Goal: Task Accomplishment & Management: Use online tool/utility

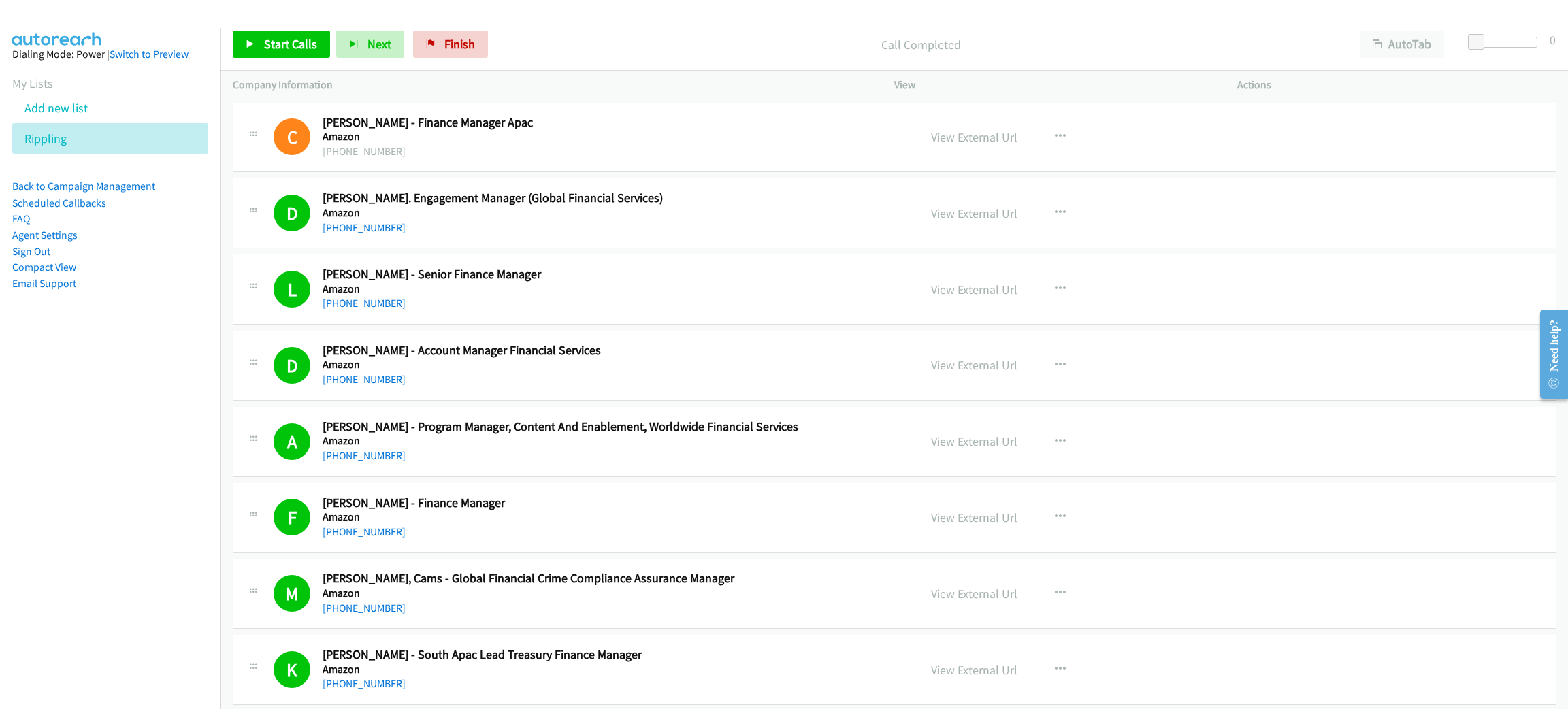
scroll to position [12243, 0]
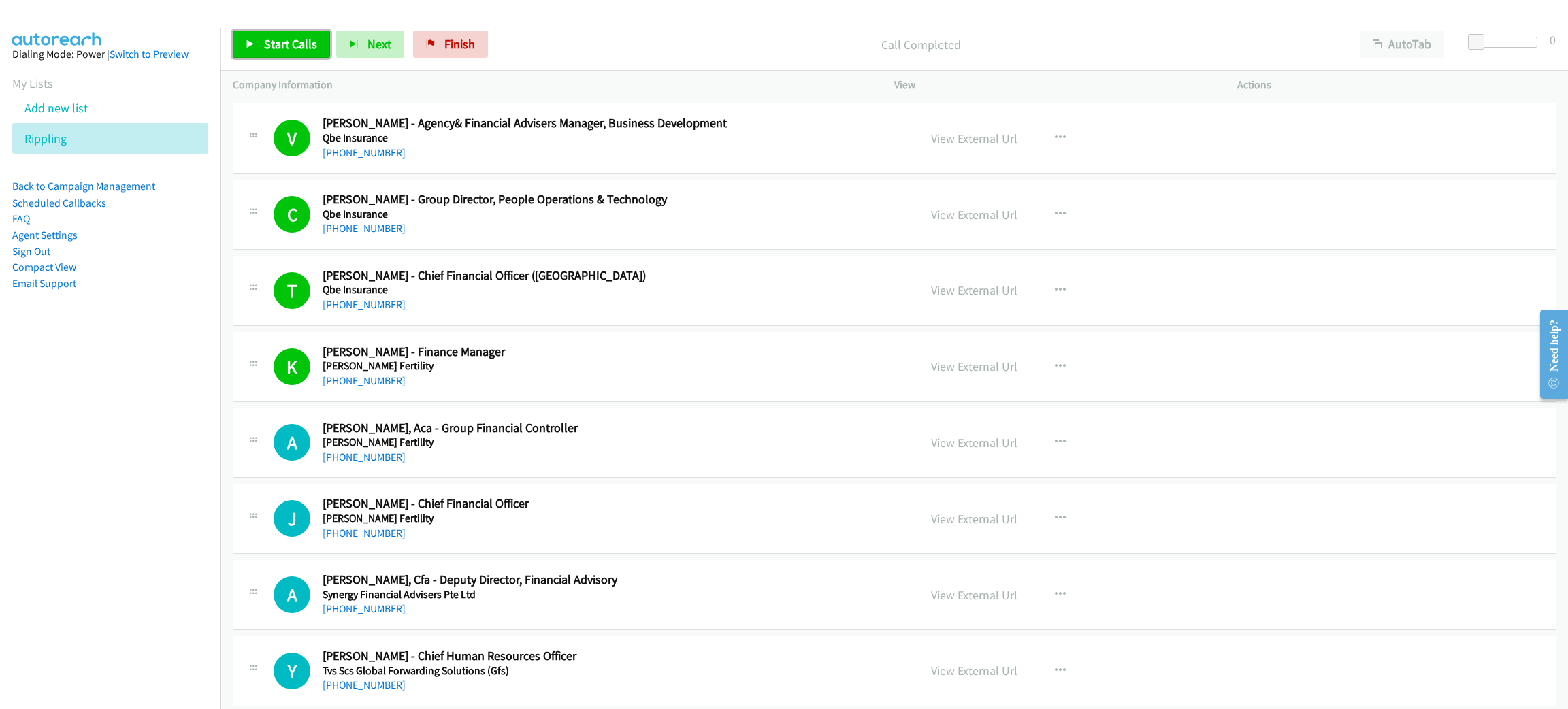
click at [264, 39] on span "Start Calls" at bounding box center [290, 44] width 53 height 16
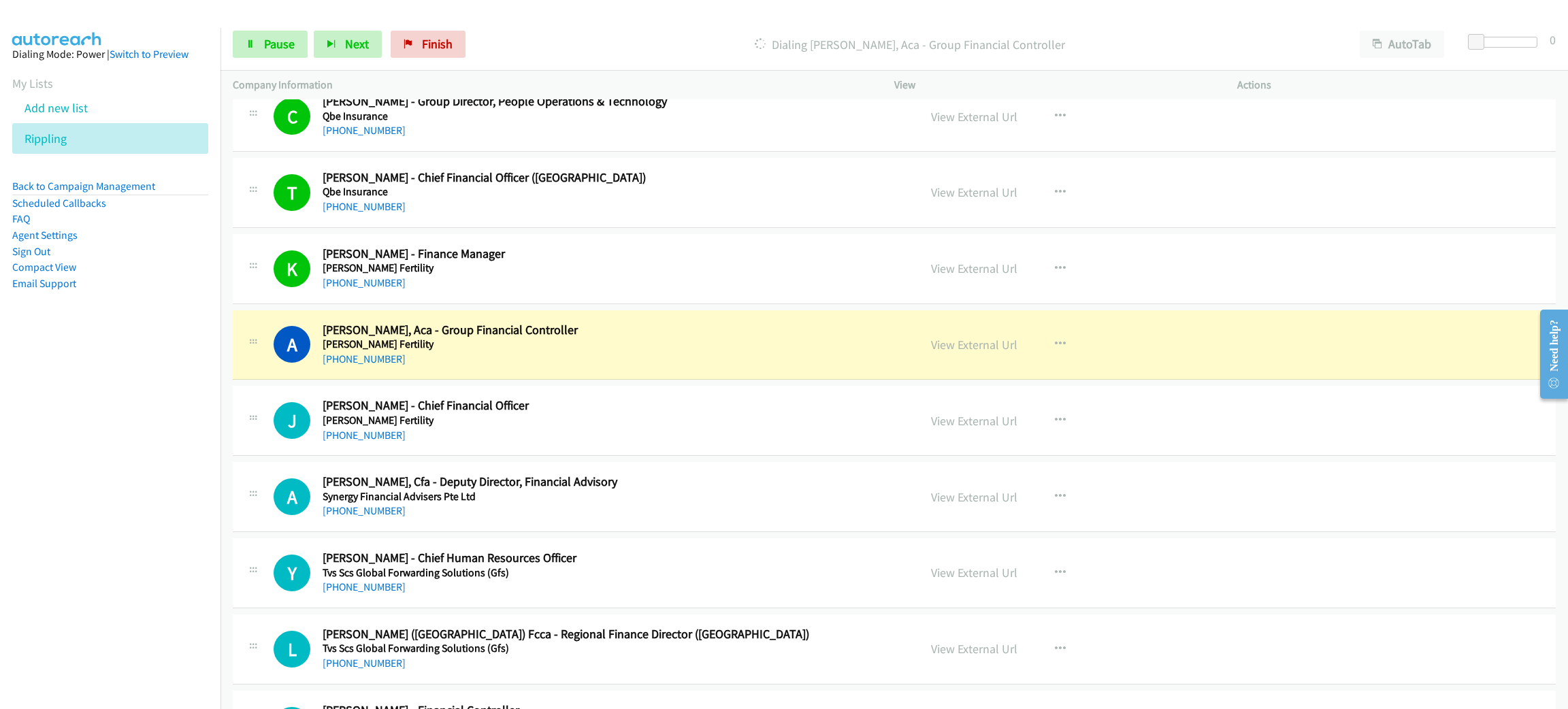
scroll to position [12345, 0]
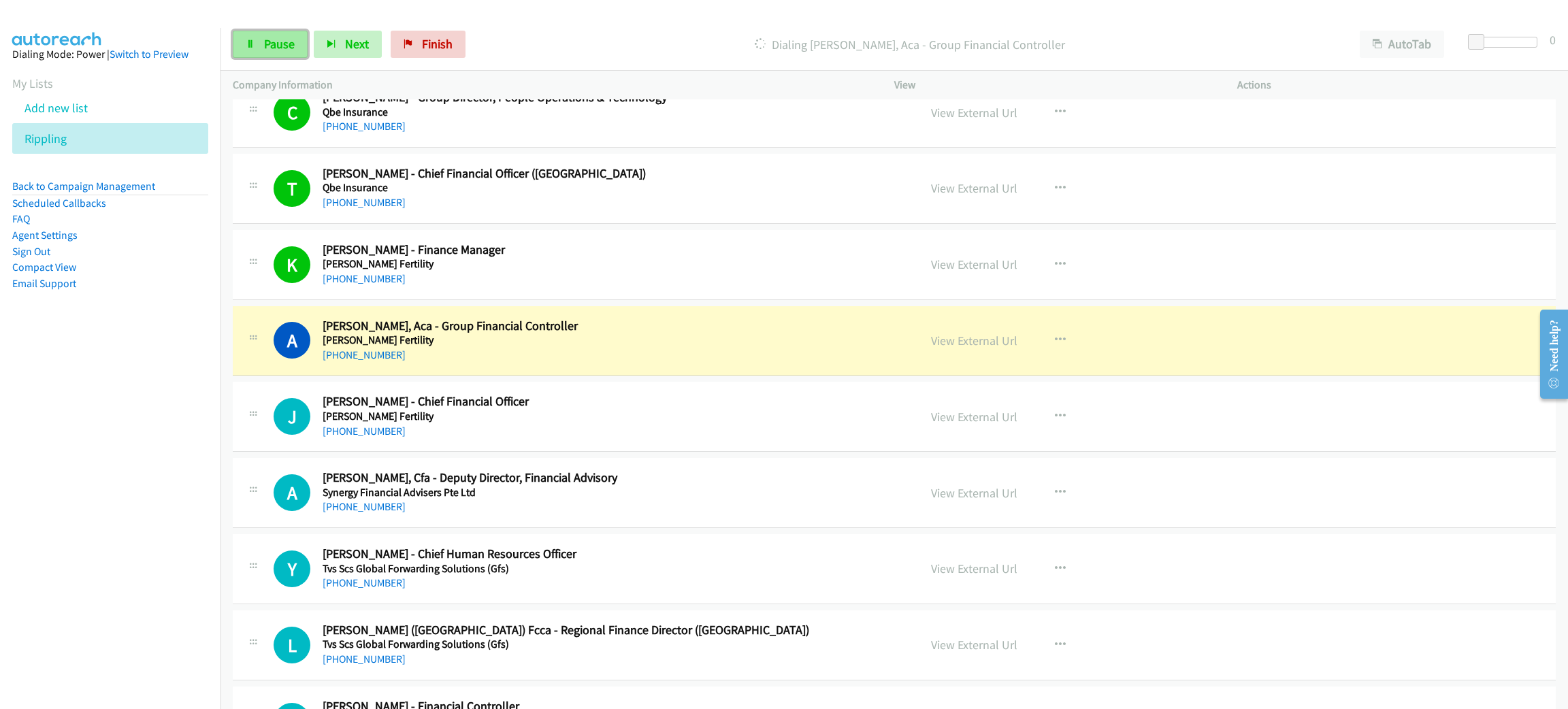
click at [285, 31] on link "Pause" at bounding box center [270, 44] width 75 height 27
click at [604, 347] on h5 "Rhea Fertility" at bounding box center [611, 340] width 576 height 13
click at [982, 348] on link "View External Url" at bounding box center [974, 341] width 86 height 16
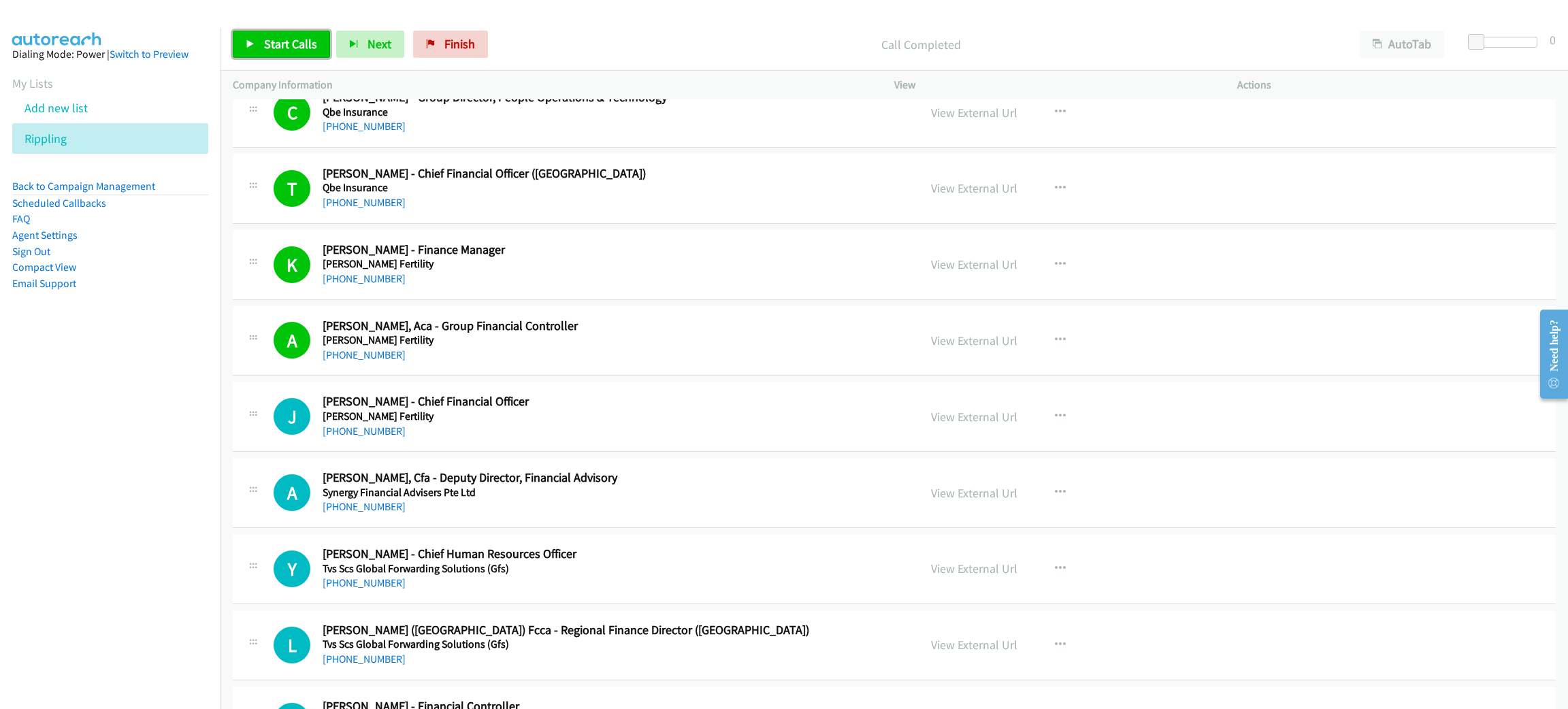
click at [295, 44] on span "Start Calls" at bounding box center [290, 44] width 53 height 16
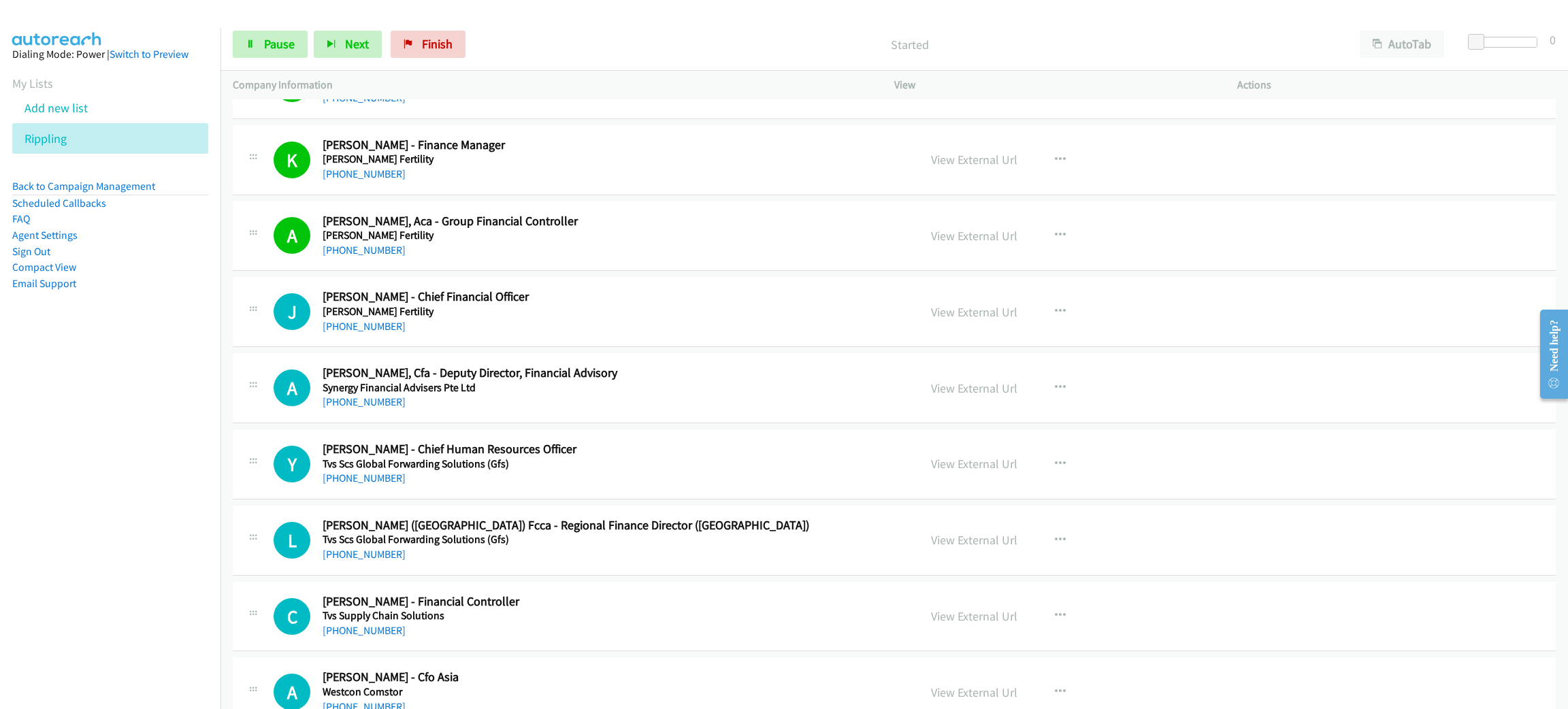
scroll to position [12516, 0]
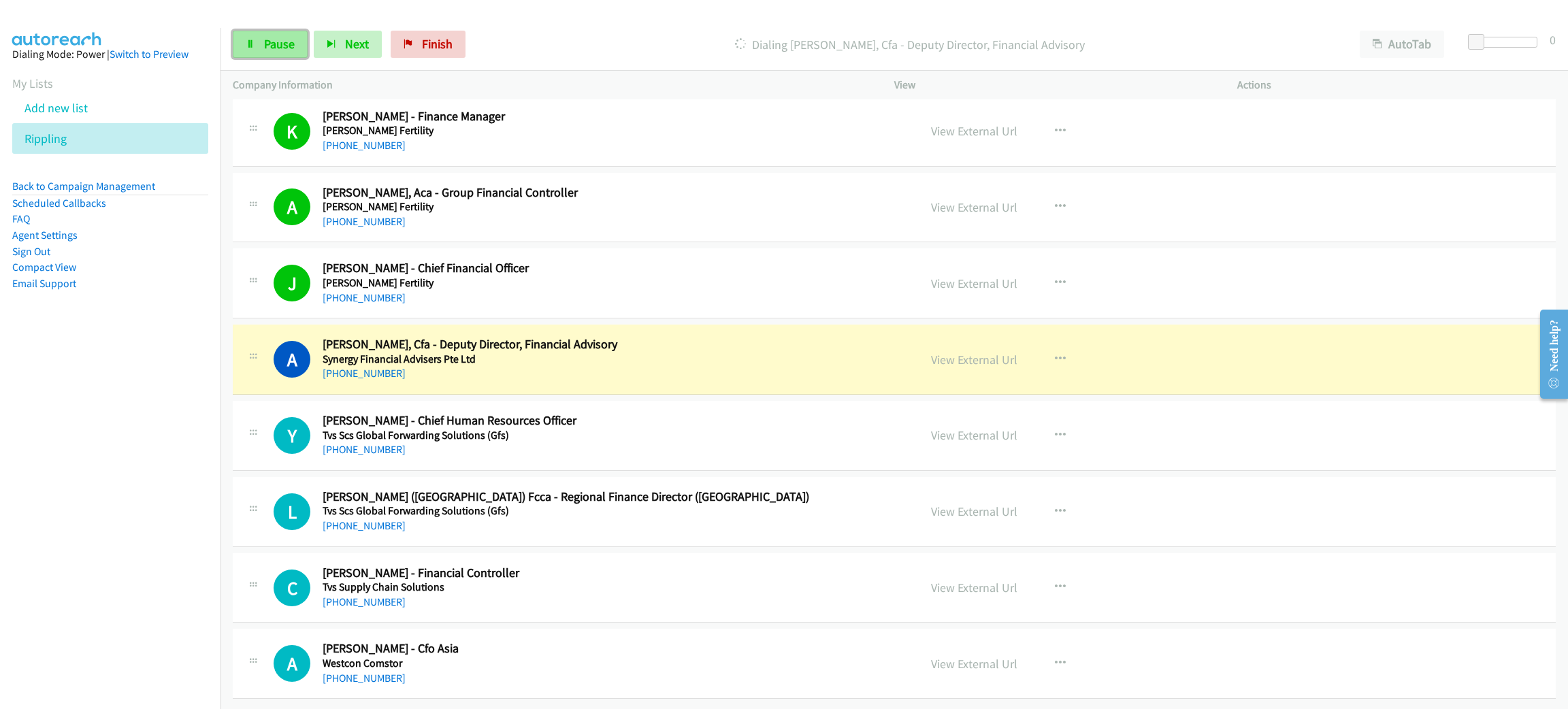
click at [282, 46] on span "Pause" at bounding box center [278, 44] width 30 height 16
click at [978, 351] on div "View External Url" at bounding box center [974, 360] width 86 height 19
click at [978, 351] on link "View External Url" at bounding box center [974, 359] width 86 height 16
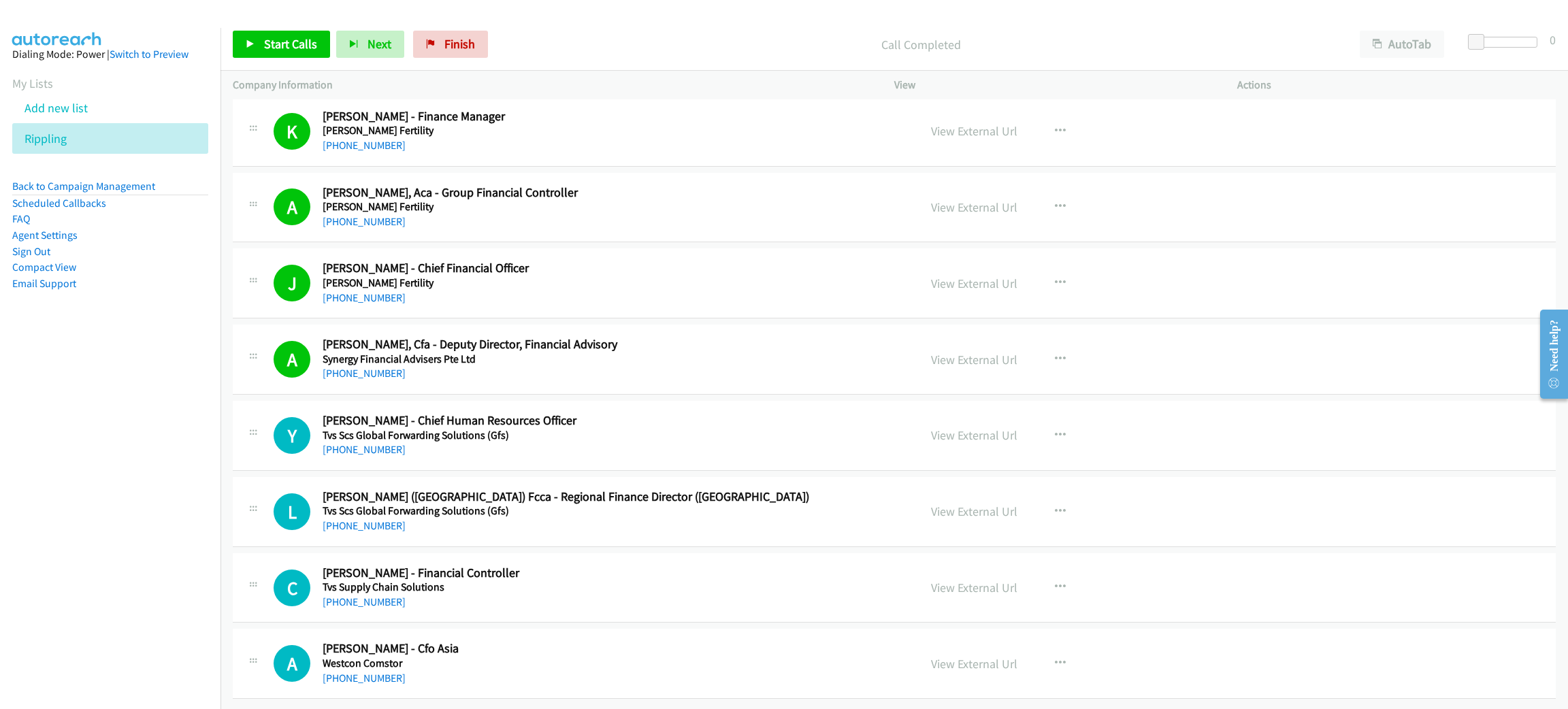
click at [264, 28] on div "Start Calls Pause Next Finish Call Completed AutoTab AutoTab 0" at bounding box center [894, 44] width 1347 height 52
click at [277, 40] on span "Start Calls" at bounding box center [290, 44] width 53 height 16
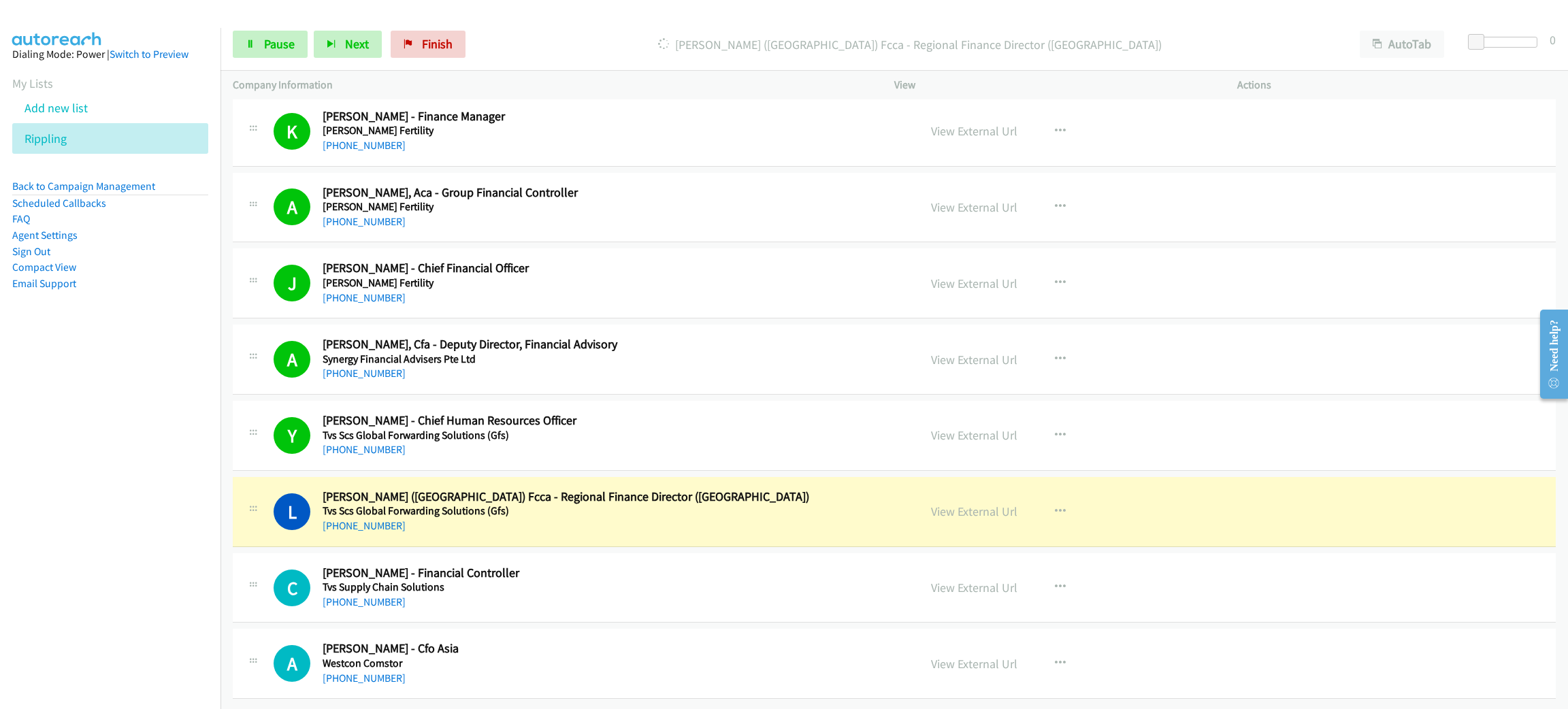
click at [583, 518] on div "+65 9151 1296" at bounding box center [611, 526] width 576 height 16
click at [284, 51] on link "Pause" at bounding box center [270, 44] width 75 height 27
click at [1004, 503] on link "View External Url" at bounding box center [974, 511] width 86 height 16
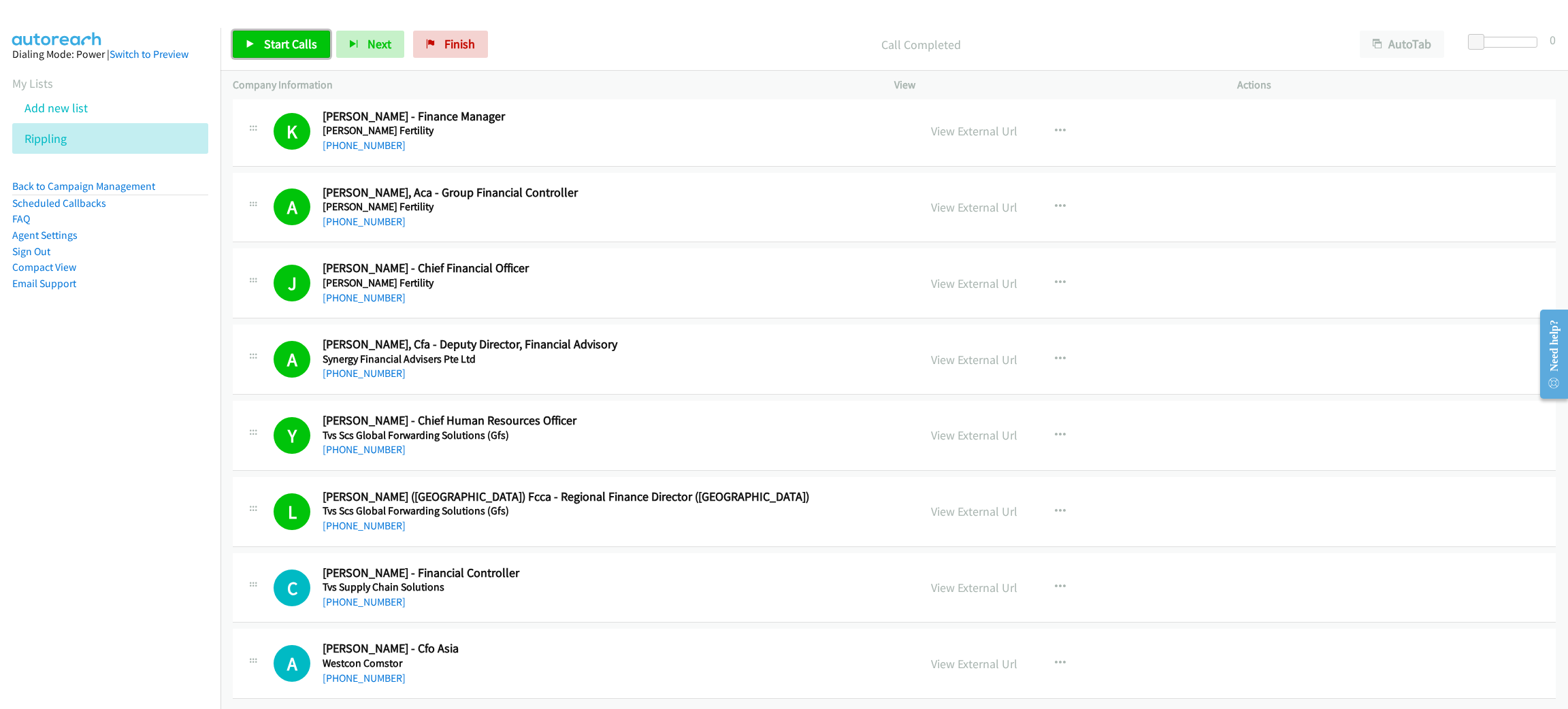
click at [299, 34] on link "Start Calls" at bounding box center [281, 44] width 97 height 27
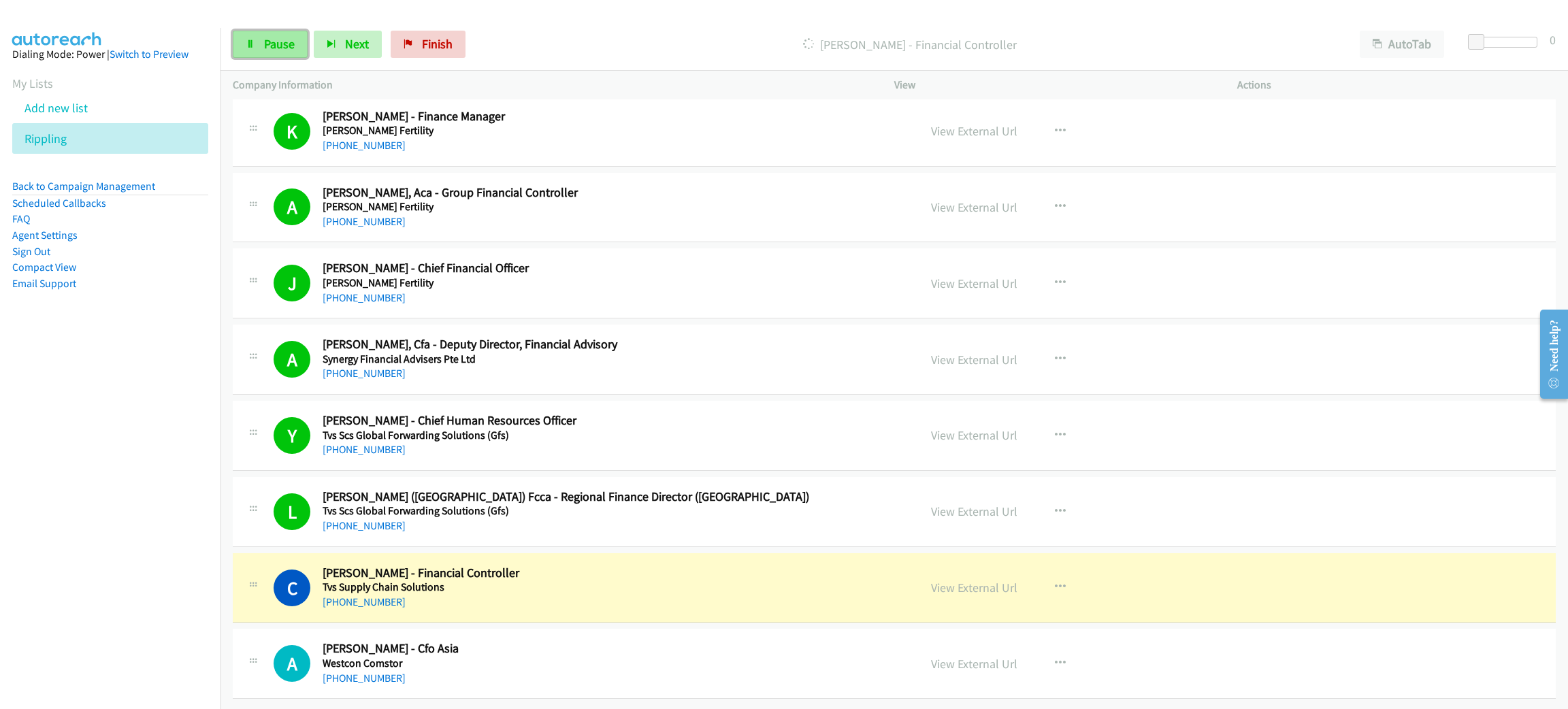
click at [276, 47] on span "Pause" at bounding box center [278, 44] width 30 height 16
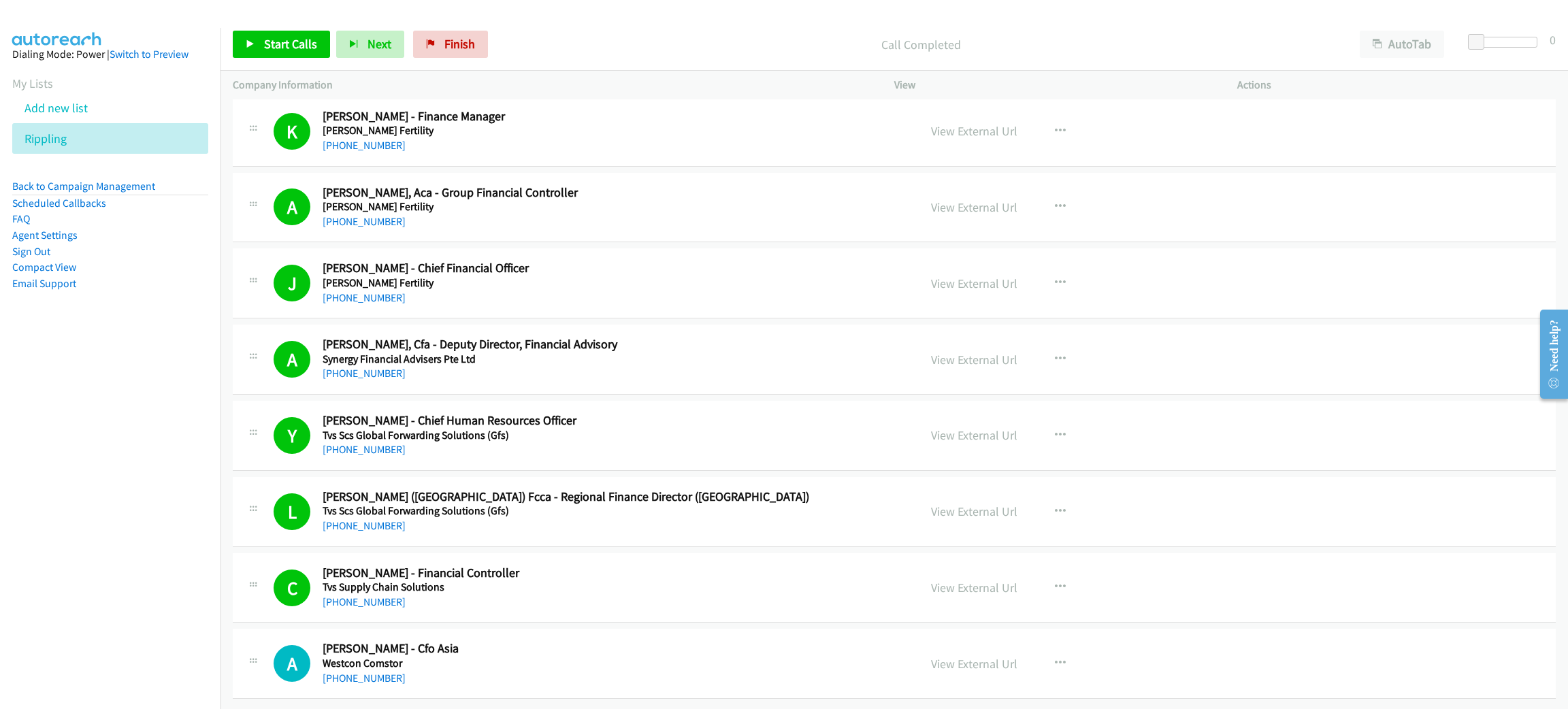
click at [555, 442] on div "+65 9783 0022" at bounding box center [611, 449] width 576 height 16
click at [302, 54] on link "Start Calls" at bounding box center [281, 44] width 97 height 27
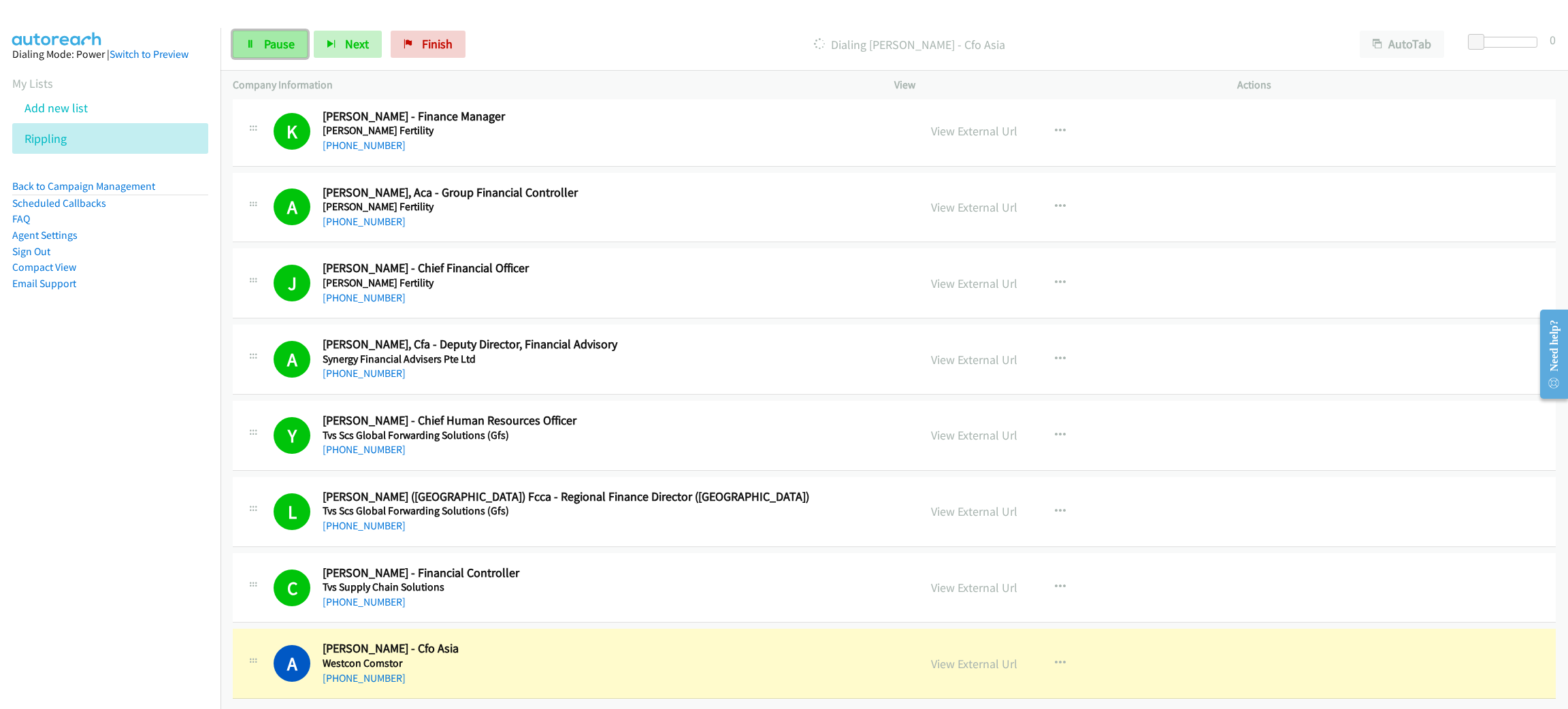
click at [302, 54] on link "Pause" at bounding box center [270, 44] width 75 height 27
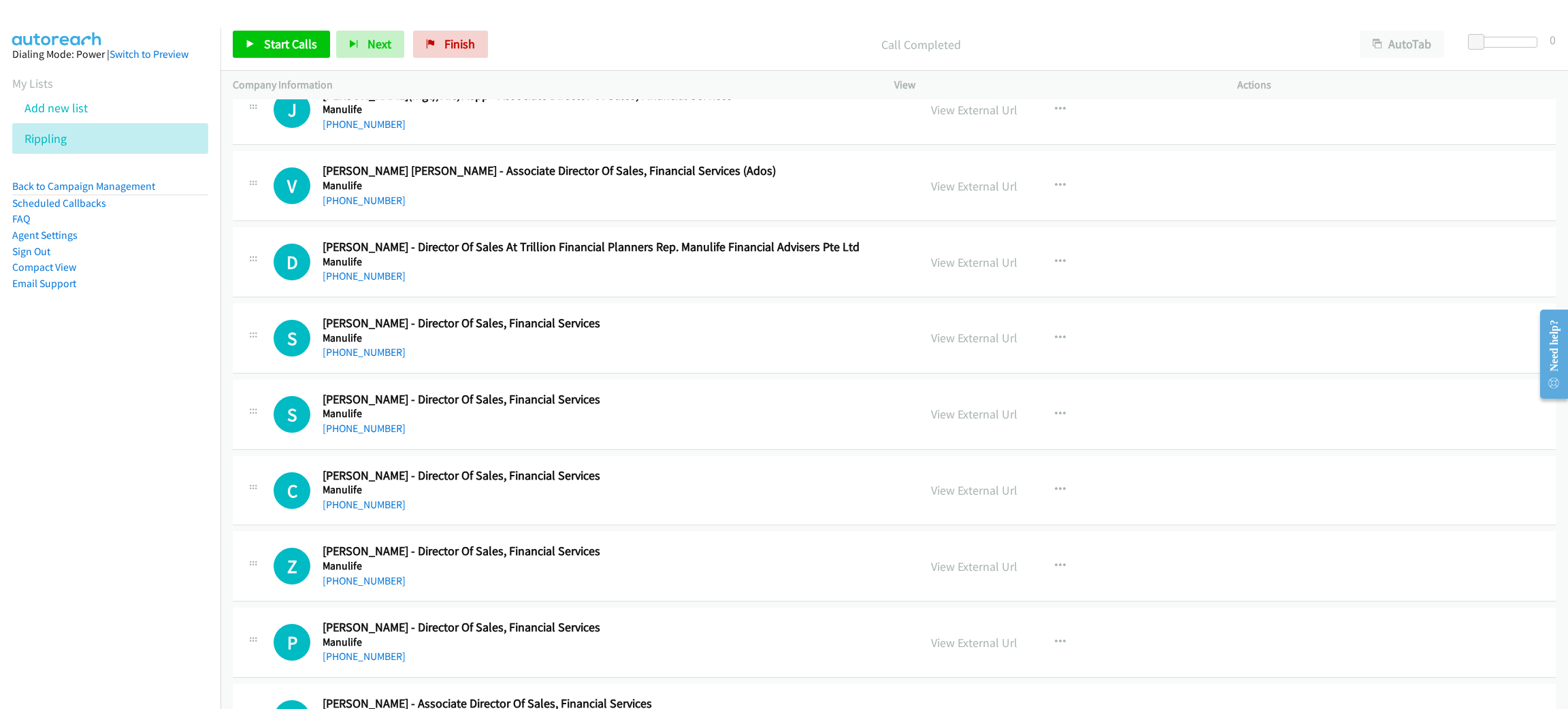
scroll to position [5272, 0]
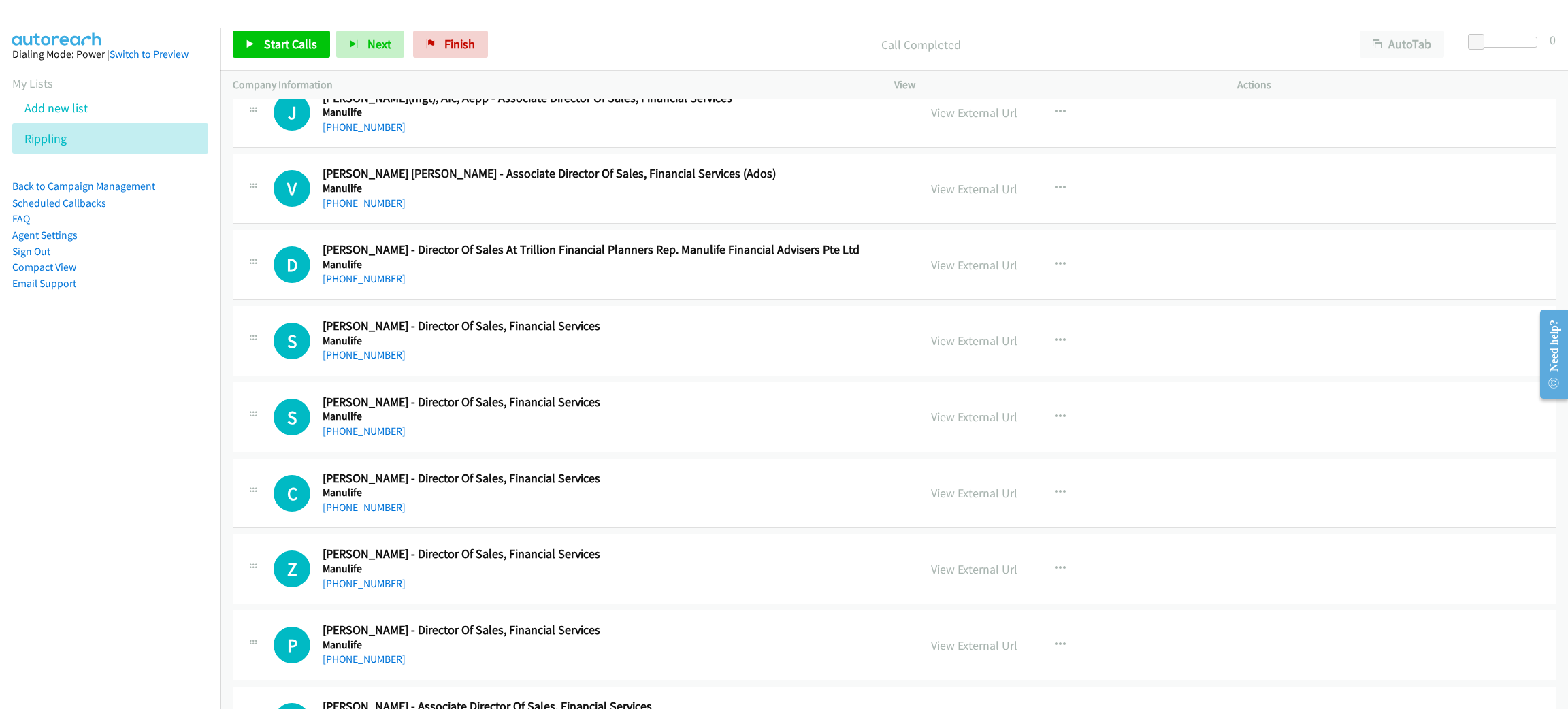
click at [128, 183] on link "Back to Campaign Management" at bounding box center [84, 186] width 143 height 13
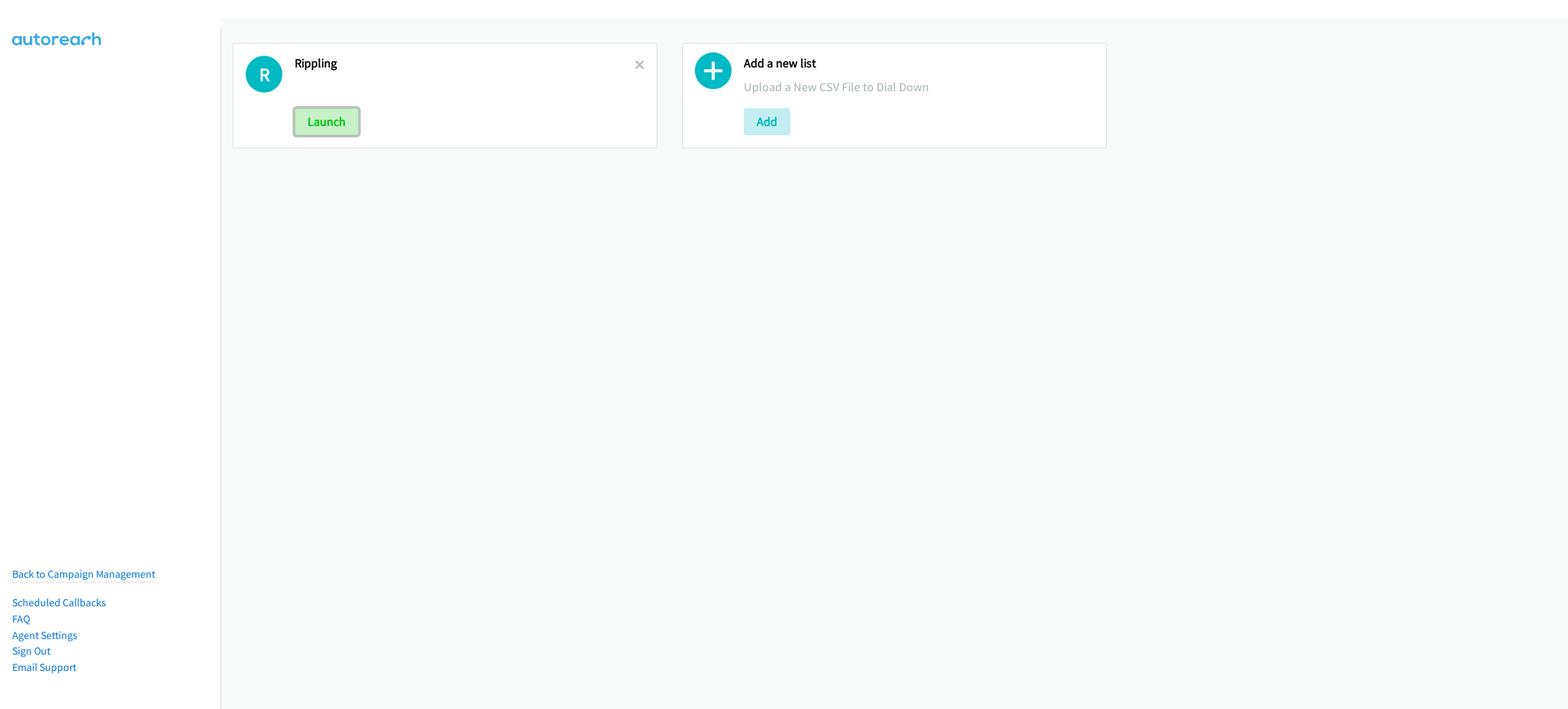
click at [335, 120] on button "Launch" at bounding box center [327, 121] width 64 height 27
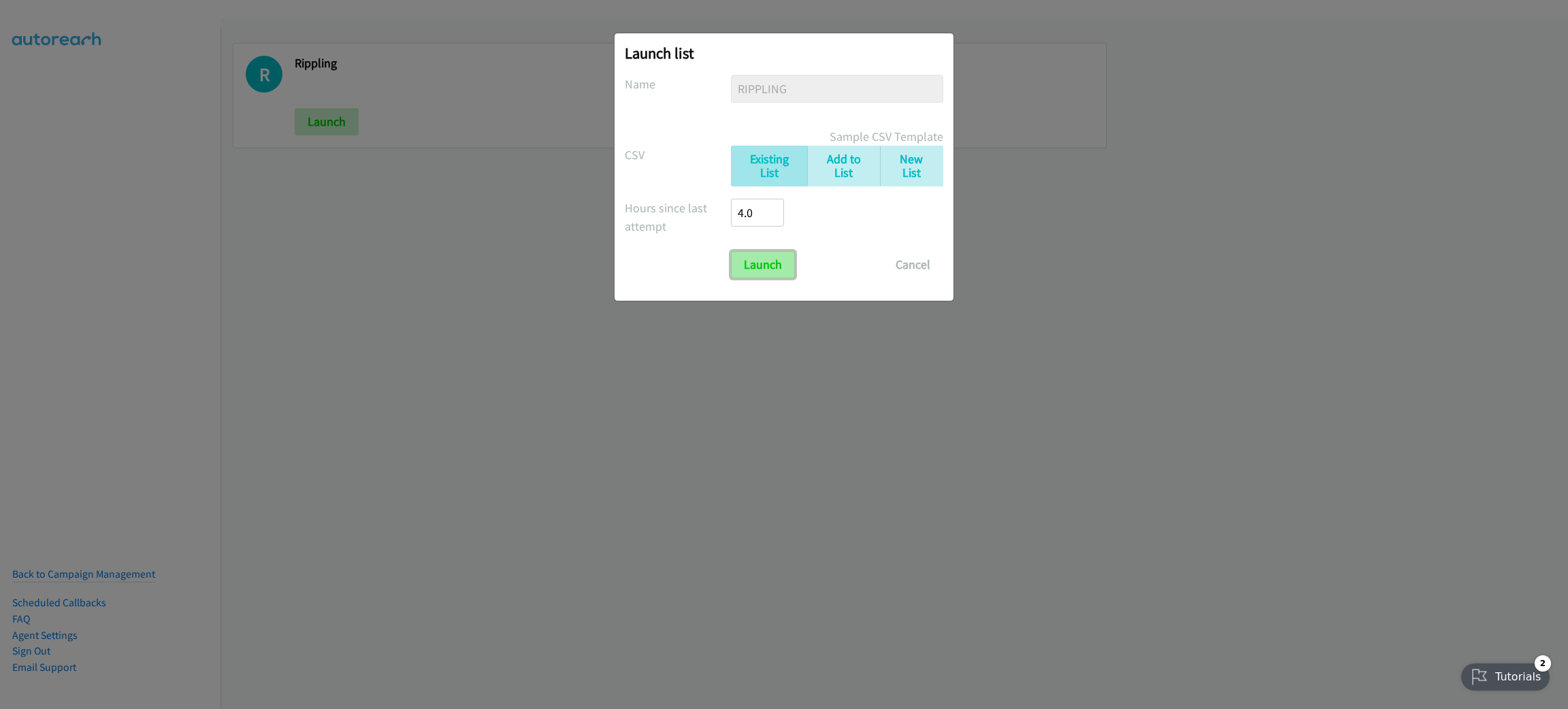
click at [754, 274] on input "Launch" at bounding box center [763, 264] width 64 height 27
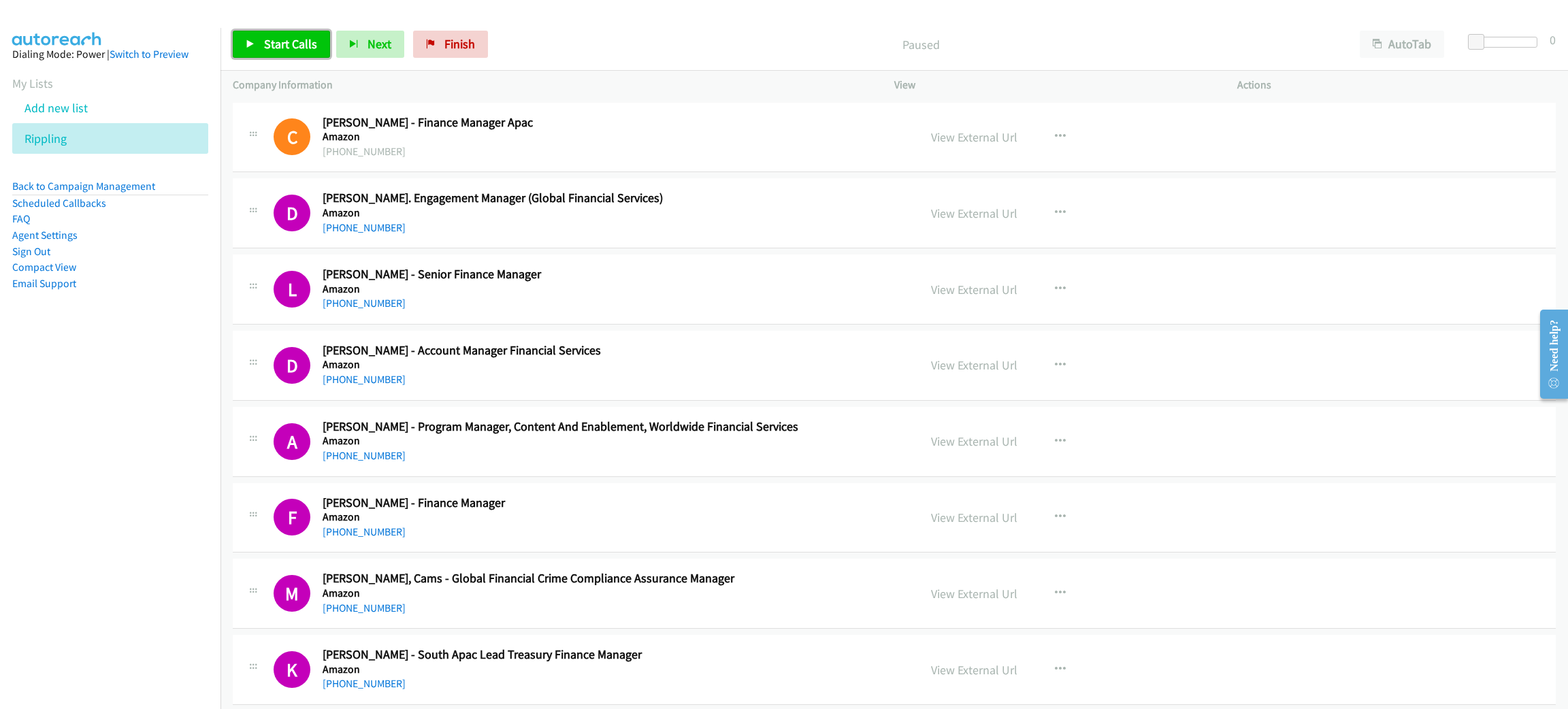
click at [277, 47] on span "Start Calls" at bounding box center [290, 44] width 53 height 16
click at [258, 44] on link "Pause" at bounding box center [270, 44] width 75 height 27
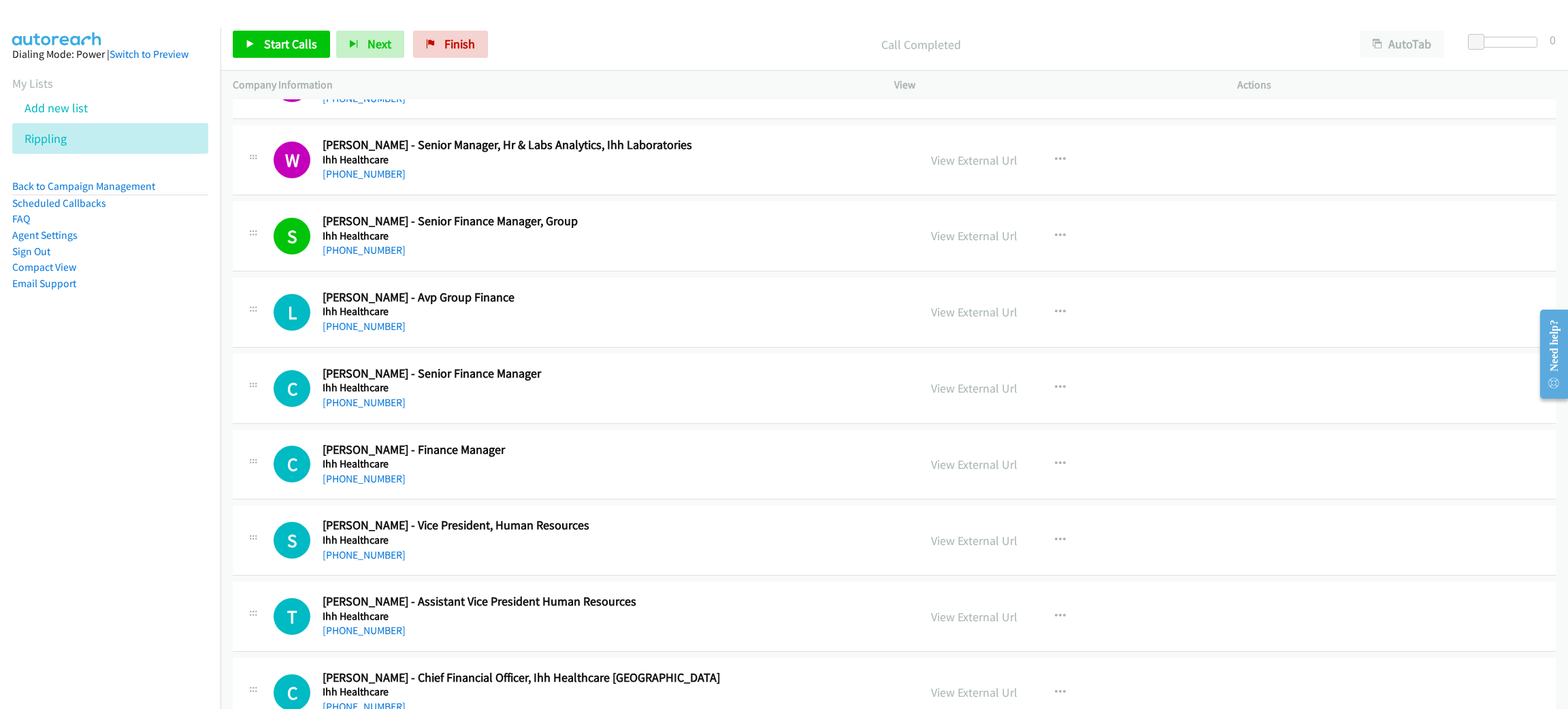
scroll to position [2040, 0]
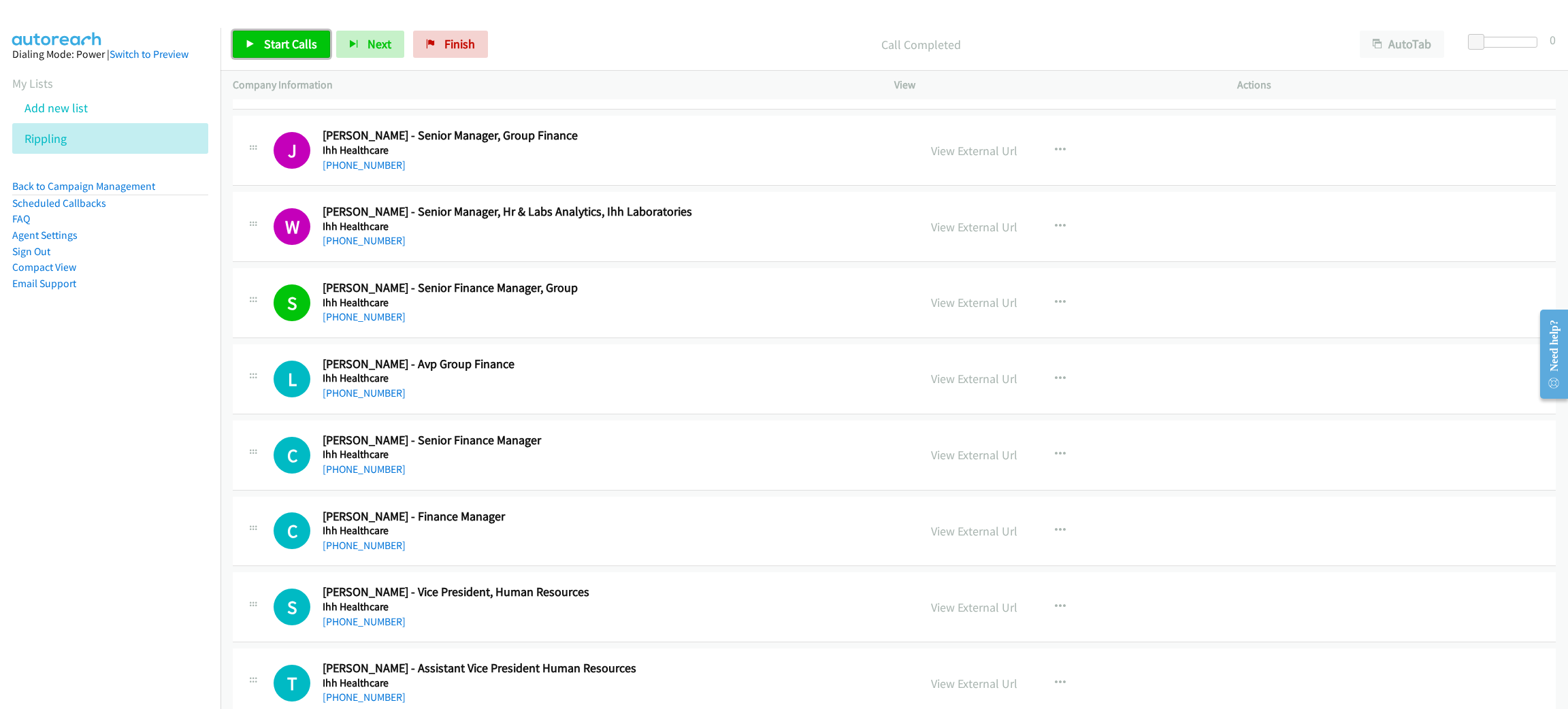
click at [281, 40] on span "Start Calls" at bounding box center [290, 44] width 53 height 16
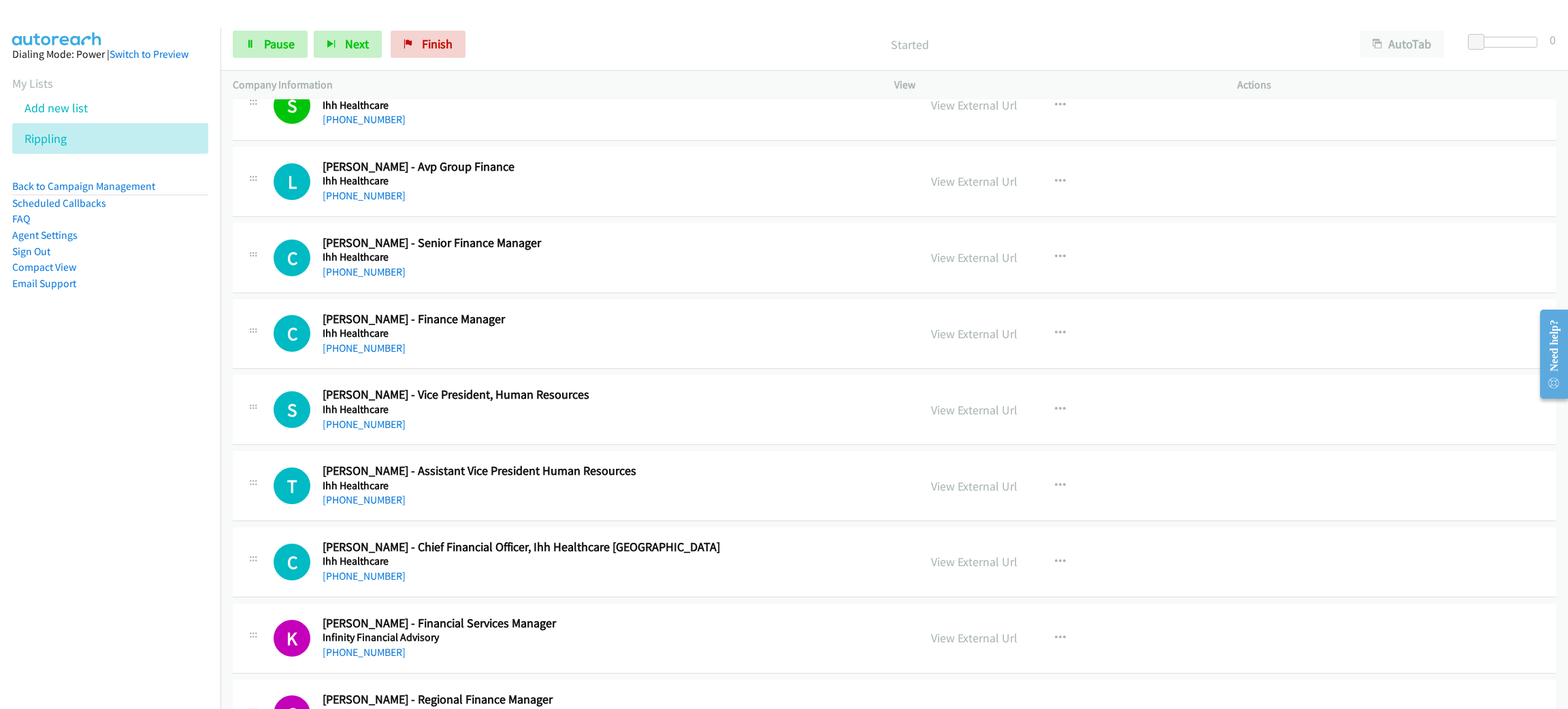
scroll to position [2244, 0]
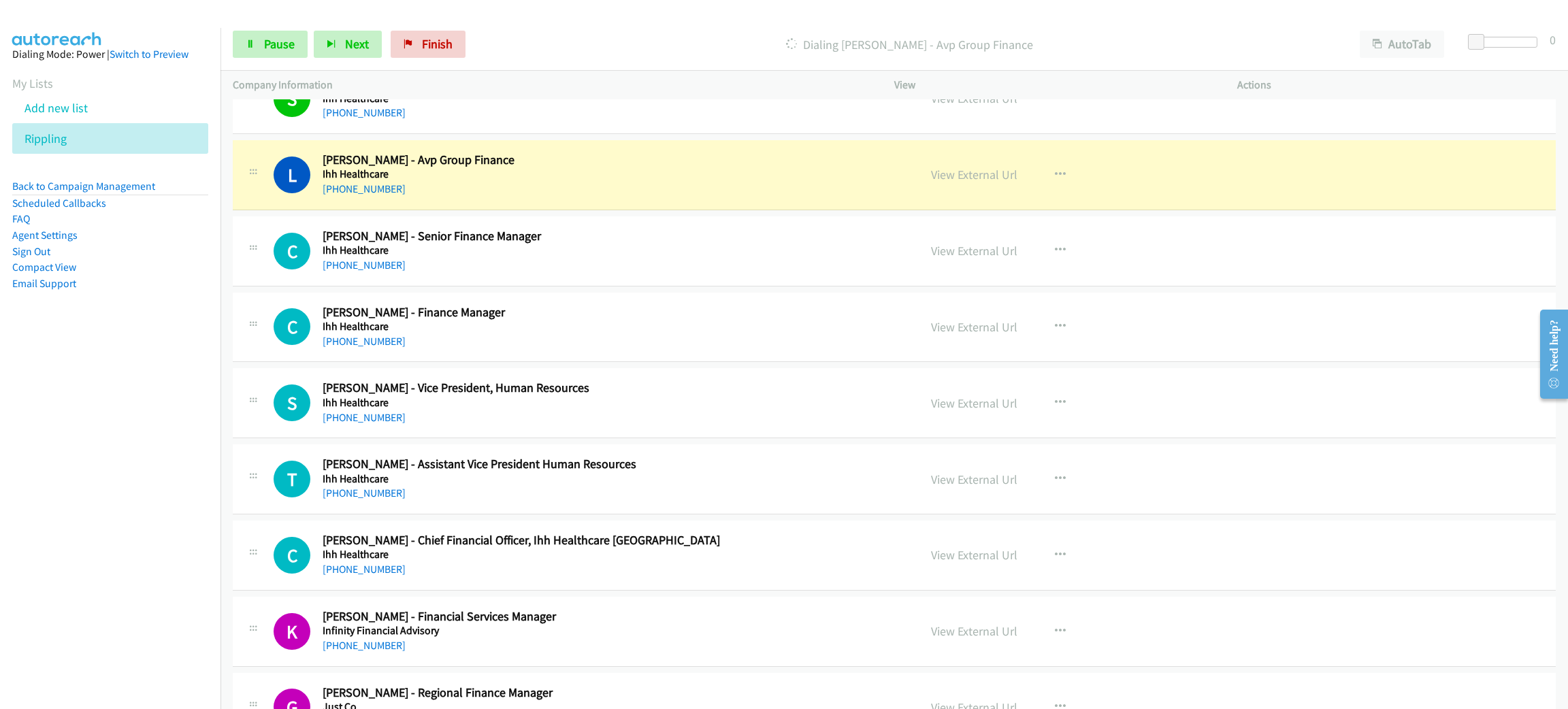
click at [596, 181] on h5 "Ihh Healthcare" at bounding box center [611, 173] width 576 height 13
click at [987, 166] on div "View External Url View External Url Schedule/Manage Callback Start Calls Here R…" at bounding box center [1096, 175] width 355 height 45
click at [982, 174] on link "View External Url" at bounding box center [974, 174] width 86 height 16
click at [287, 44] on span "Pause" at bounding box center [278, 44] width 30 height 16
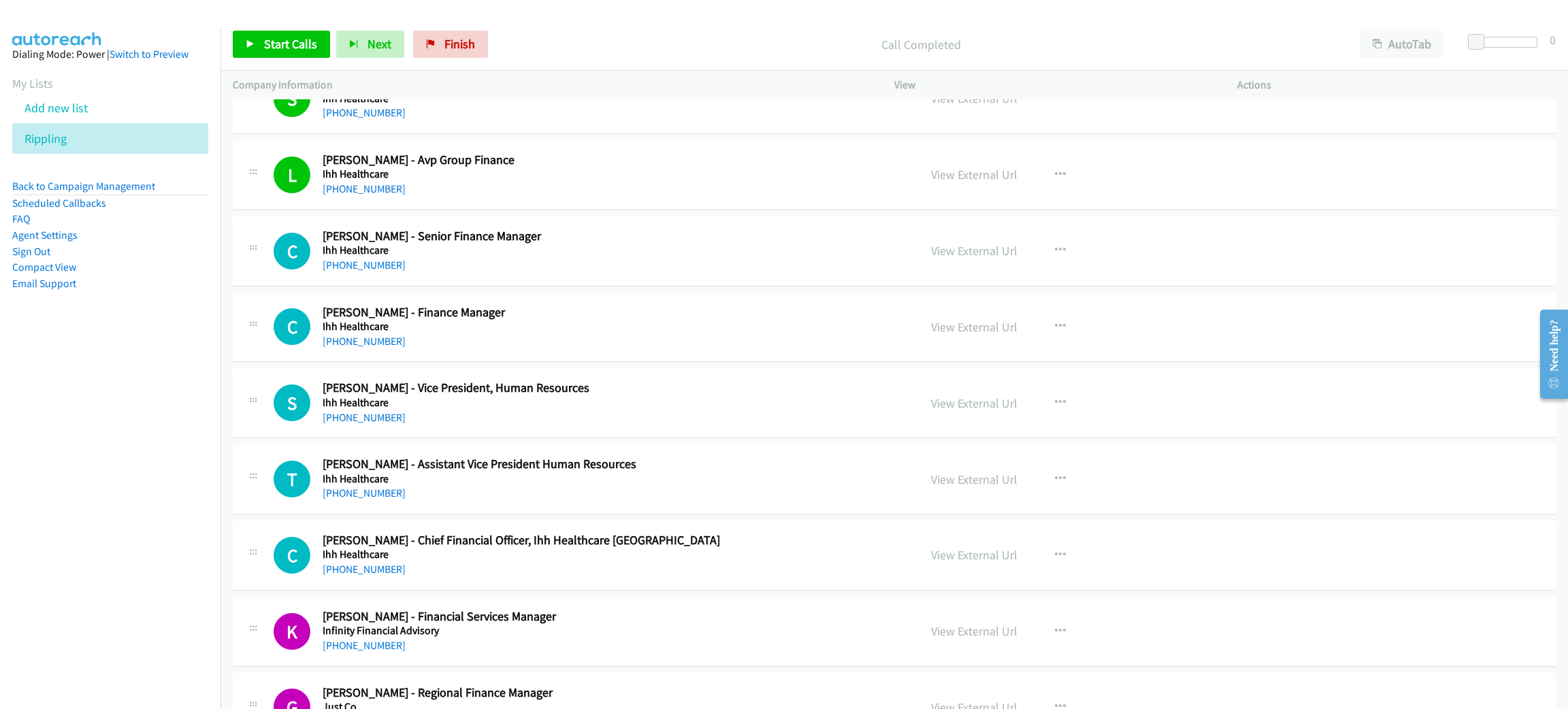
click at [297, 28] on div "Start Calls Pause Next Finish Call Completed AutoTab AutoTab 0" at bounding box center [894, 44] width 1347 height 52
click at [296, 33] on link "Start Calls" at bounding box center [281, 44] width 97 height 27
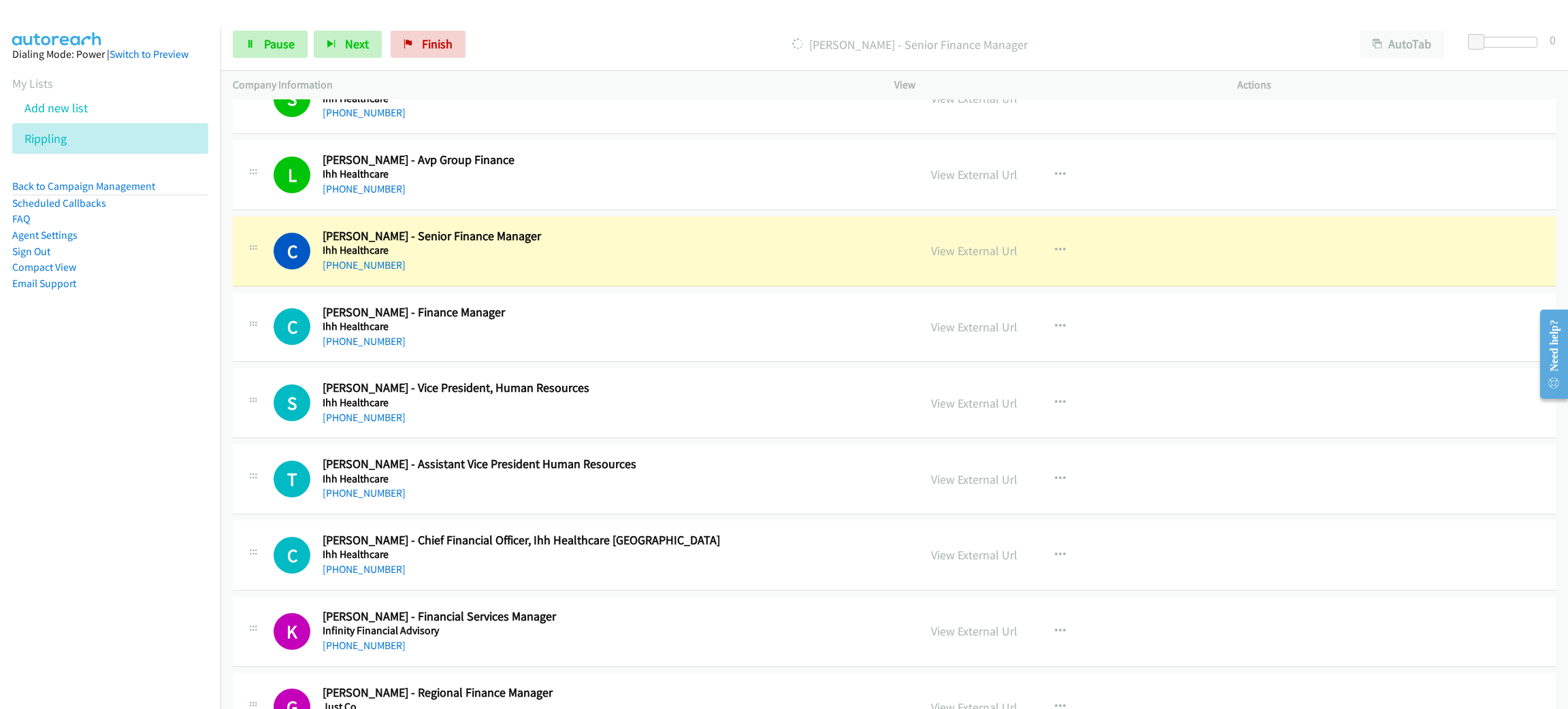
click at [647, 227] on div "C Callback Scheduled Chuan Chun Bok - Senior Finance Manager Ihh Healthcare Asi…" at bounding box center [894, 251] width 1323 height 70
click at [954, 247] on link "View External Url" at bounding box center [974, 250] width 86 height 16
click at [252, 44] on icon at bounding box center [250, 45] width 9 height 9
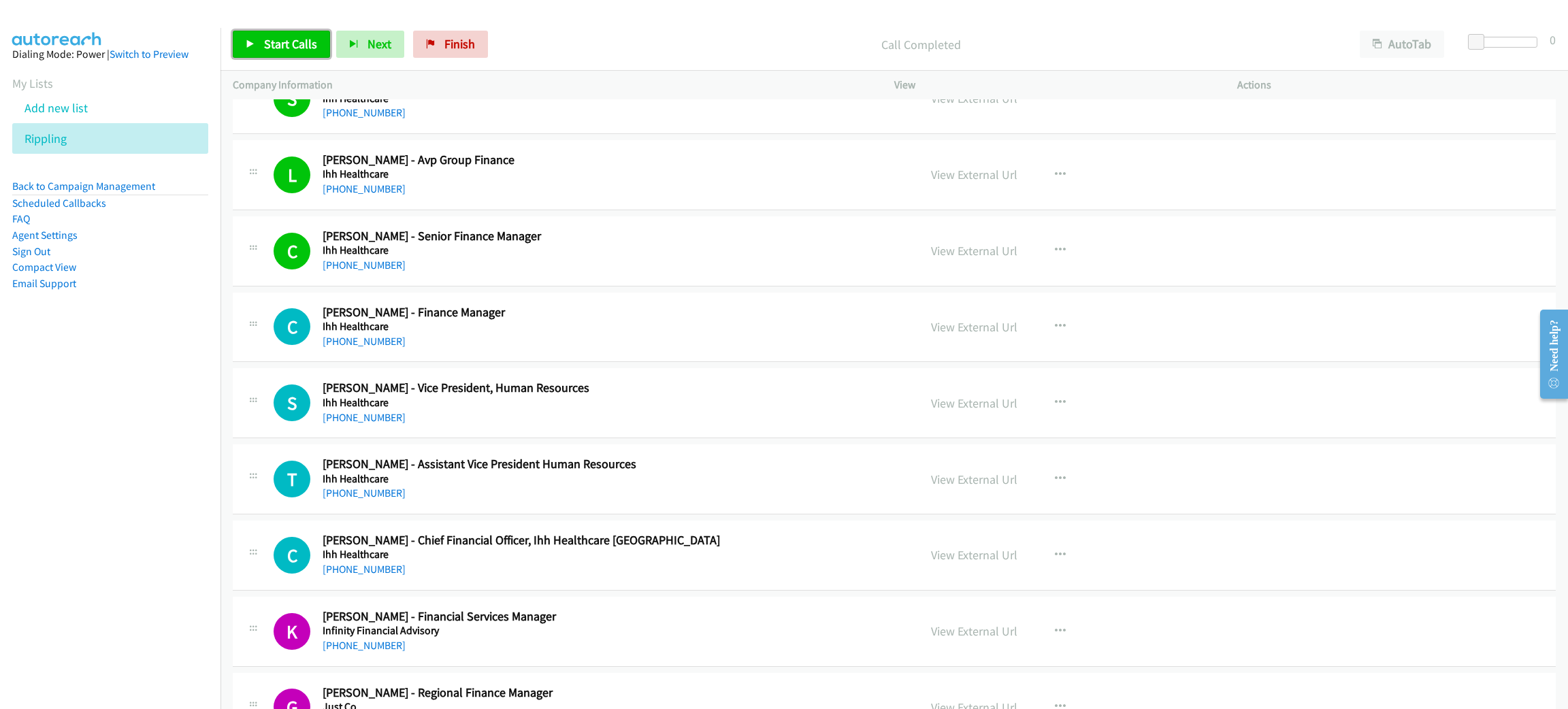
click at [292, 44] on span "Start Calls" at bounding box center [290, 44] width 53 height 16
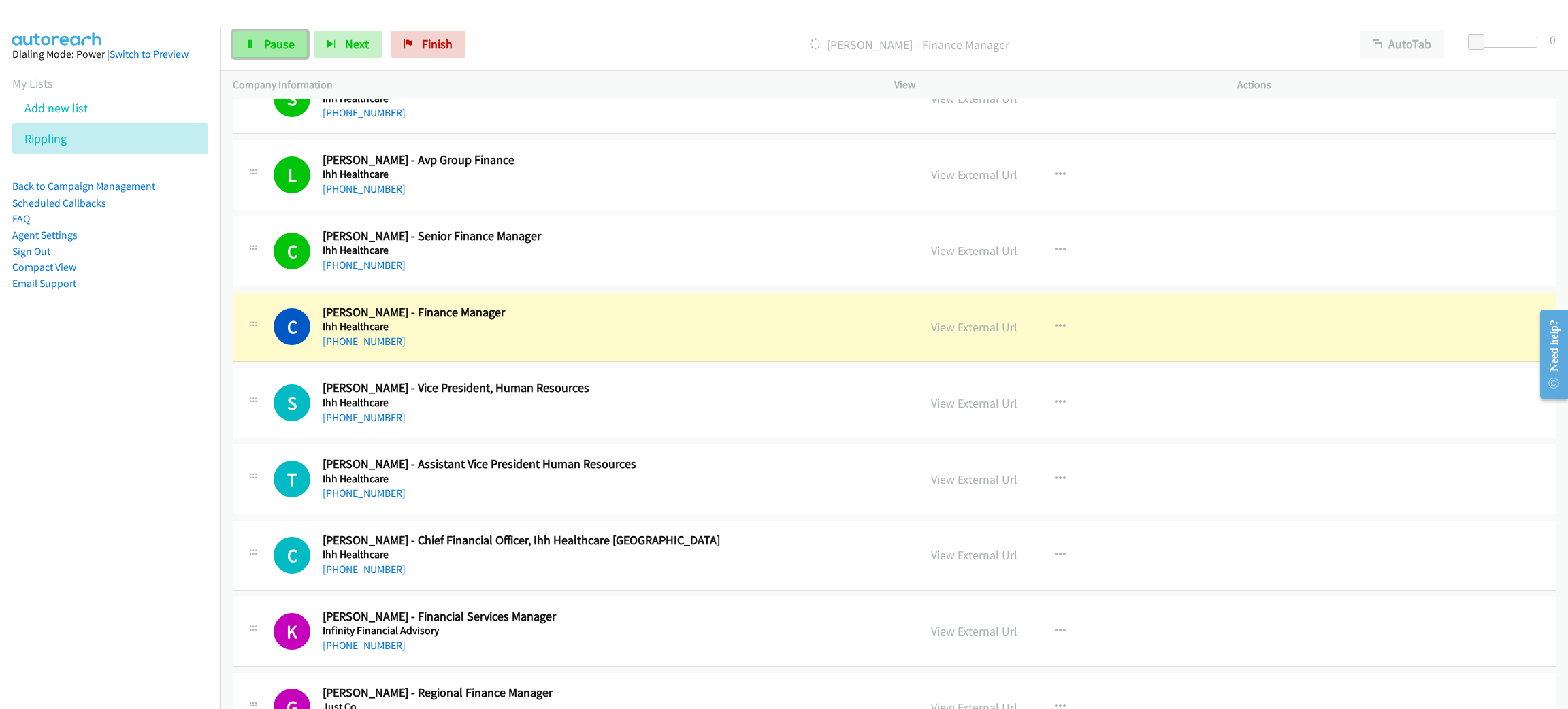
click at [280, 44] on span "Pause" at bounding box center [278, 44] width 30 height 16
click at [966, 327] on link "View External Url" at bounding box center [974, 327] width 86 height 16
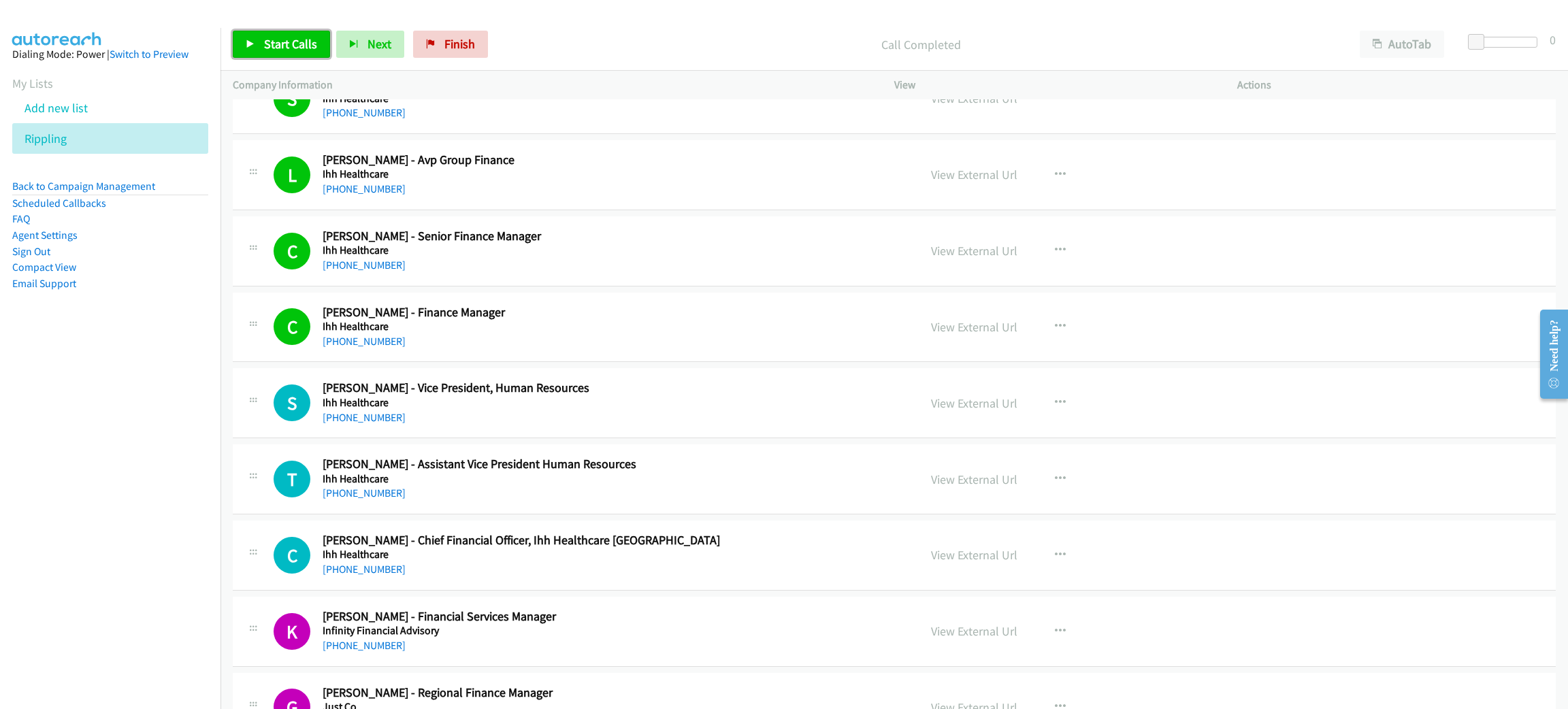
click at [296, 49] on span "Start Calls" at bounding box center [290, 44] width 53 height 16
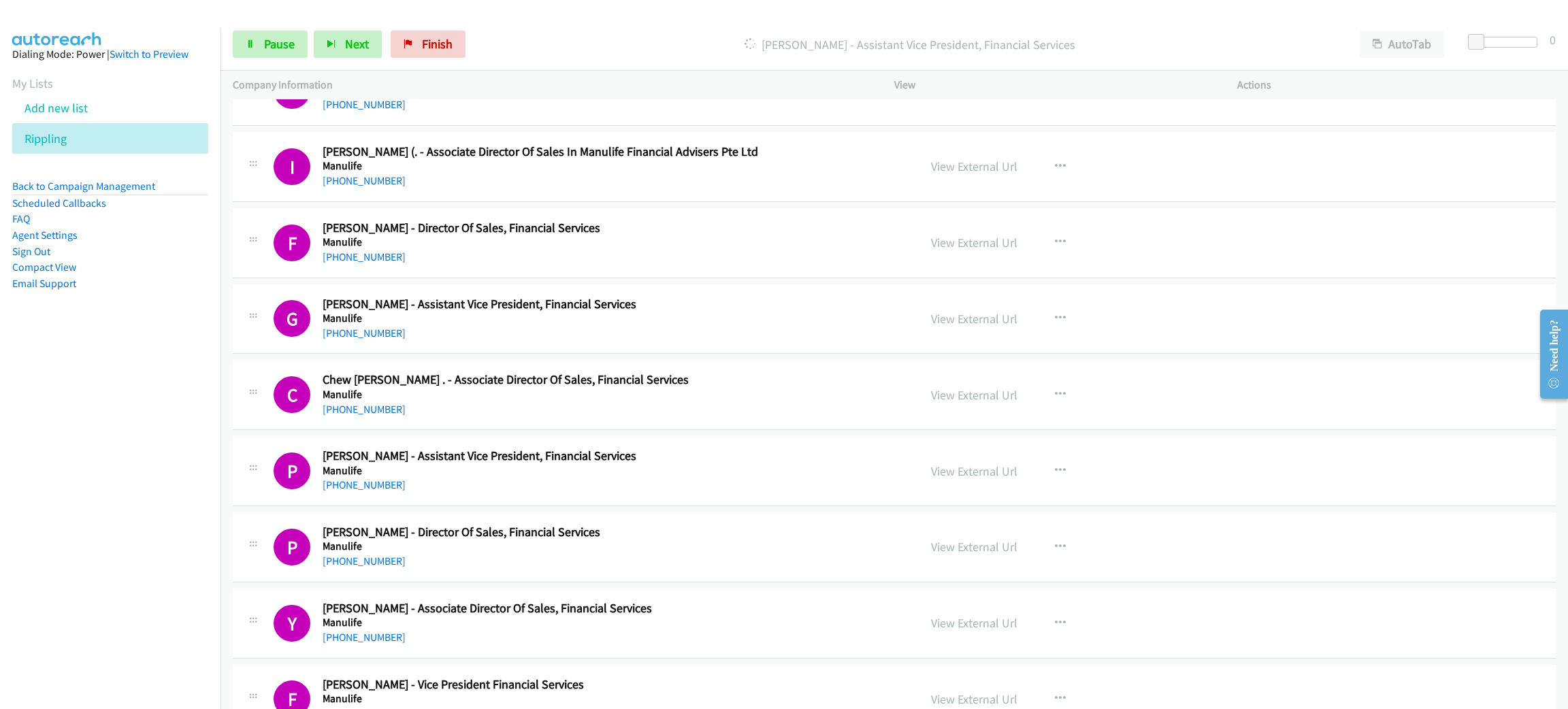
scroll to position [3978, 0]
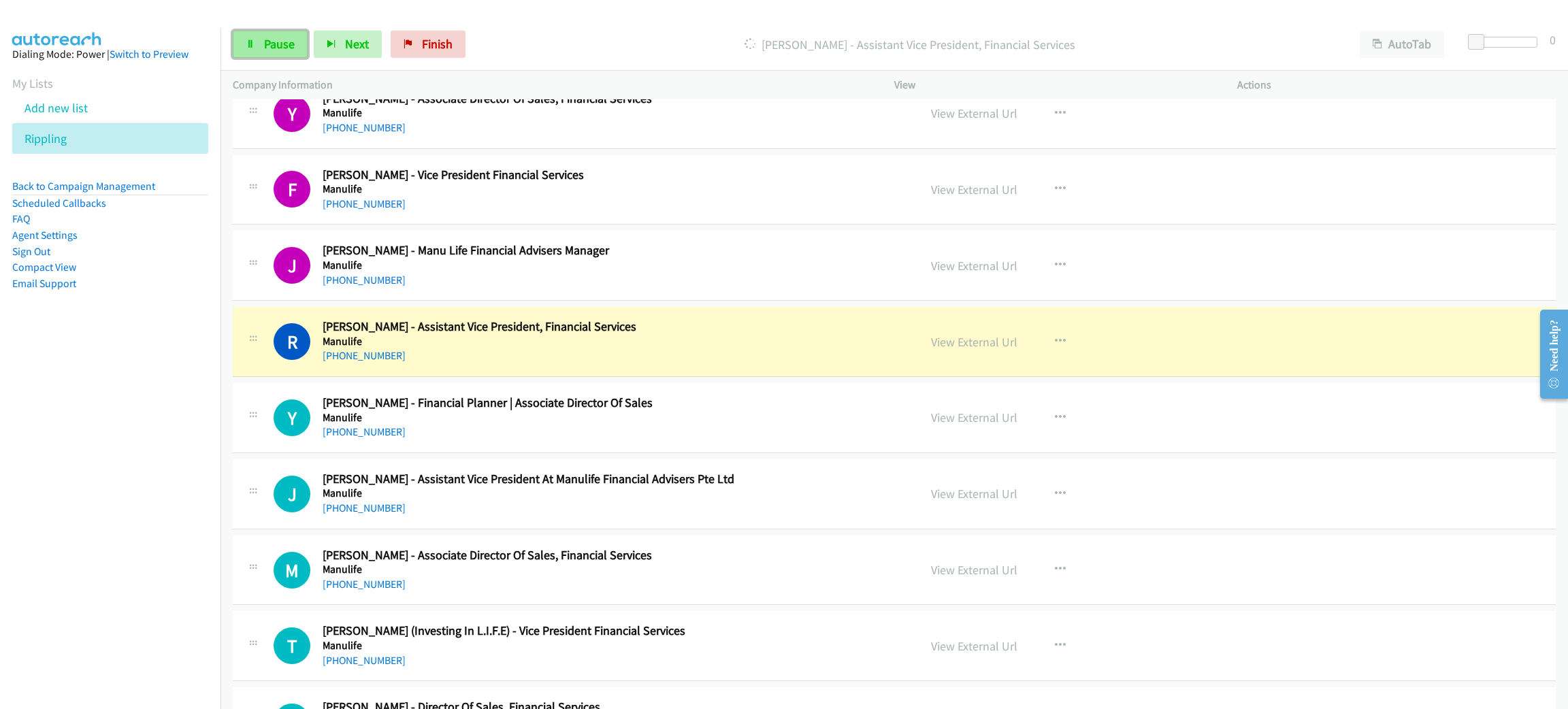
click at [267, 47] on span "Pause" at bounding box center [278, 44] width 30 height 16
click at [531, 362] on div "+65 9863 3877" at bounding box center [611, 355] width 576 height 16
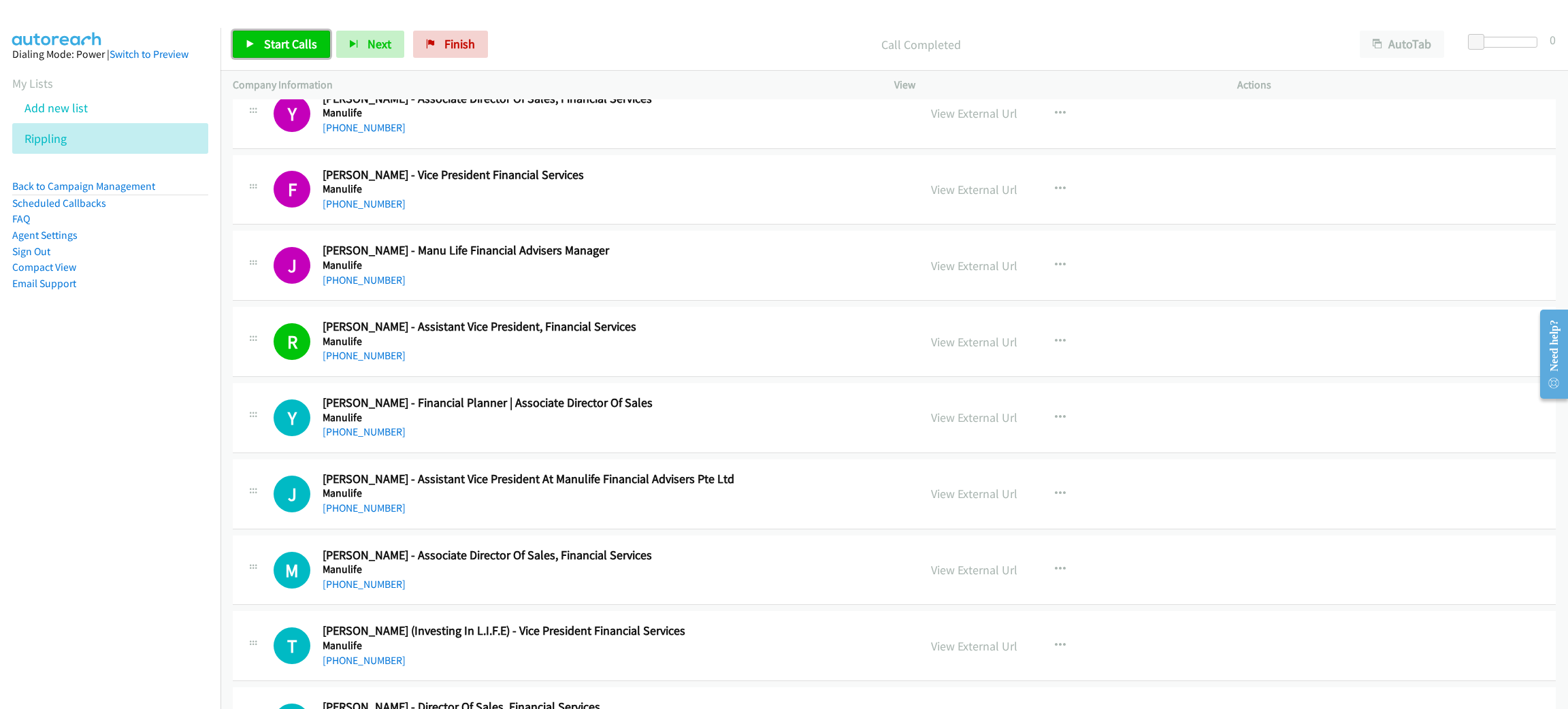
click at [301, 43] on span "Start Calls" at bounding box center [290, 44] width 53 height 16
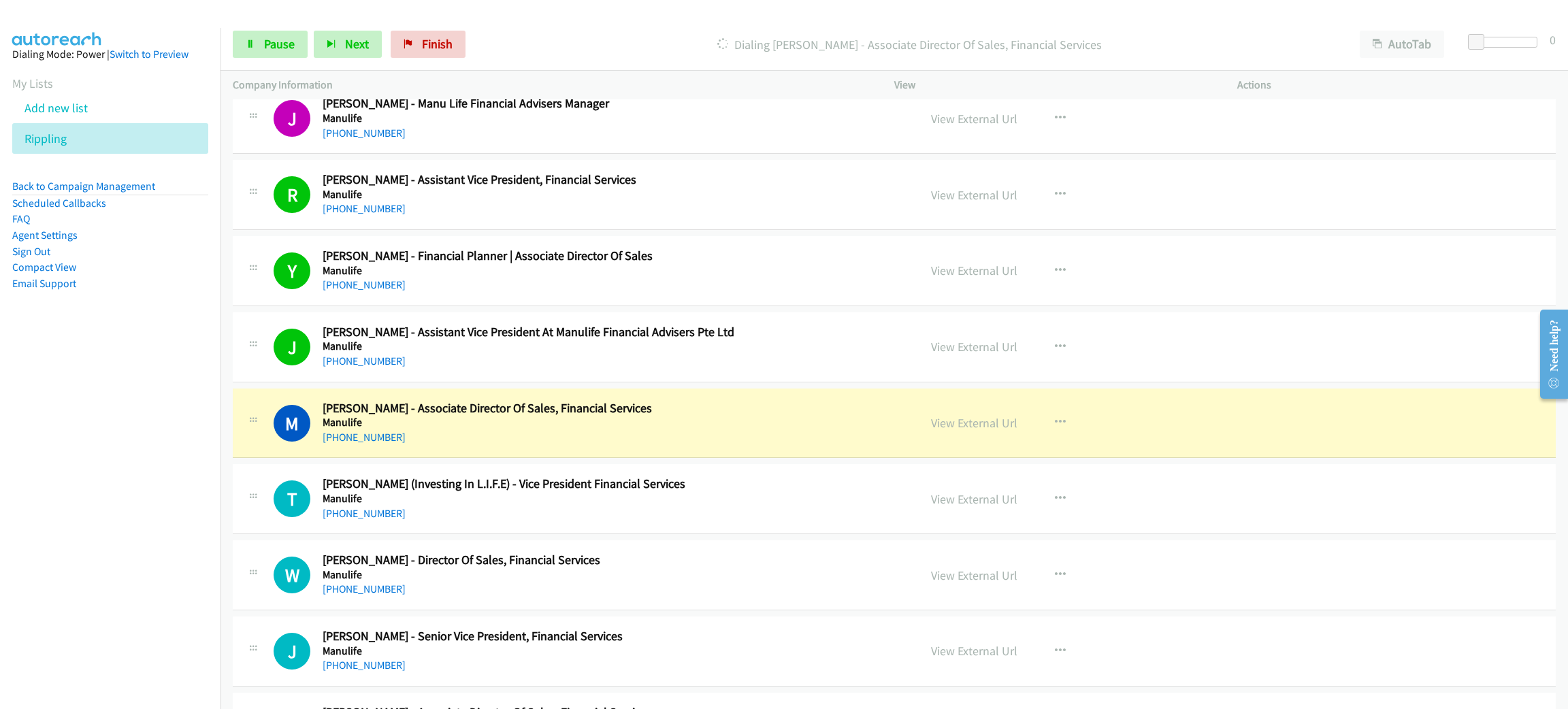
scroll to position [4182, 0]
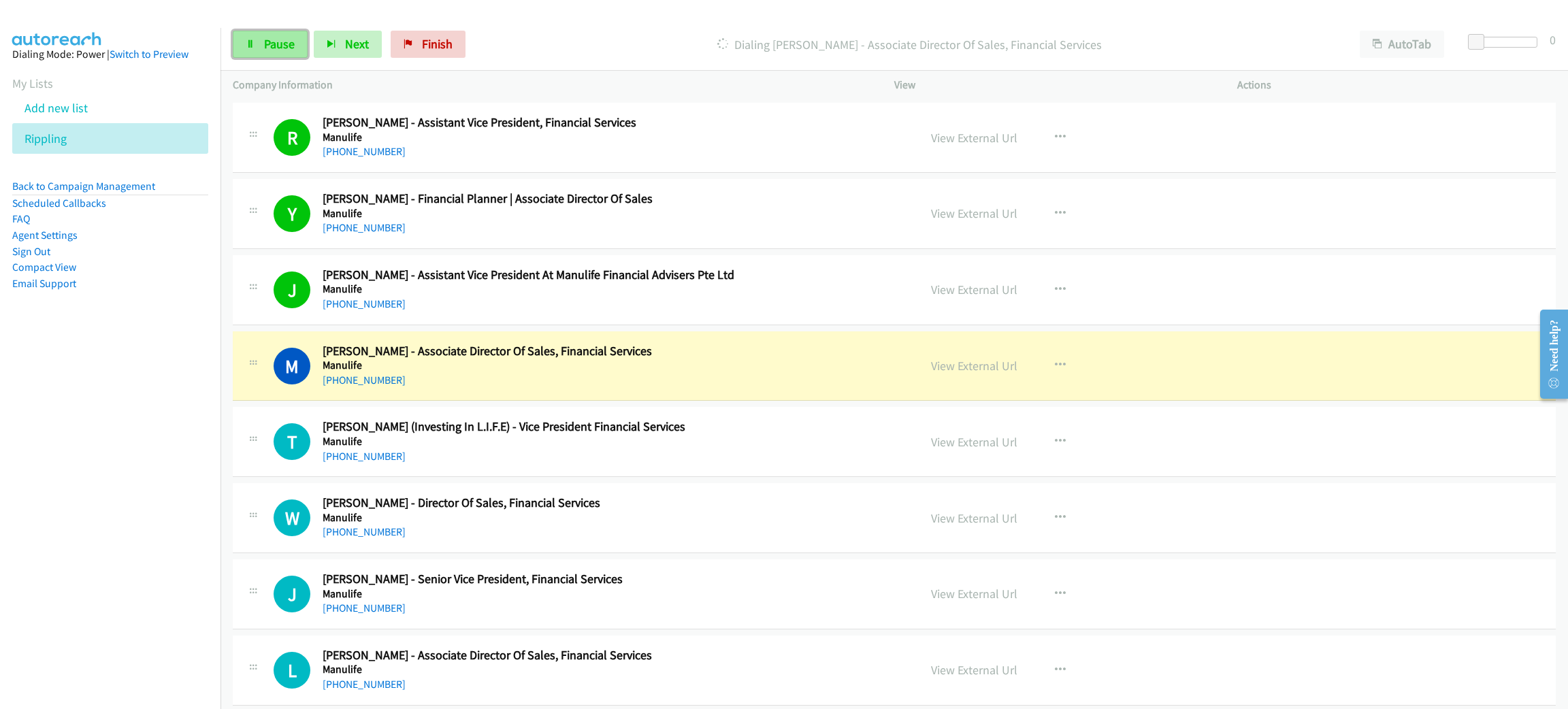
click at [264, 43] on span "Pause" at bounding box center [278, 44] width 30 height 16
click at [558, 382] on div "+65 9451 3311" at bounding box center [611, 380] width 576 height 16
click at [956, 372] on link "View External Url" at bounding box center [974, 365] width 86 height 16
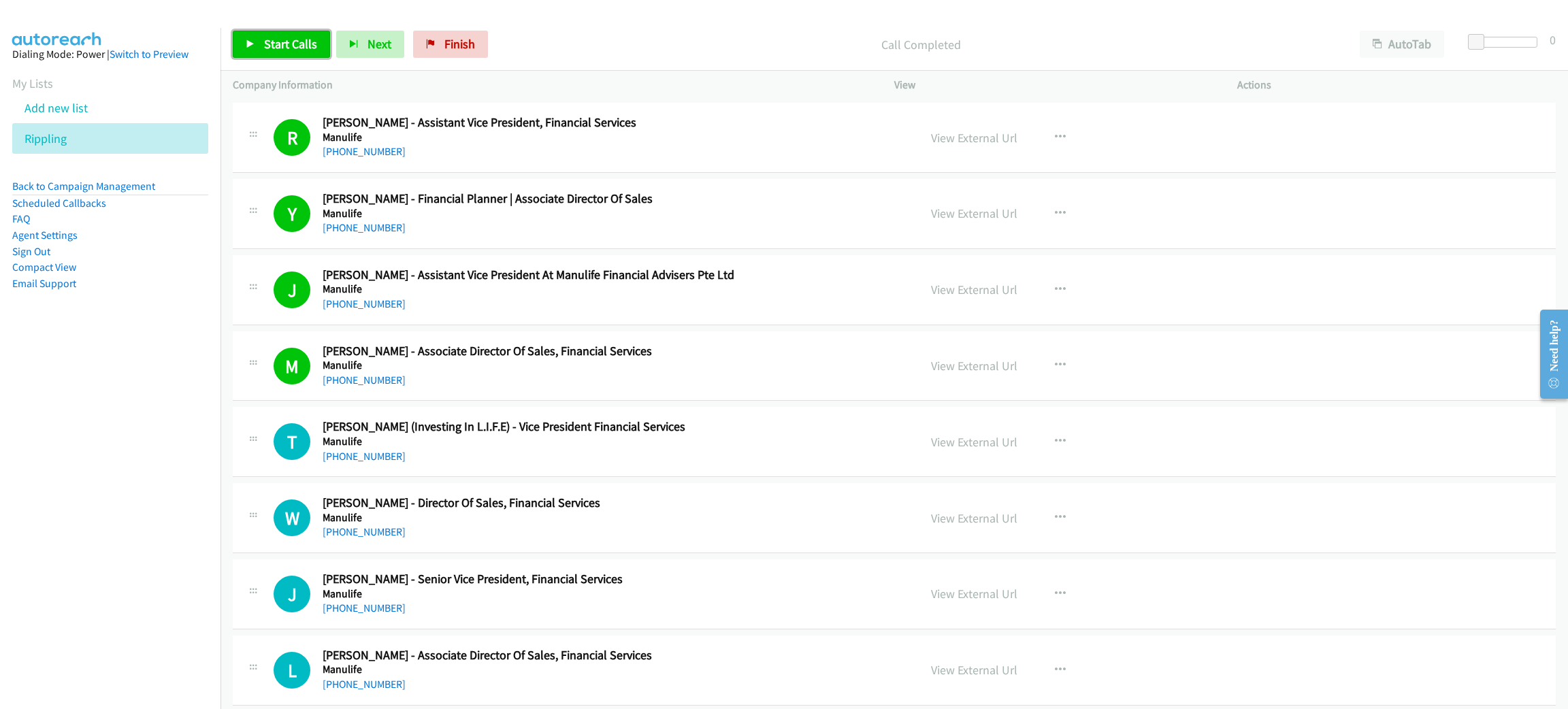
click at [304, 43] on span "Start Calls" at bounding box center [290, 44] width 53 height 16
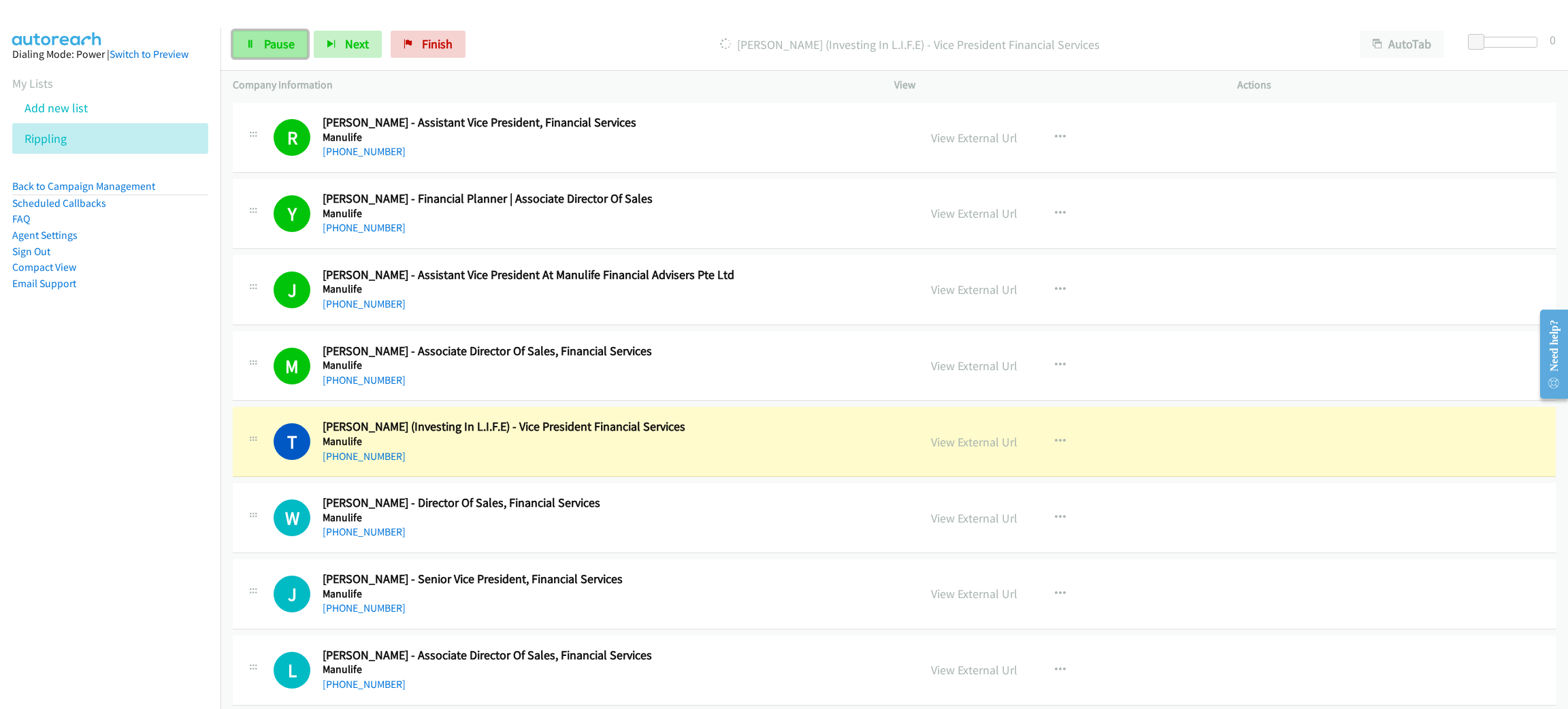
click at [270, 43] on span "Pause" at bounding box center [278, 44] width 30 height 16
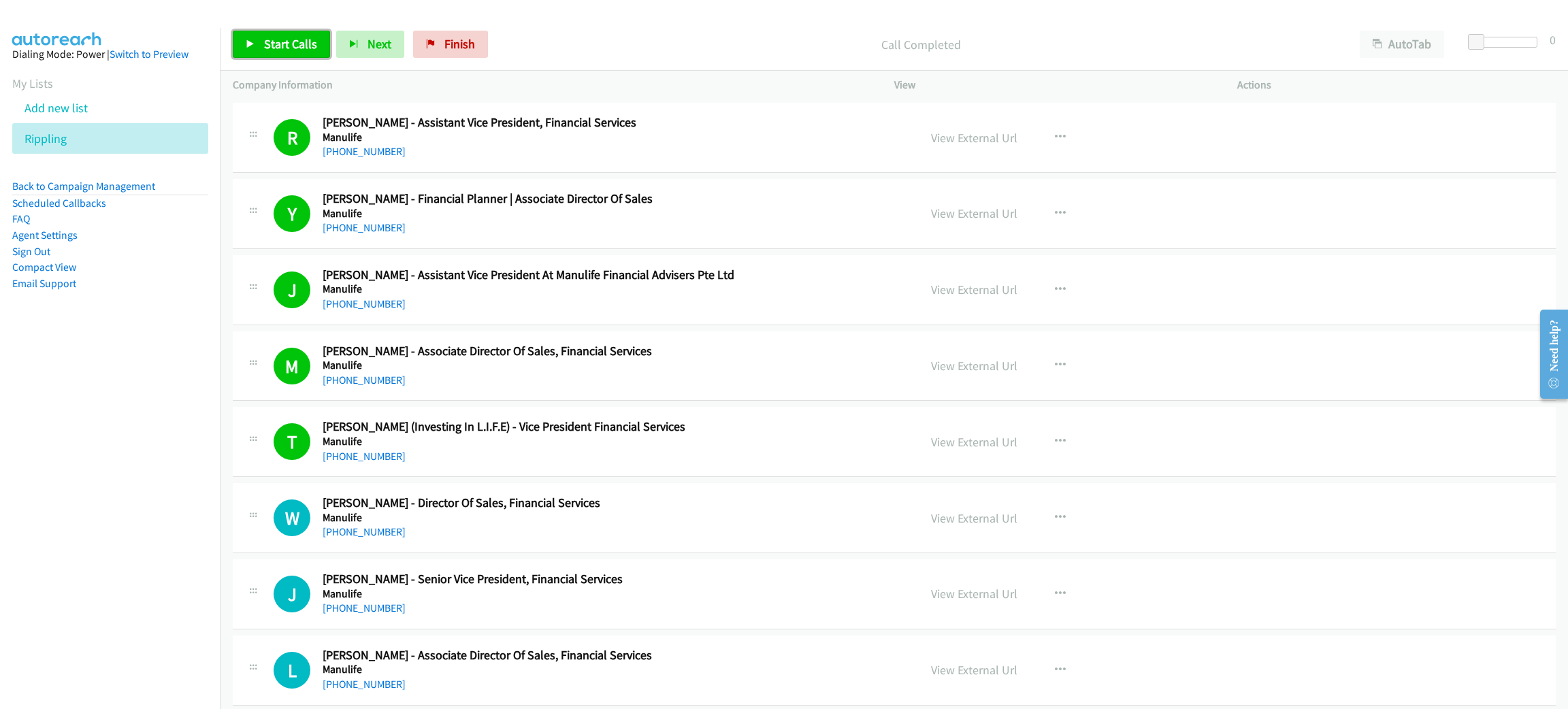
click at [297, 47] on span "Start Calls" at bounding box center [290, 44] width 53 height 16
click at [285, 40] on span "Pause" at bounding box center [278, 44] width 30 height 16
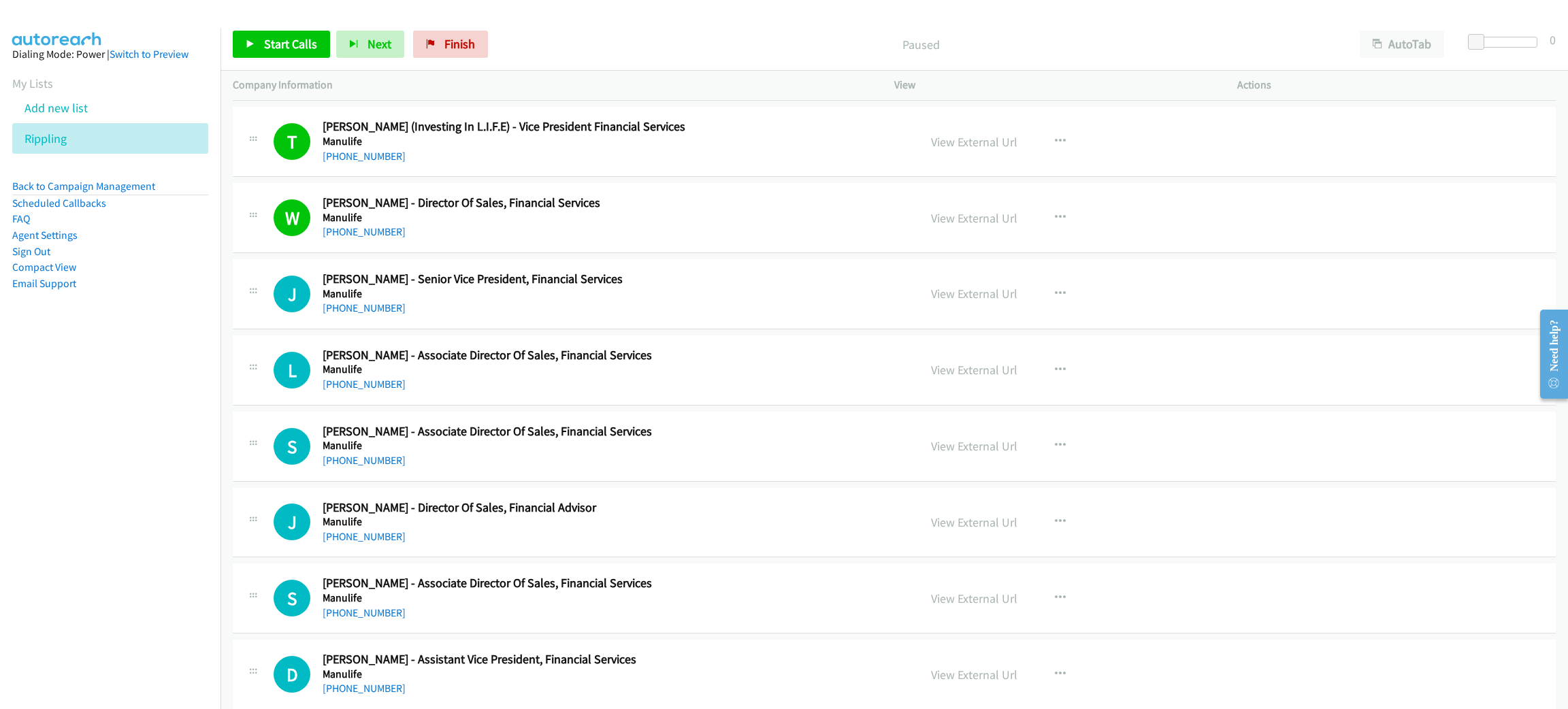
scroll to position [4489, 0]
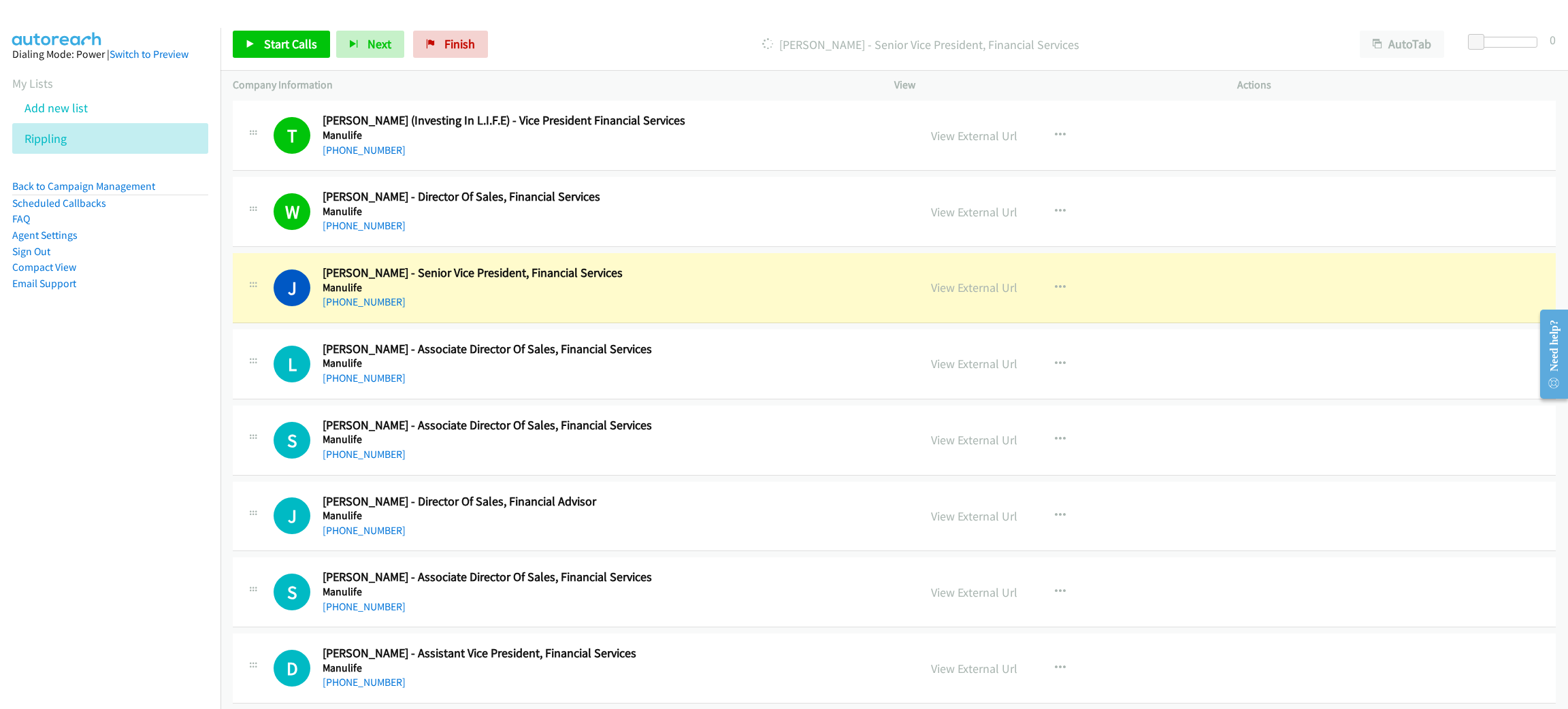
click at [534, 320] on div "J Callback Scheduled John Chia - Senior Vice President, Financial Services Manu…" at bounding box center [894, 288] width 1323 height 70
click at [955, 289] on link "View External Url" at bounding box center [974, 288] width 86 height 16
click at [537, 308] on div "+65 9383 7725" at bounding box center [611, 302] width 576 height 16
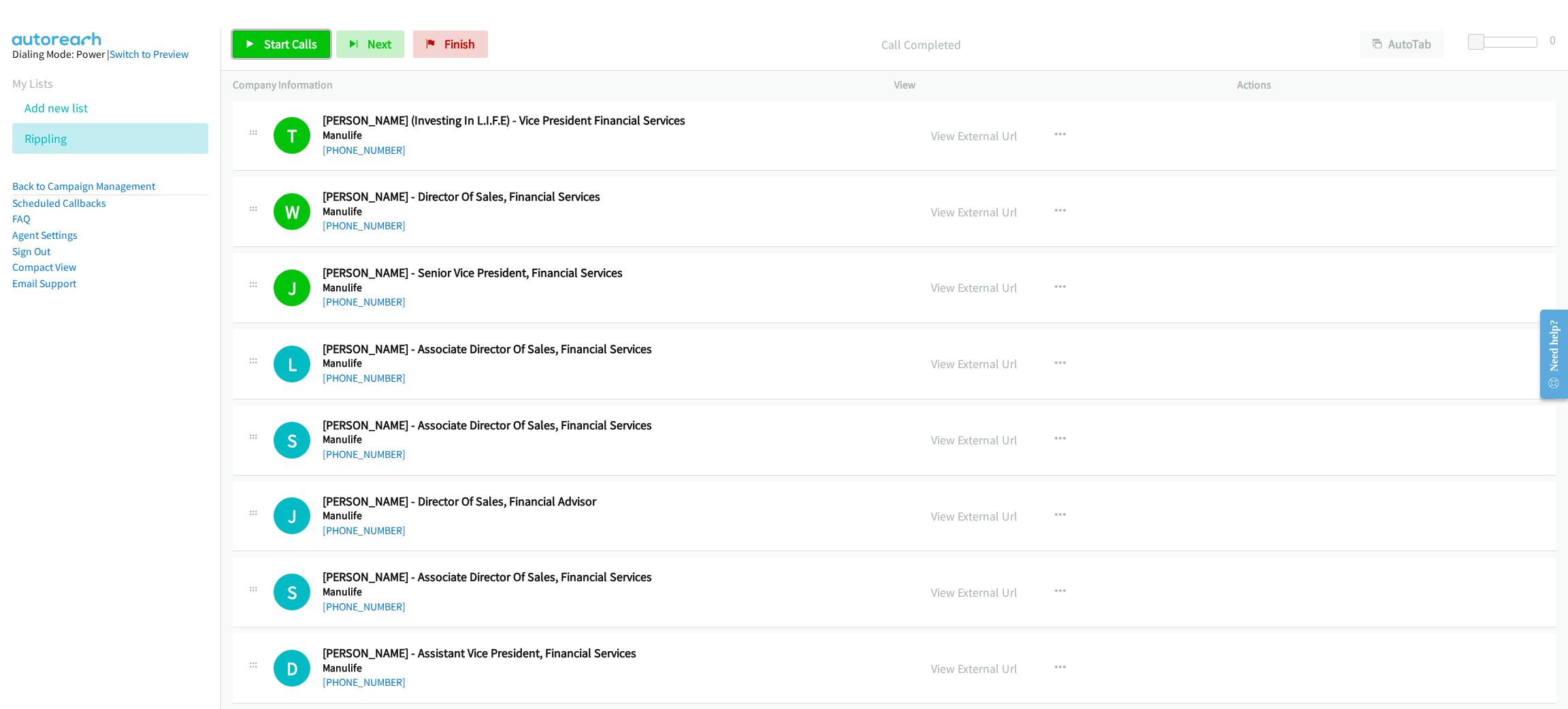
click at [271, 51] on span "Start Calls" at bounding box center [290, 44] width 53 height 16
click at [276, 44] on span "Pause" at bounding box center [278, 44] width 30 height 16
click at [268, 40] on span "Start Calls" at bounding box center [290, 44] width 53 height 16
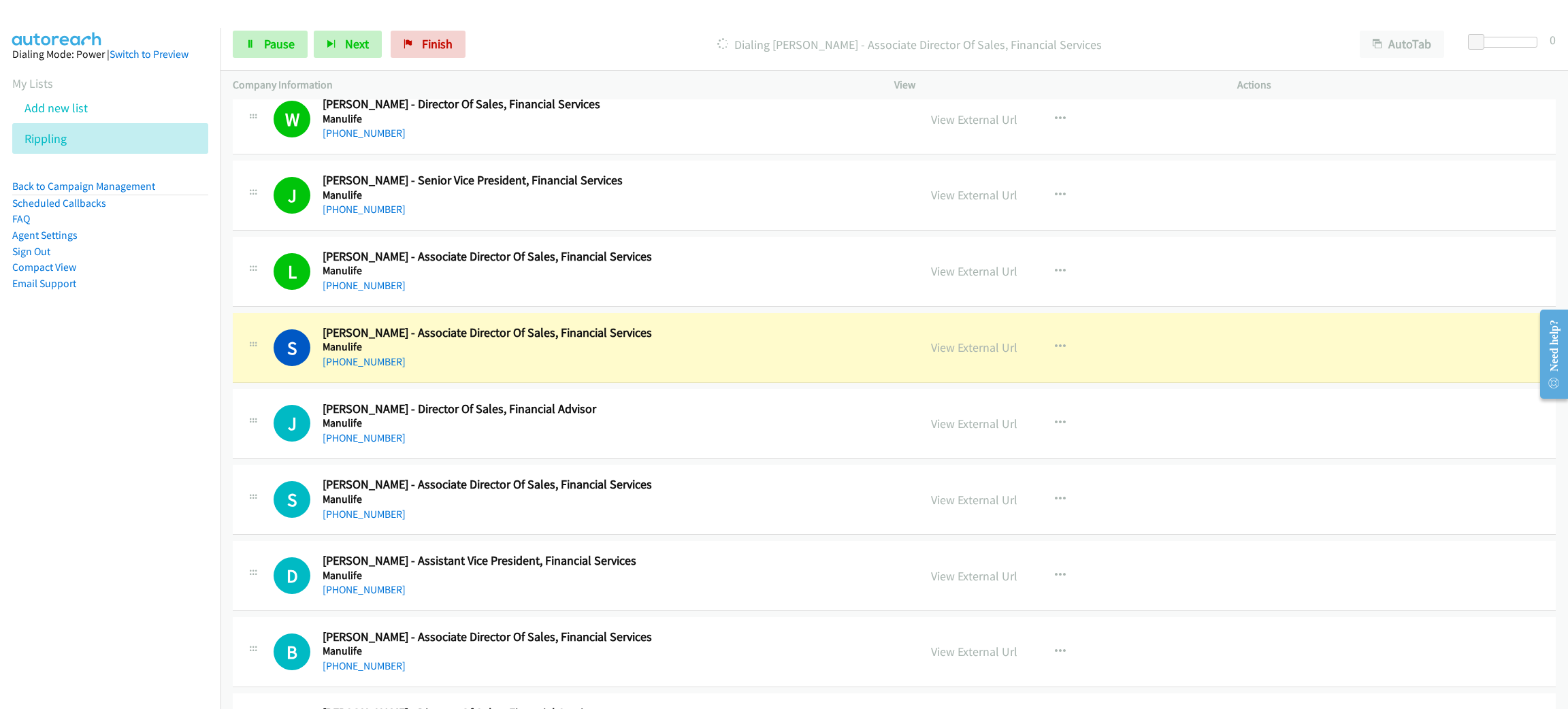
scroll to position [4591, 0]
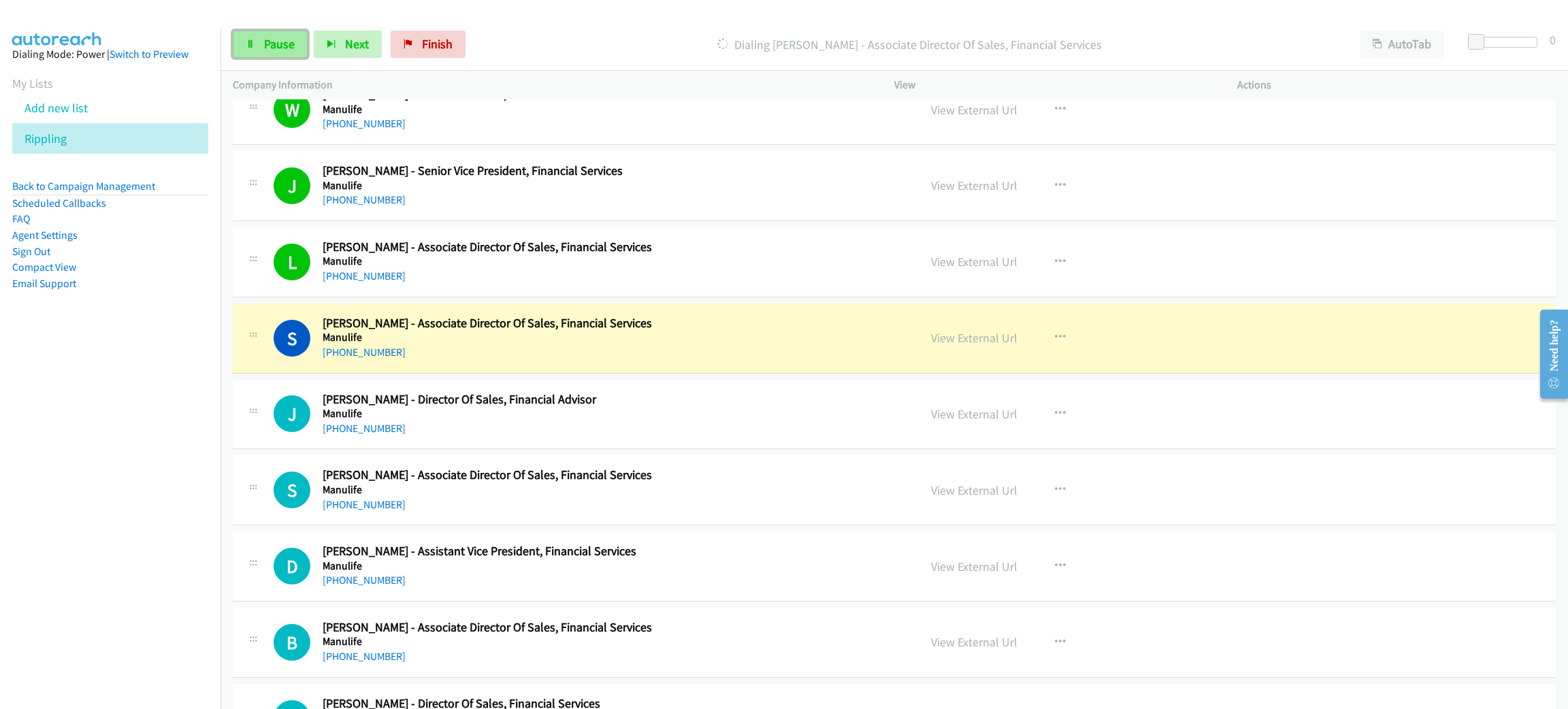
click at [287, 47] on span "Pause" at bounding box center [278, 44] width 30 height 16
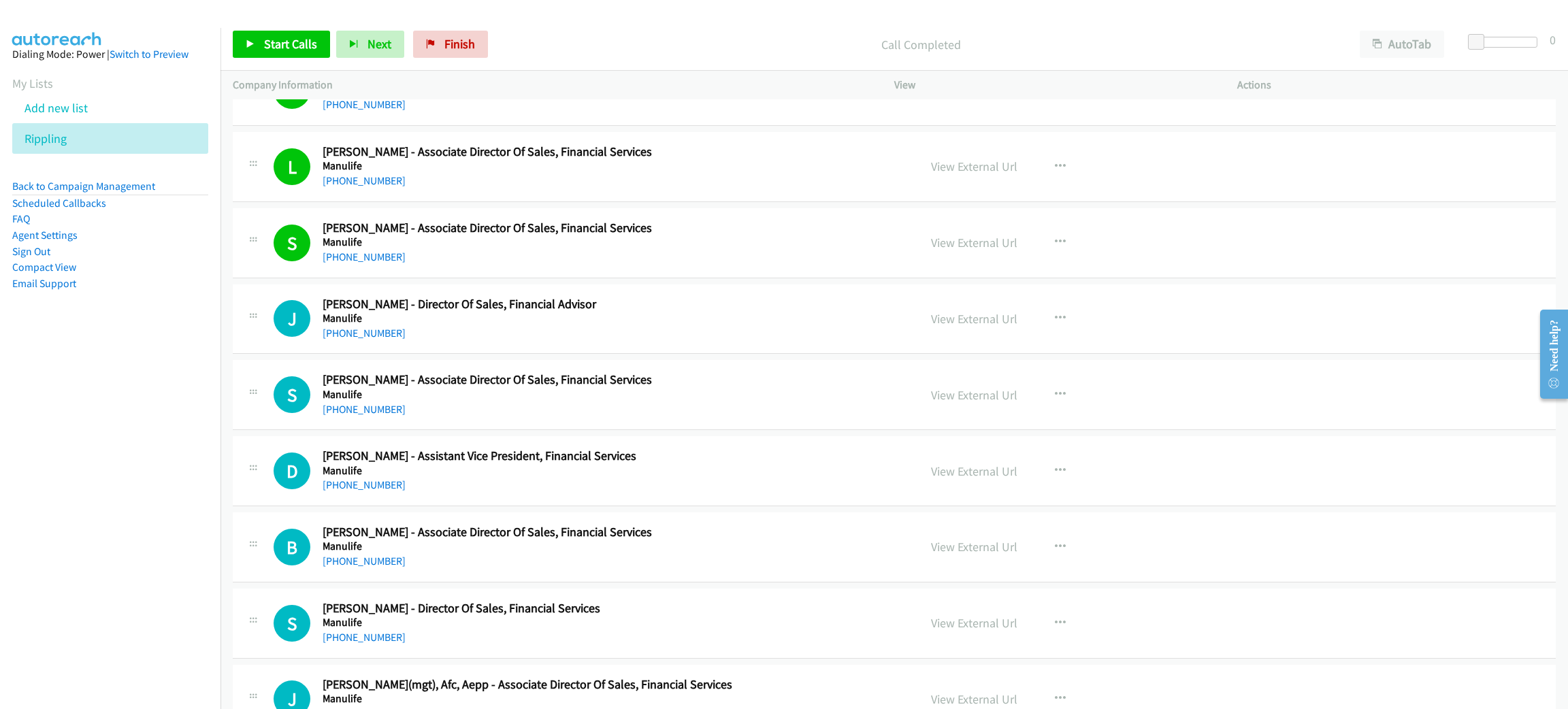
scroll to position [4692, 0]
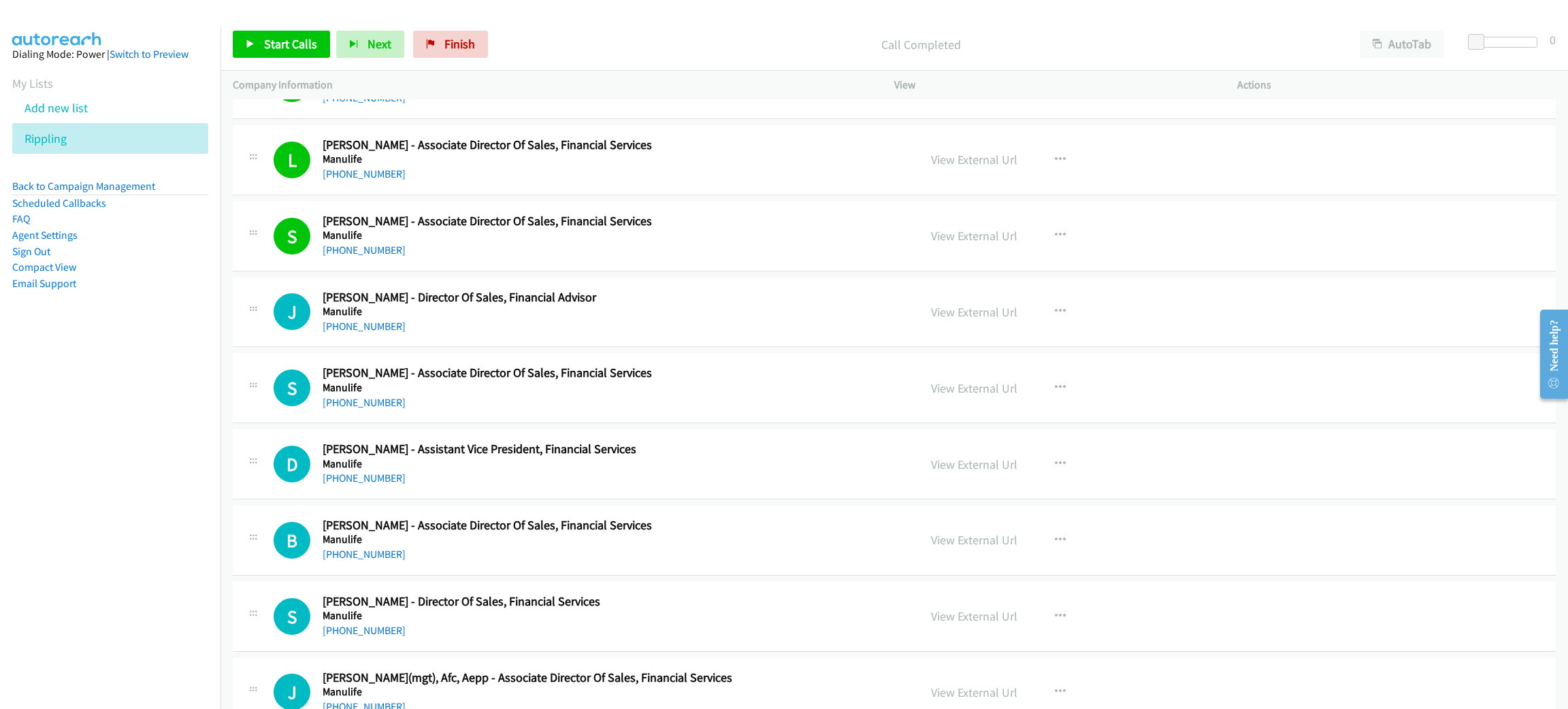
click at [480, 242] on h5 "Manulife" at bounding box center [611, 235] width 576 height 13
click at [999, 242] on link "View External Url" at bounding box center [974, 236] width 86 height 16
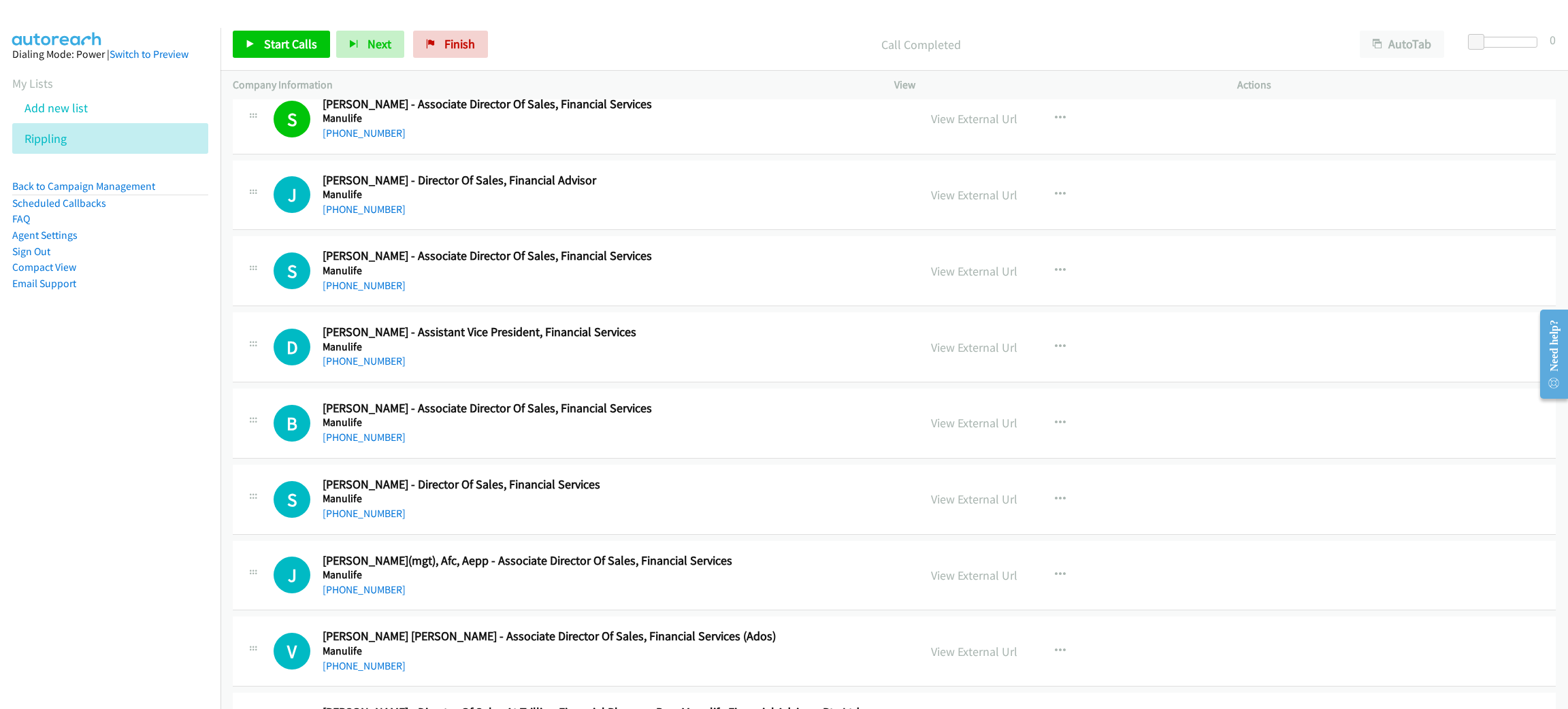
scroll to position [4794, 0]
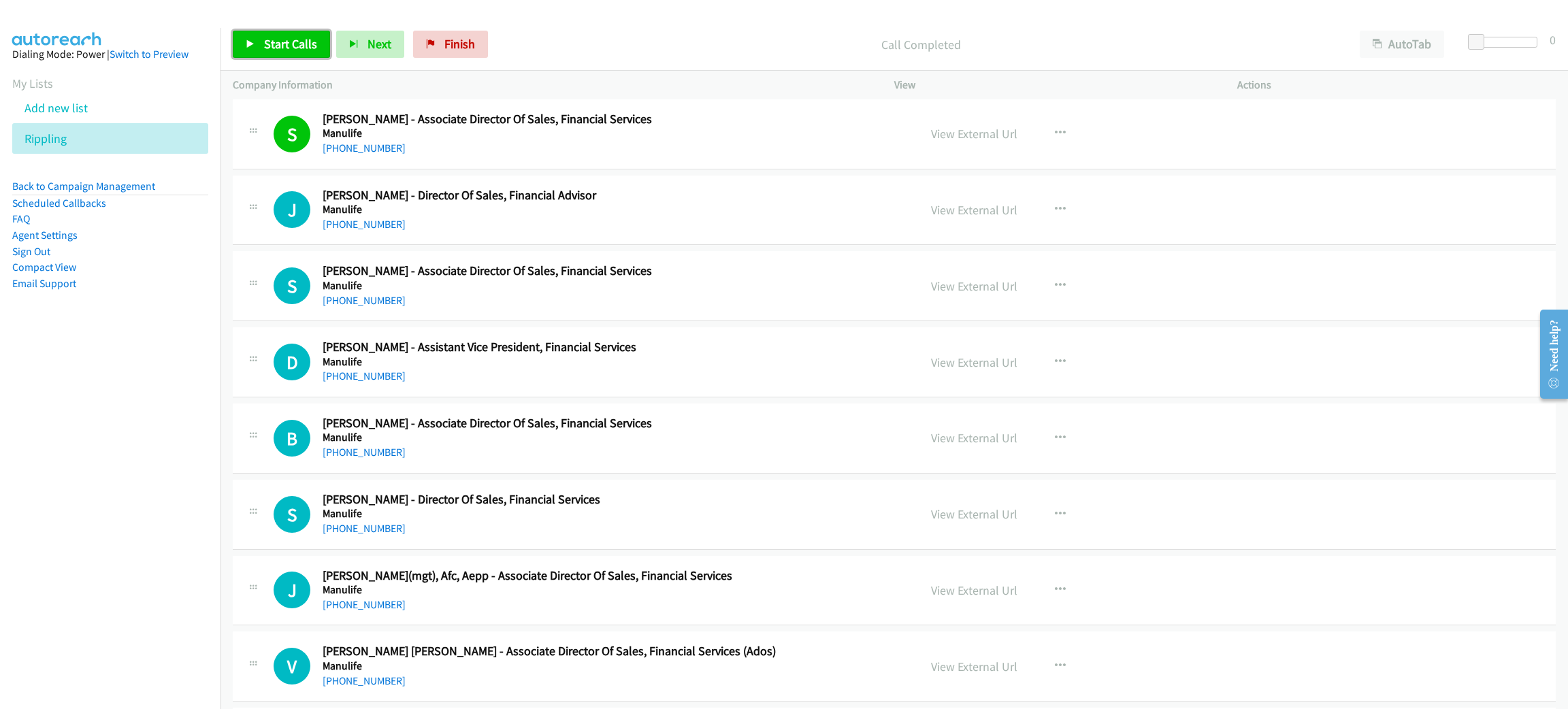
click at [302, 44] on span "Start Calls" at bounding box center [290, 44] width 53 height 16
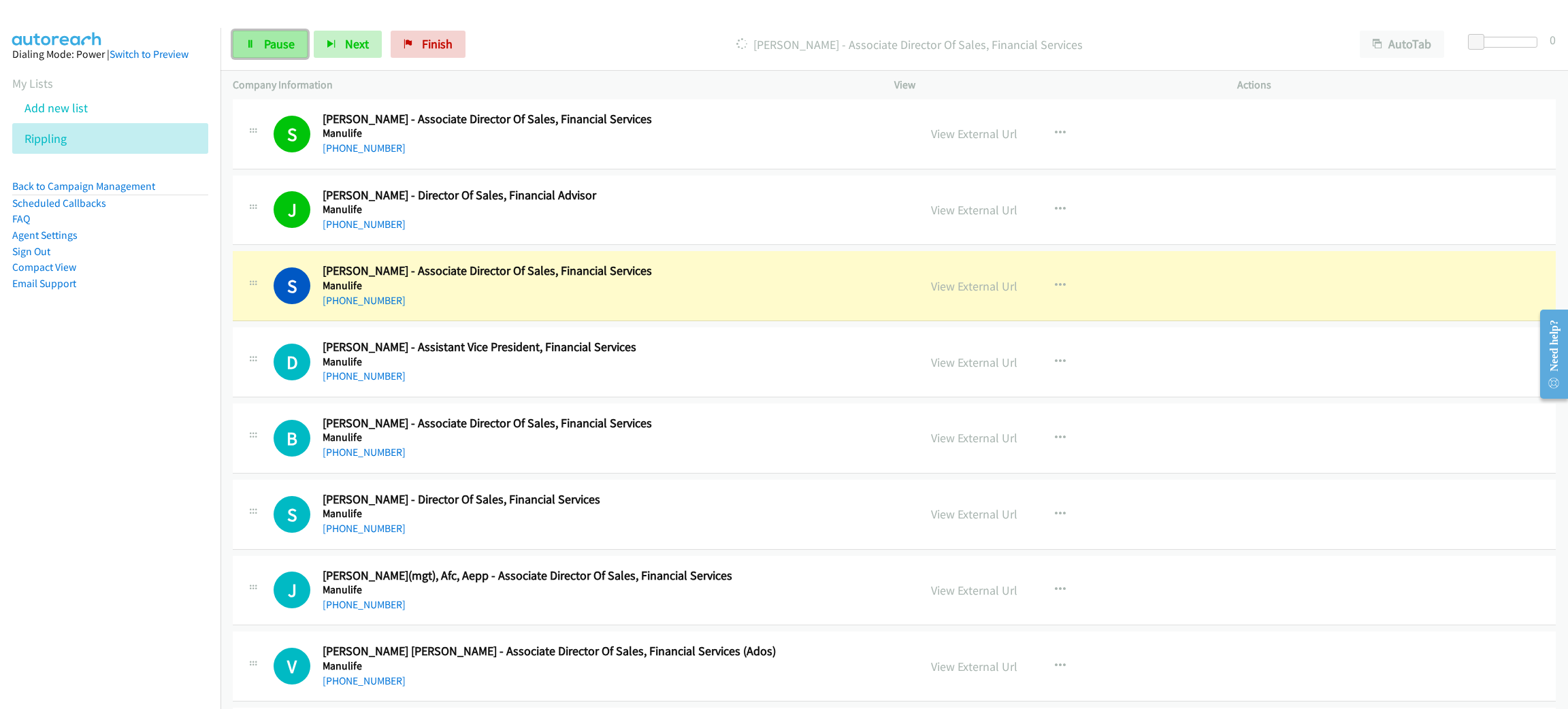
click at [271, 38] on span "Pause" at bounding box center [278, 44] width 30 height 16
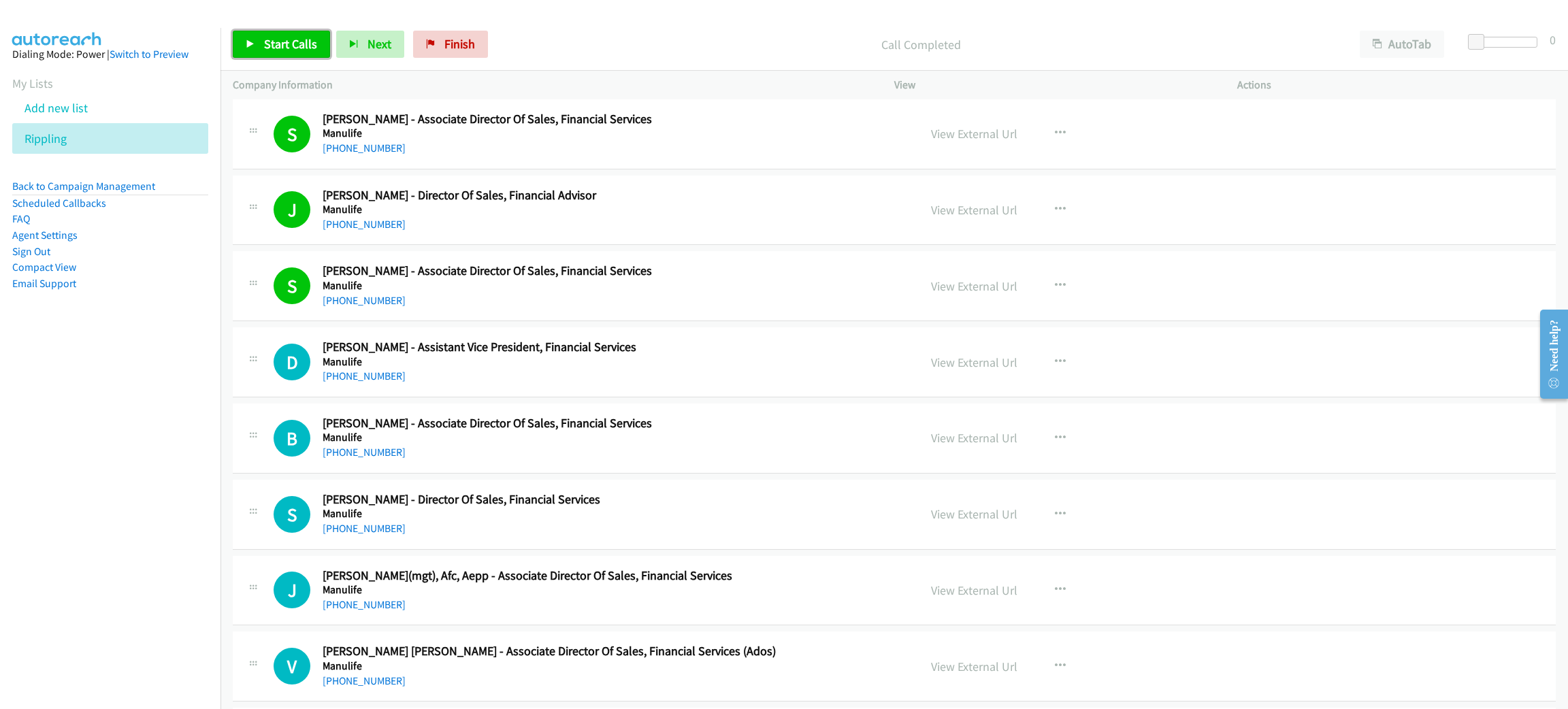
click at [277, 45] on span "Start Calls" at bounding box center [290, 44] width 53 height 16
click at [282, 45] on span "Pause" at bounding box center [278, 44] width 30 height 16
click at [258, 44] on link "Start Calls" at bounding box center [281, 44] width 97 height 27
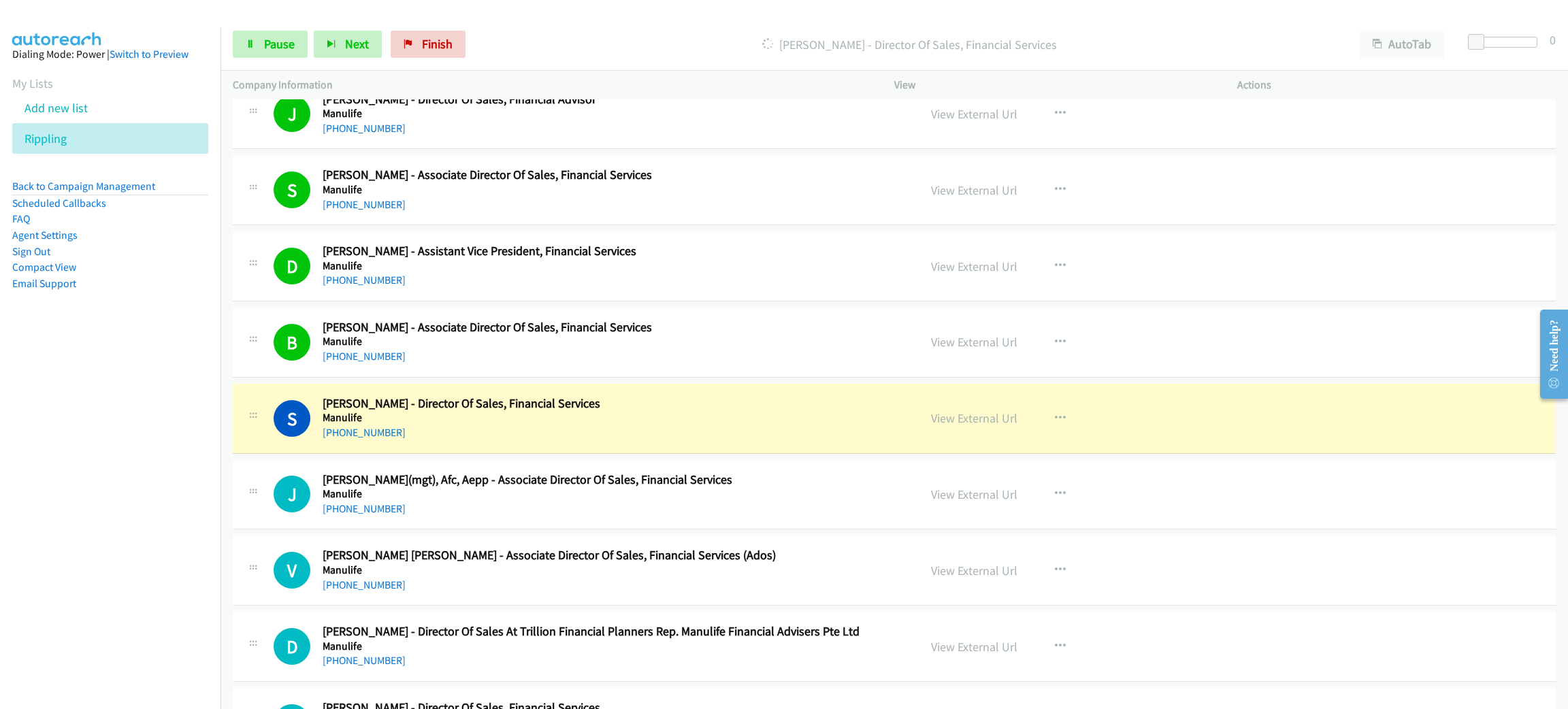
scroll to position [4897, 0]
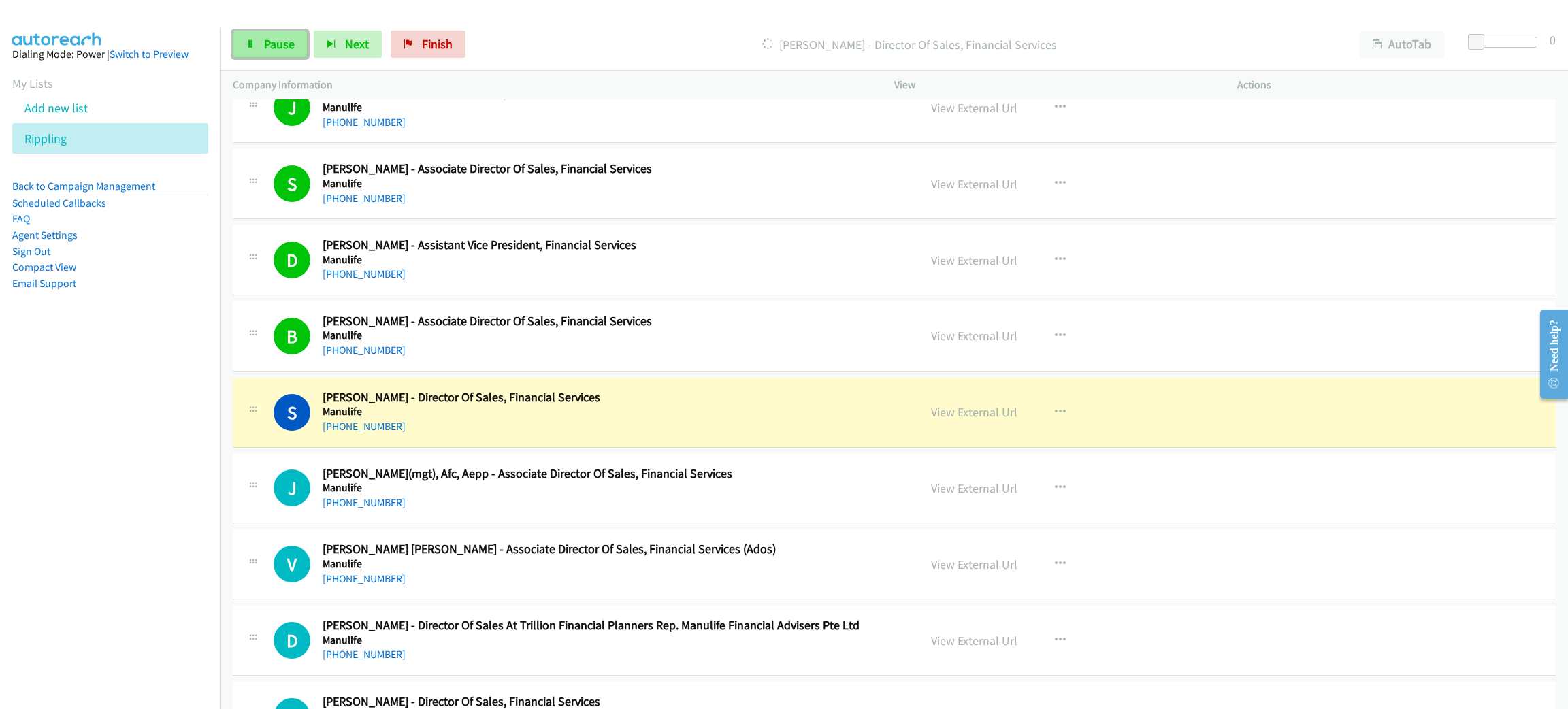
click at [273, 44] on span "Pause" at bounding box center [278, 44] width 30 height 16
click at [557, 434] on div "+65 9487 3919" at bounding box center [611, 426] width 576 height 16
click at [963, 419] on link "View External Url" at bounding box center [974, 412] width 86 height 16
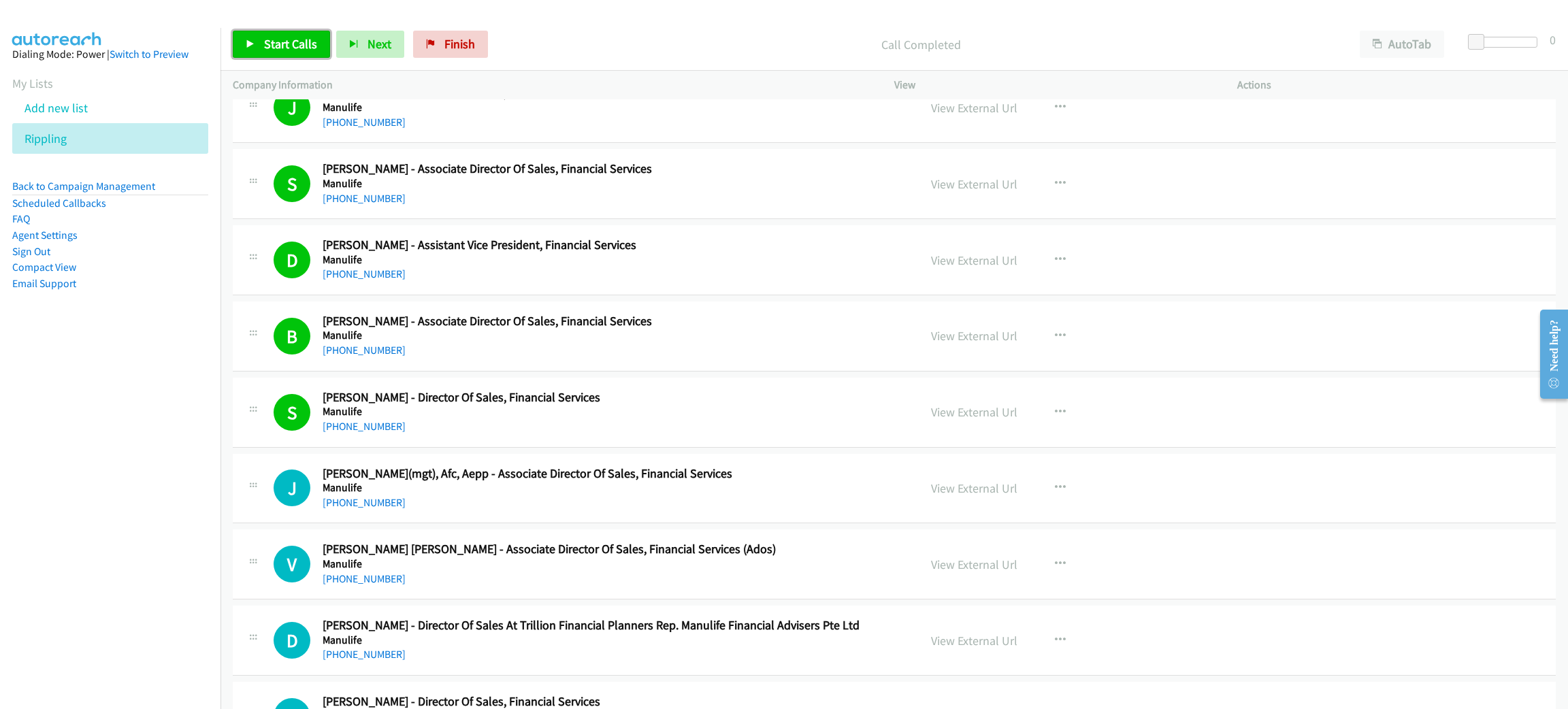
click at [278, 51] on span "Start Calls" at bounding box center [290, 44] width 53 height 16
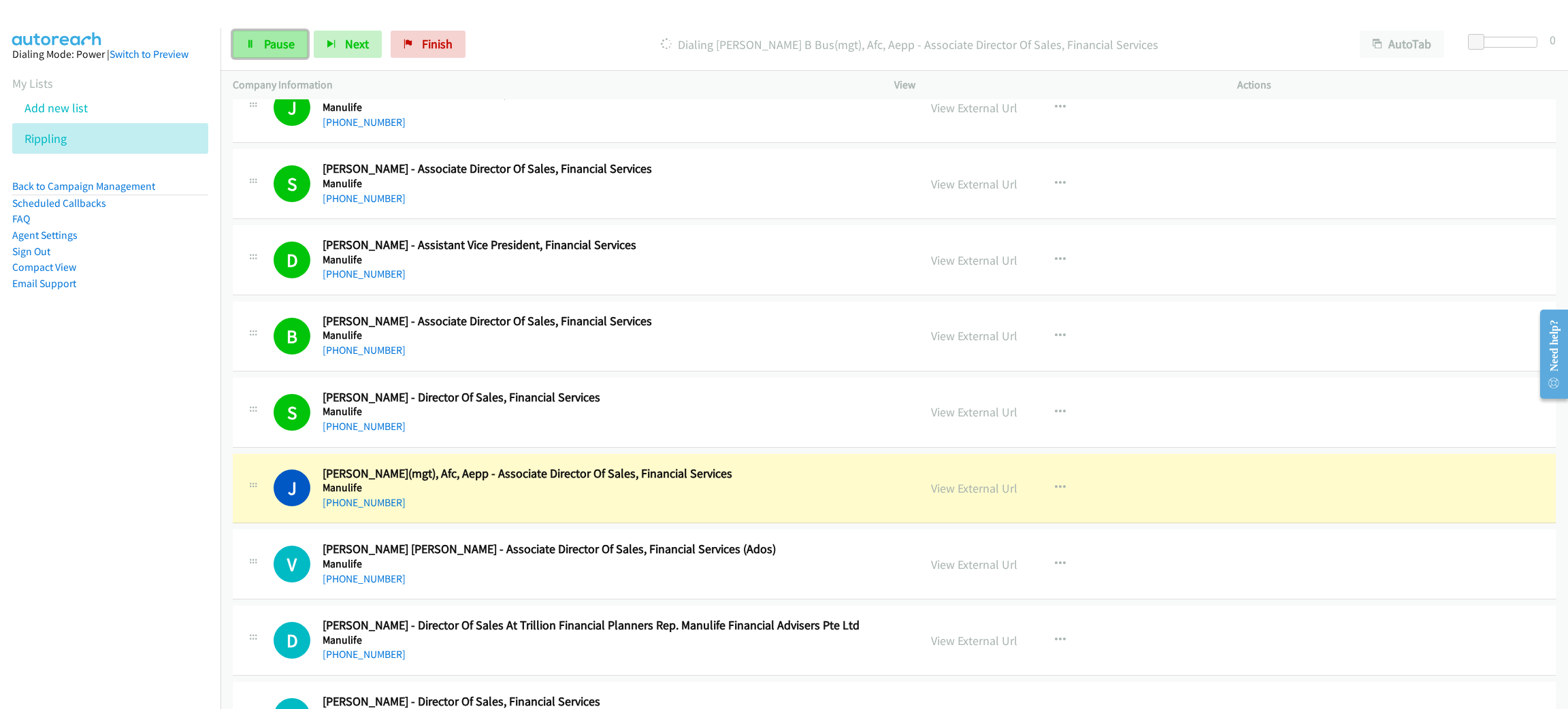
click at [269, 53] on link "Pause" at bounding box center [270, 44] width 75 height 27
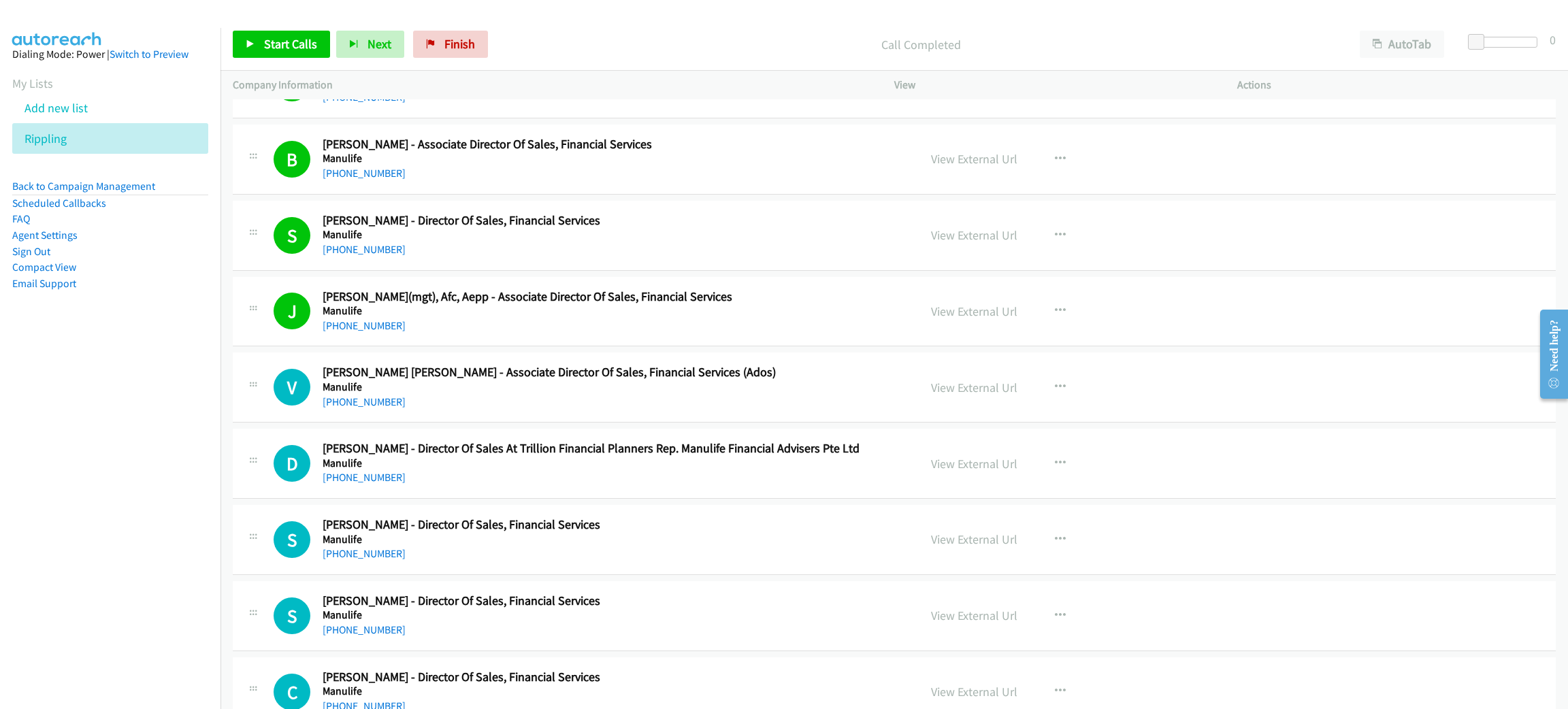
scroll to position [5101, 0]
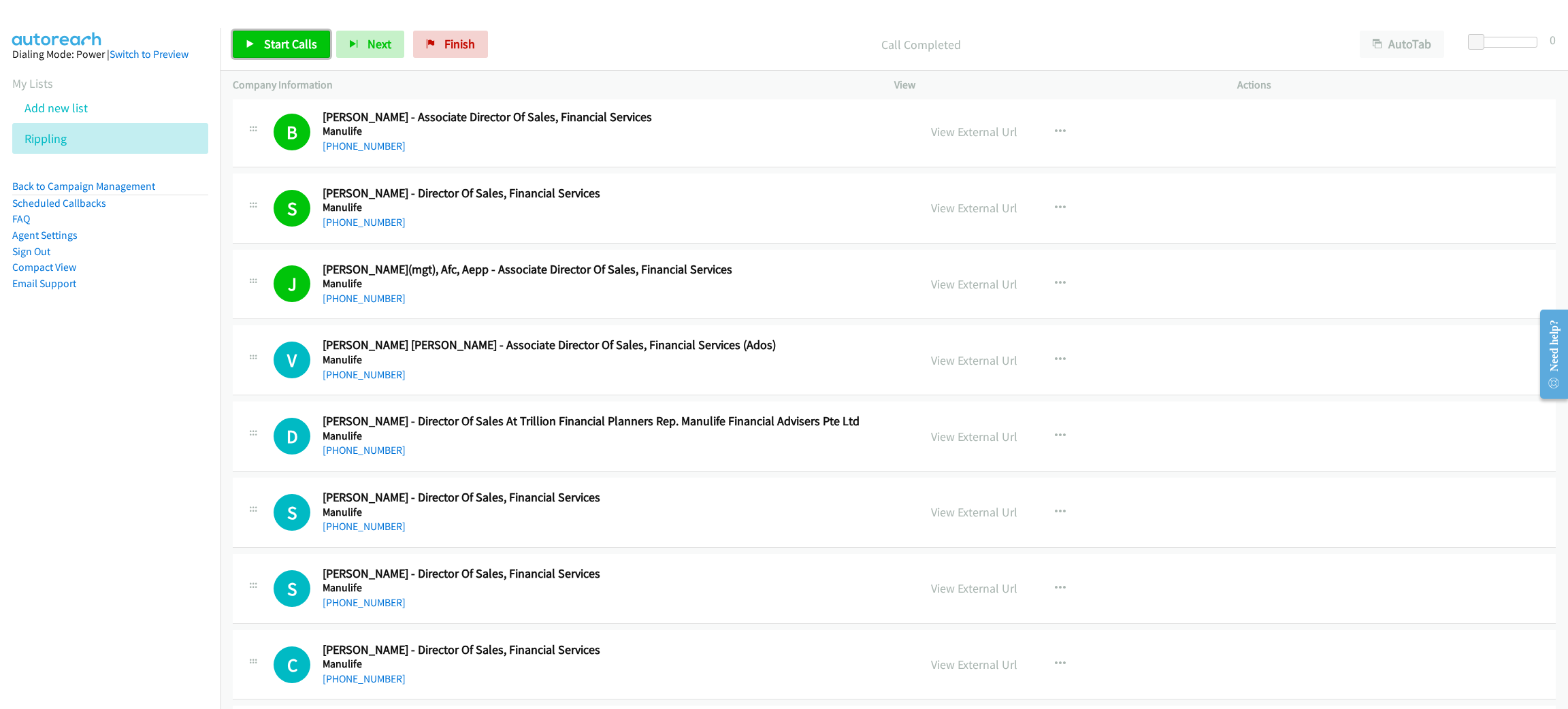
click at [284, 51] on link "Start Calls" at bounding box center [281, 44] width 97 height 27
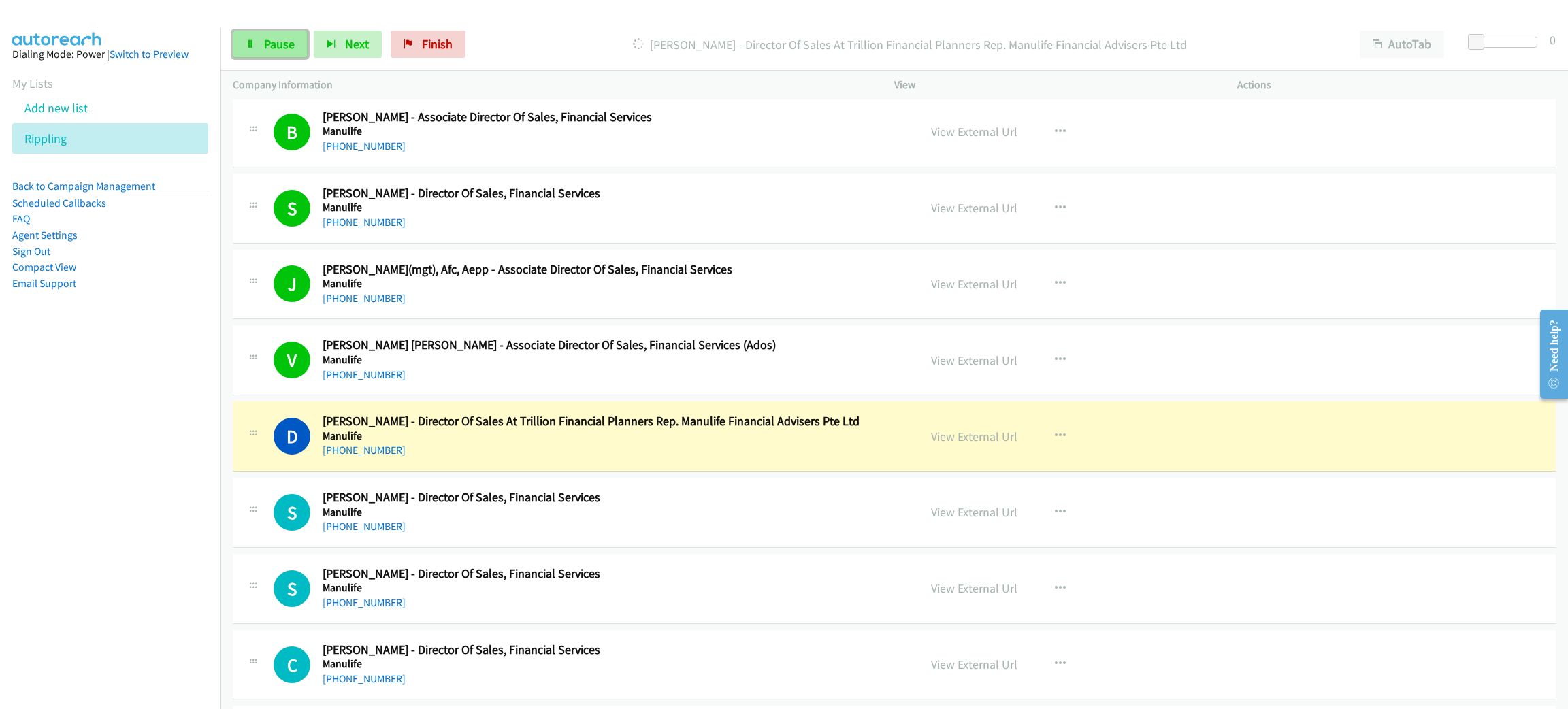
click at [284, 51] on link "Pause" at bounding box center [270, 44] width 75 height 27
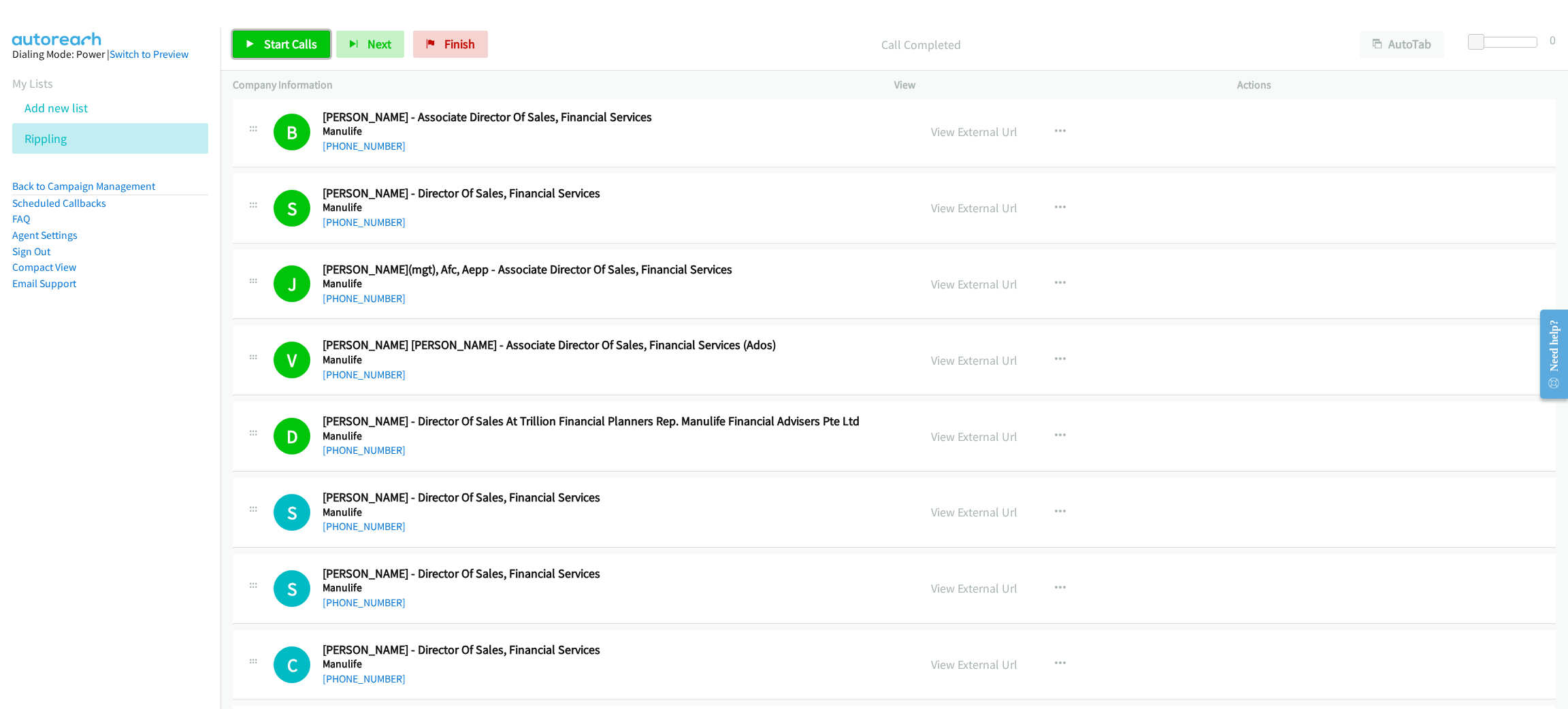
click at [277, 36] on span "Start Calls" at bounding box center [290, 44] width 53 height 16
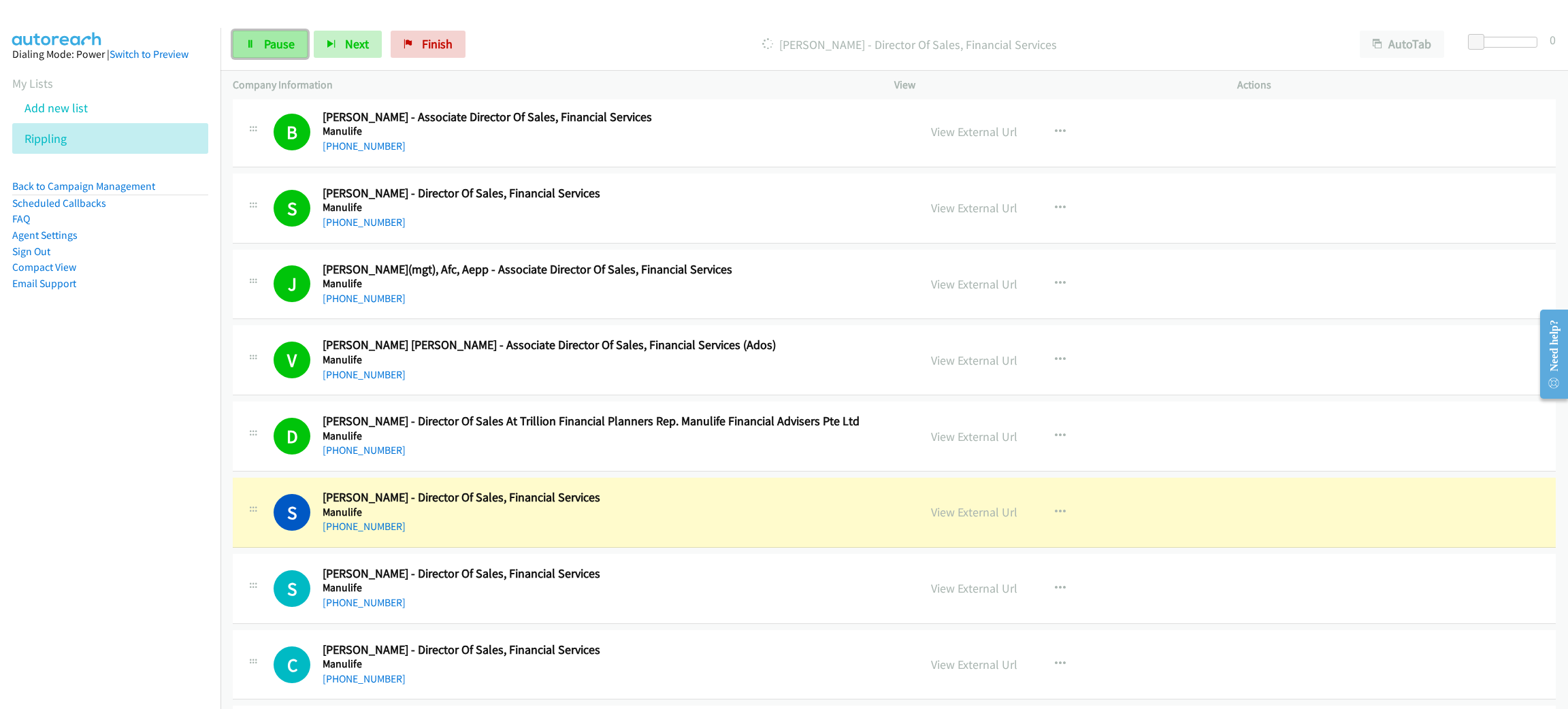
click at [271, 36] on span "Pause" at bounding box center [278, 44] width 30 height 16
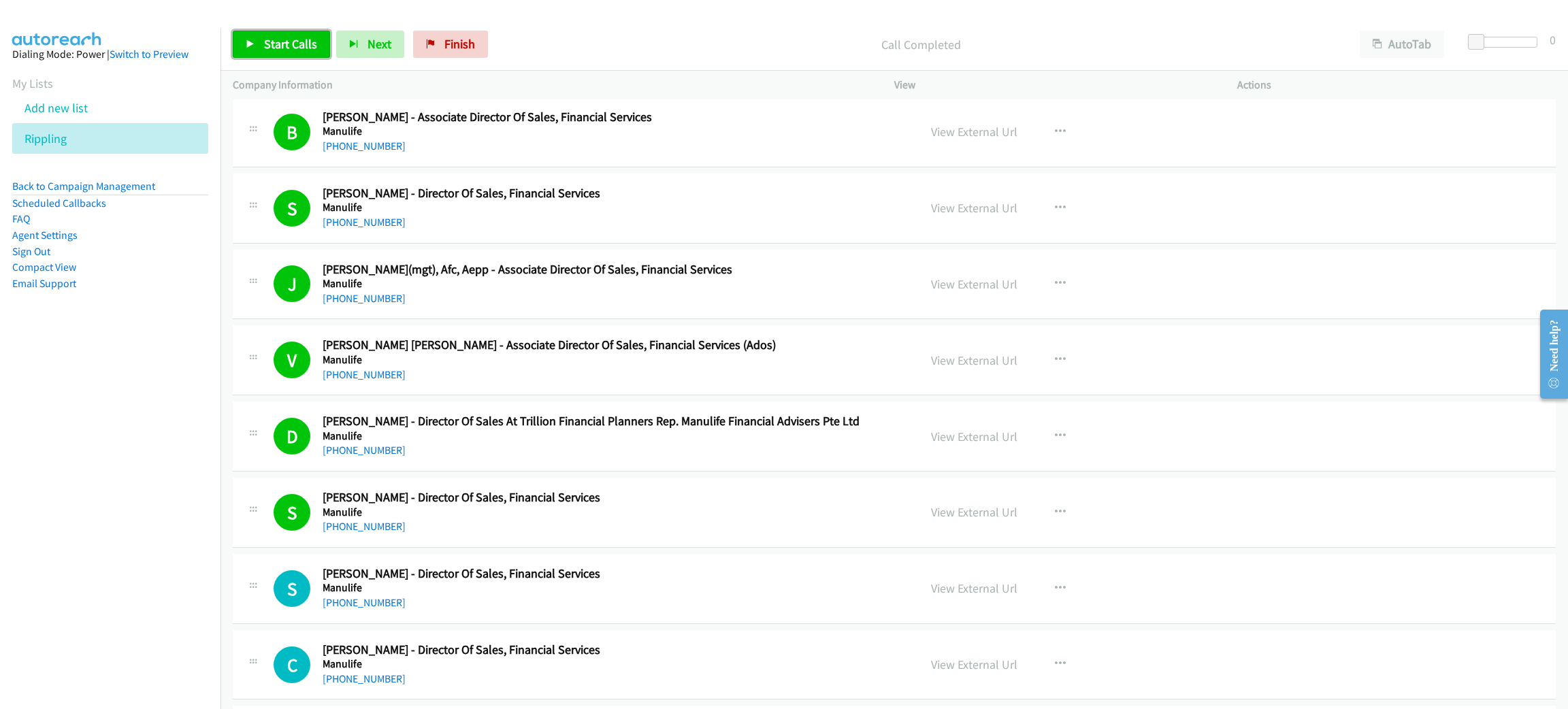
click at [293, 42] on span "Start Calls" at bounding box center [290, 44] width 53 height 16
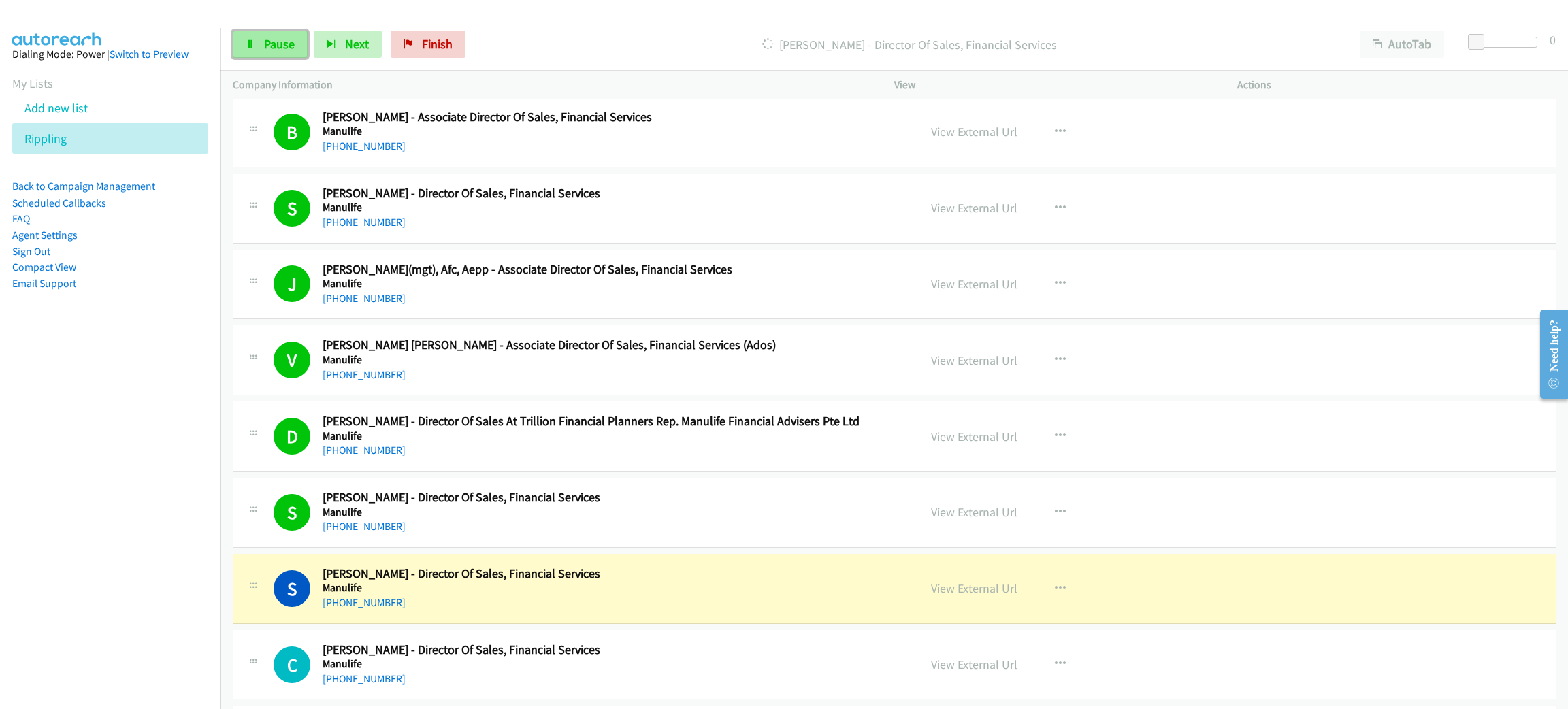
click at [281, 47] on span "Pause" at bounding box center [278, 44] width 30 height 16
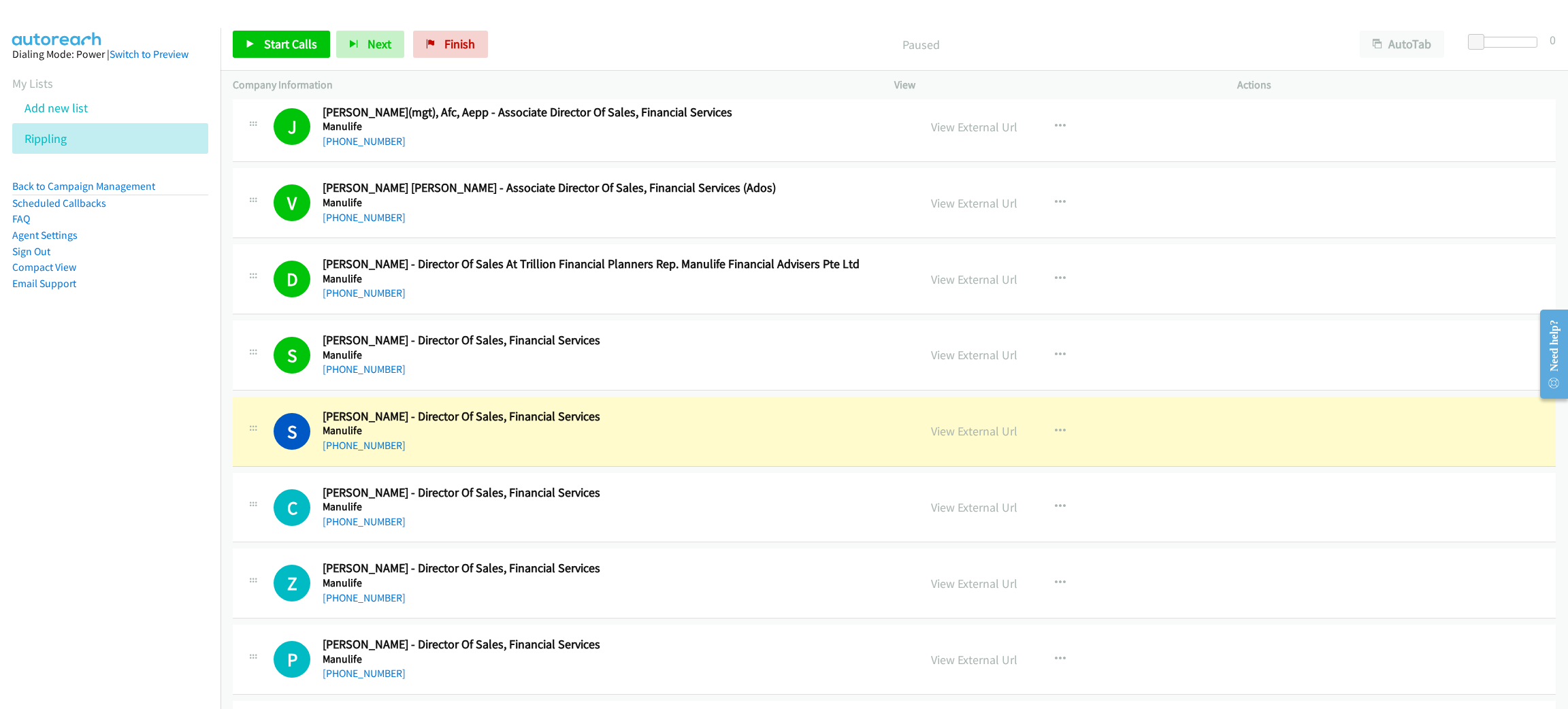
scroll to position [5305, 0]
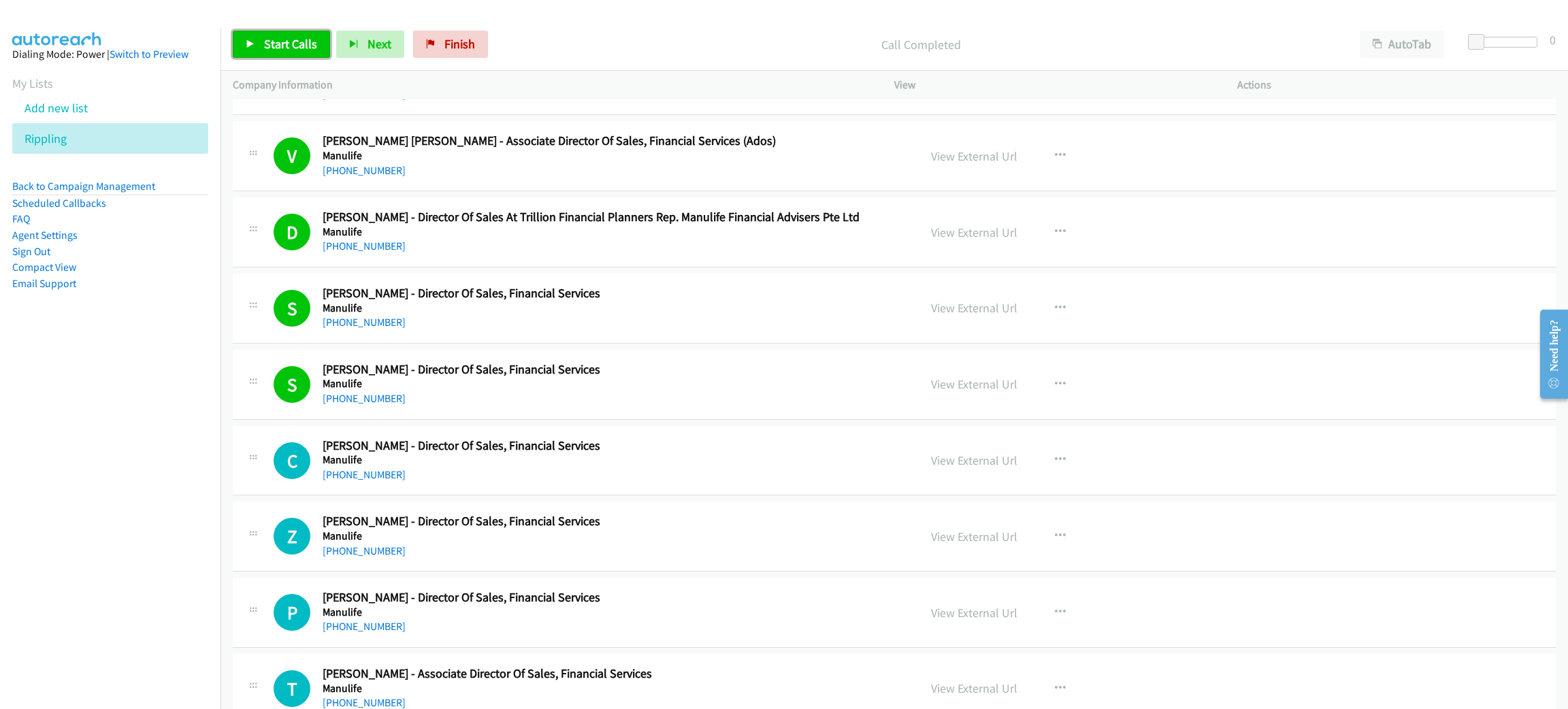
click at [300, 48] on span "Start Calls" at bounding box center [290, 44] width 53 height 16
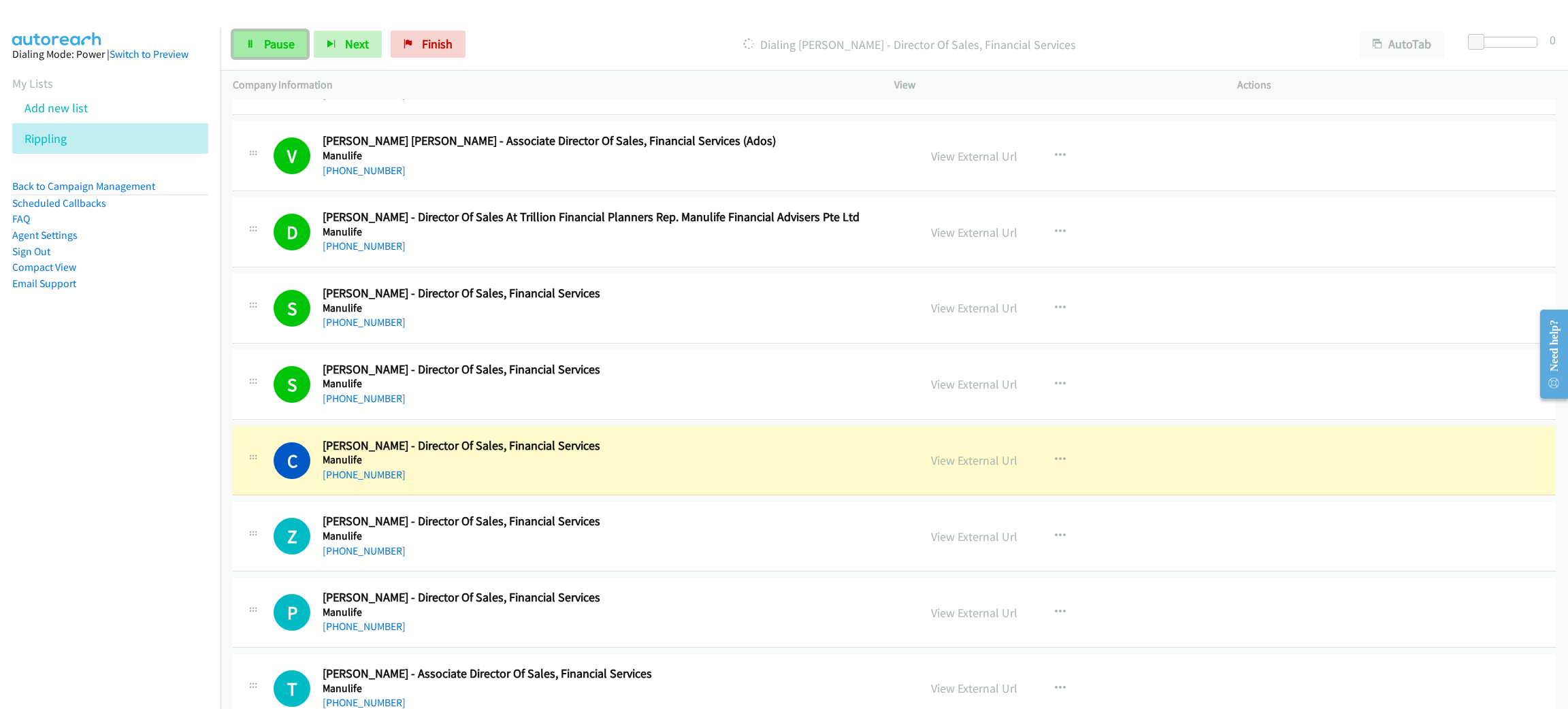
click at [292, 44] on span "Pause" at bounding box center [278, 44] width 30 height 16
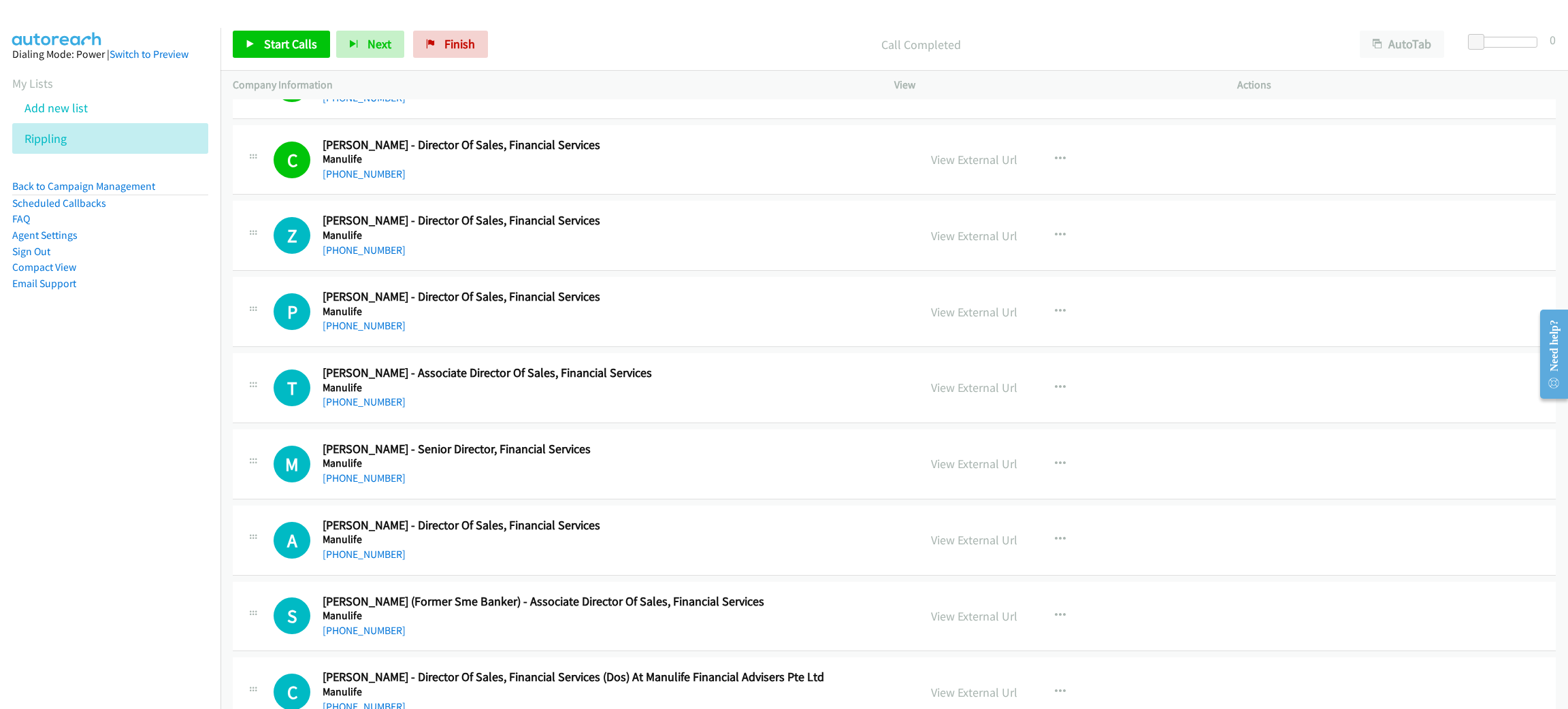
scroll to position [5611, 0]
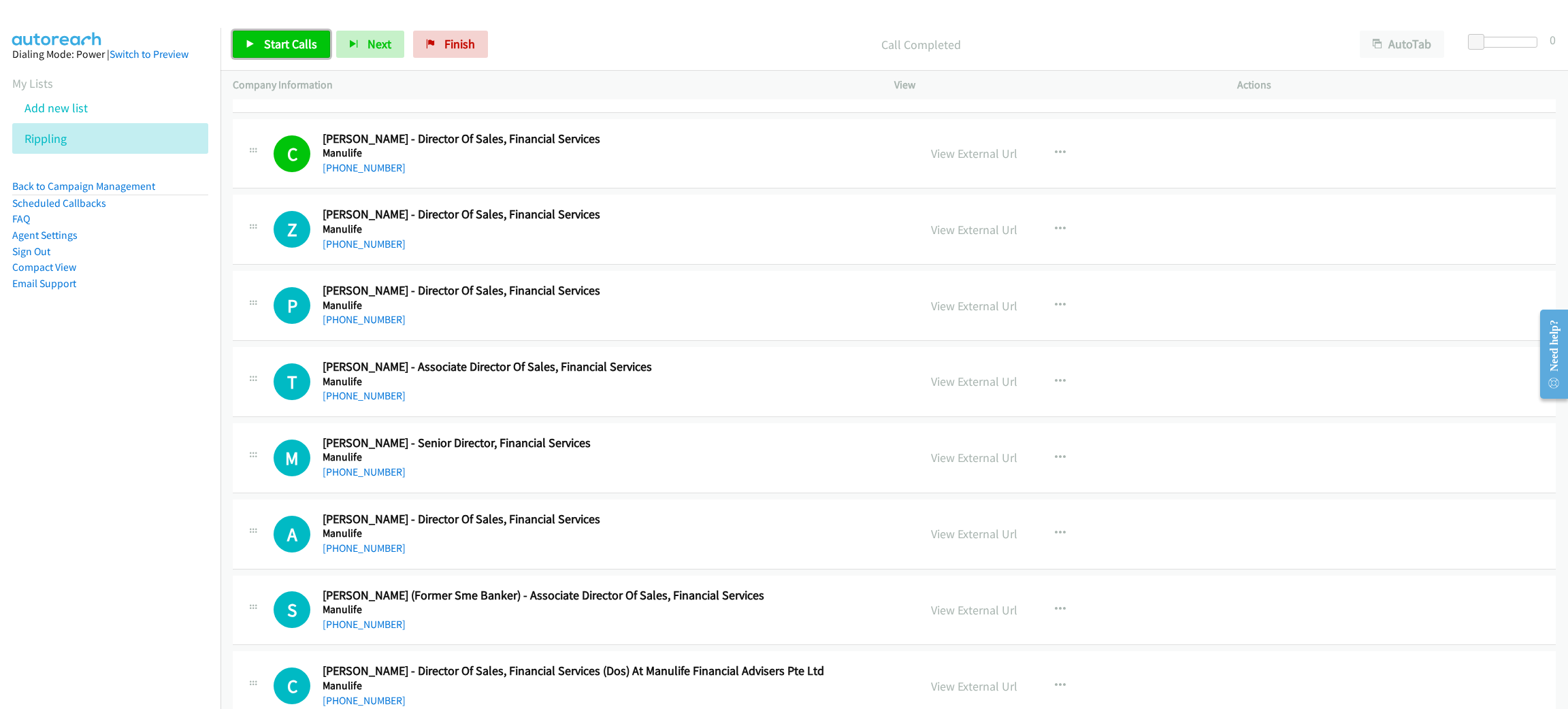
click at [292, 49] on span "Start Calls" at bounding box center [290, 44] width 53 height 16
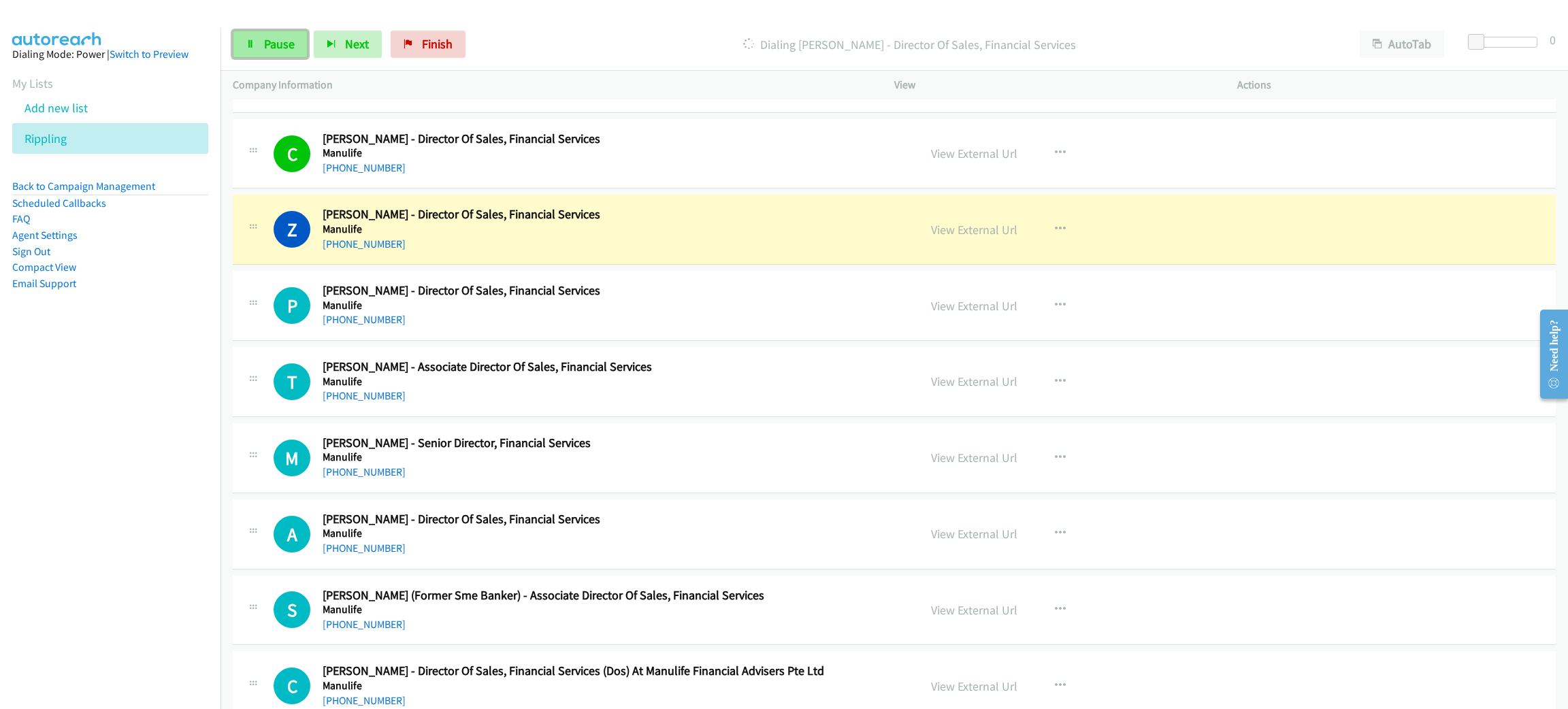
click at [292, 49] on span "Pause" at bounding box center [278, 44] width 30 height 16
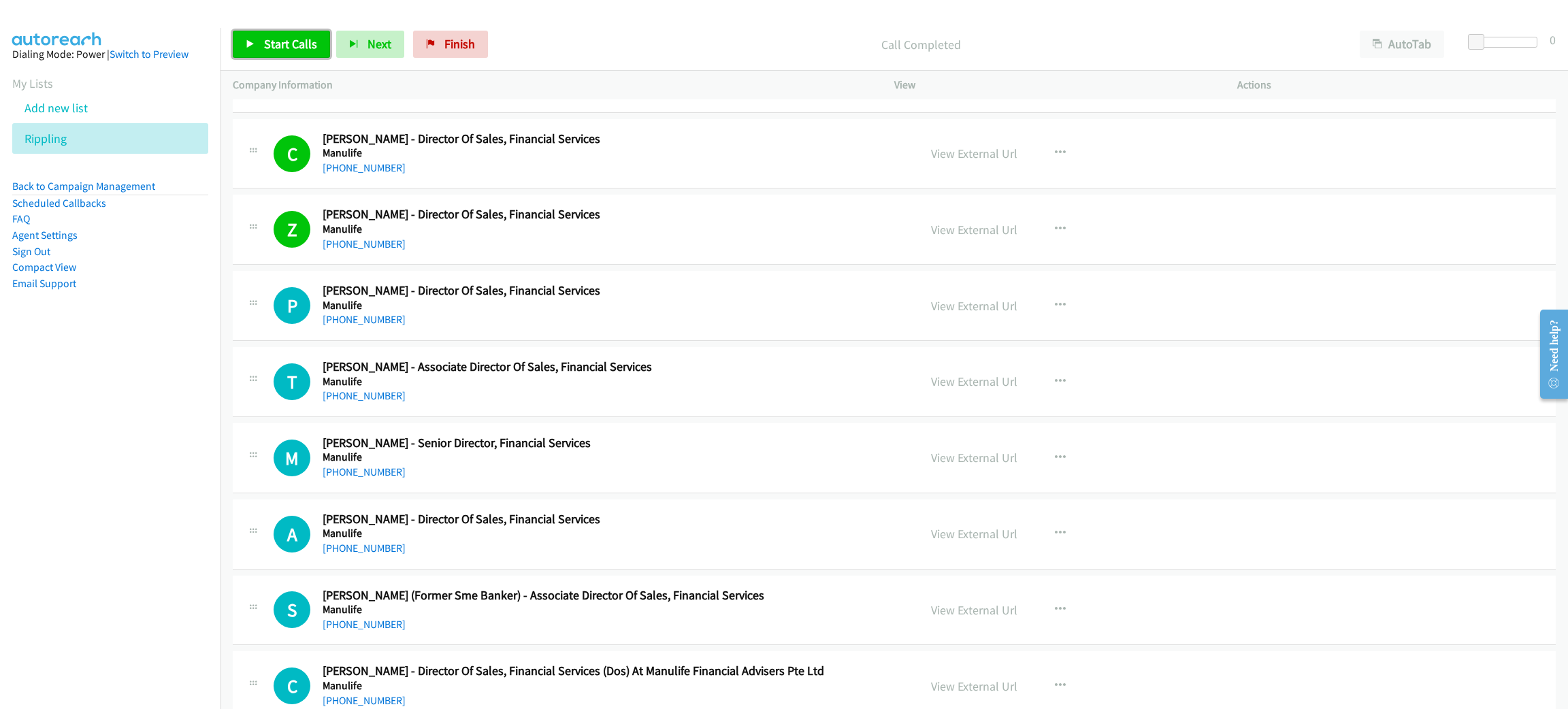
click at [287, 49] on span "Start Calls" at bounding box center [290, 44] width 53 height 16
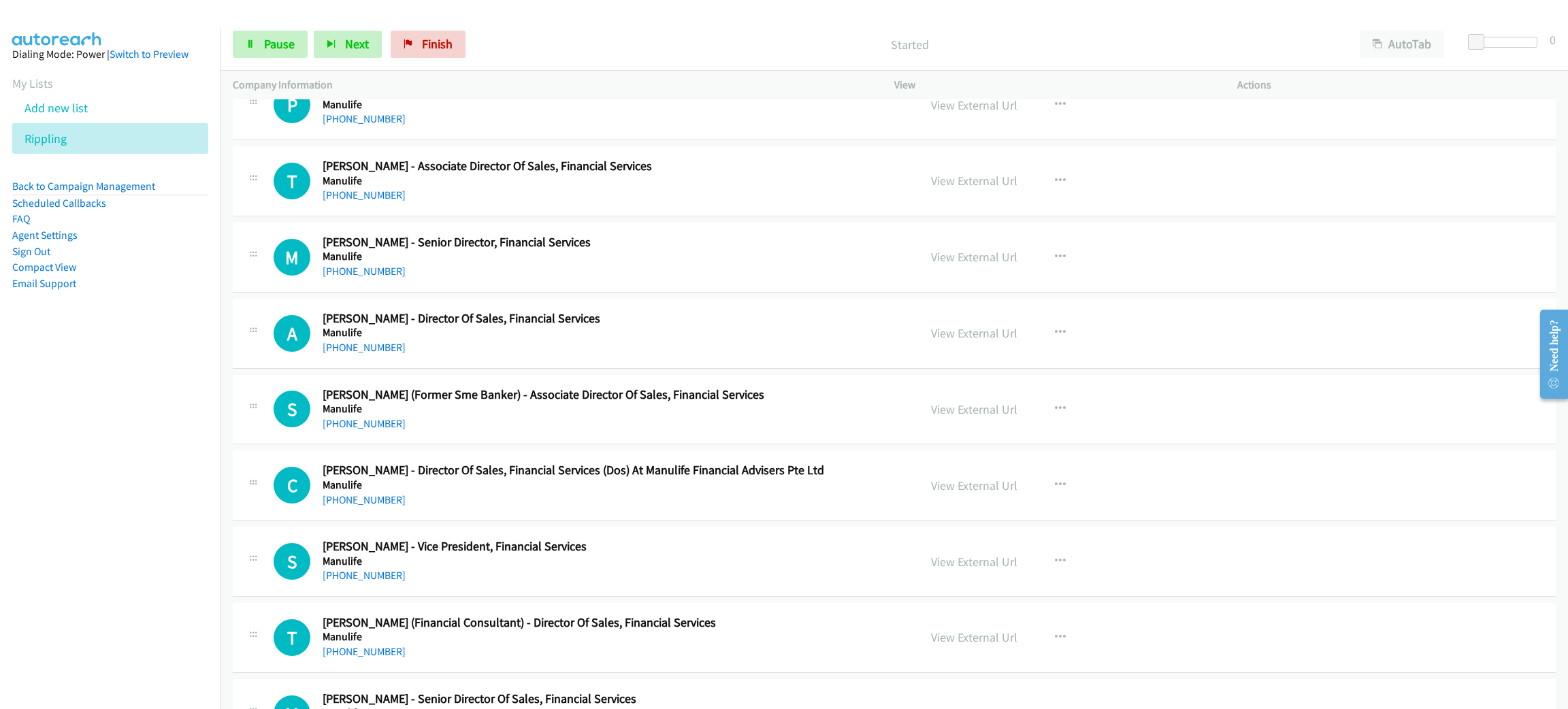
scroll to position [5816, 0]
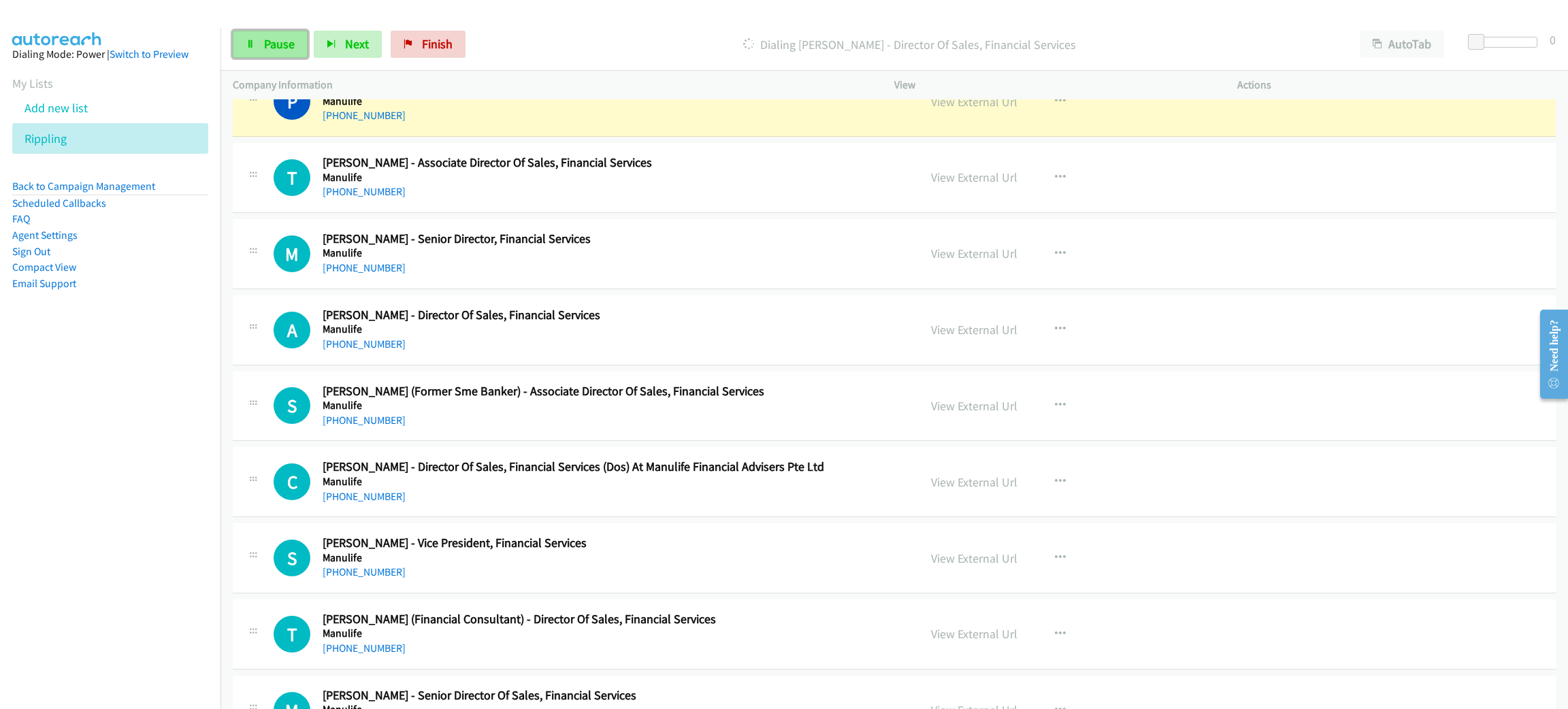
click at [275, 42] on span "Pause" at bounding box center [278, 44] width 30 height 16
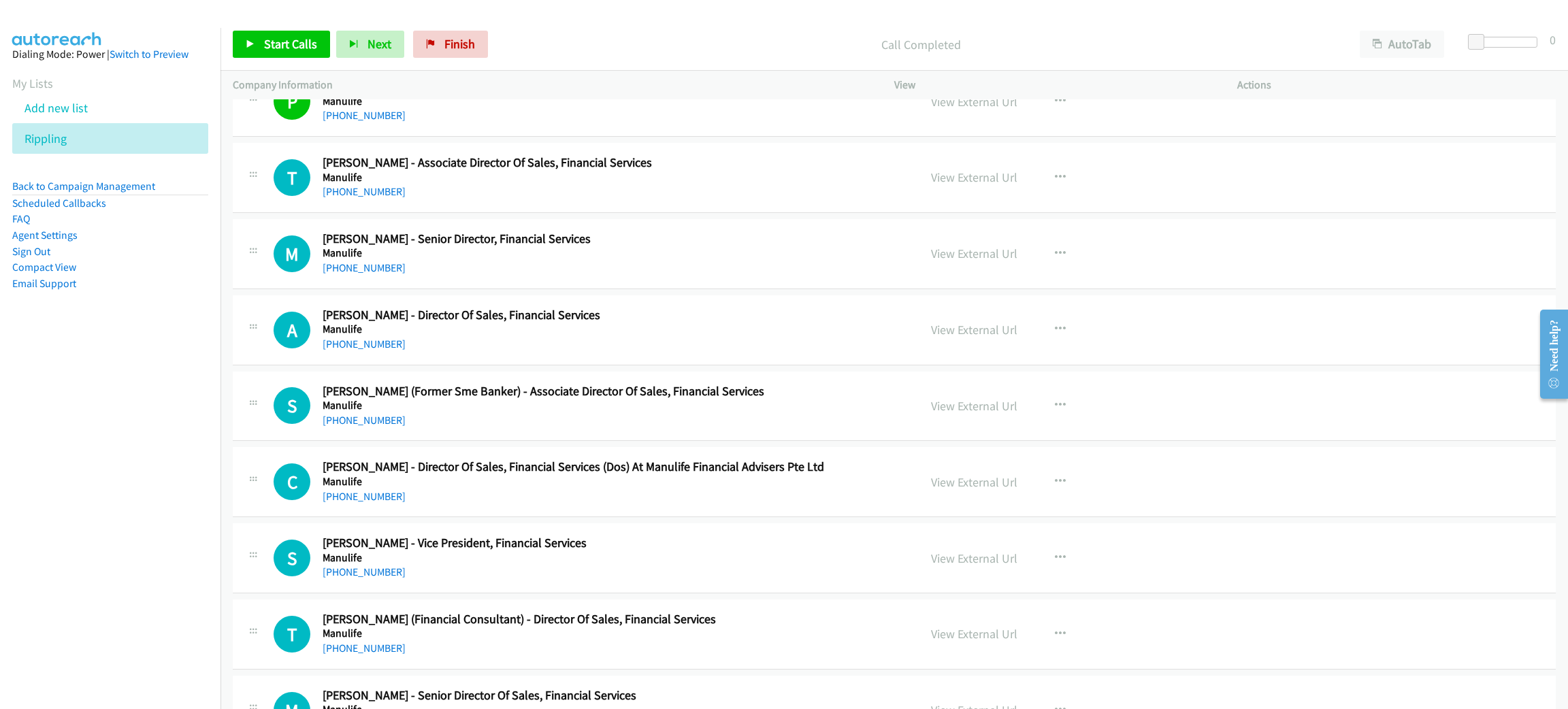
click at [137, 388] on nav "Dialing Mode: Power | Switch to Preview My Lists Add new list Rippling Back to …" at bounding box center [110, 382] width 221 height 709
click at [275, 40] on span "Start Calls" at bounding box center [290, 44] width 53 height 16
click at [254, 35] on link "Pause" at bounding box center [270, 44] width 75 height 27
click at [307, 35] on link "Start Calls" at bounding box center [281, 44] width 97 height 27
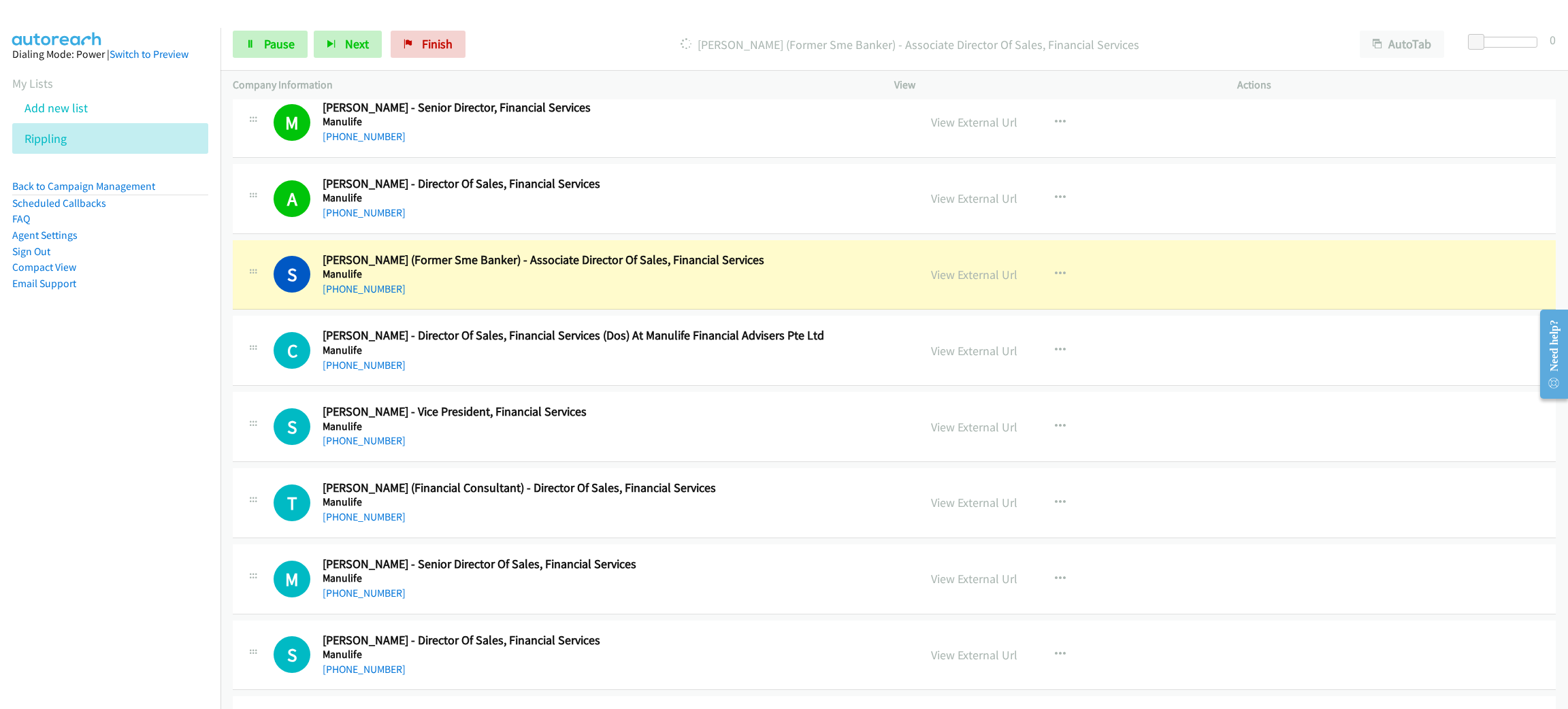
scroll to position [6020, 0]
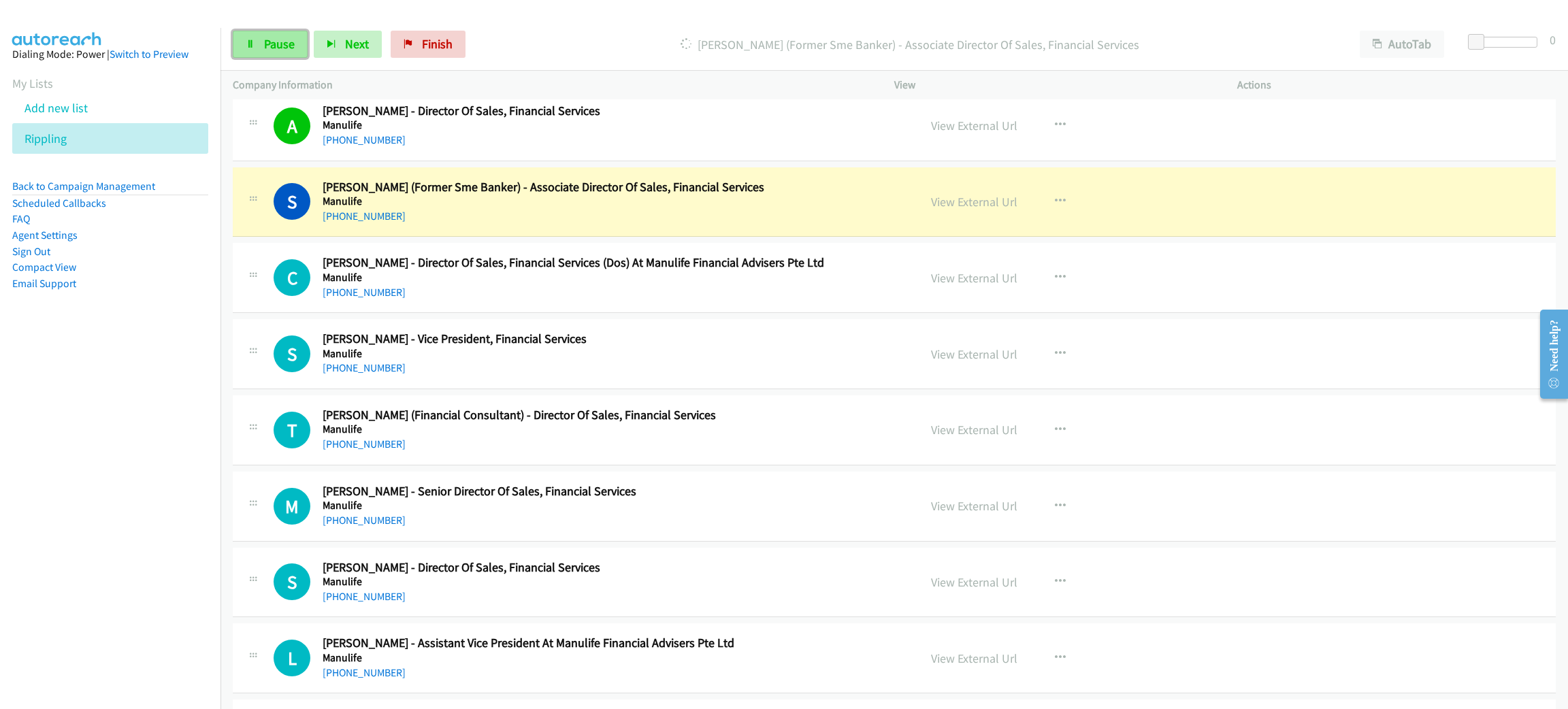
click at [282, 48] on span "Pause" at bounding box center [278, 44] width 30 height 16
click at [989, 209] on link "View External Url" at bounding box center [974, 201] width 86 height 16
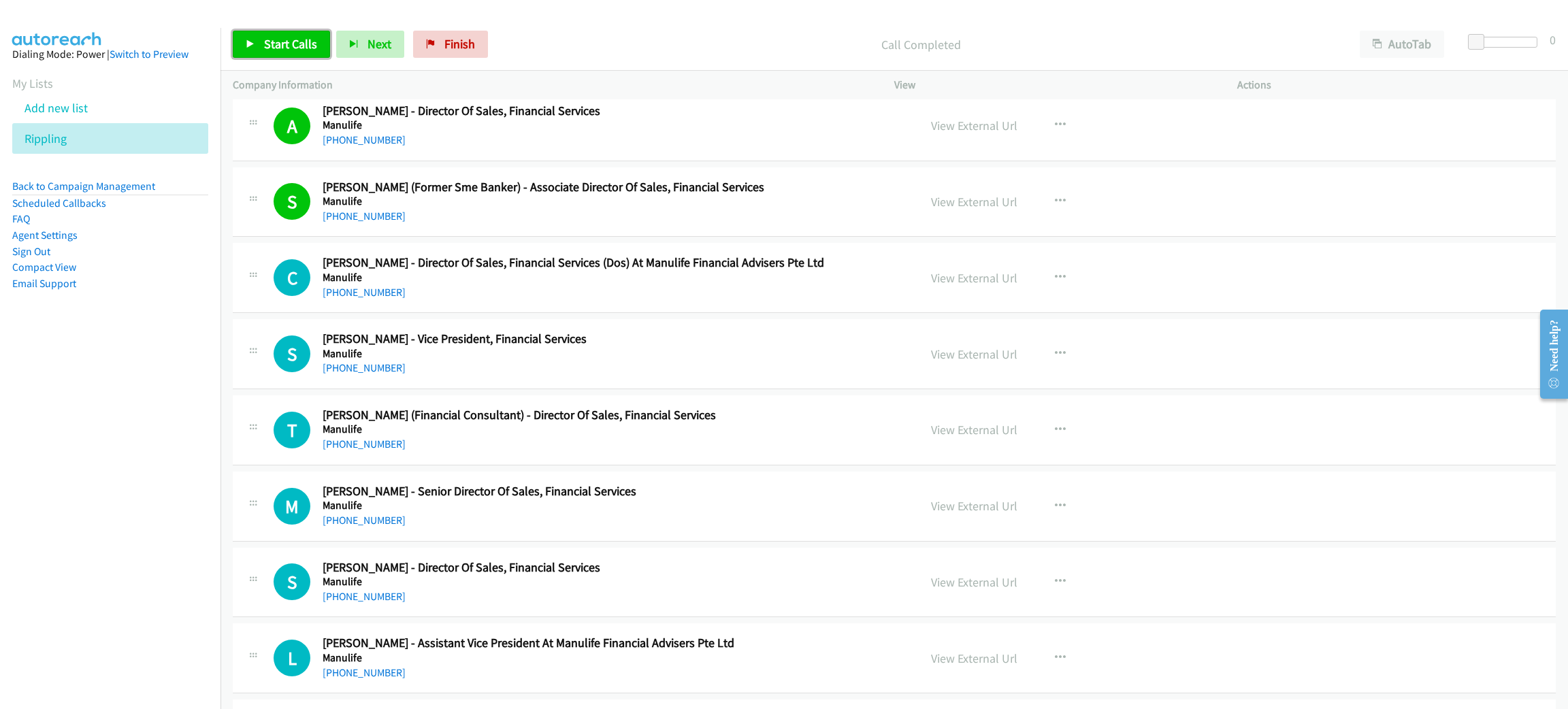
click at [273, 40] on span "Start Calls" at bounding box center [290, 44] width 53 height 16
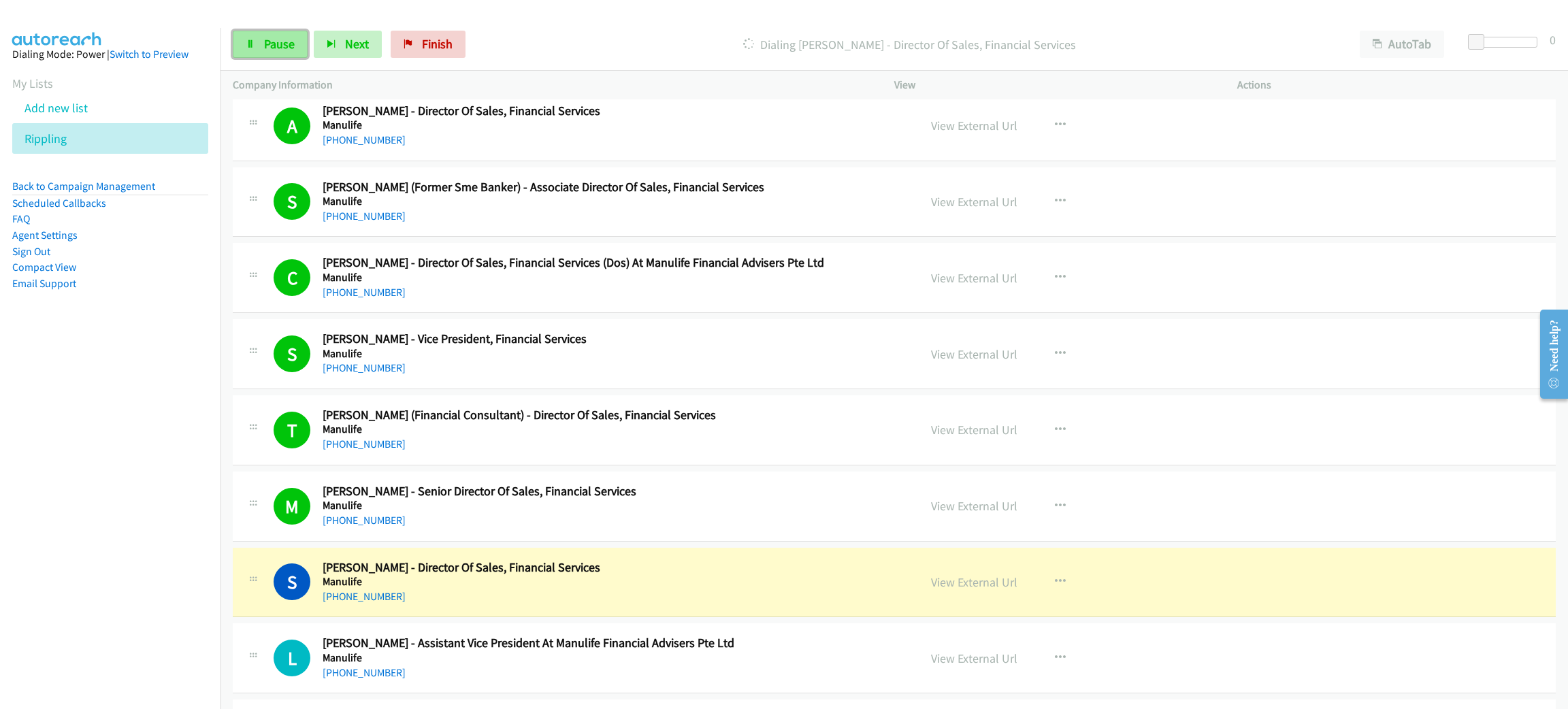
click at [272, 39] on span "Pause" at bounding box center [278, 44] width 30 height 16
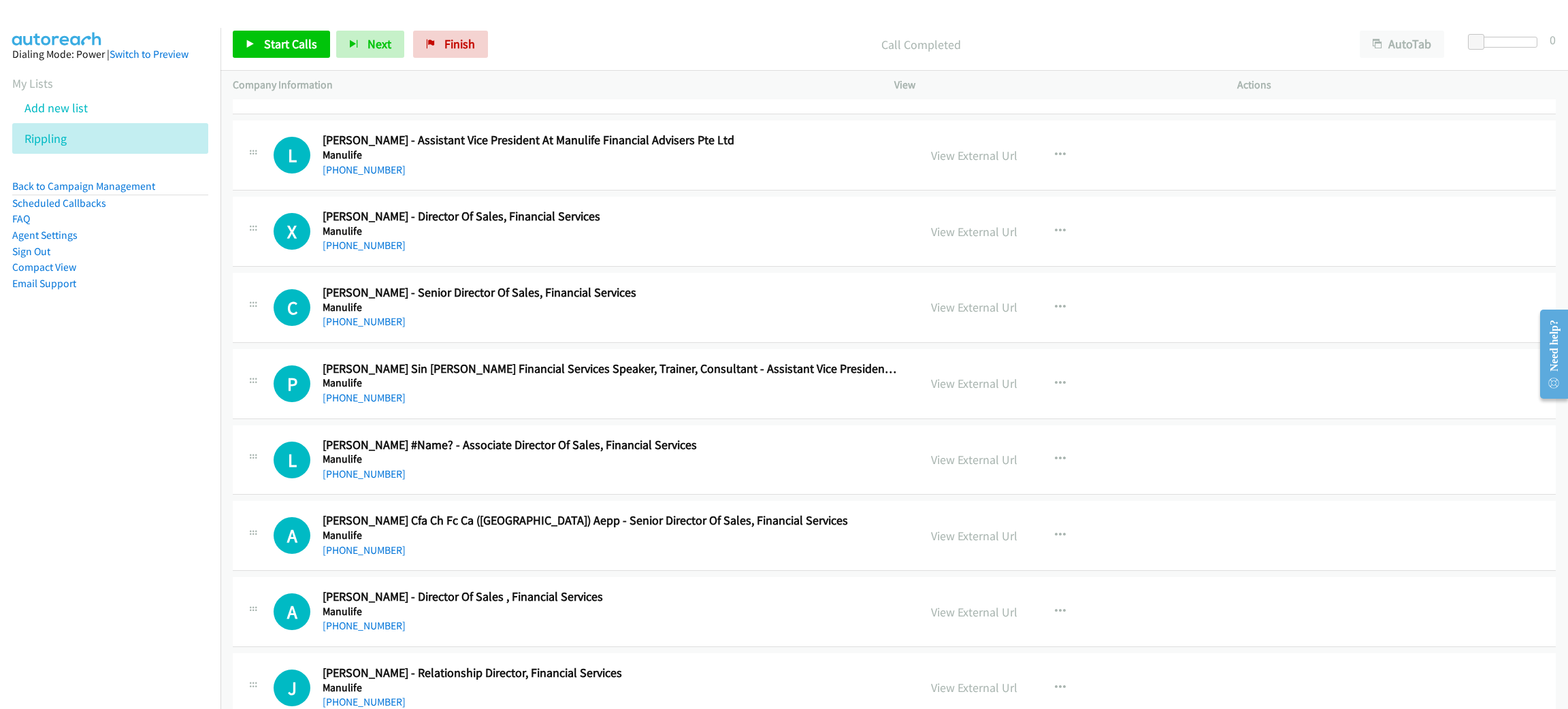
scroll to position [6529, 0]
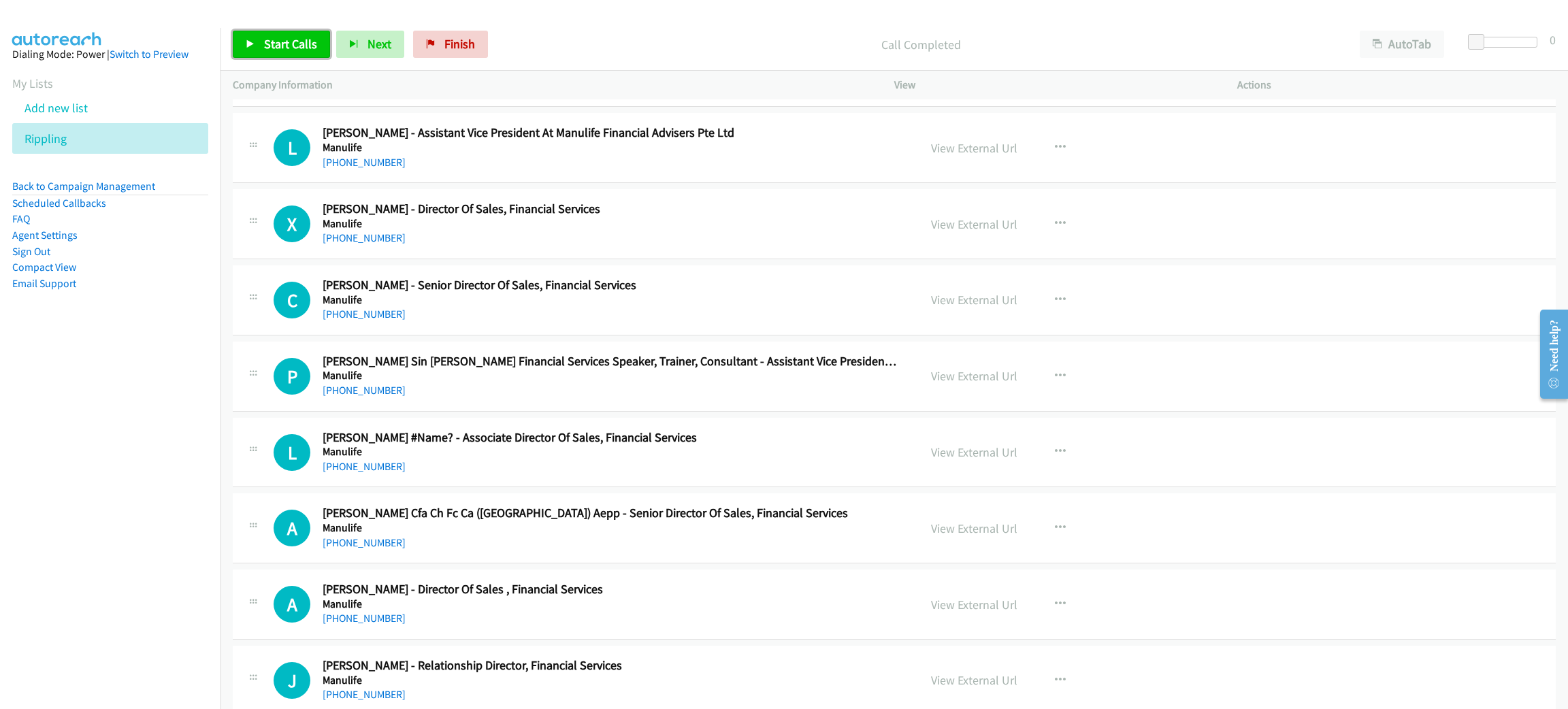
click at [299, 36] on span "Start Calls" at bounding box center [290, 44] width 53 height 16
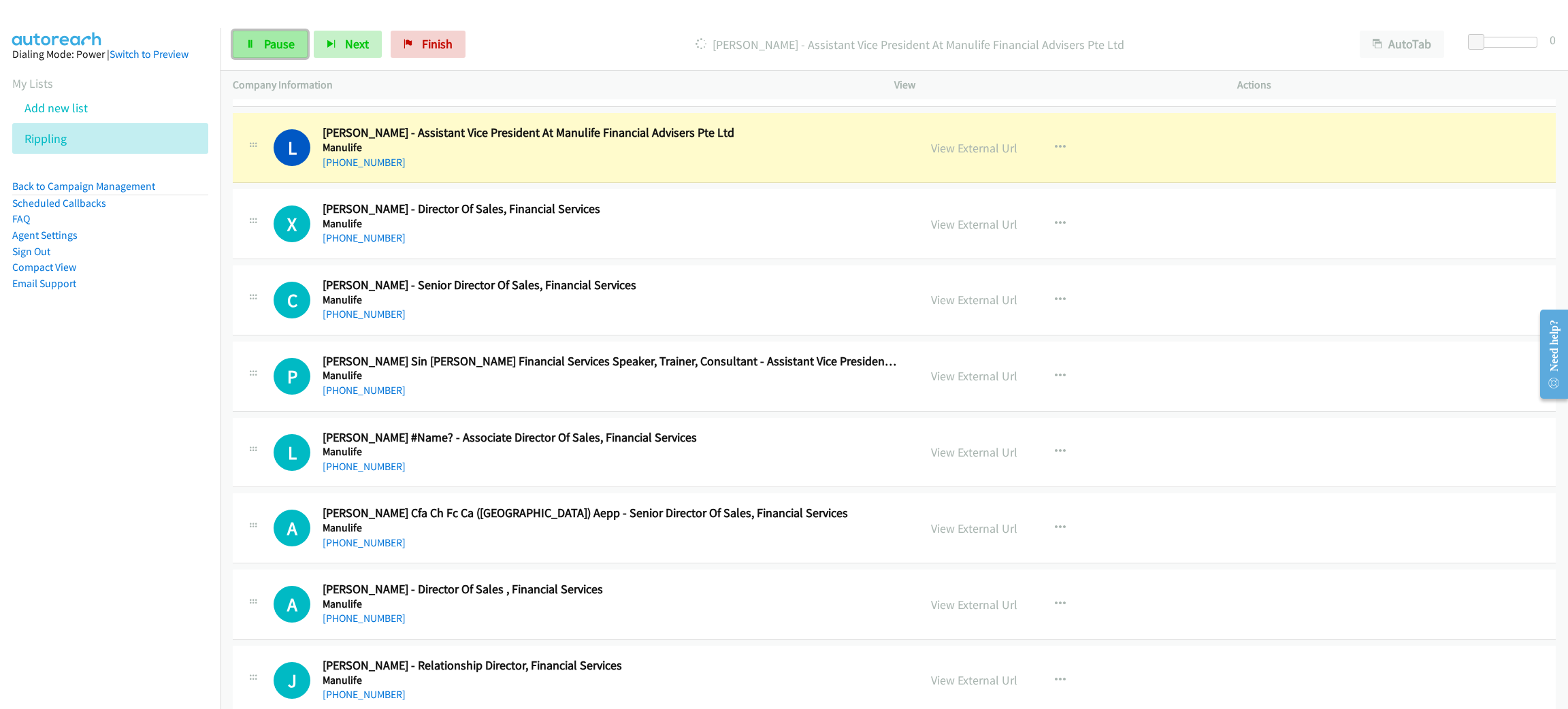
click at [299, 35] on link "Pause" at bounding box center [270, 44] width 75 height 27
click at [952, 155] on link "View External Url" at bounding box center [974, 148] width 86 height 16
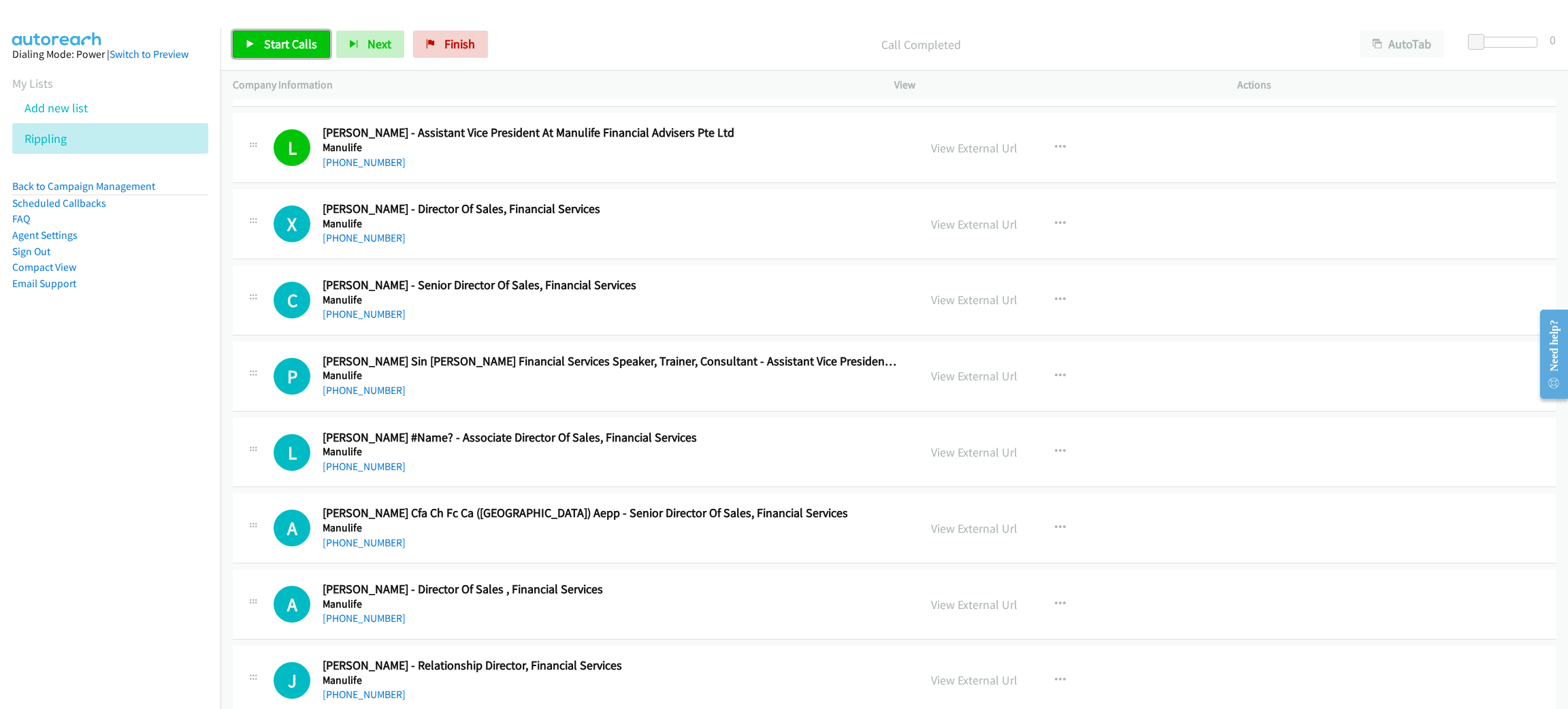
click at [276, 46] on span "Start Calls" at bounding box center [290, 44] width 53 height 16
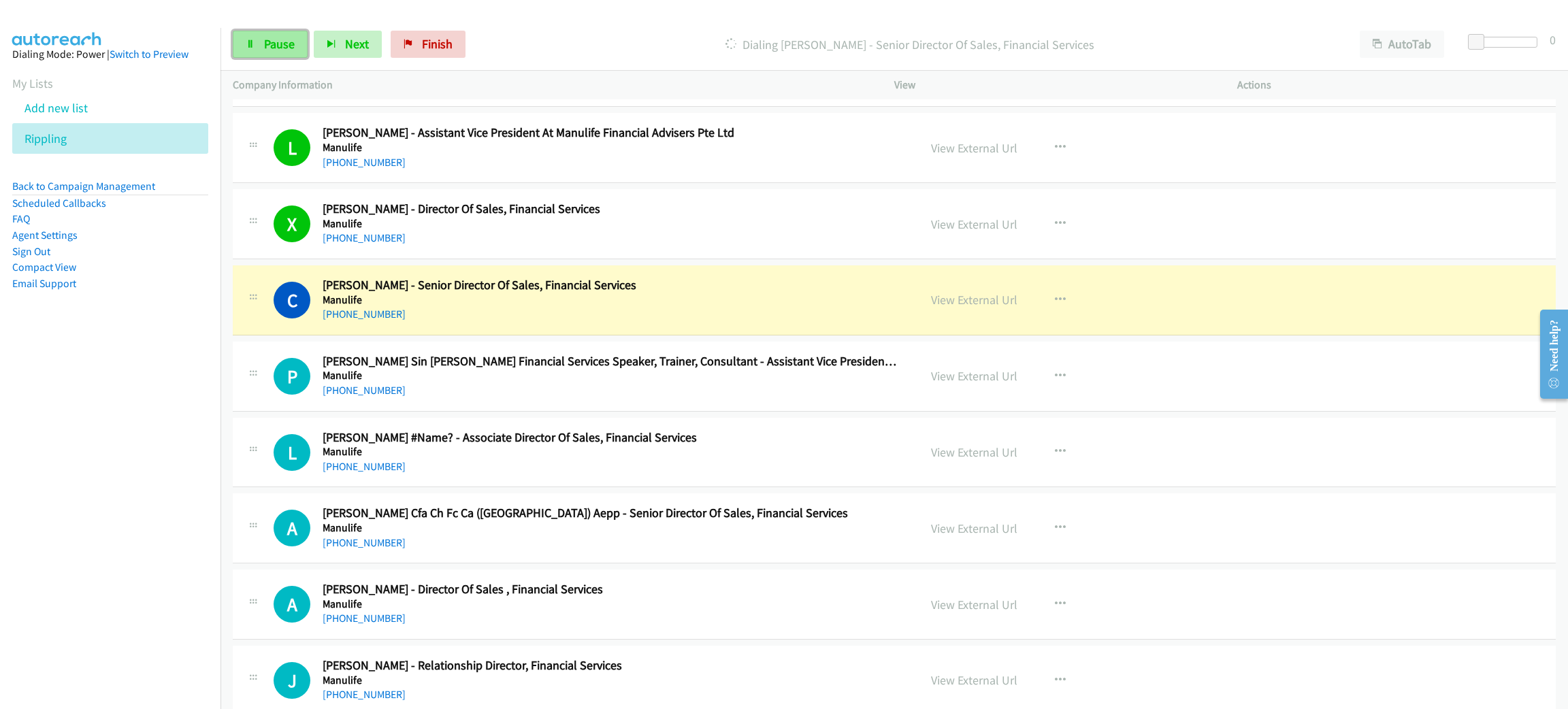
click at [281, 42] on span "Pause" at bounding box center [278, 44] width 30 height 16
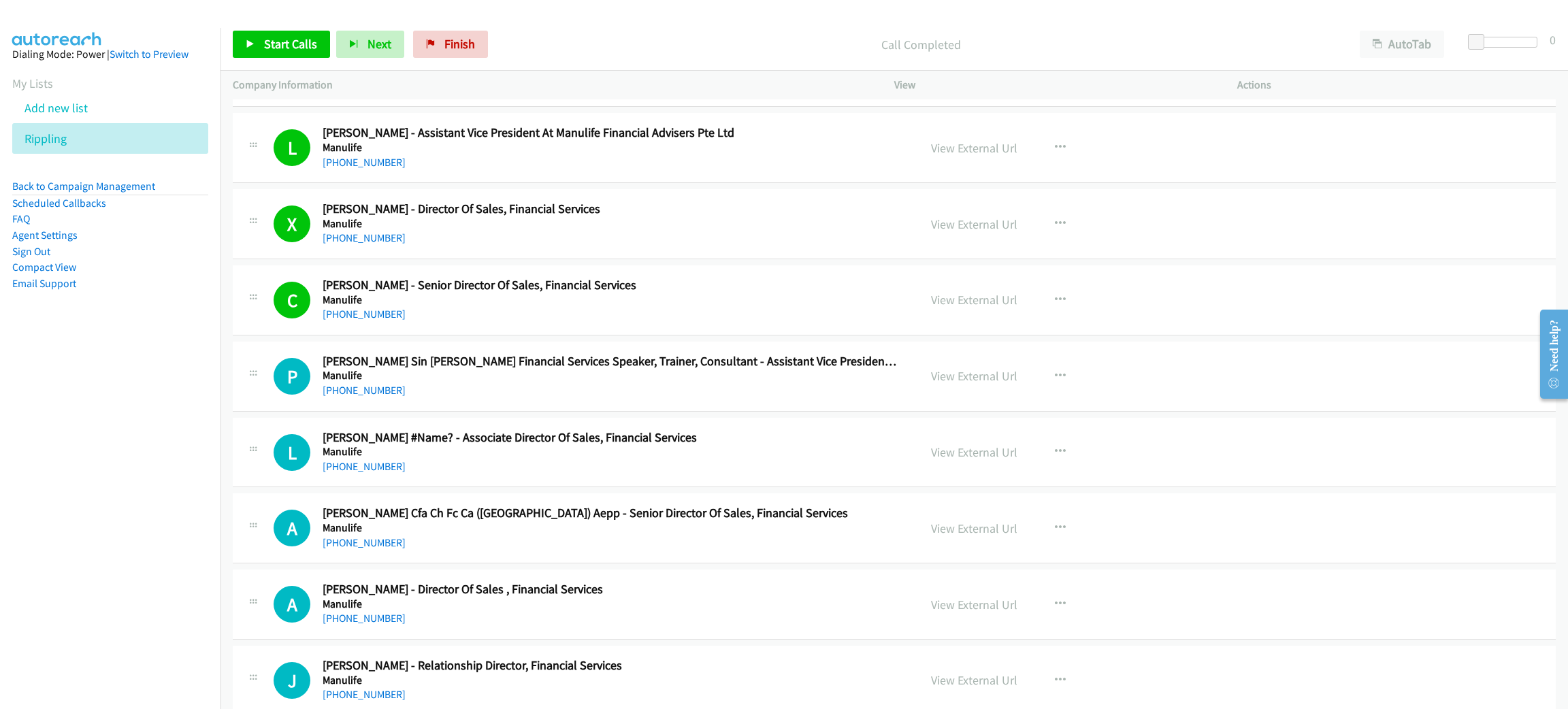
click at [636, 49] on p "Call Completed" at bounding box center [921, 44] width 829 height 19
click at [278, 40] on span "Start Calls" at bounding box center [290, 44] width 53 height 16
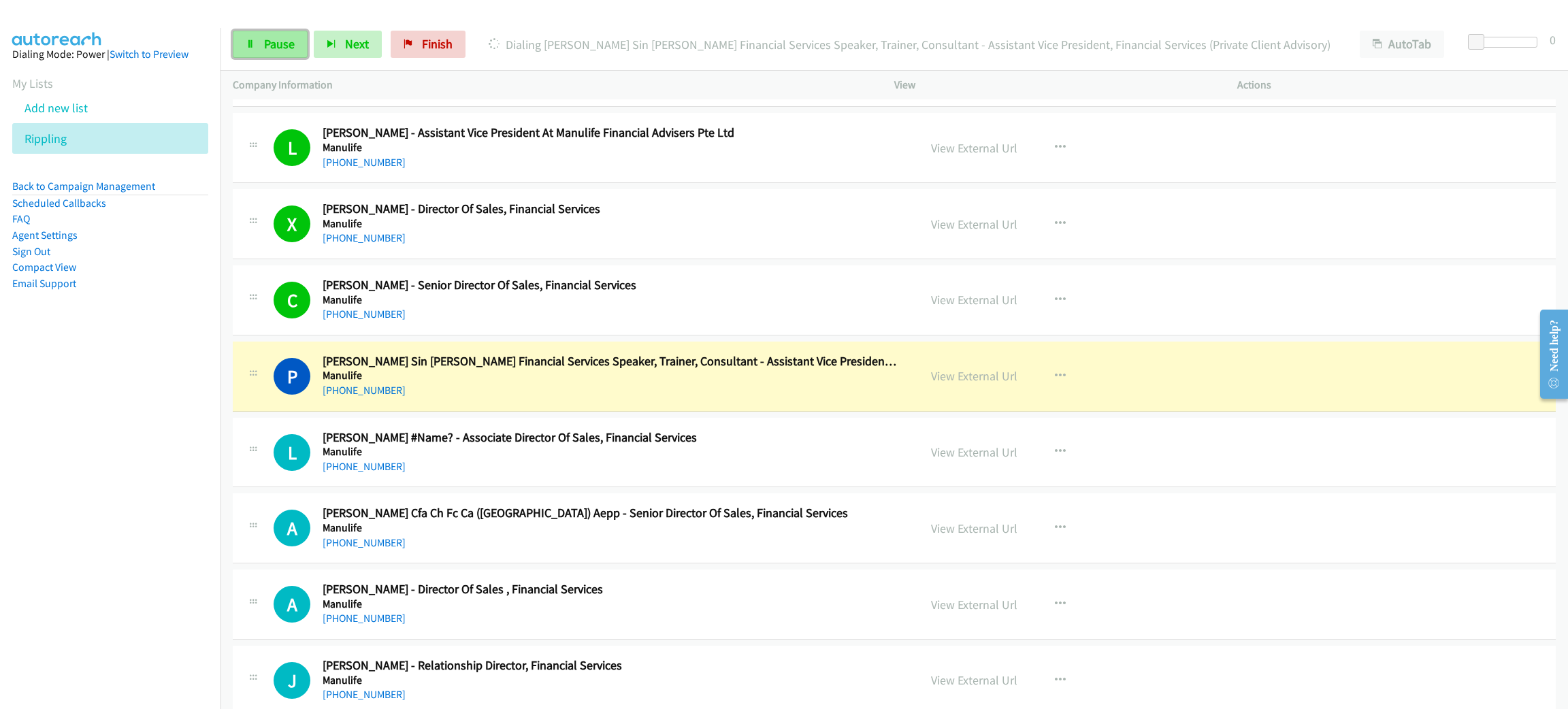
click at [303, 37] on link "Pause" at bounding box center [270, 44] width 75 height 27
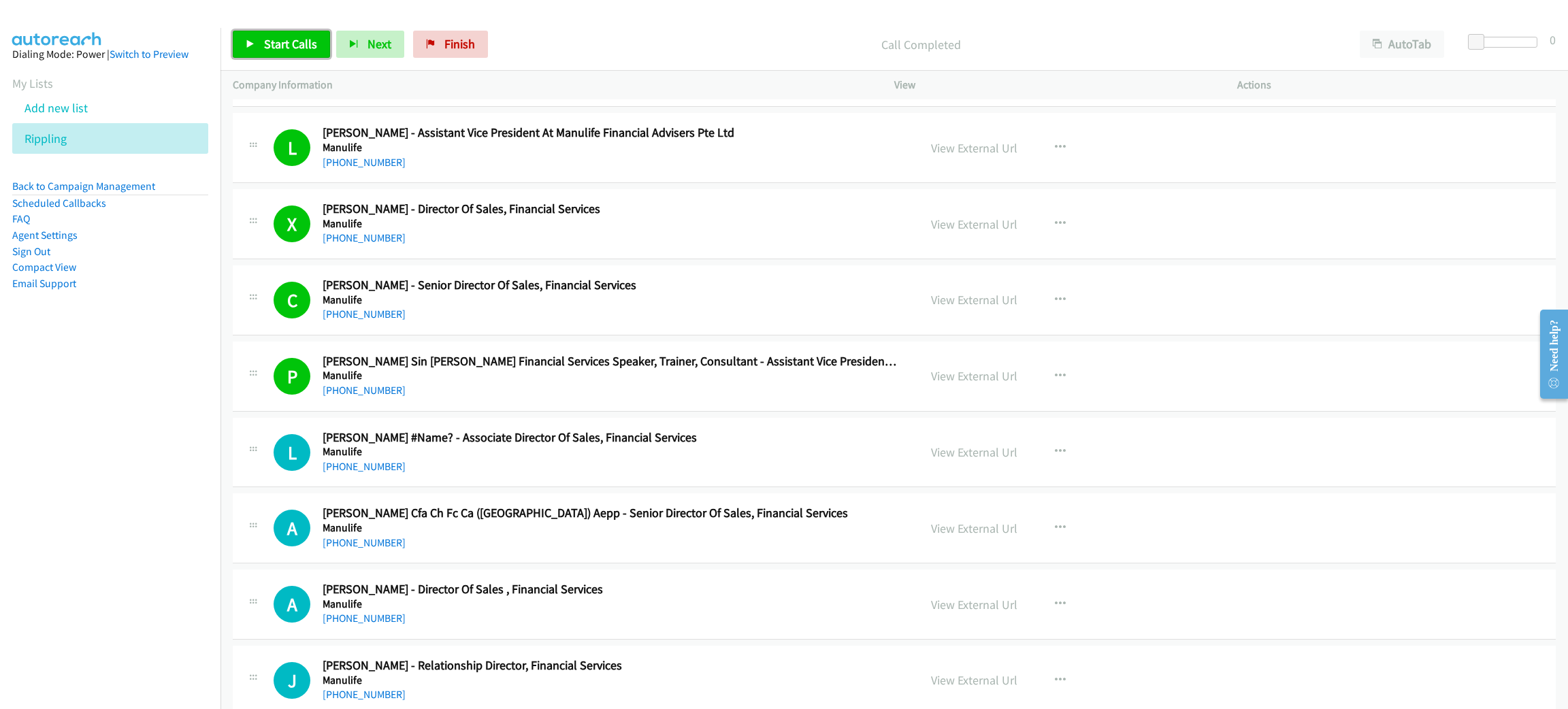
click at [295, 49] on span "Start Calls" at bounding box center [290, 44] width 53 height 16
click at [279, 42] on span "Pause" at bounding box center [278, 44] width 30 height 16
click at [305, 55] on link "Start Calls" at bounding box center [281, 44] width 97 height 27
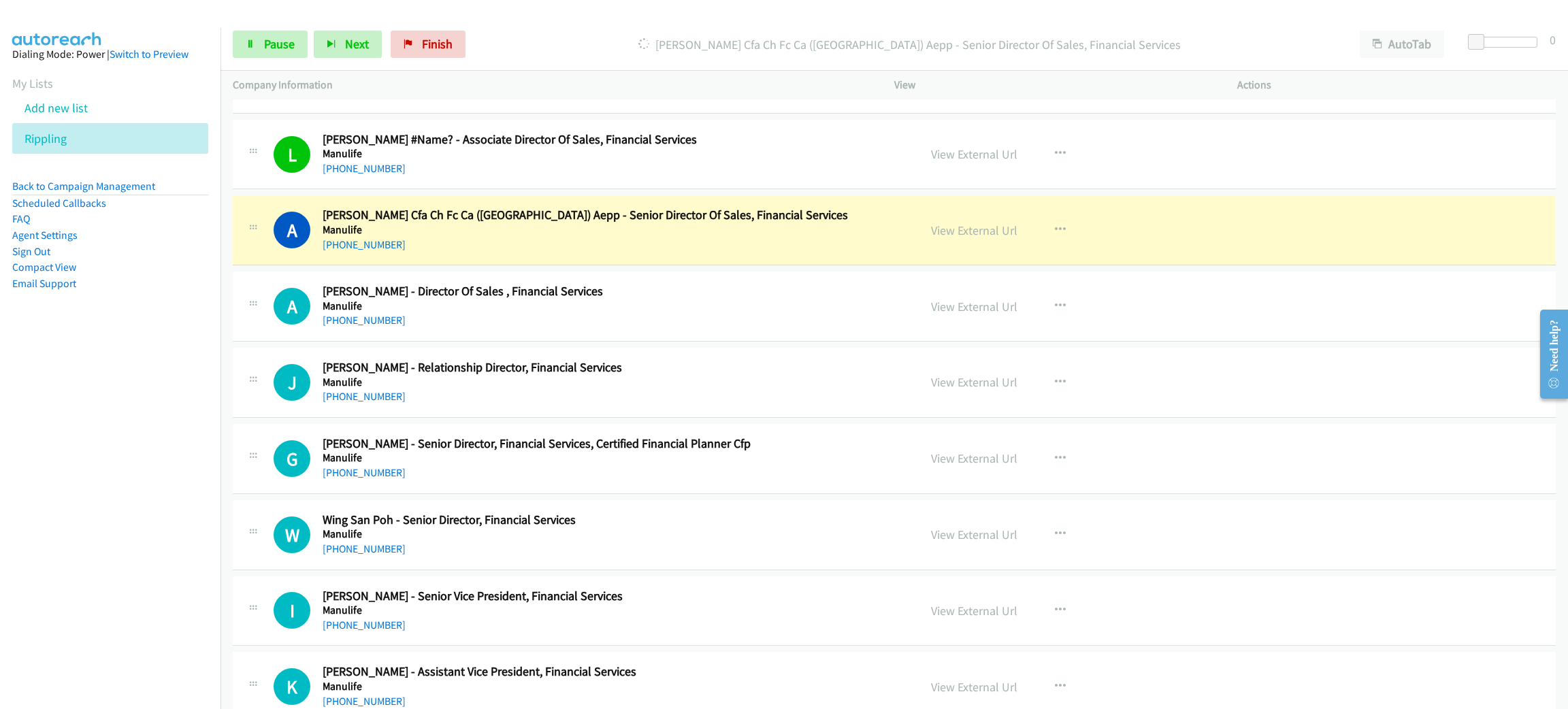
scroll to position [6836, 0]
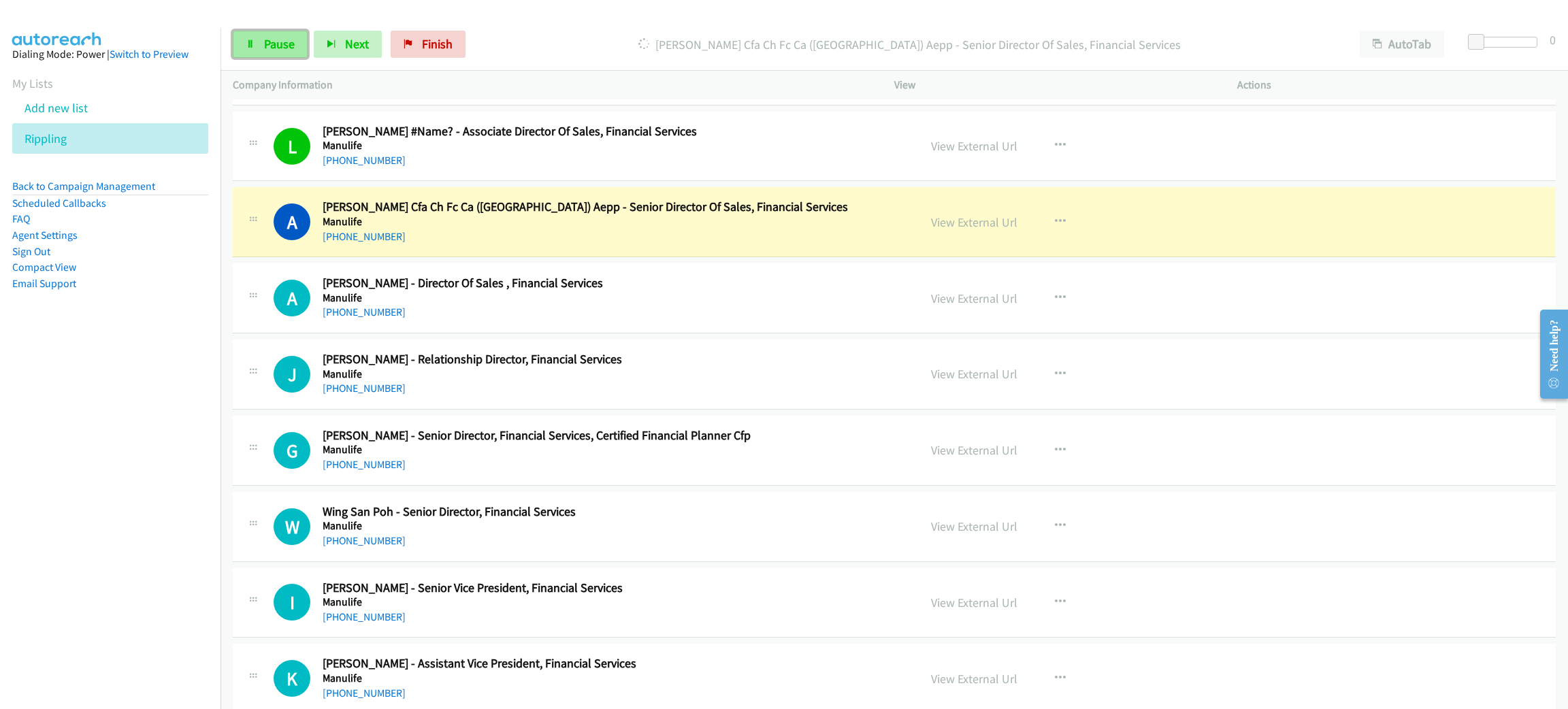
click at [254, 47] on icon at bounding box center [250, 45] width 9 height 9
click at [575, 229] on h5 "Manulife" at bounding box center [611, 221] width 576 height 13
click at [985, 230] on link "View External Url" at bounding box center [974, 222] width 86 height 16
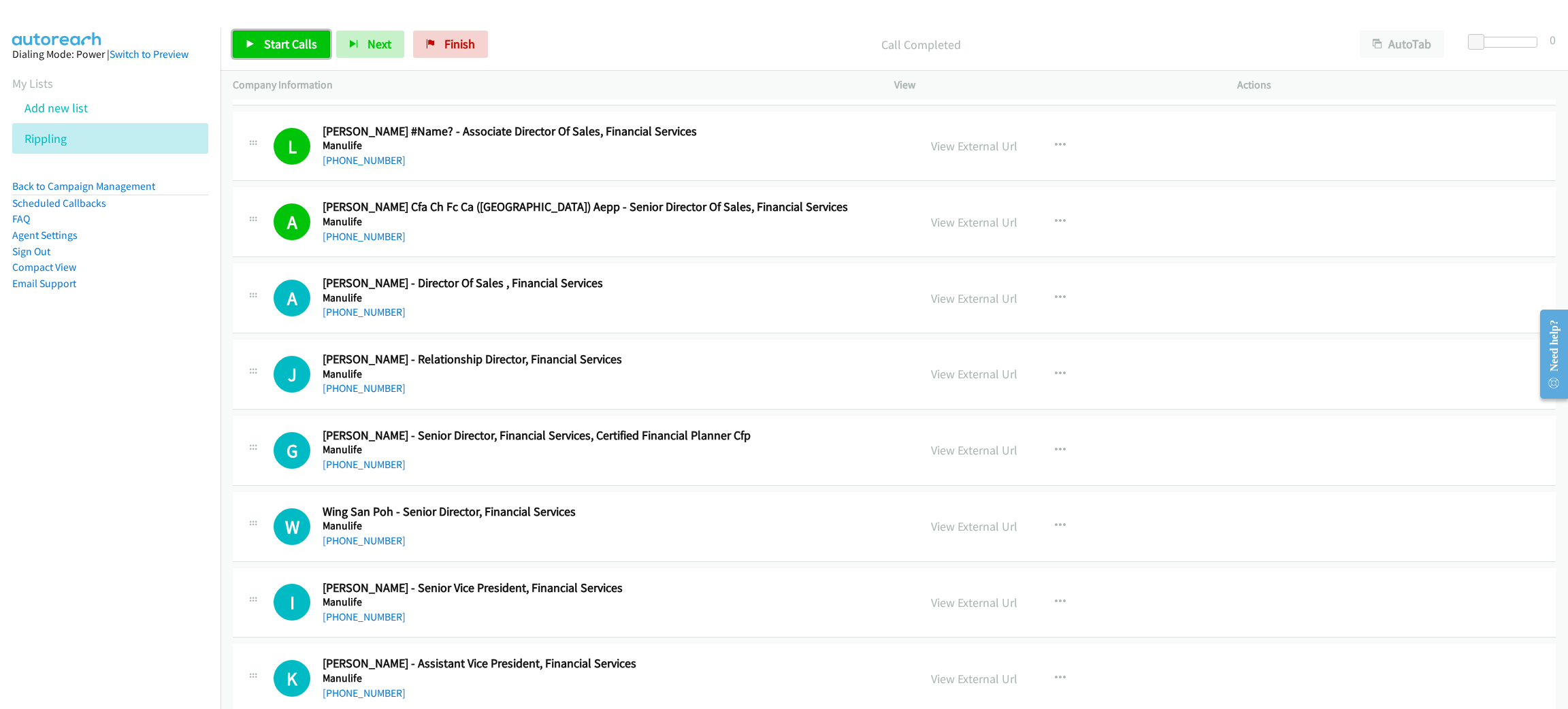
click at [264, 40] on span "Start Calls" at bounding box center [290, 44] width 53 height 16
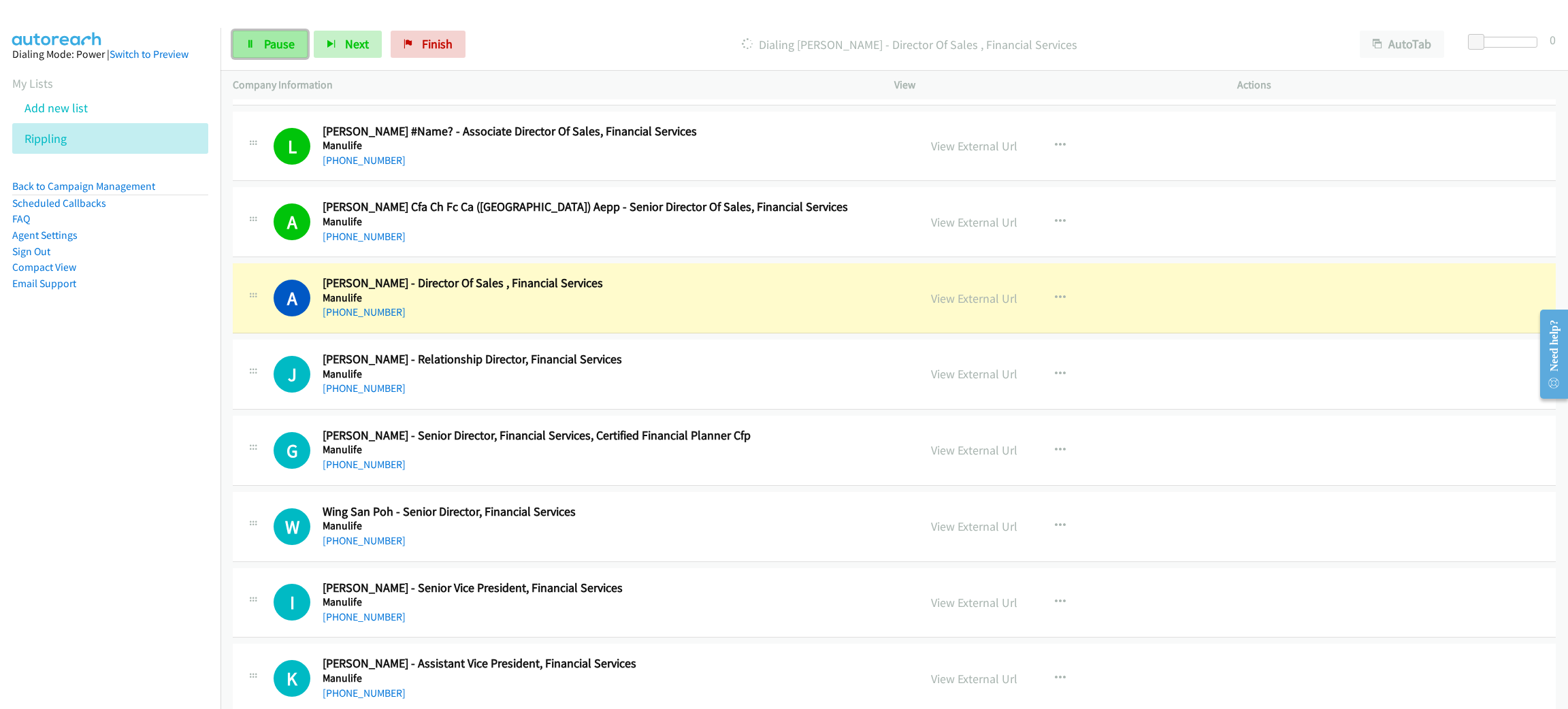
click at [283, 47] on span "Pause" at bounding box center [278, 44] width 30 height 16
click at [993, 306] on link "View External Url" at bounding box center [974, 299] width 86 height 16
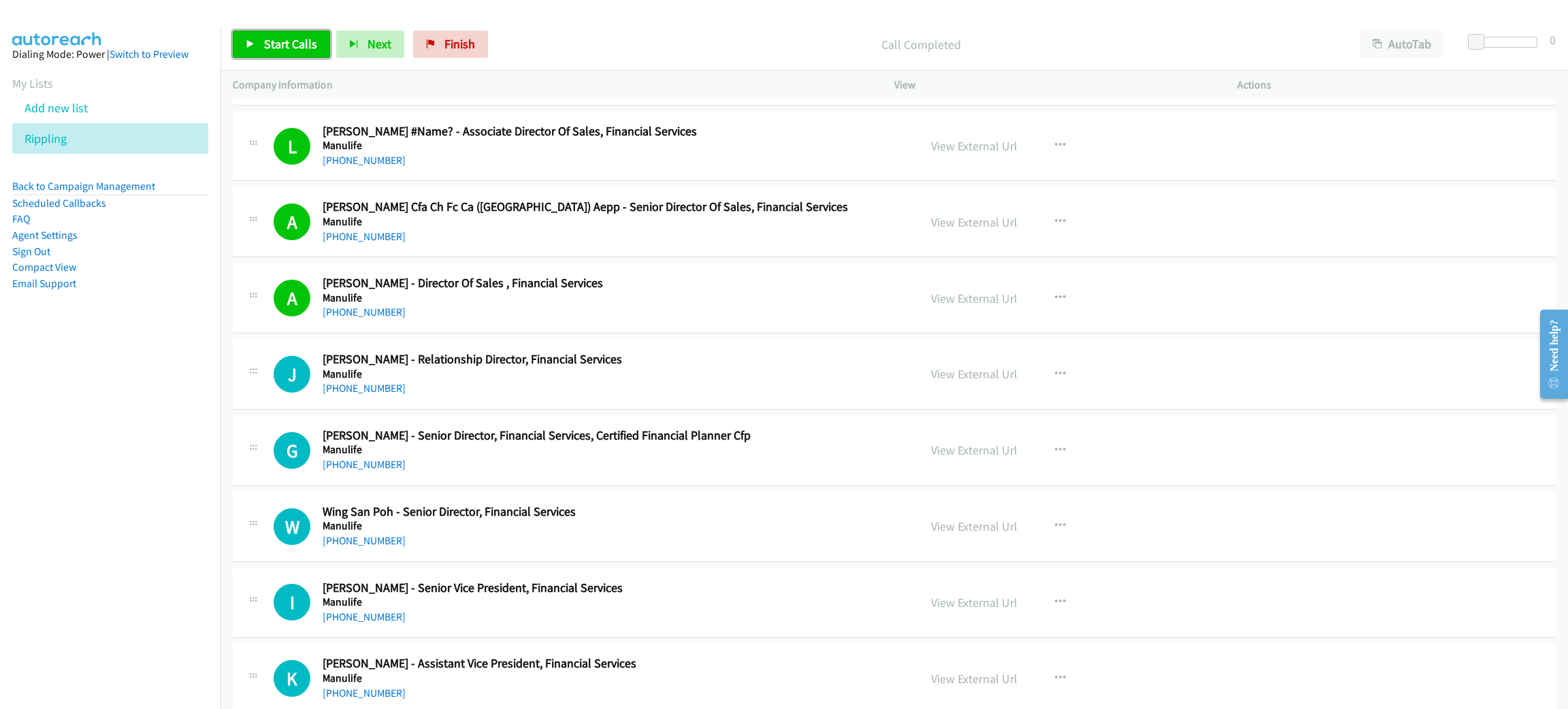
click at [292, 38] on span "Start Calls" at bounding box center [290, 44] width 53 height 16
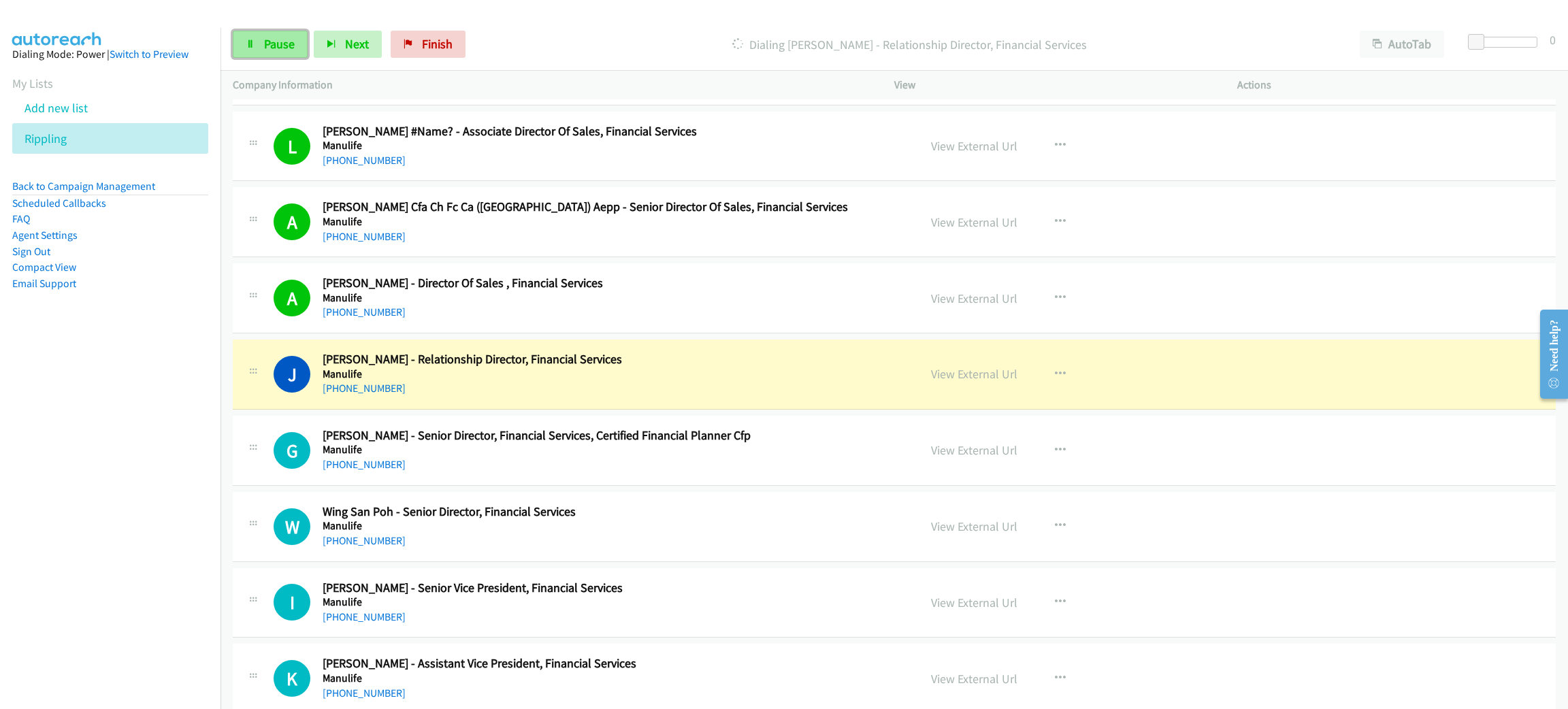
click at [292, 38] on span "Pause" at bounding box center [278, 44] width 30 height 16
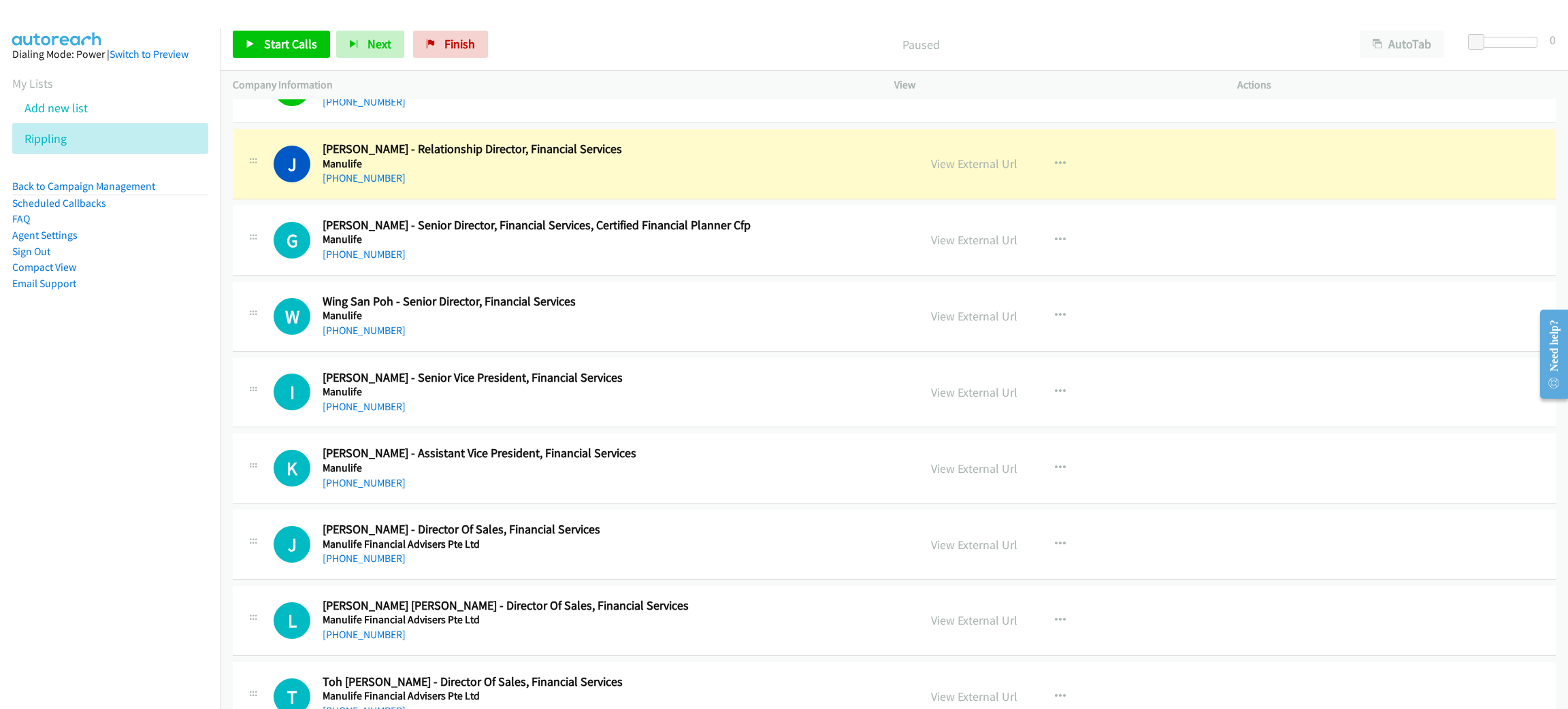
scroll to position [7039, 0]
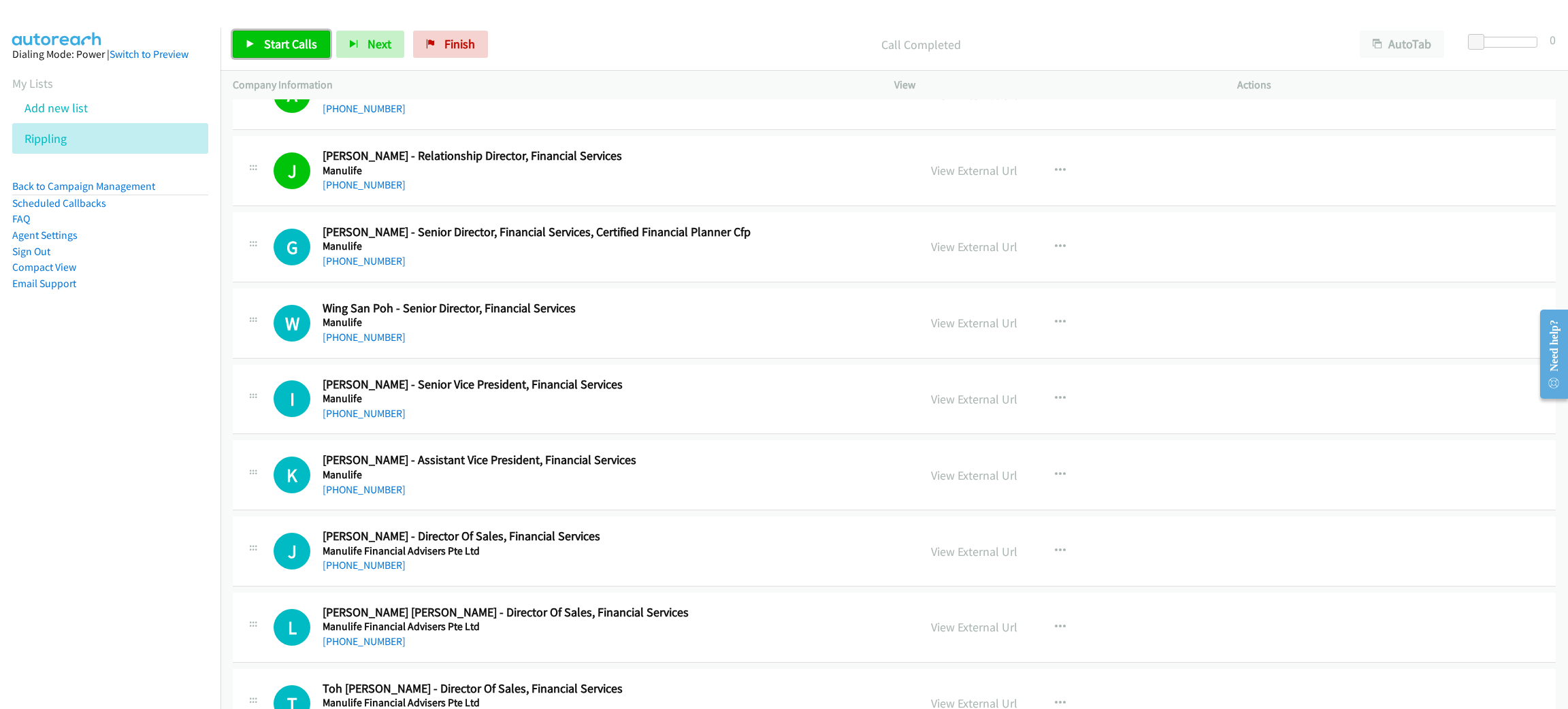
click at [277, 44] on span "Start Calls" at bounding box center [290, 44] width 53 height 16
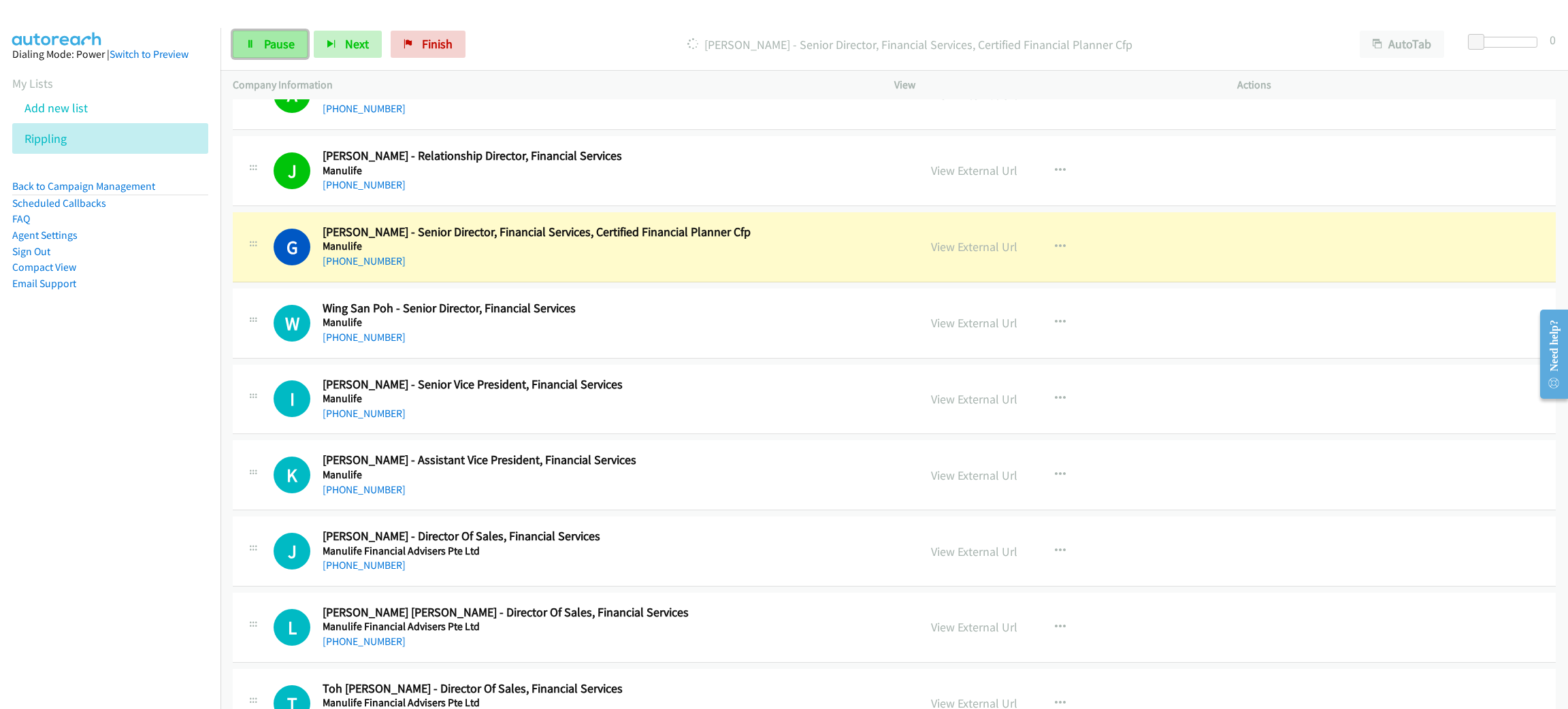
click at [266, 35] on link "Pause" at bounding box center [270, 44] width 75 height 27
click at [1540, 187] on td "J Callback Scheduled Jia Ying Neo - Relationship Director, Financial Services M…" at bounding box center [894, 171] width 1347 height 76
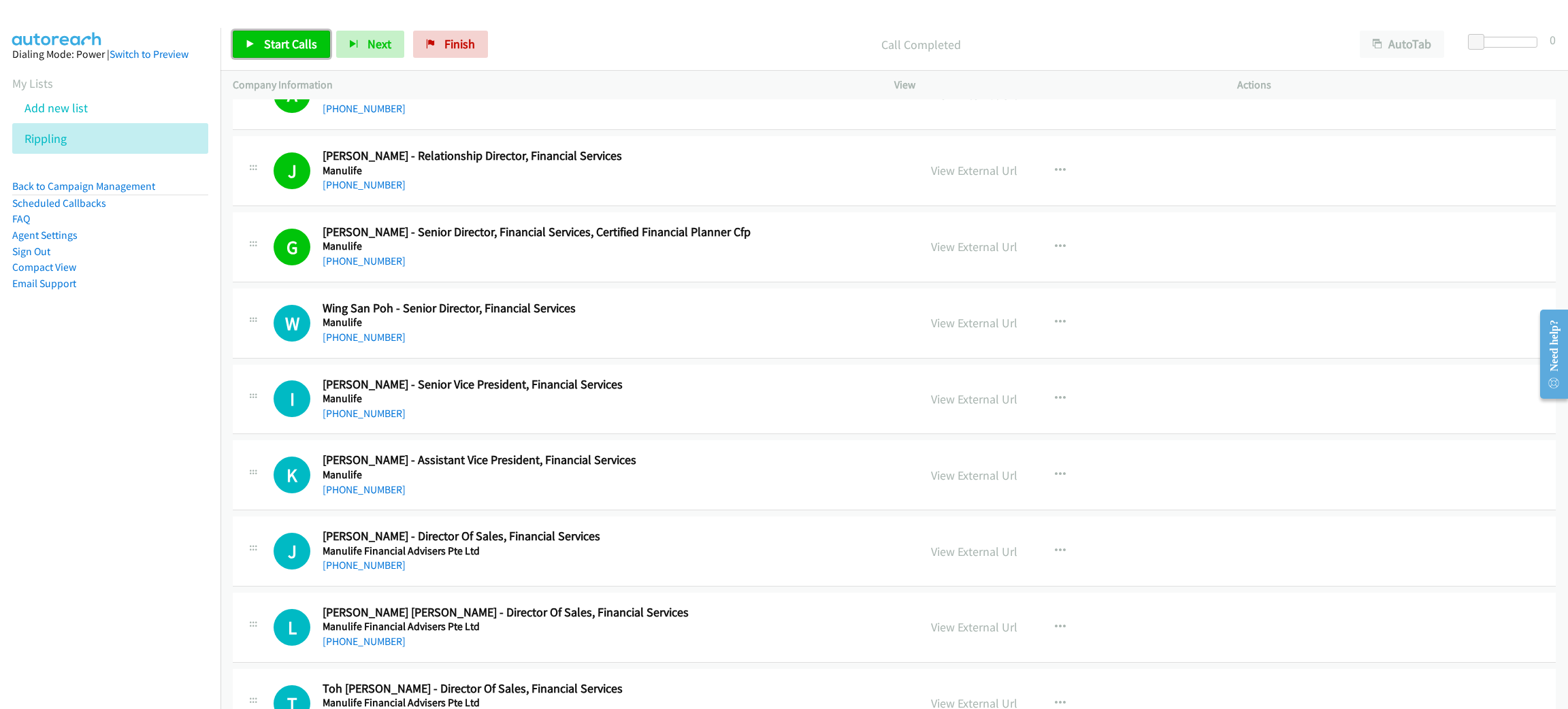
click at [275, 47] on span "Start Calls" at bounding box center [290, 44] width 53 height 16
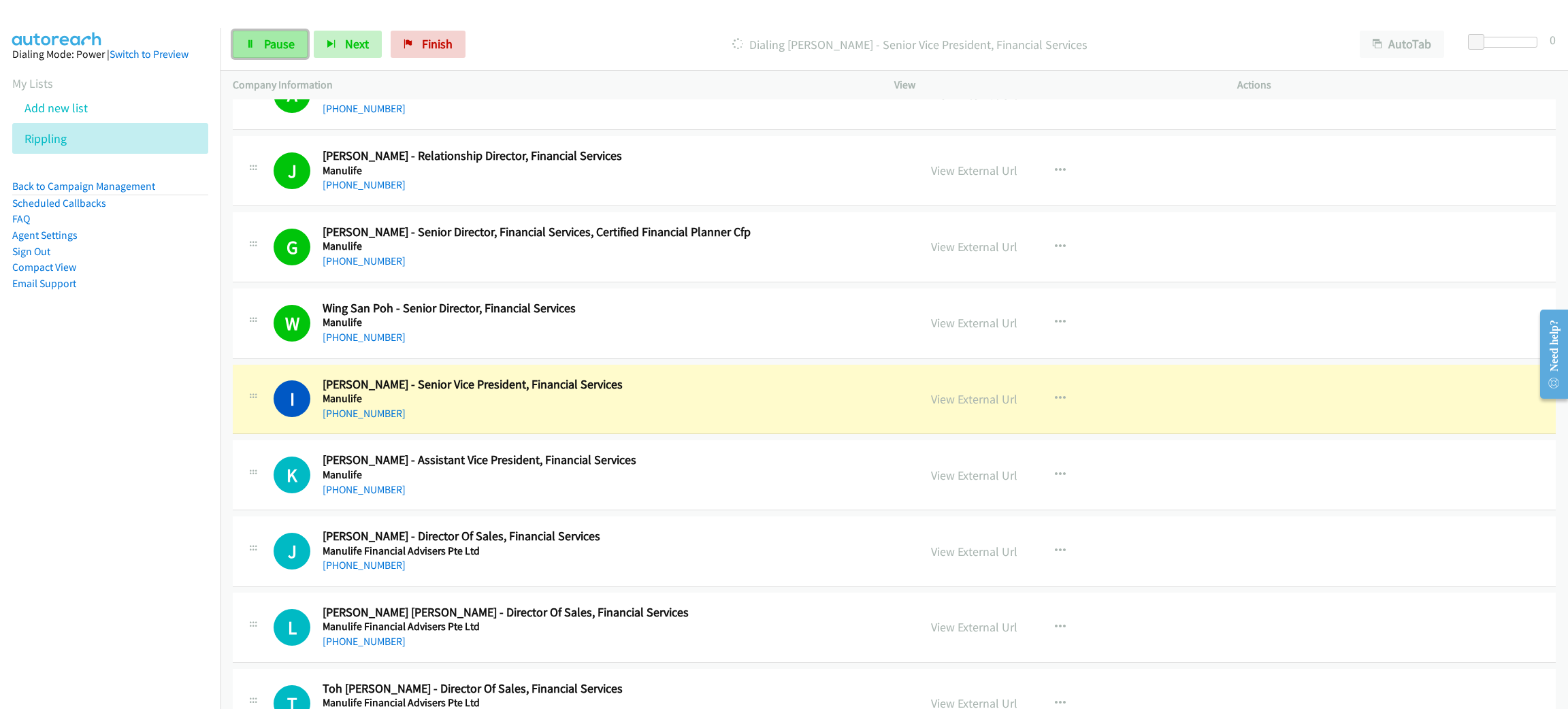
click at [280, 47] on span "Pause" at bounding box center [278, 44] width 30 height 16
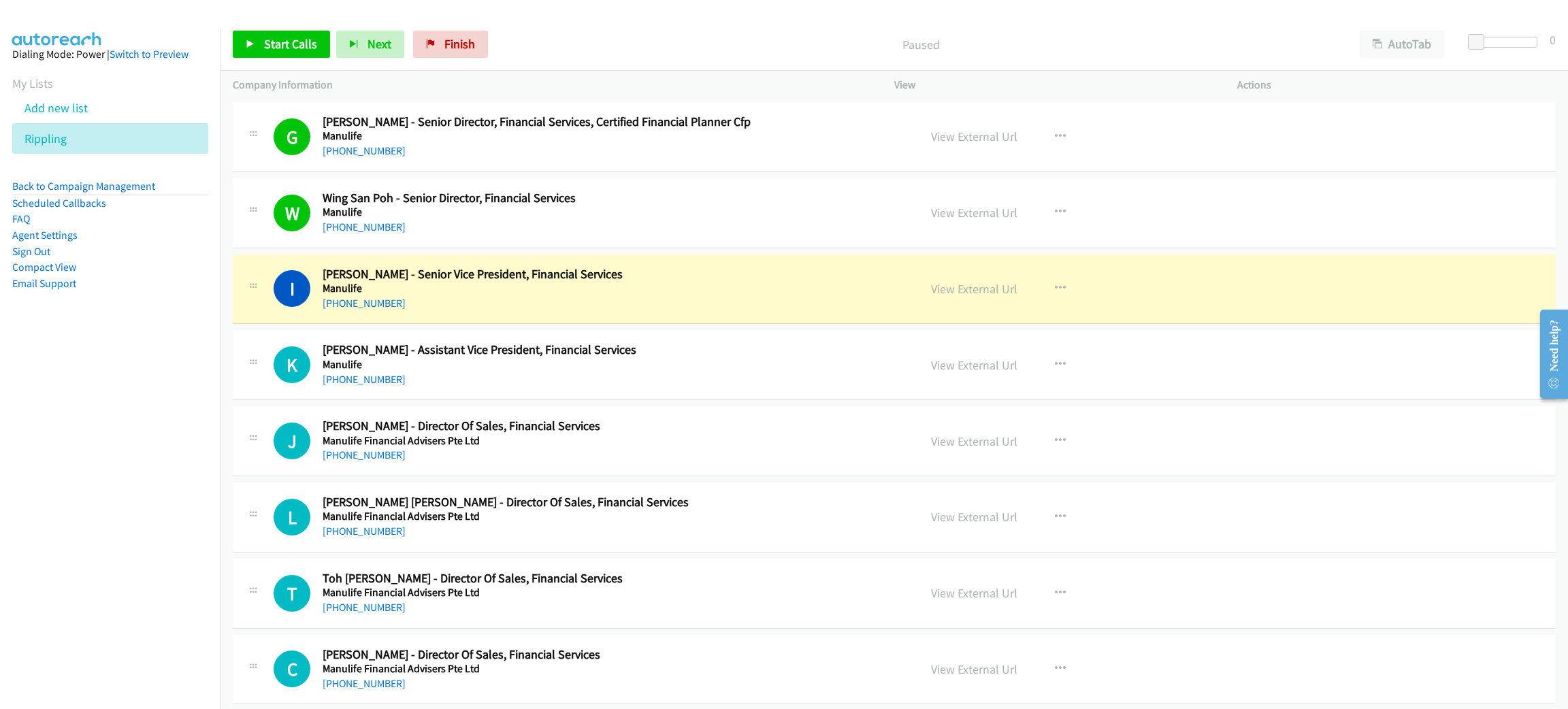
scroll to position [7243, 0]
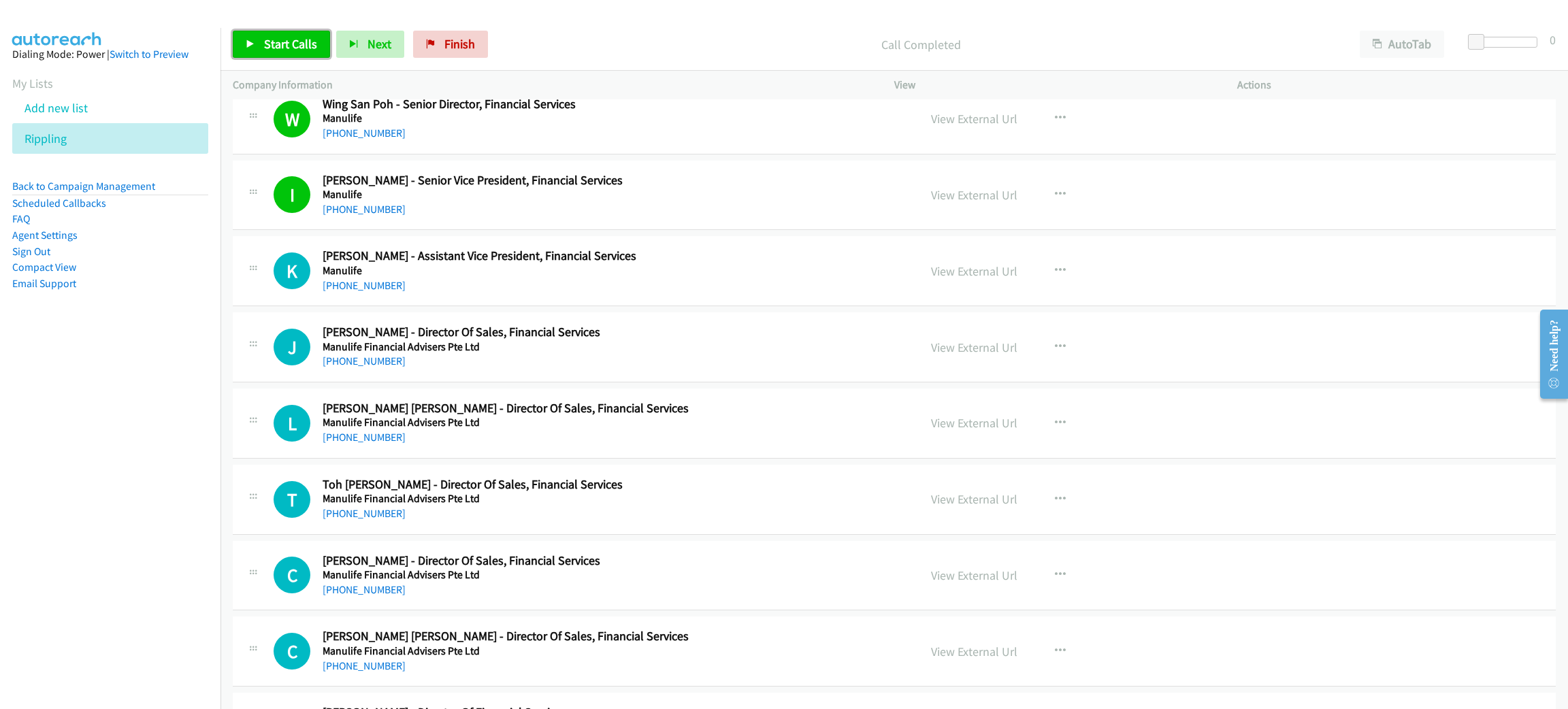
click at [281, 40] on span "Start Calls" at bounding box center [290, 44] width 53 height 16
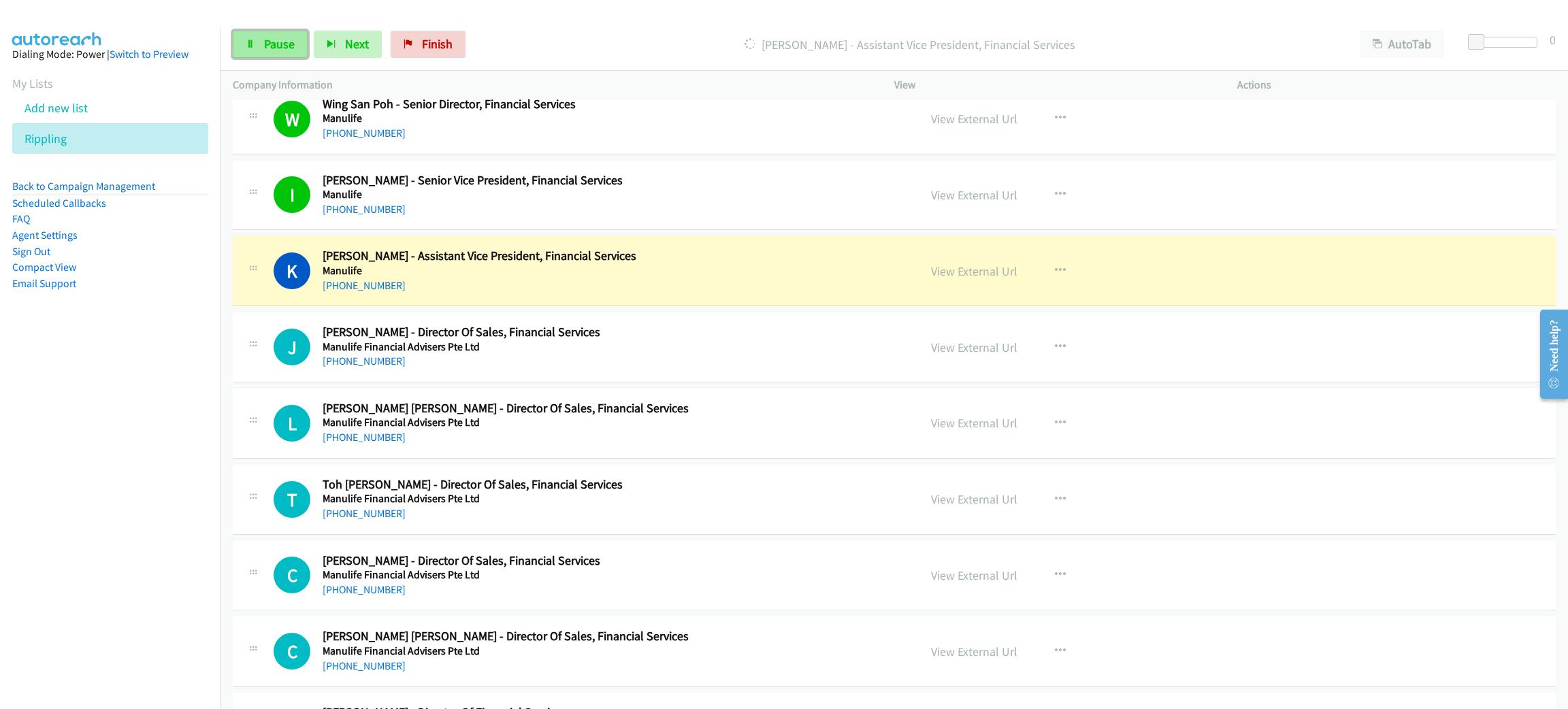
click at [267, 49] on span "Pause" at bounding box center [278, 44] width 30 height 16
click at [558, 293] on div "+65 9047 2198" at bounding box center [611, 285] width 576 height 16
click at [587, 306] on div "K Callback Scheduled Kenn Loh - Assistant Vice President, Financial Services Ma…" at bounding box center [894, 271] width 1323 height 70
click at [991, 279] on link "View External Url" at bounding box center [974, 271] width 86 height 16
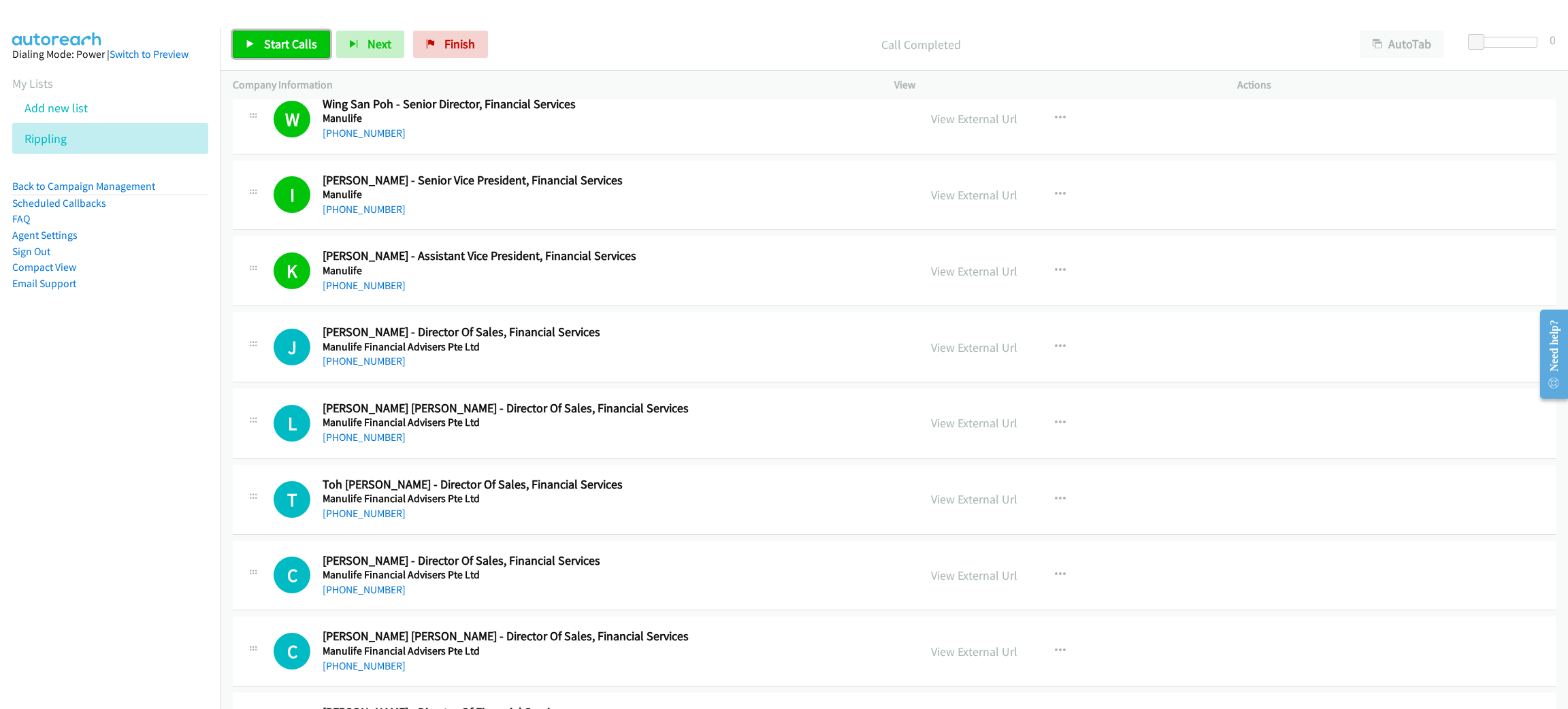
click at [305, 57] on link "Start Calls" at bounding box center [281, 44] width 97 height 27
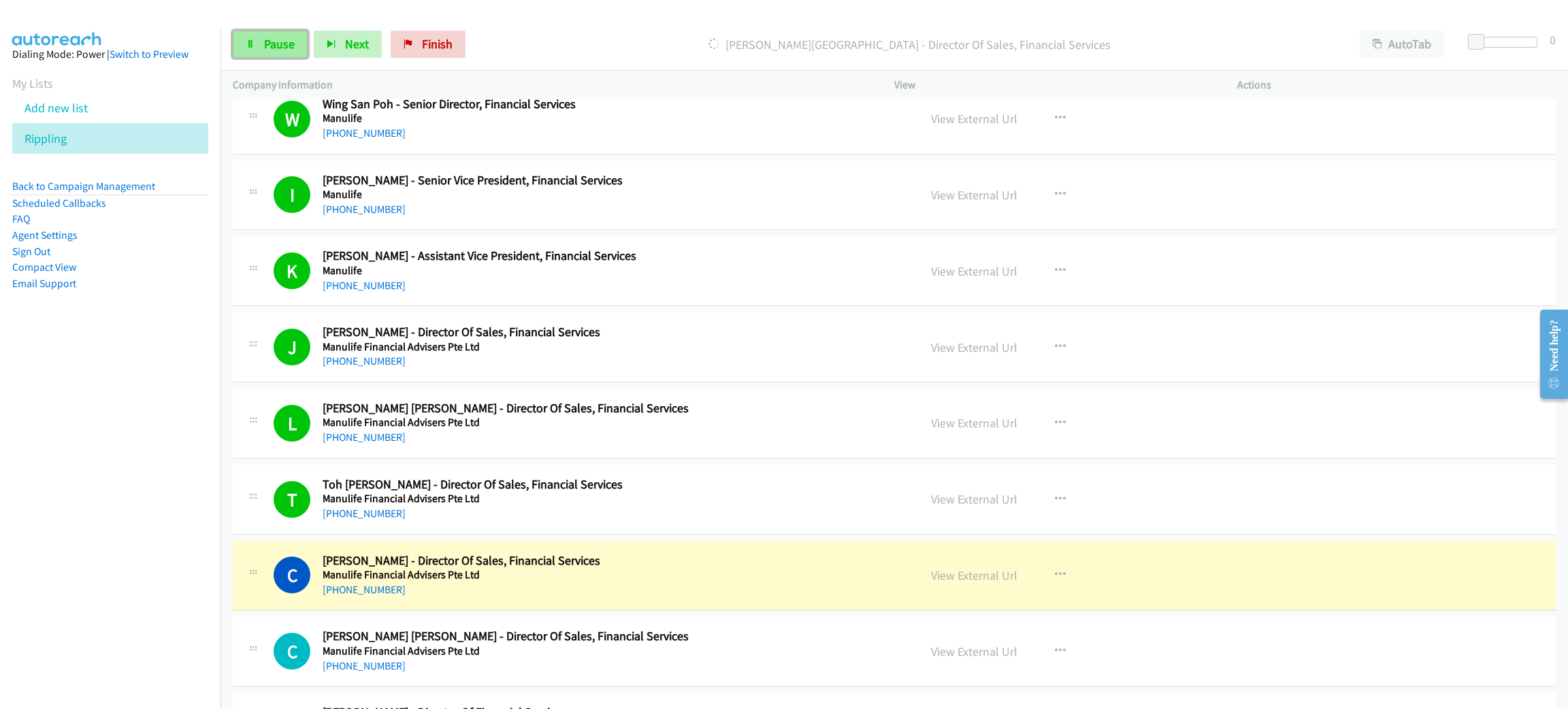
click at [251, 48] on link "Pause" at bounding box center [270, 44] width 75 height 27
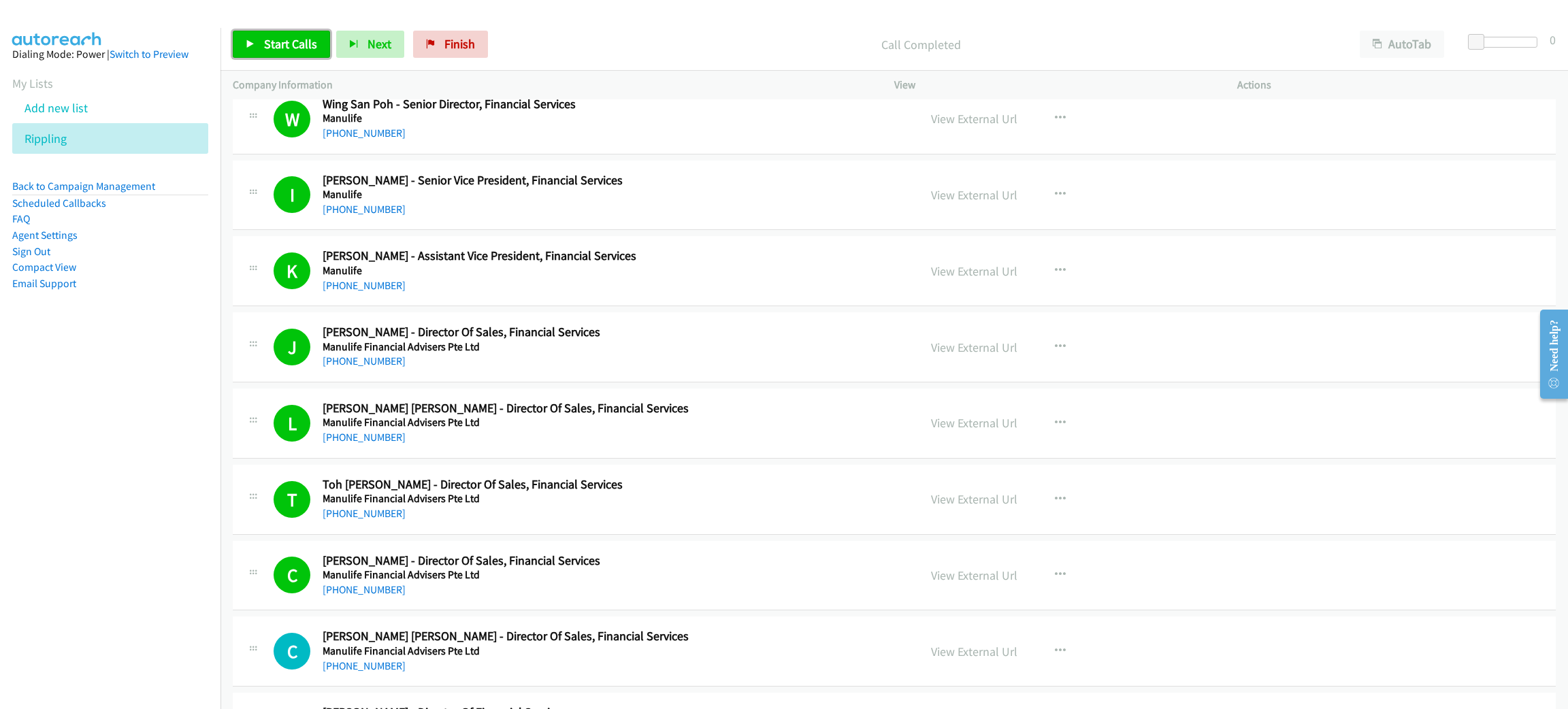
click at [300, 36] on span "Start Calls" at bounding box center [290, 44] width 53 height 16
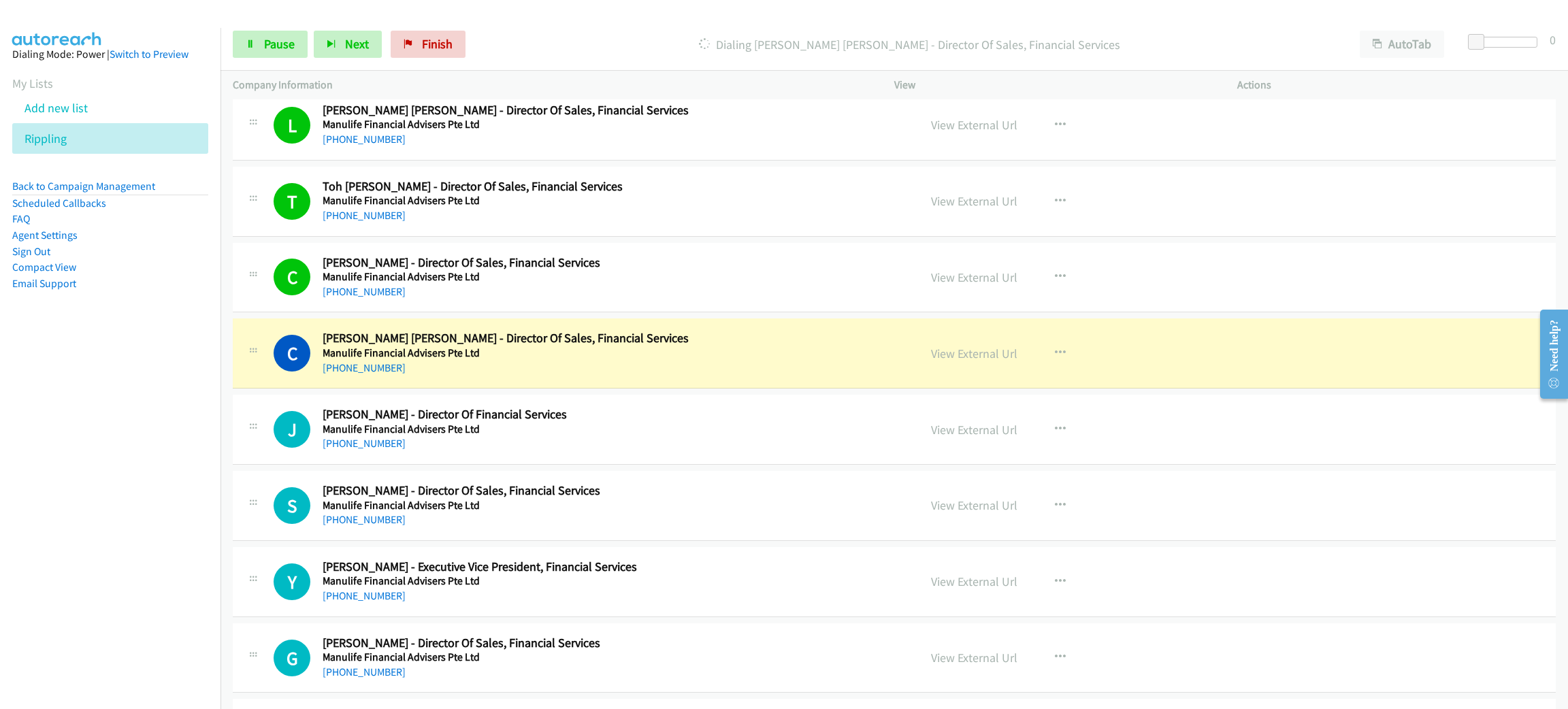
scroll to position [7549, 0]
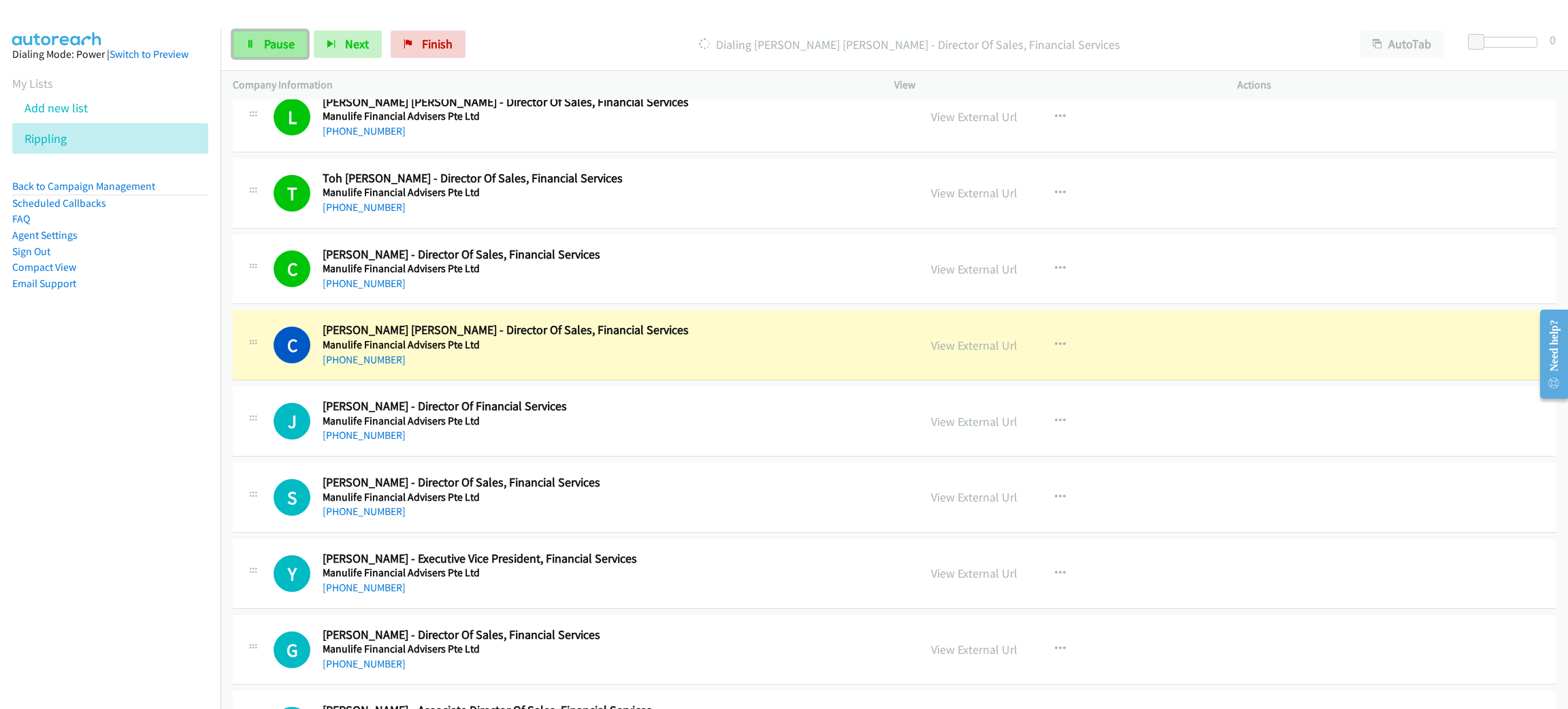
click at [280, 49] on span "Pause" at bounding box center [278, 44] width 30 height 16
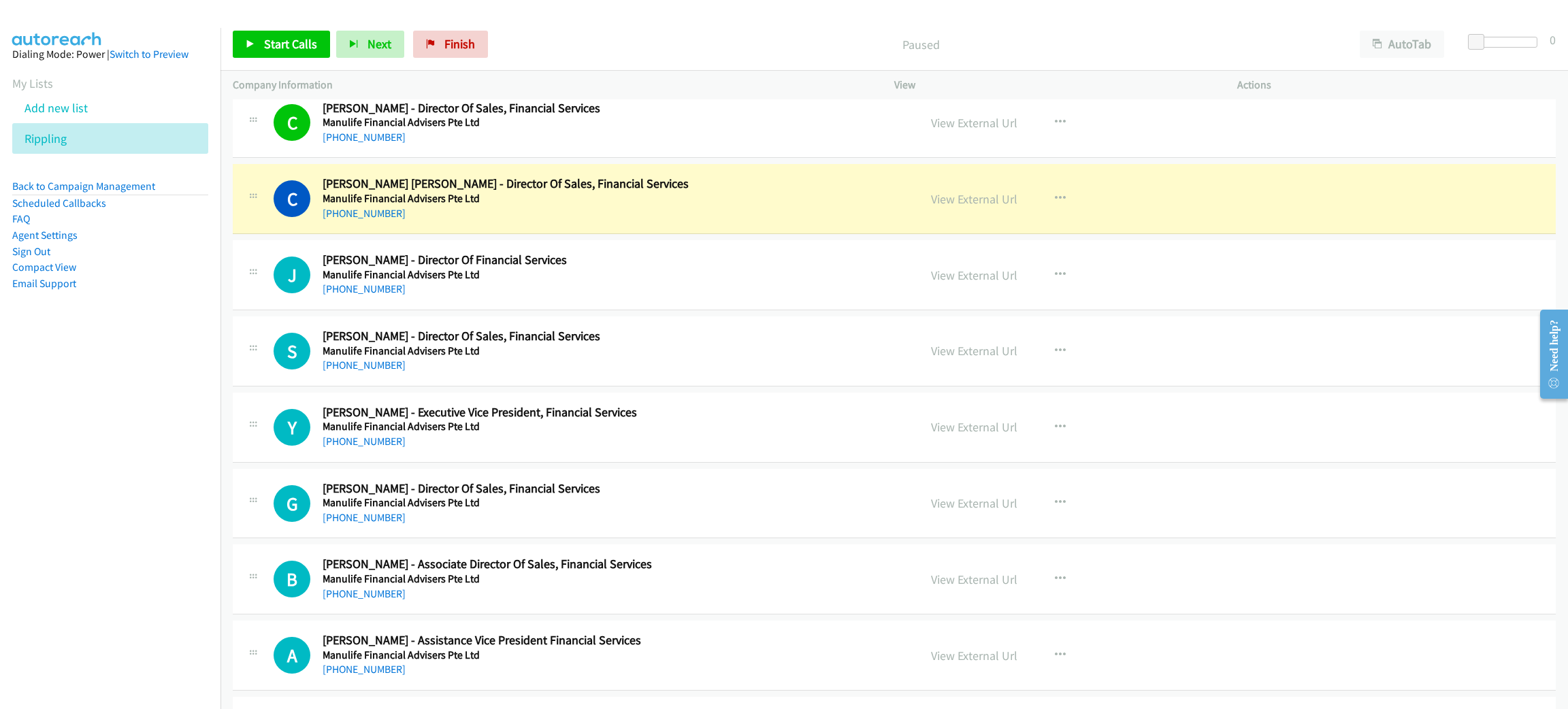
scroll to position [7753, 0]
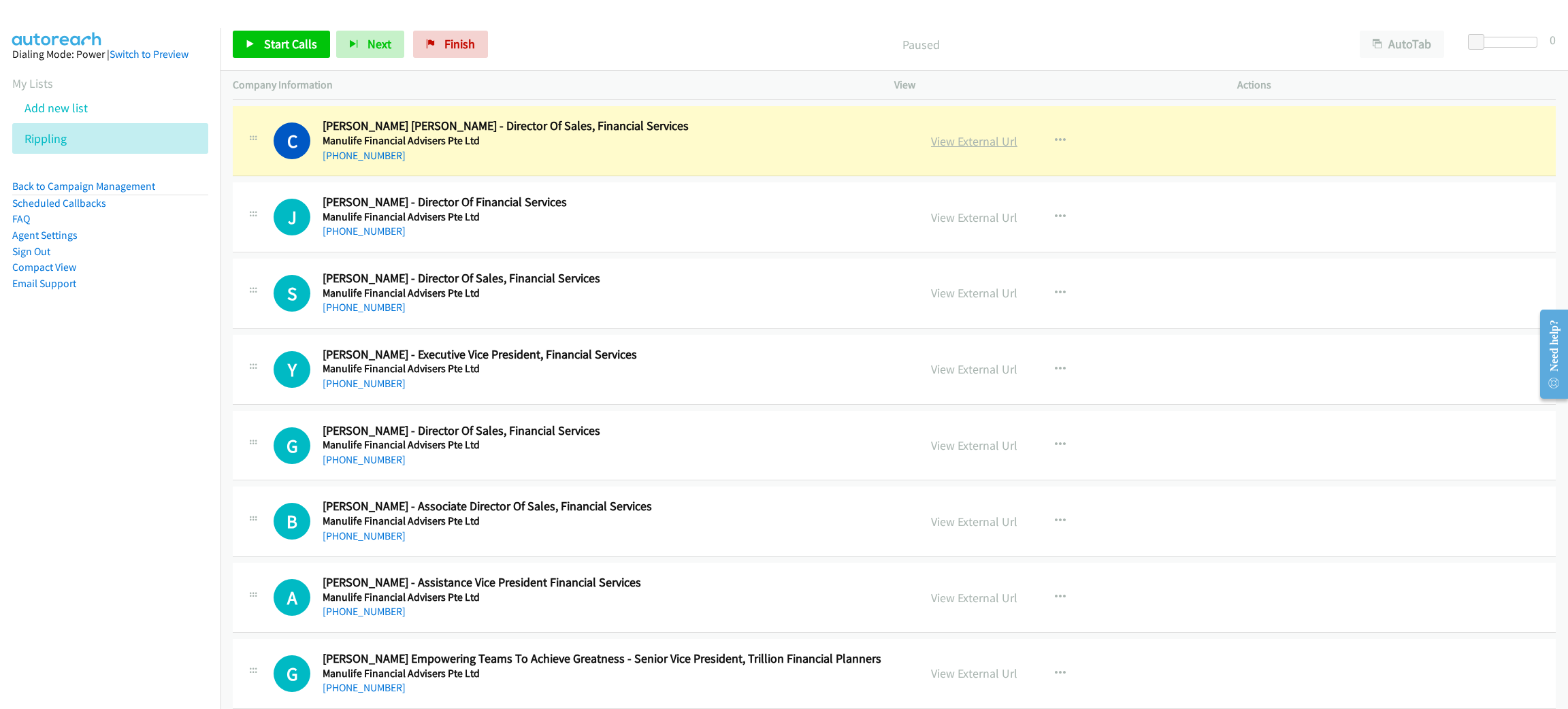
click at [955, 149] on link "View External Url" at bounding box center [974, 141] width 86 height 16
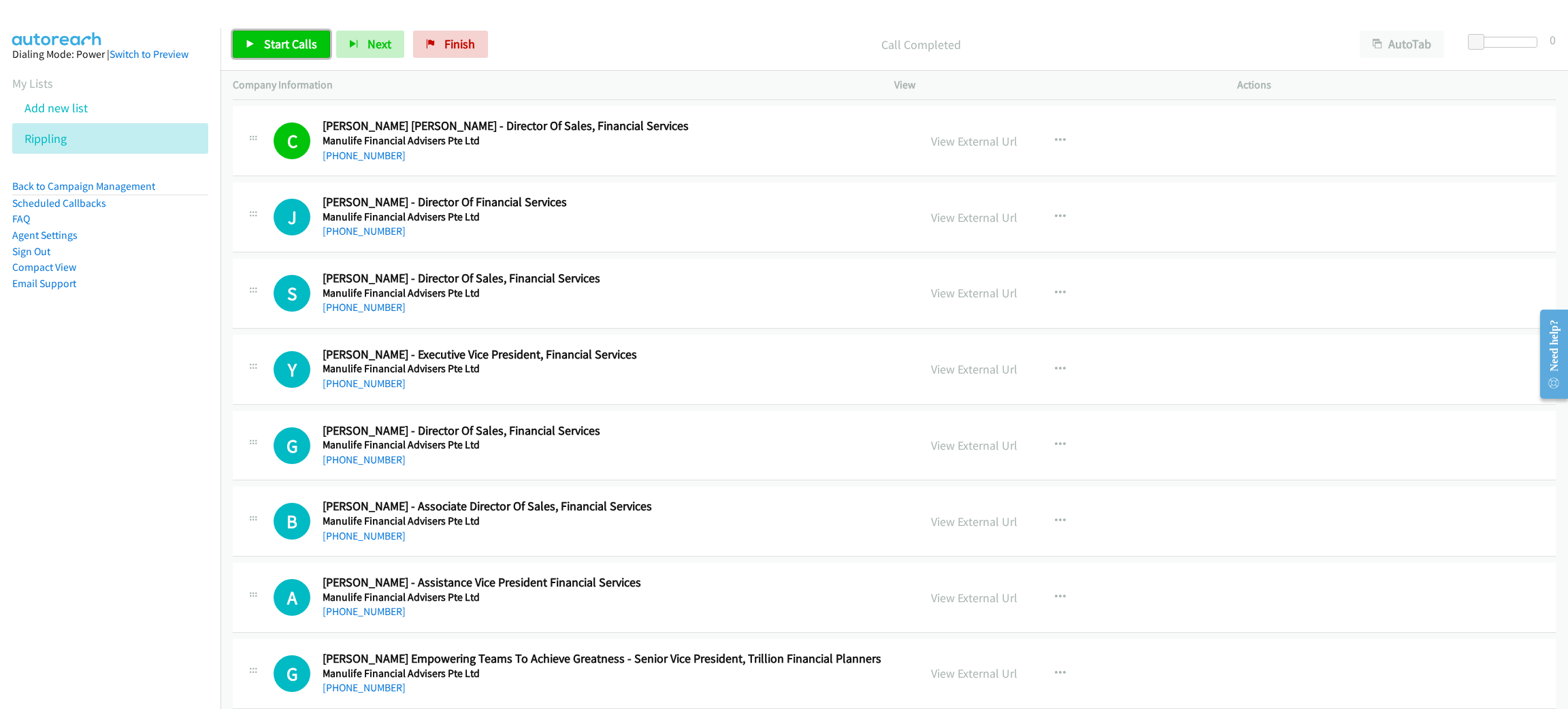
click at [282, 51] on link "Start Calls" at bounding box center [281, 44] width 97 height 27
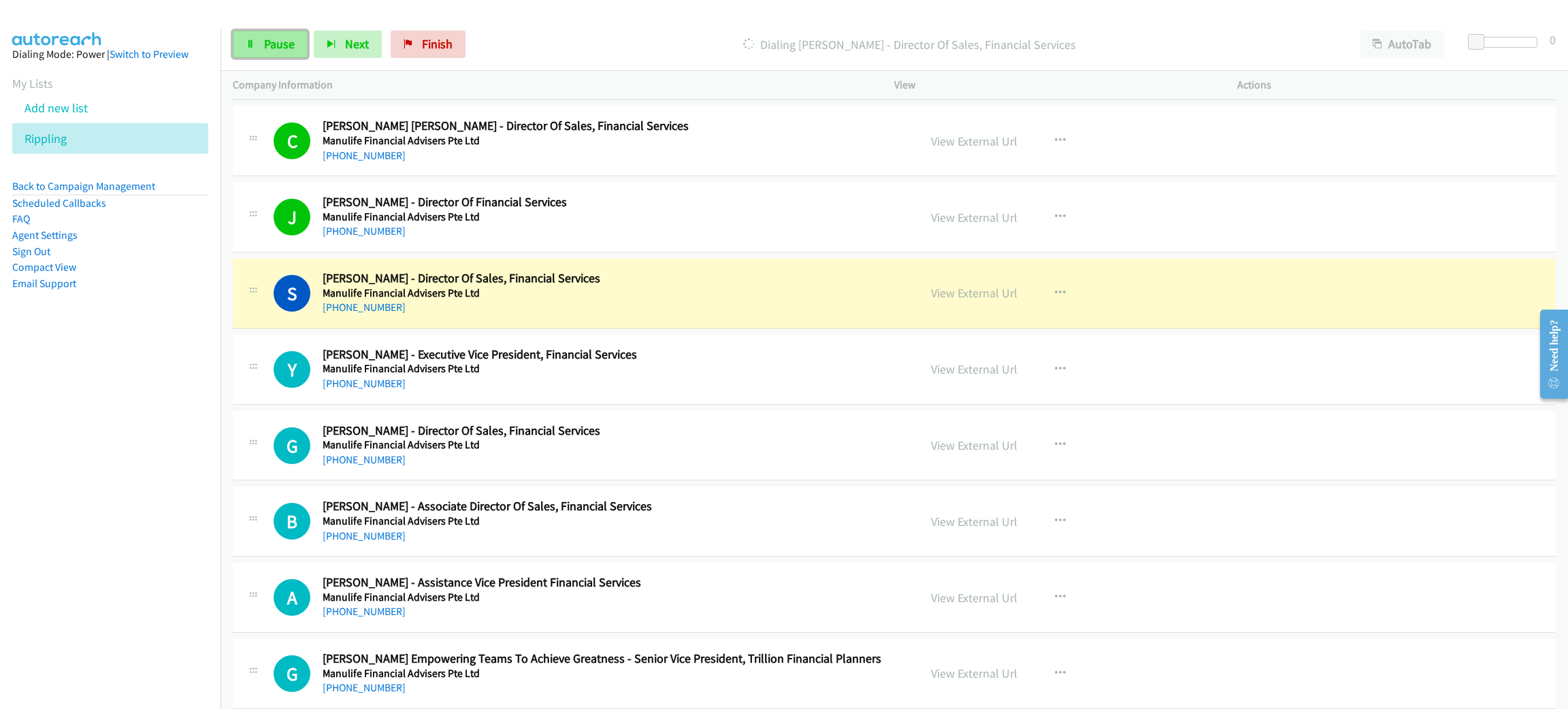
click at [268, 35] on link "Pause" at bounding box center [270, 44] width 75 height 27
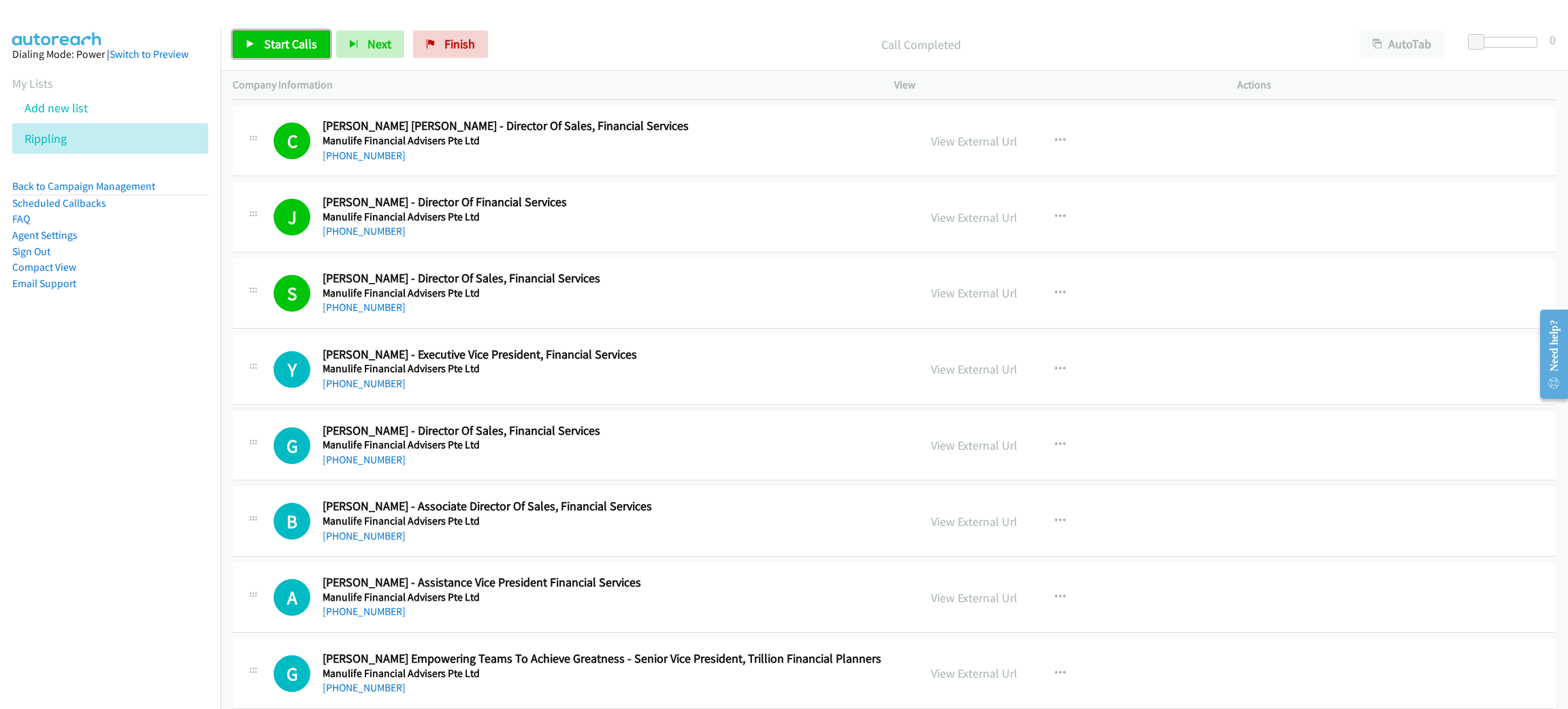
click at [268, 51] on span "Start Calls" at bounding box center [290, 44] width 53 height 16
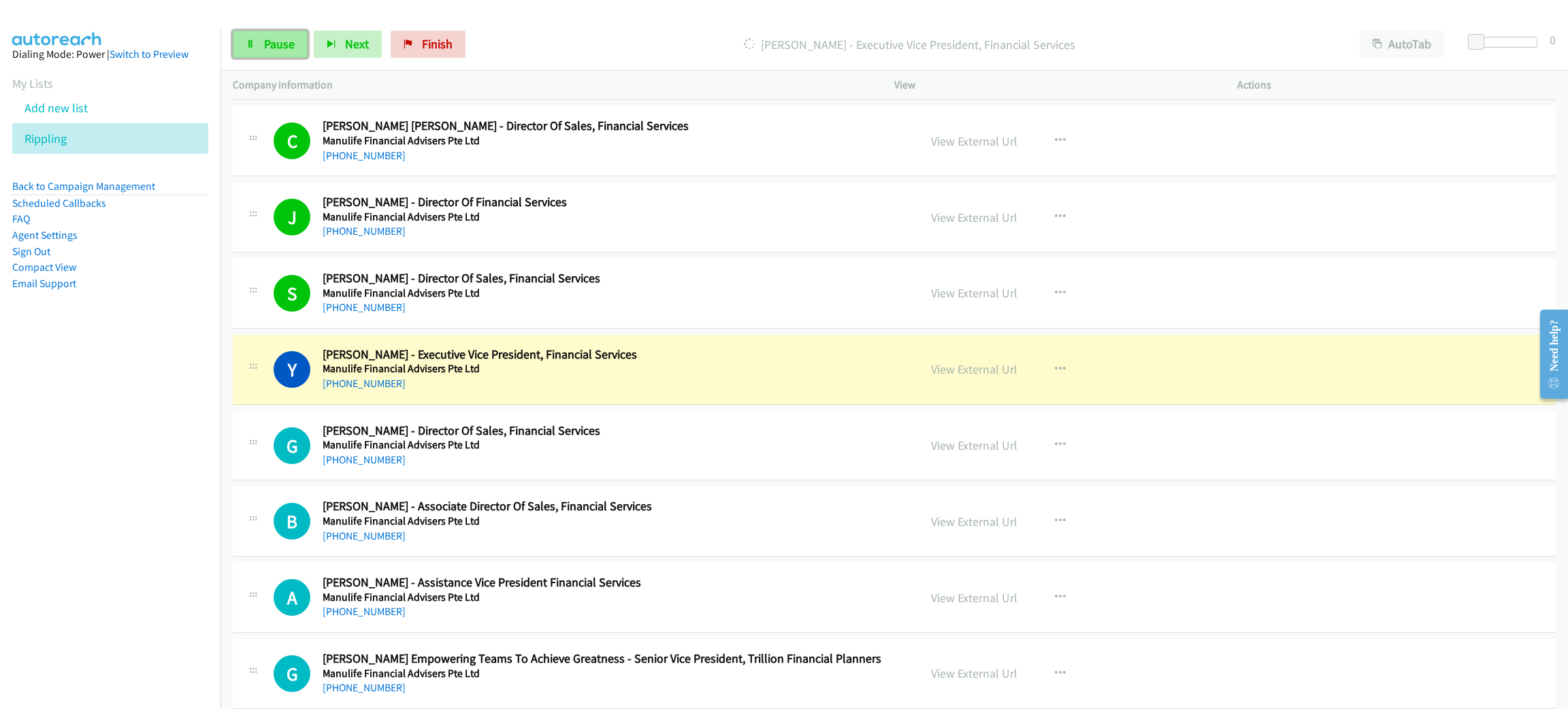
click at [285, 38] on span "Pause" at bounding box center [278, 44] width 30 height 16
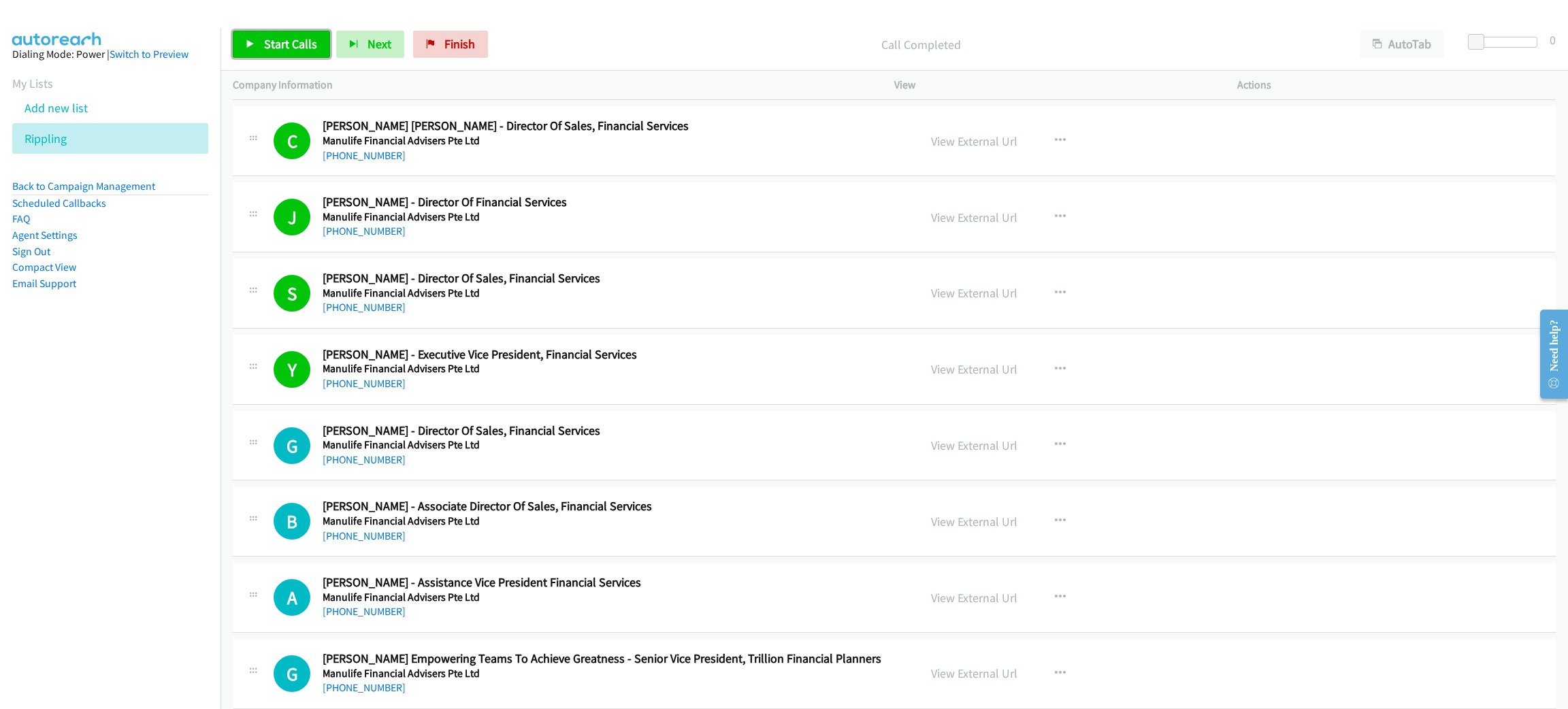
click at [244, 32] on link "Start Calls" at bounding box center [281, 44] width 97 height 27
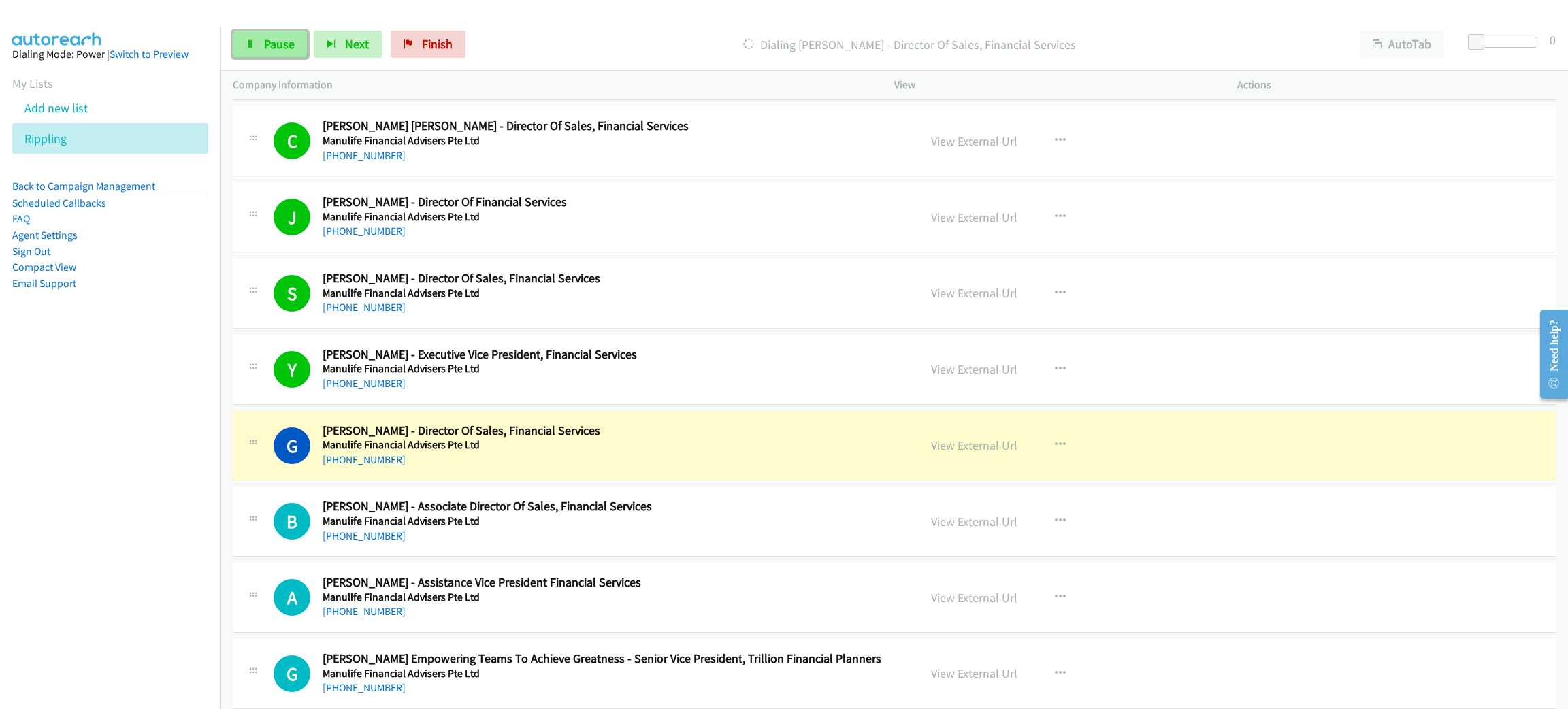
click at [280, 44] on span "Pause" at bounding box center [278, 44] width 30 height 16
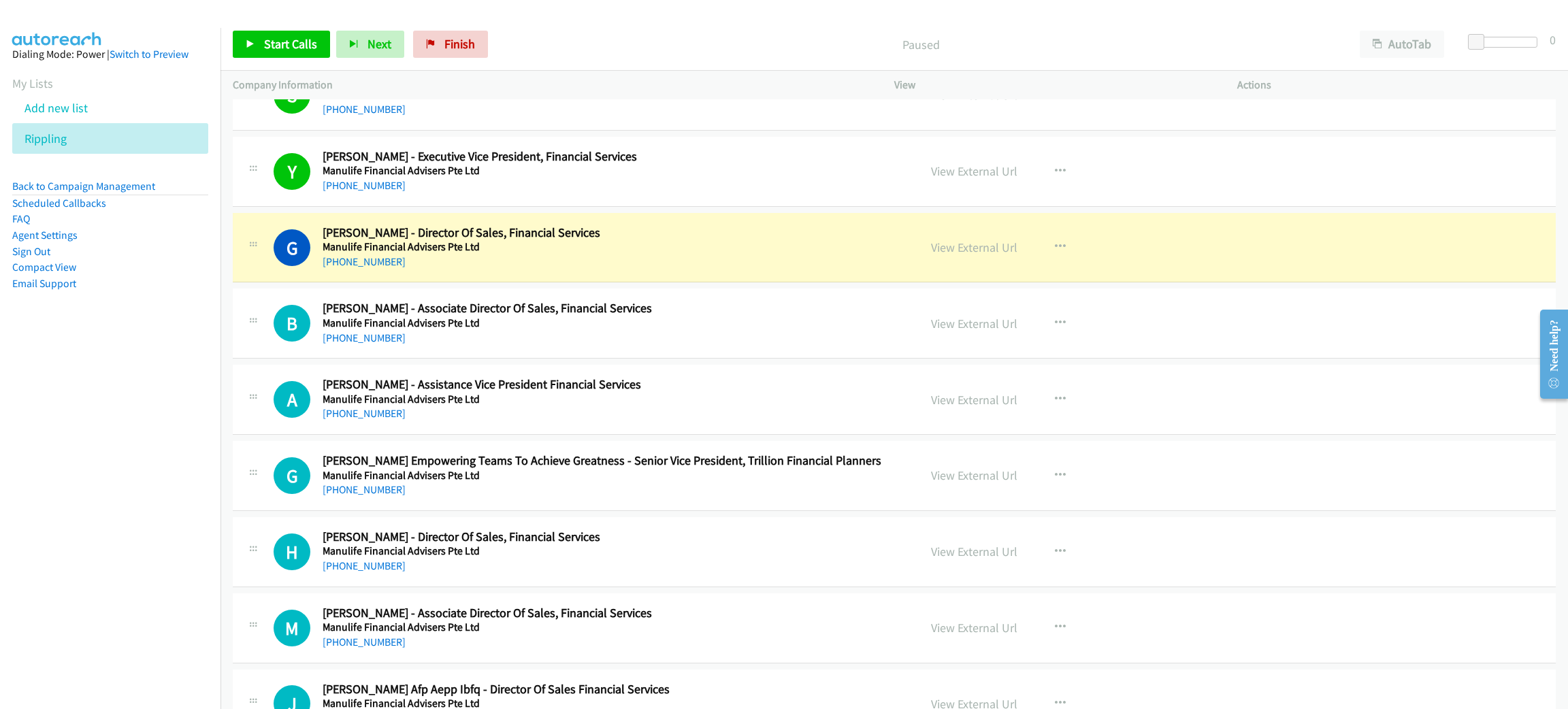
scroll to position [7958, 0]
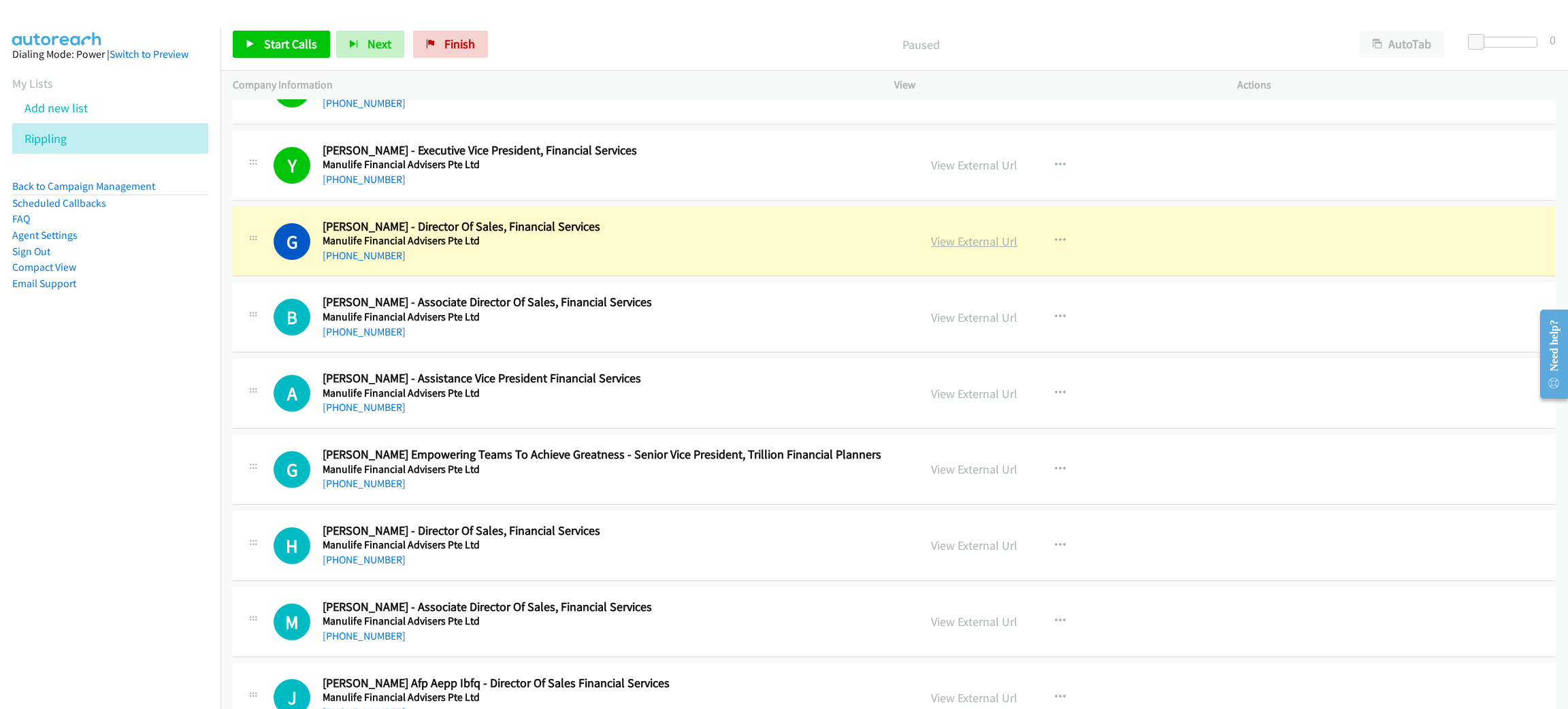
click at [956, 249] on link "View External Url" at bounding box center [974, 241] width 86 height 16
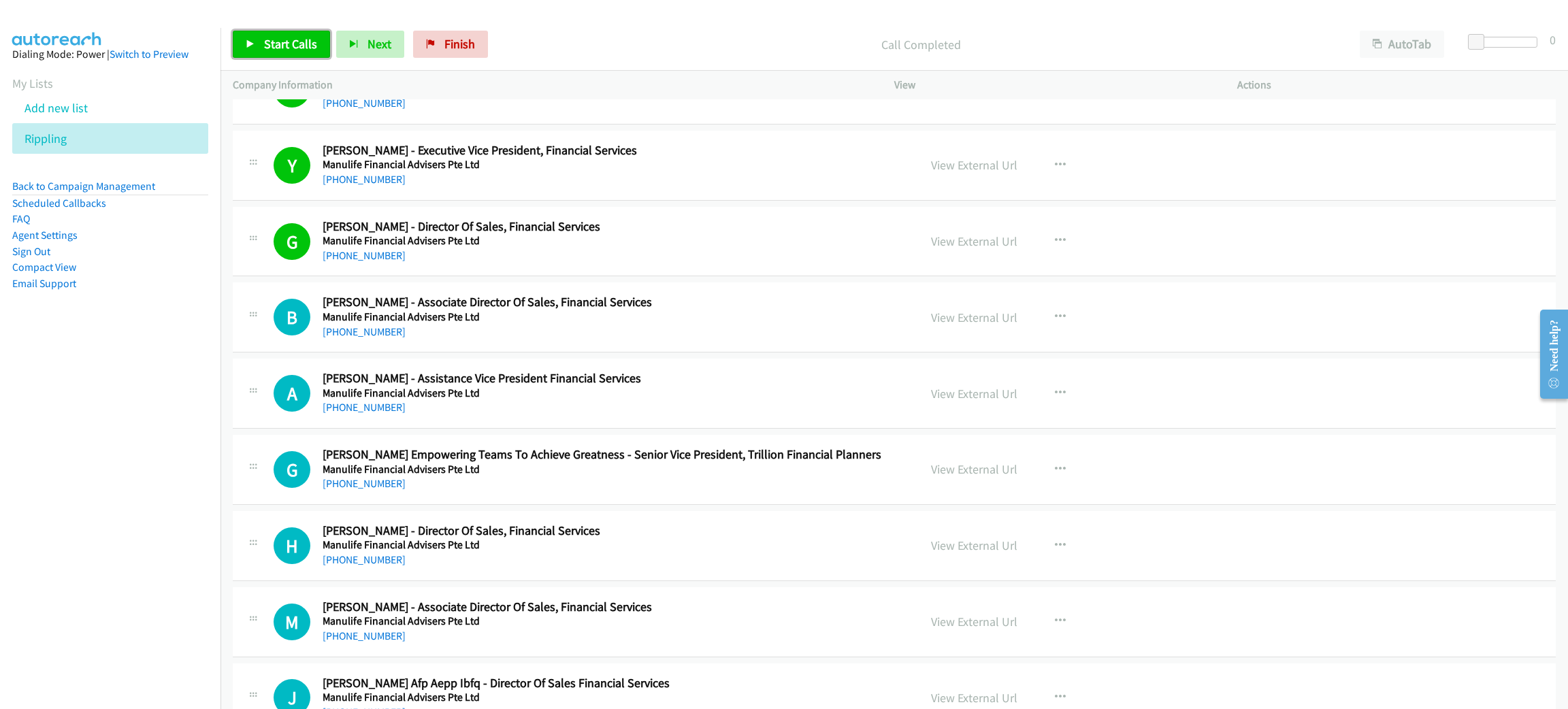
click at [282, 45] on span "Start Calls" at bounding box center [290, 44] width 53 height 16
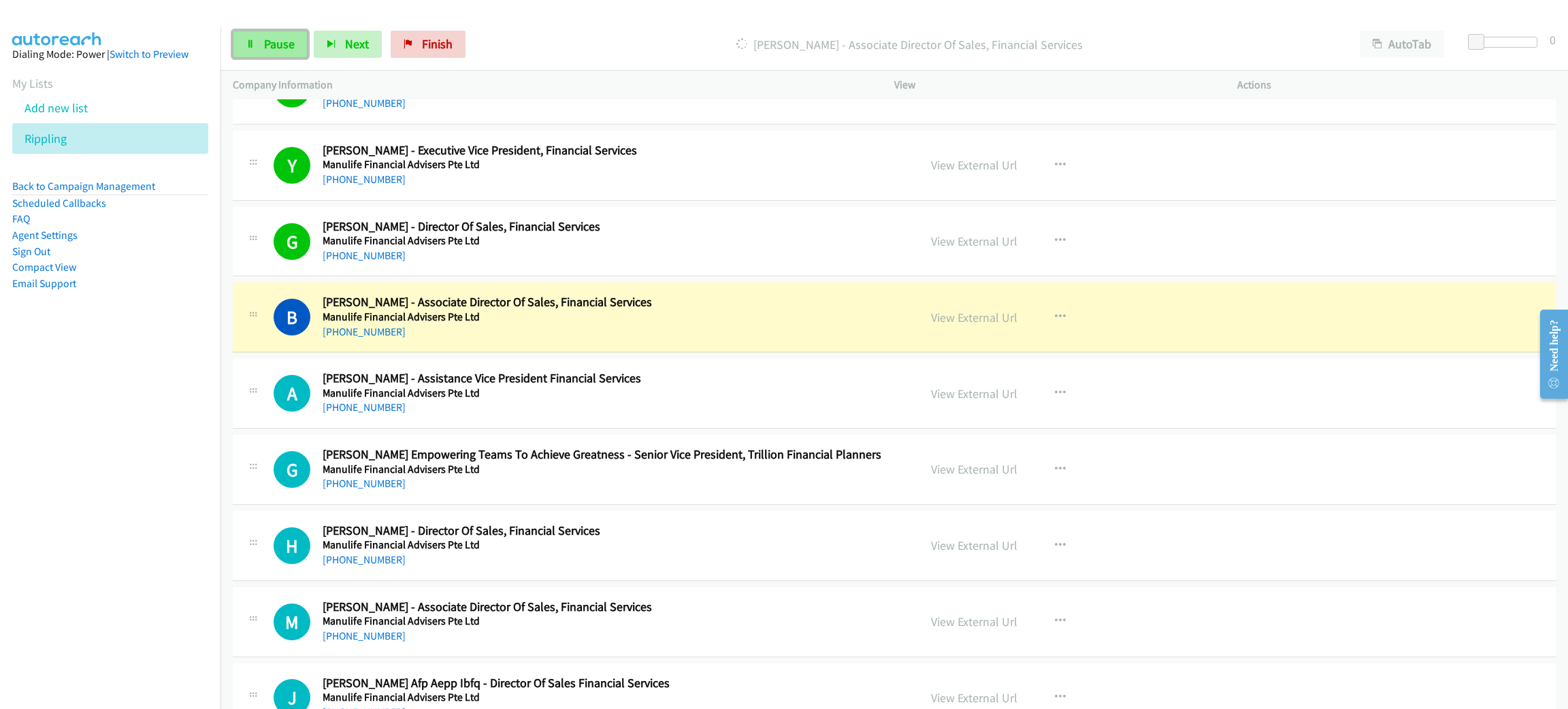
click at [257, 36] on link "Pause" at bounding box center [270, 44] width 75 height 27
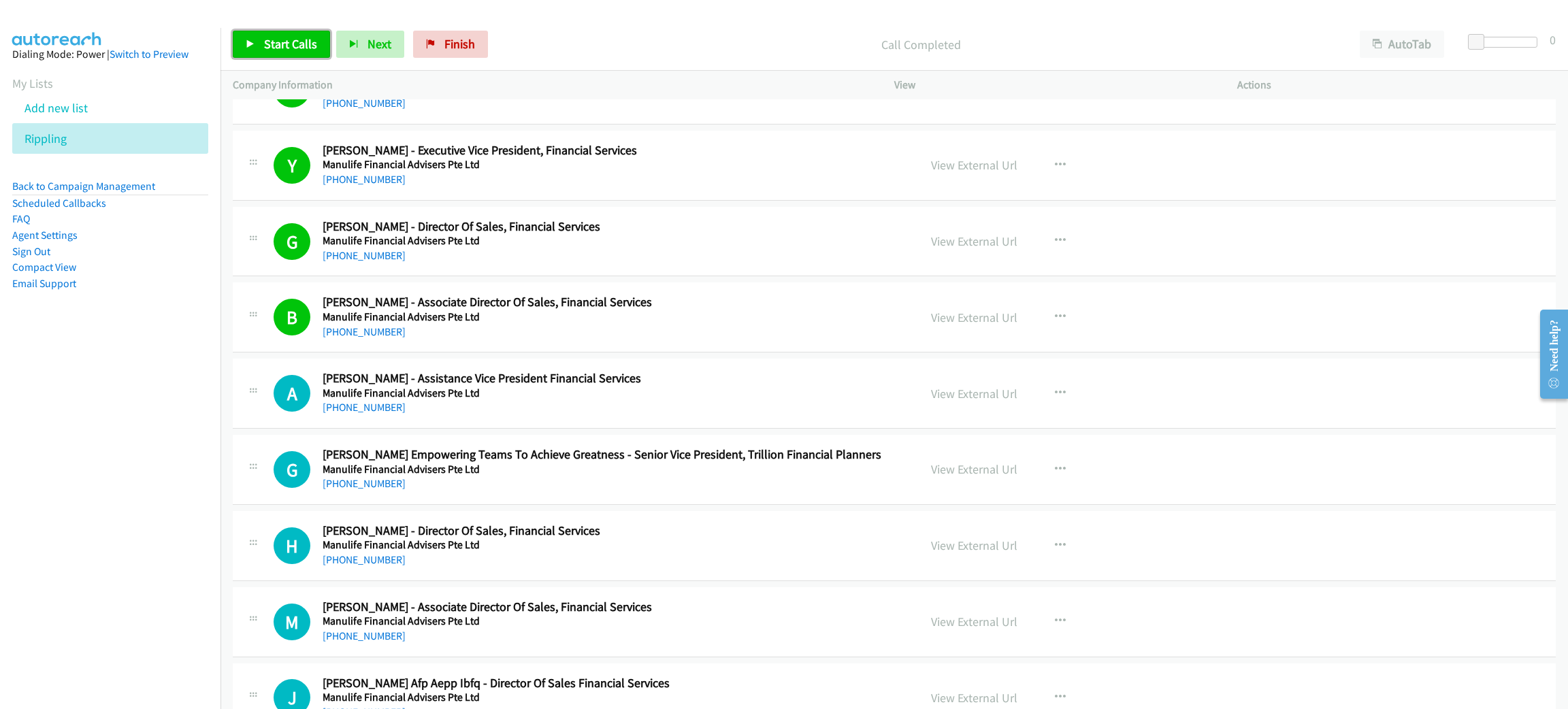
click at [299, 36] on span "Start Calls" at bounding box center [290, 44] width 53 height 16
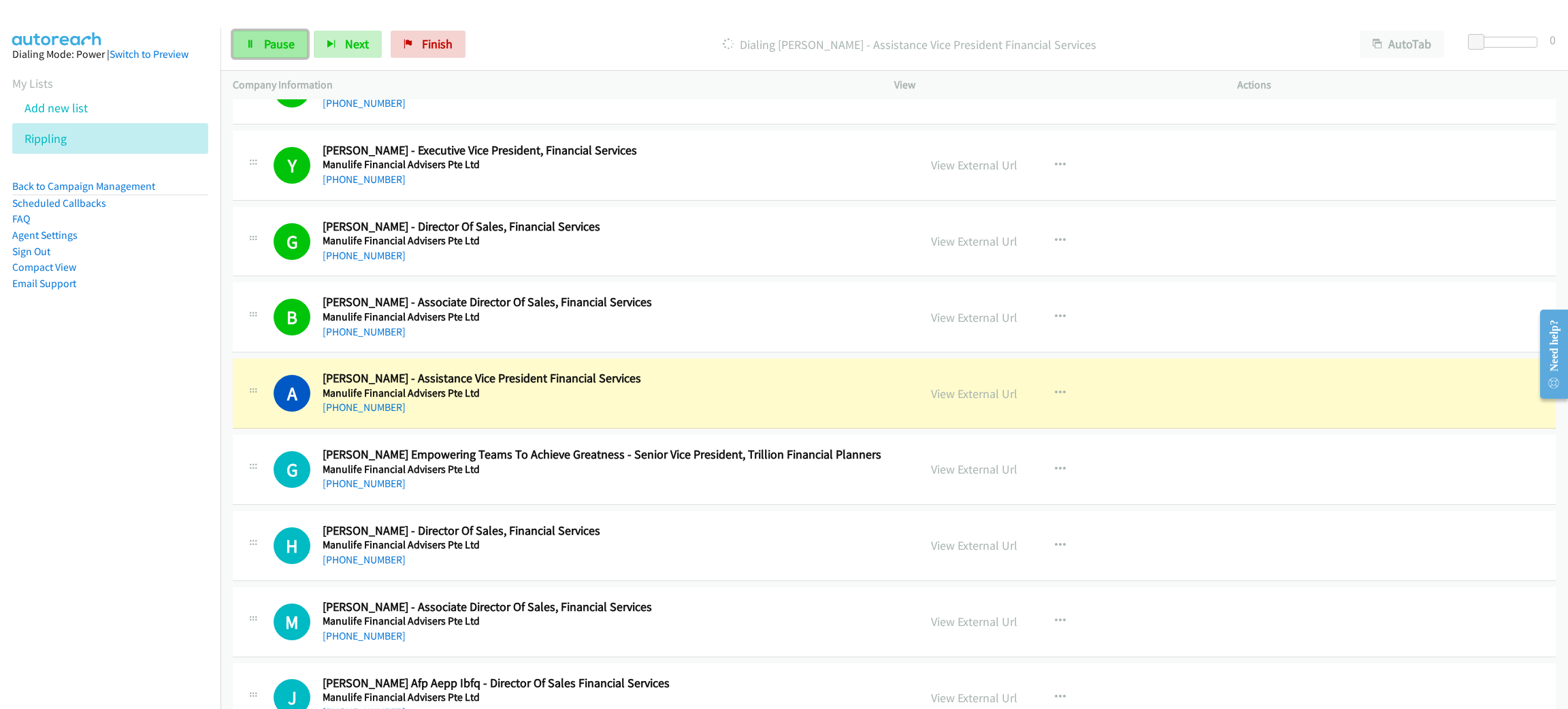
click at [264, 40] on span "Pause" at bounding box center [278, 44] width 30 height 16
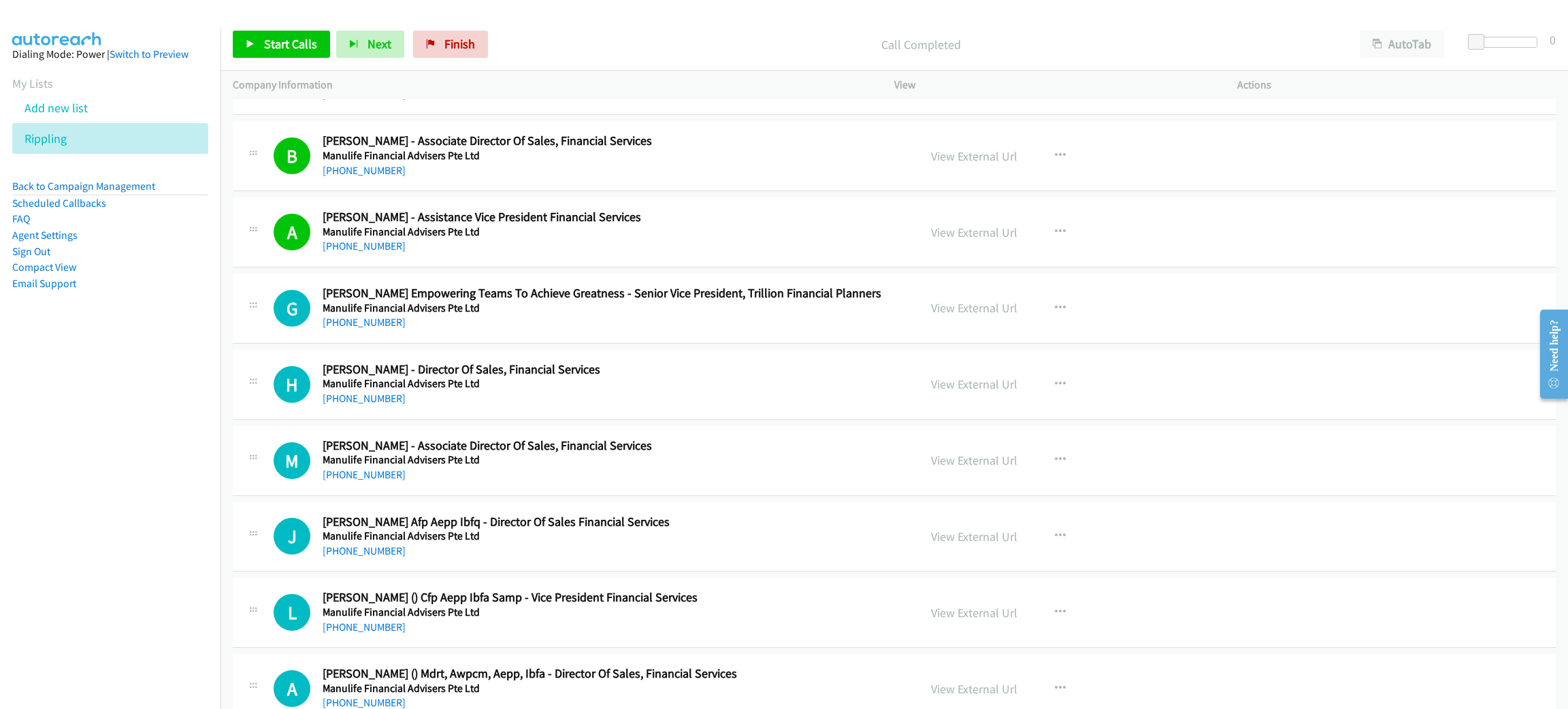
scroll to position [8161, 0]
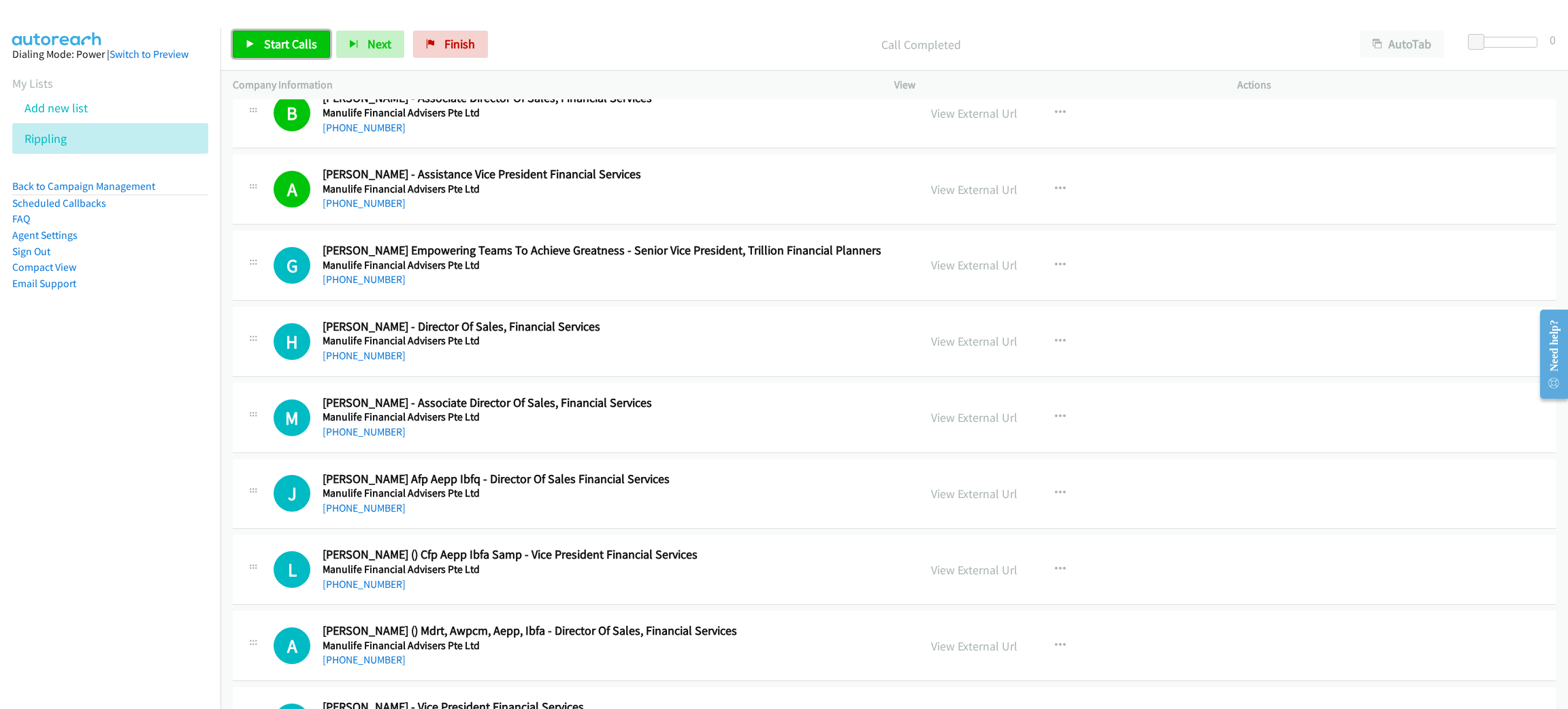
click at [277, 44] on span "Start Calls" at bounding box center [290, 44] width 53 height 16
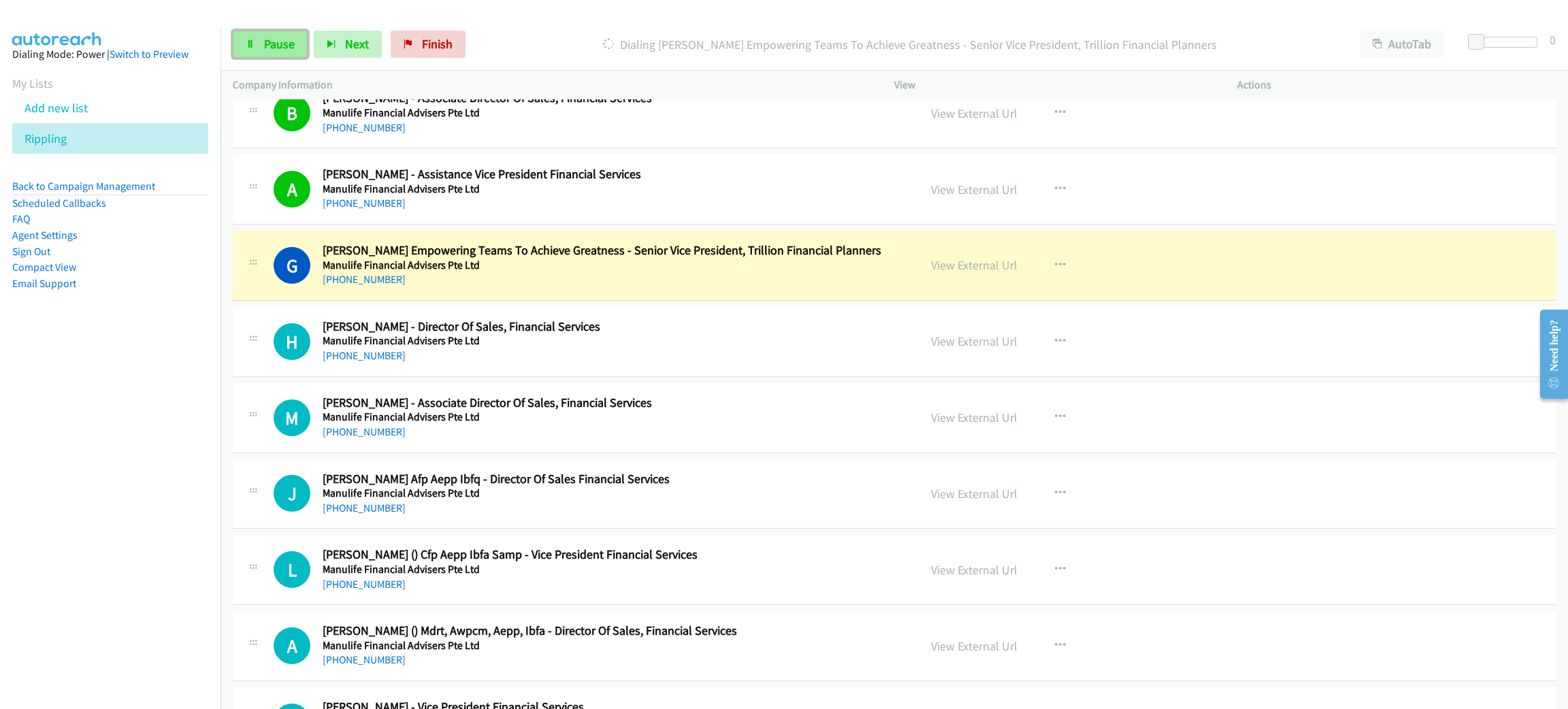
click at [285, 47] on span "Pause" at bounding box center [278, 44] width 30 height 16
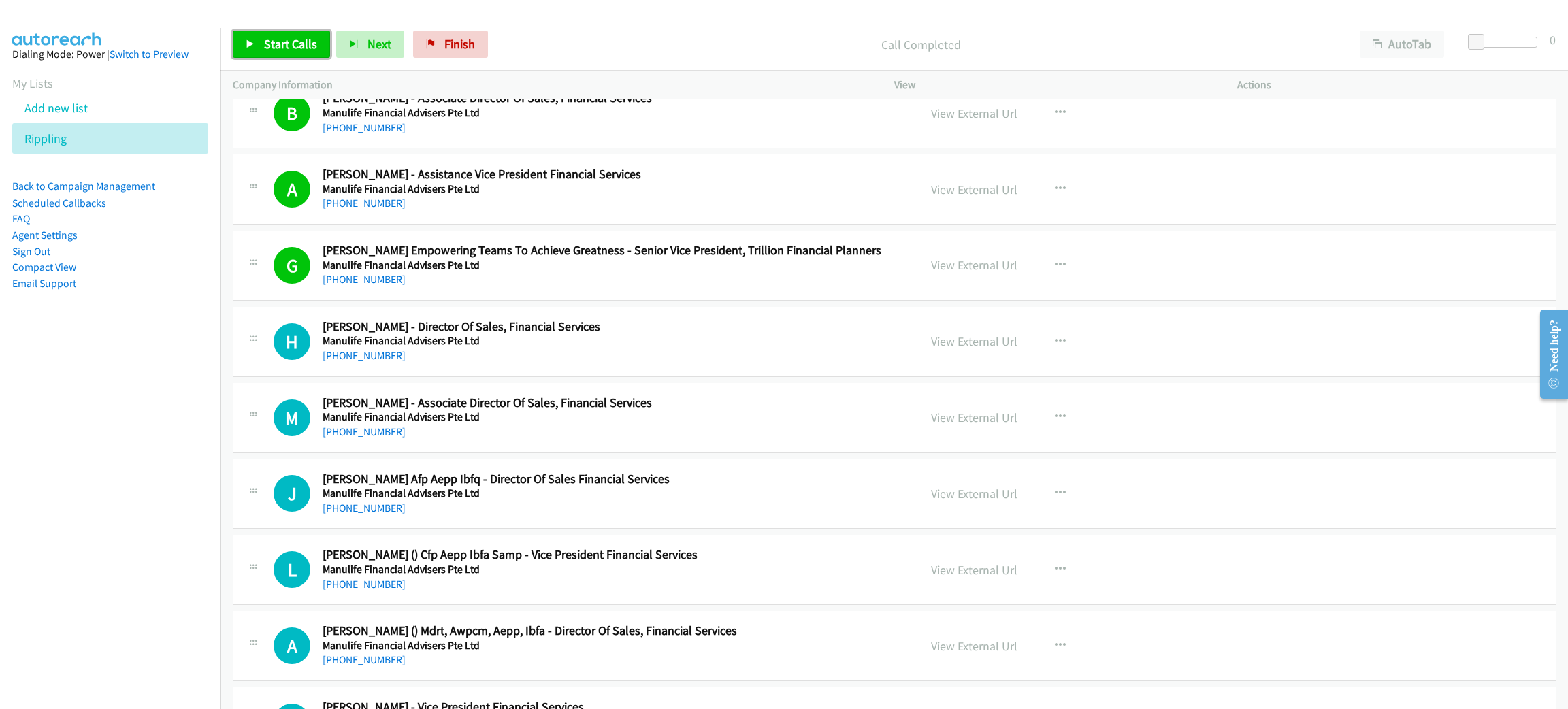
click at [289, 42] on span "Start Calls" at bounding box center [290, 44] width 53 height 16
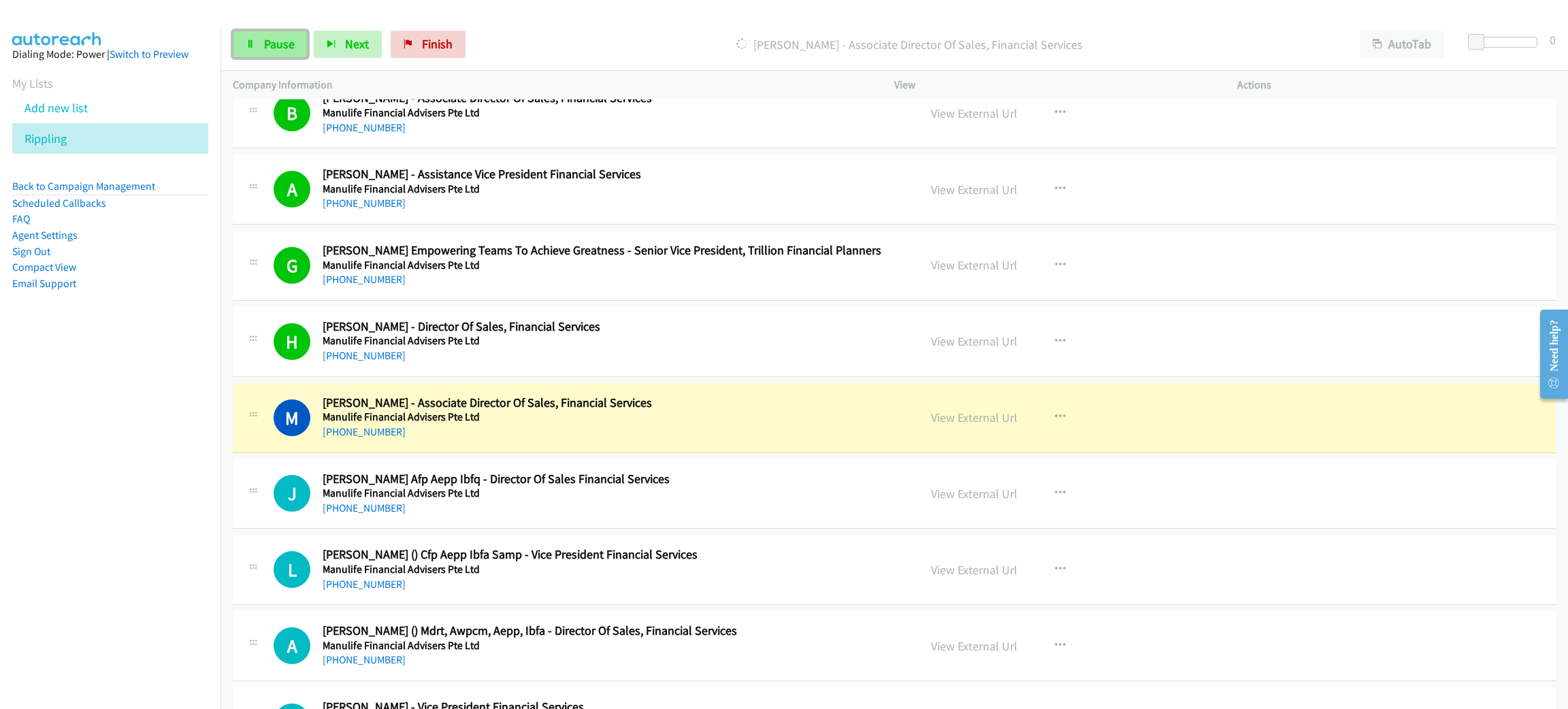
click at [275, 52] on link "Pause" at bounding box center [270, 44] width 75 height 27
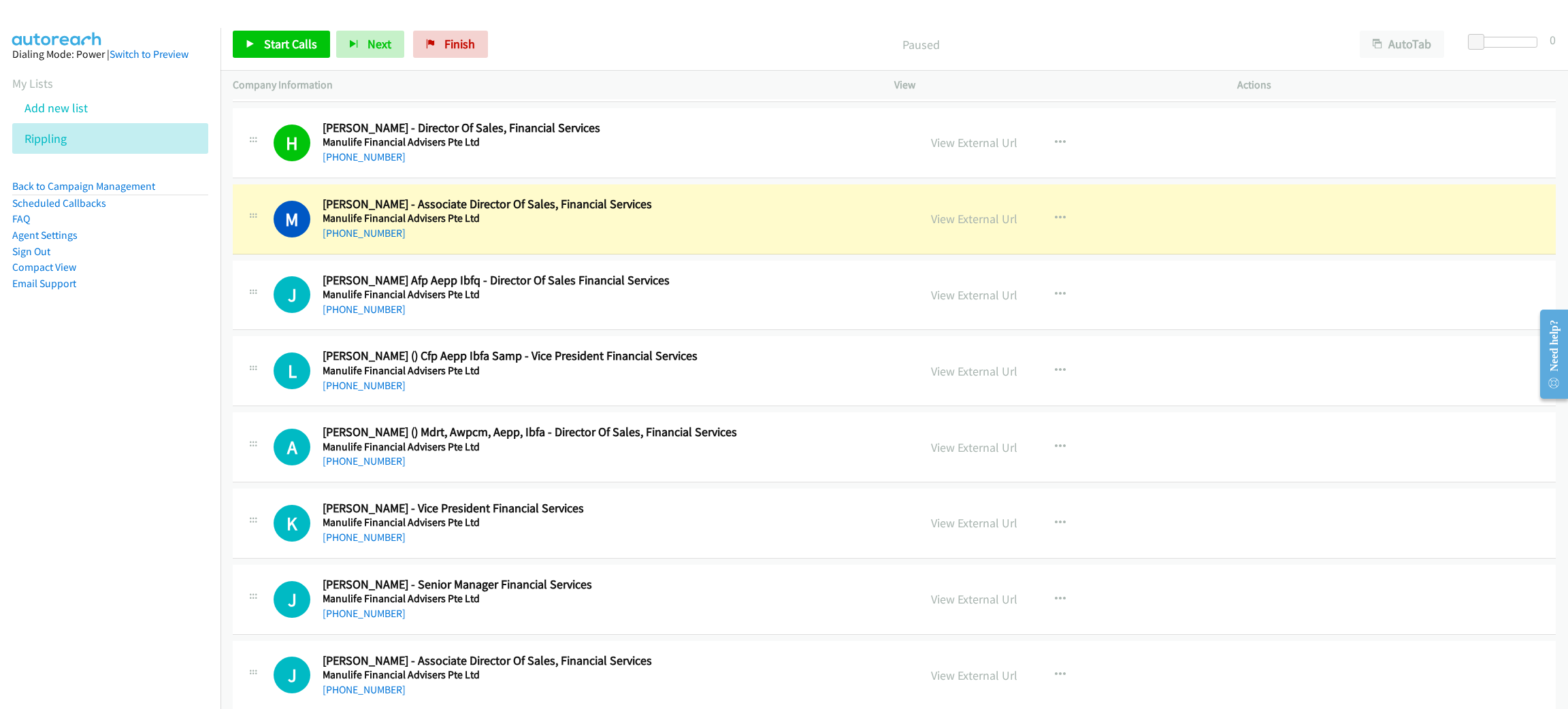
scroll to position [8468, 0]
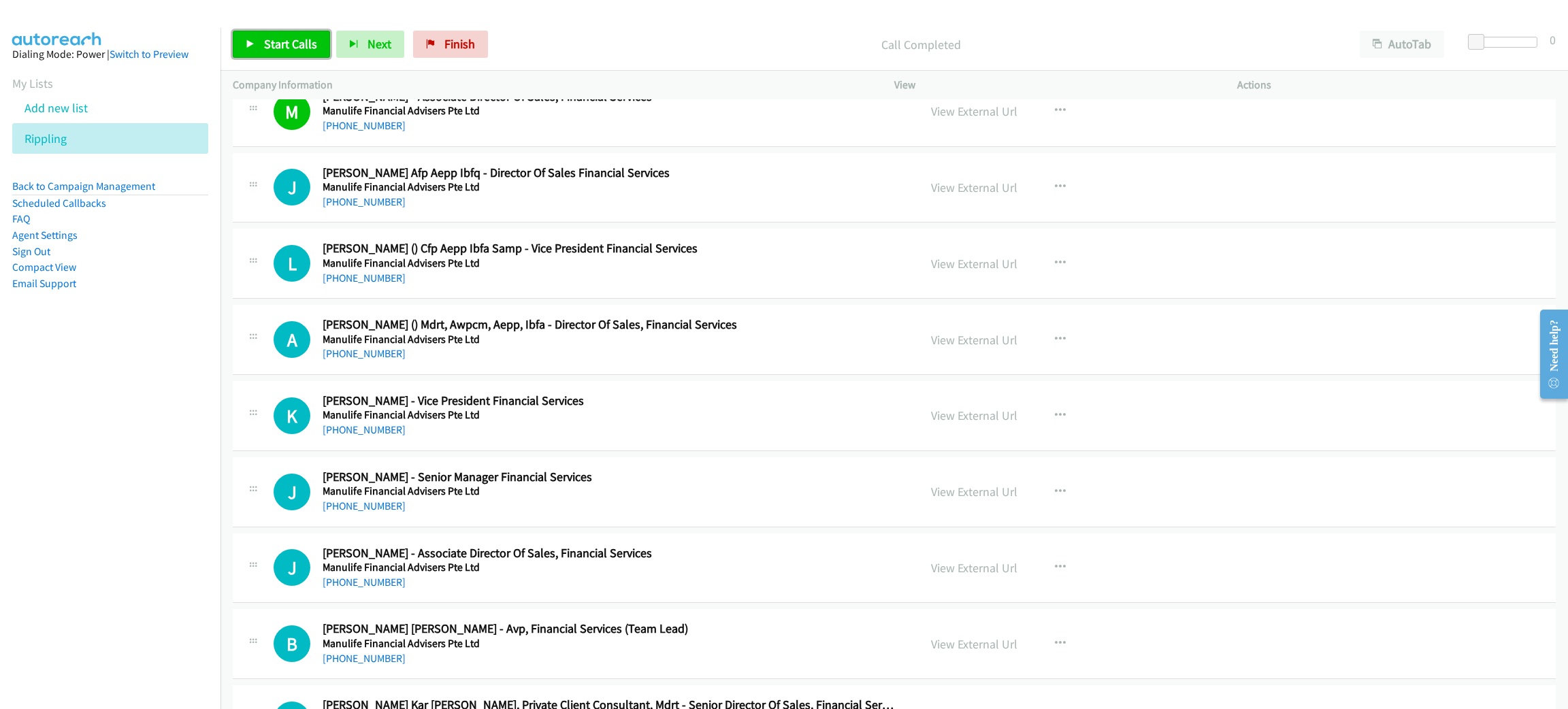
click at [307, 39] on span "Start Calls" at bounding box center [290, 44] width 53 height 16
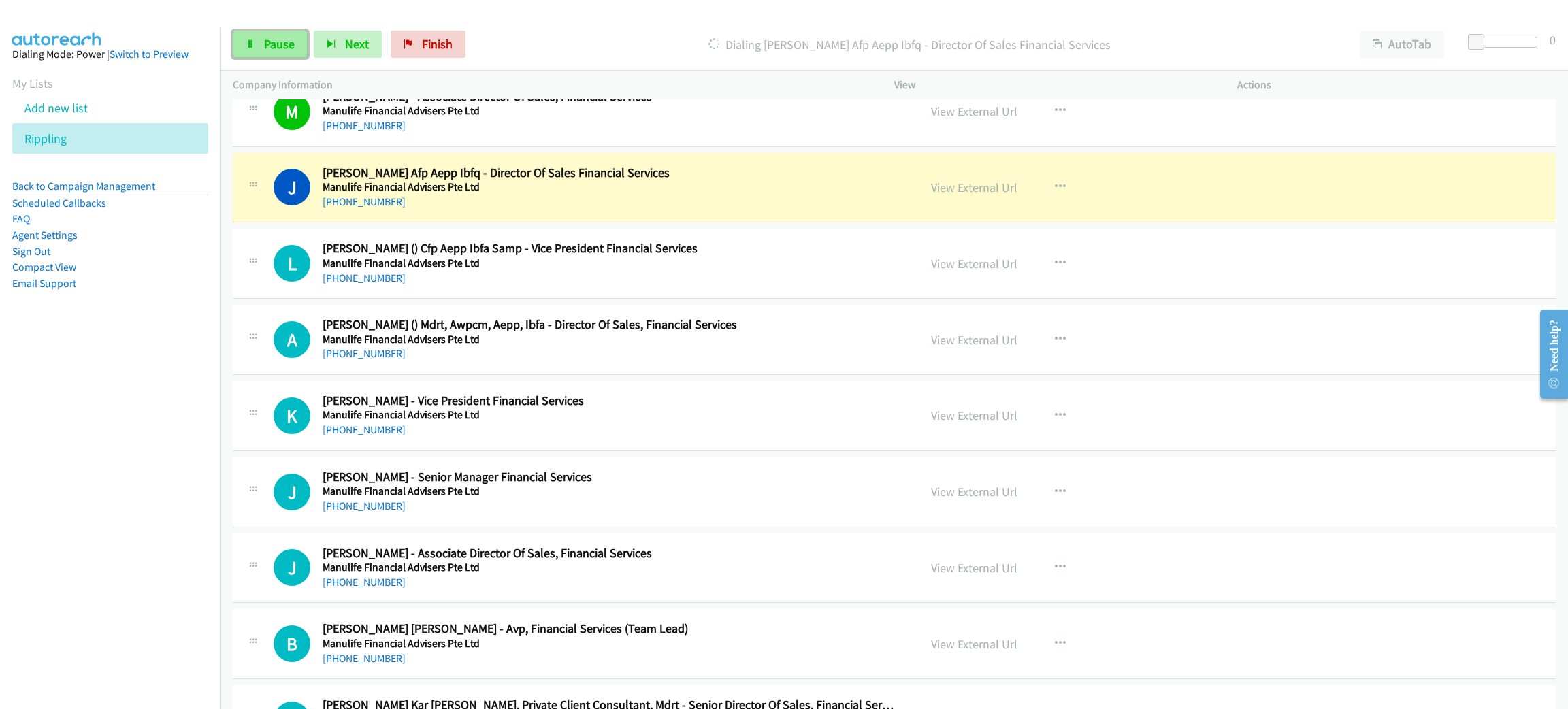
click at [299, 42] on link "Pause" at bounding box center [270, 44] width 75 height 27
click at [949, 195] on link "View External Url" at bounding box center [974, 187] width 86 height 16
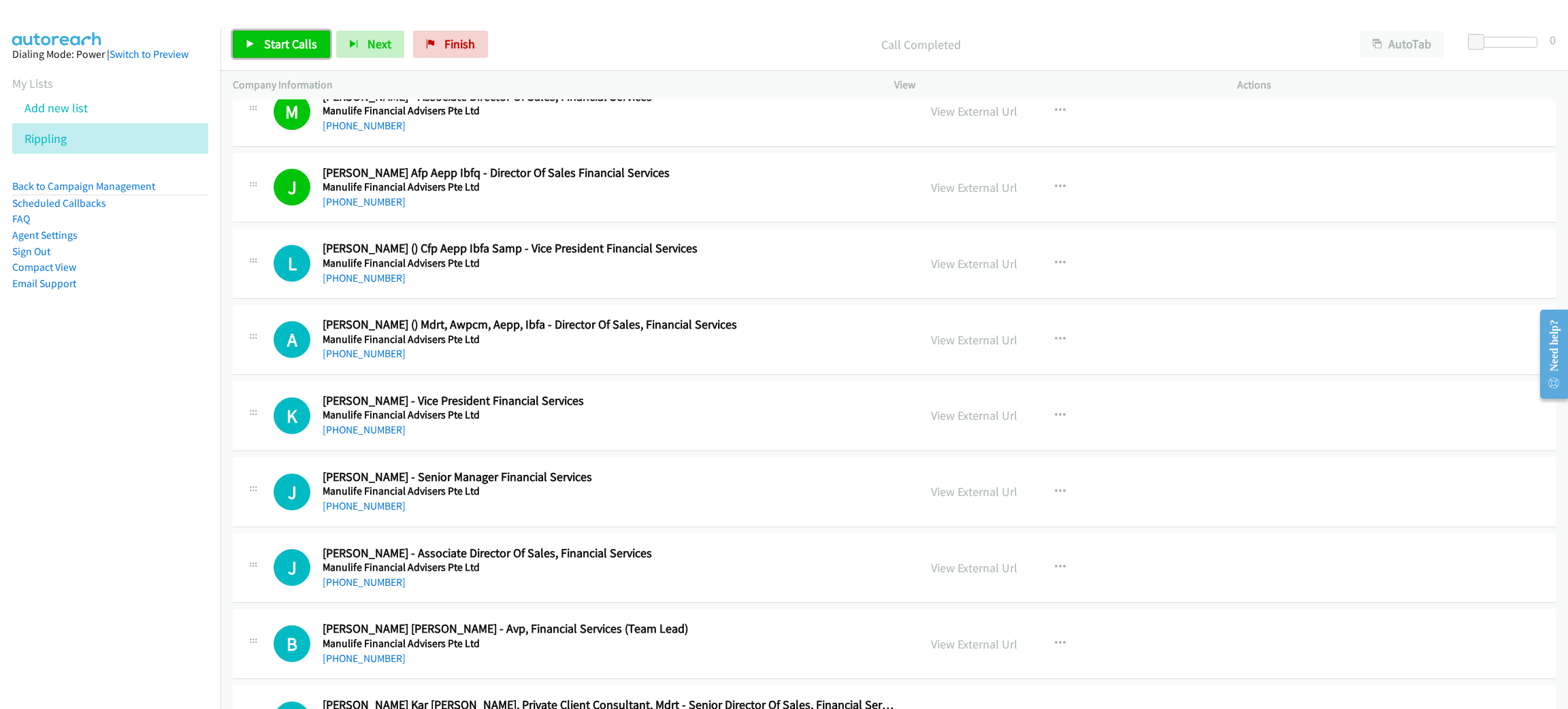
click at [305, 47] on span "Start Calls" at bounding box center [290, 44] width 53 height 16
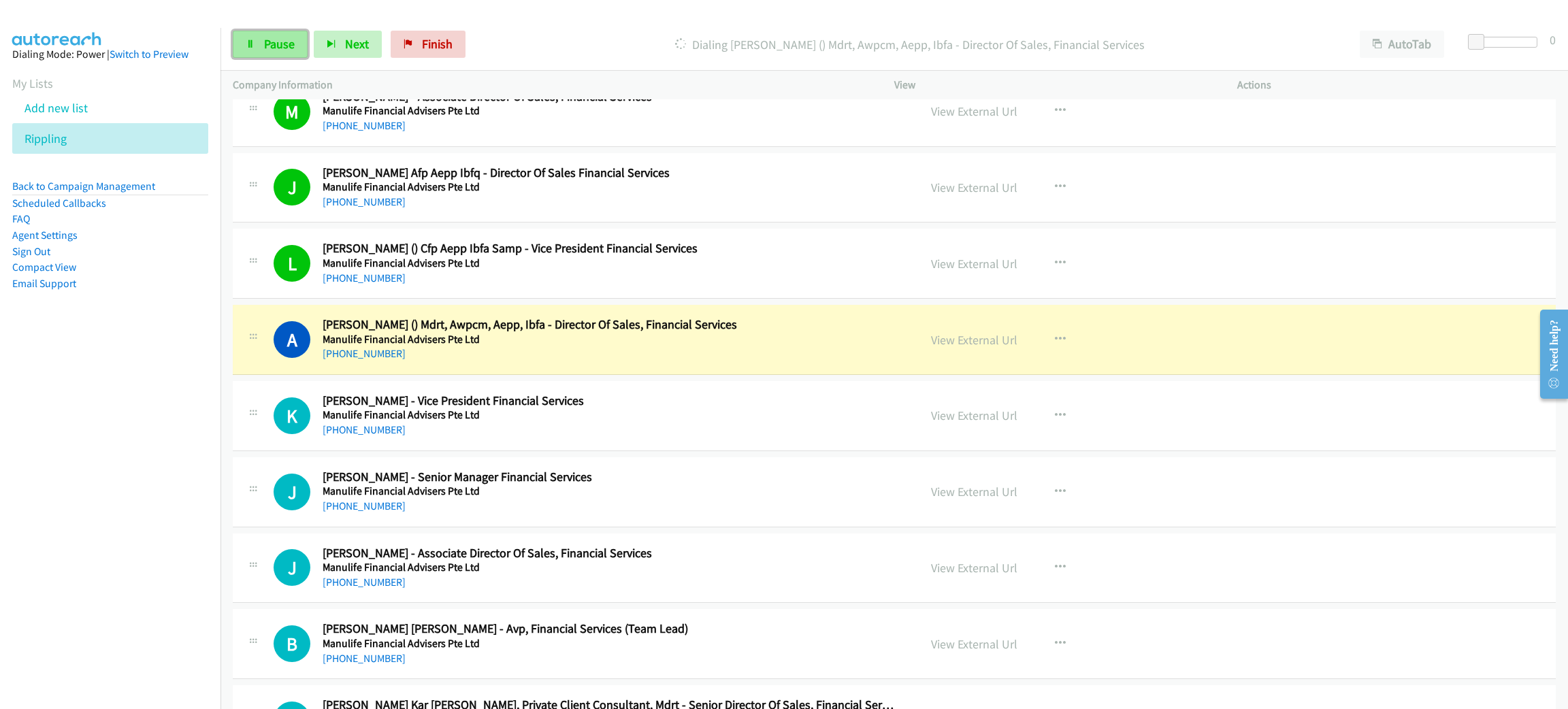
click at [275, 40] on span "Pause" at bounding box center [278, 44] width 30 height 16
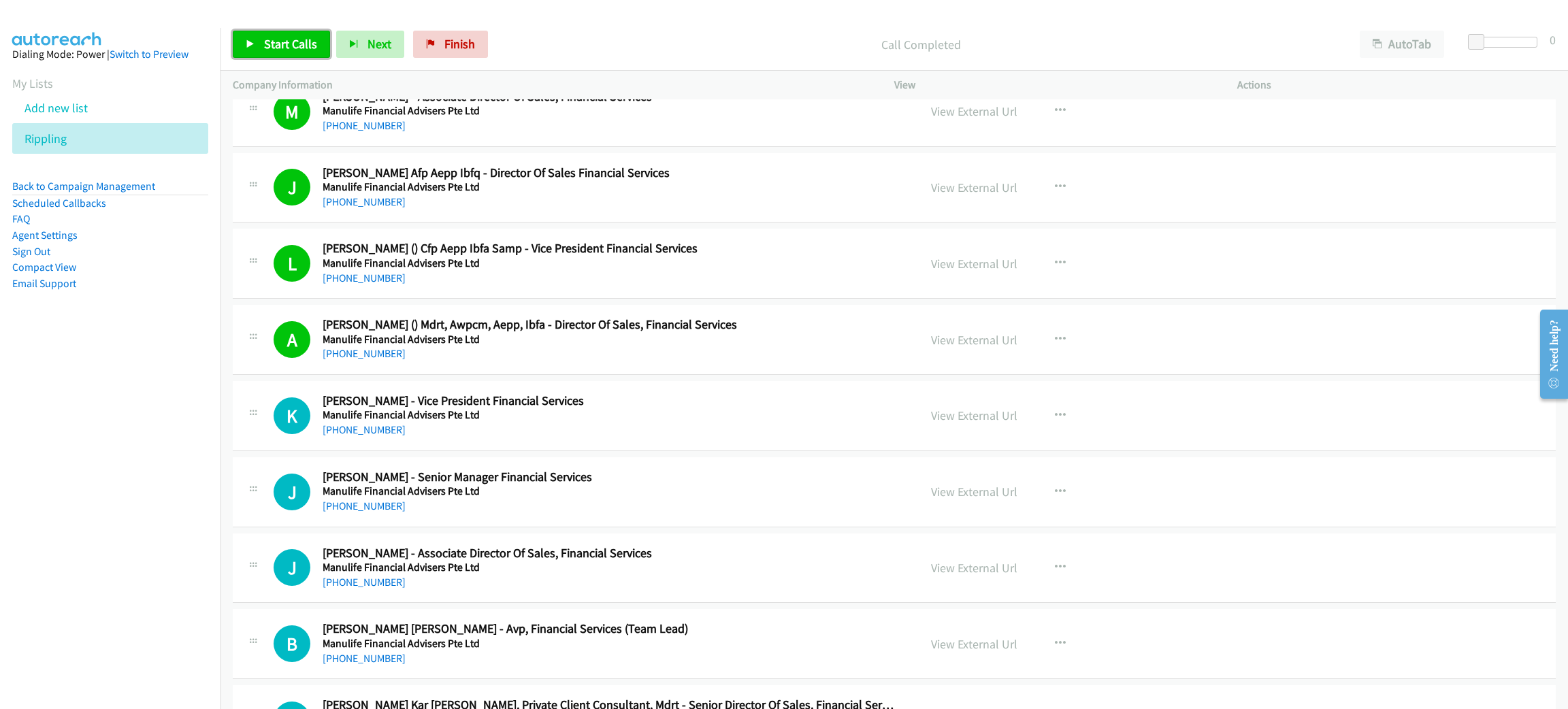
click at [279, 53] on link "Start Calls" at bounding box center [281, 44] width 97 height 27
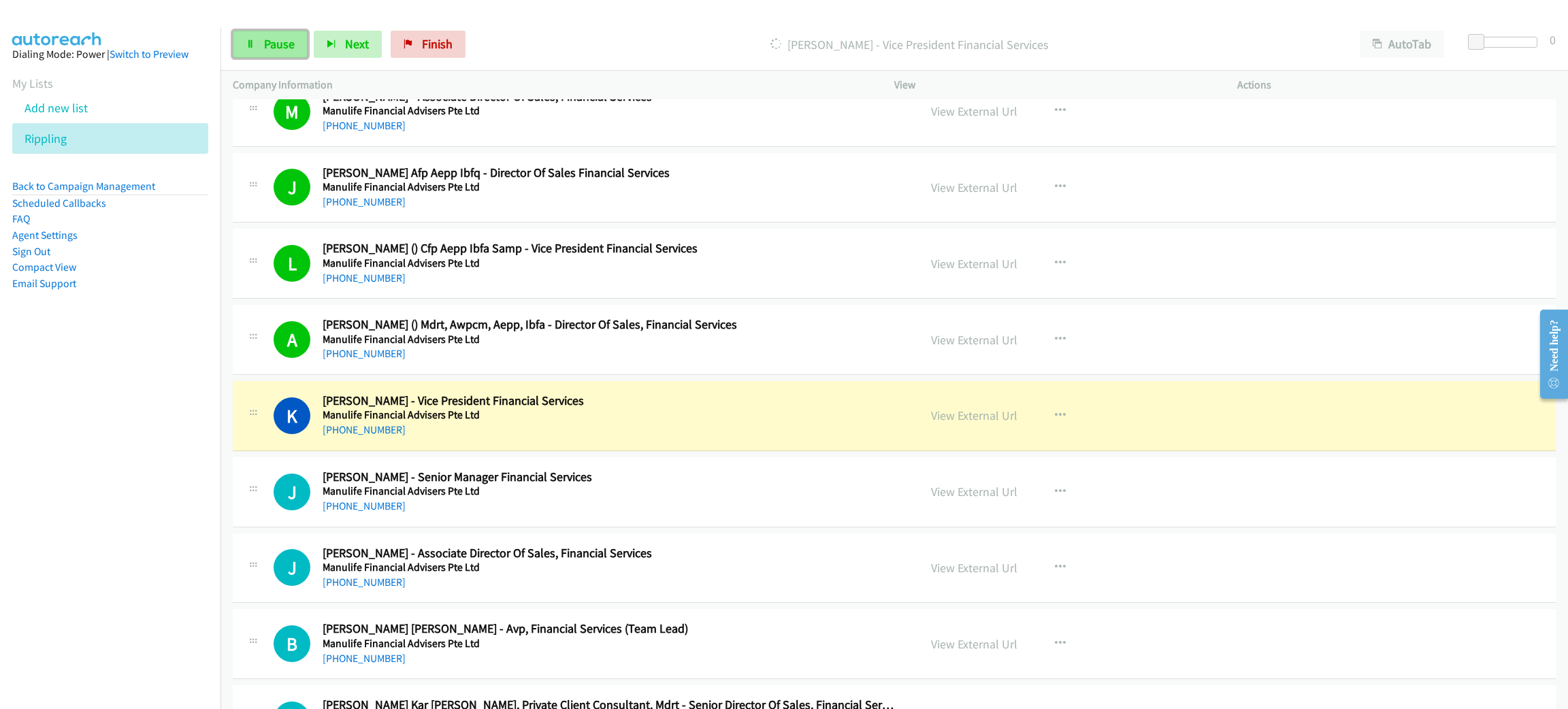
click at [291, 47] on span "Pause" at bounding box center [278, 44] width 30 height 16
click at [973, 421] on link "View External Url" at bounding box center [974, 415] width 86 height 16
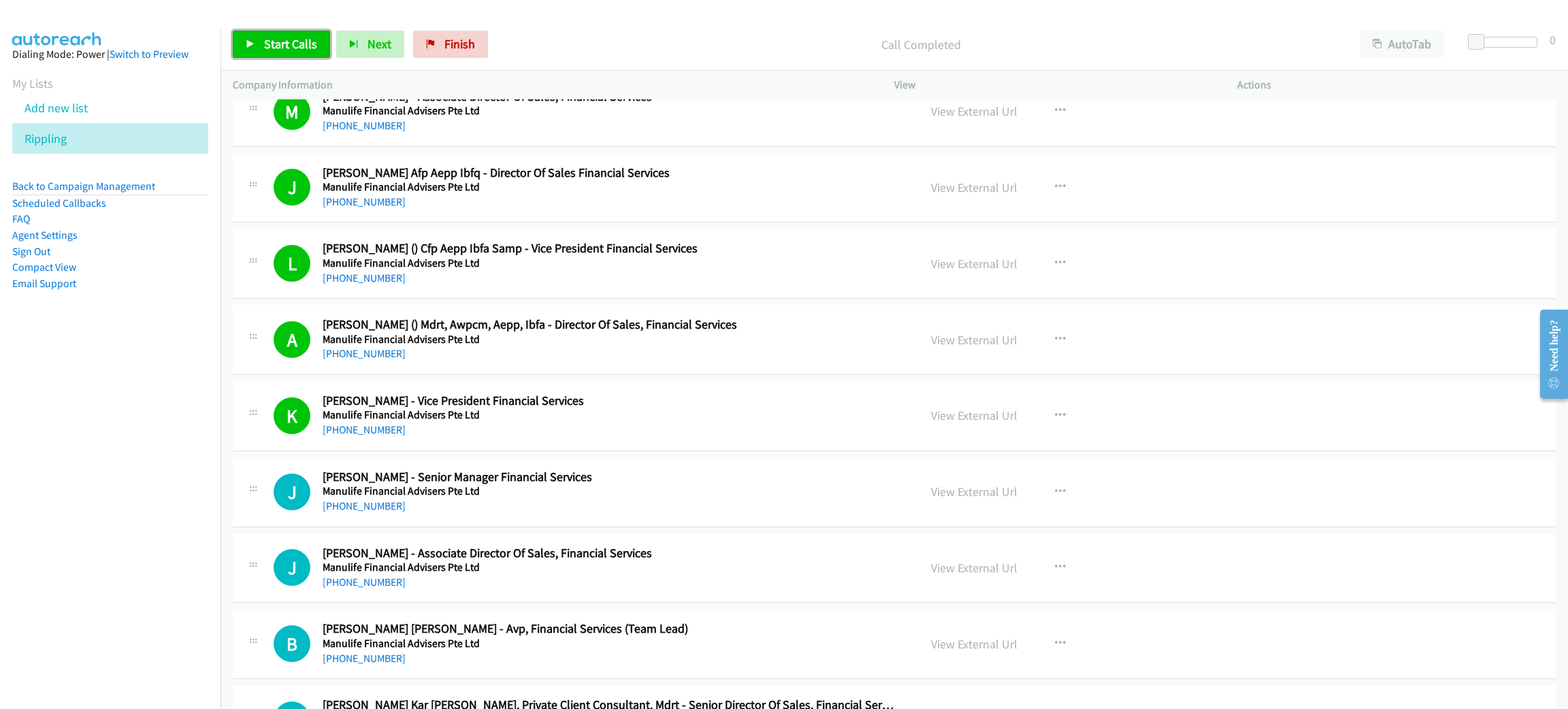
click at [310, 43] on span "Start Calls" at bounding box center [290, 44] width 53 height 16
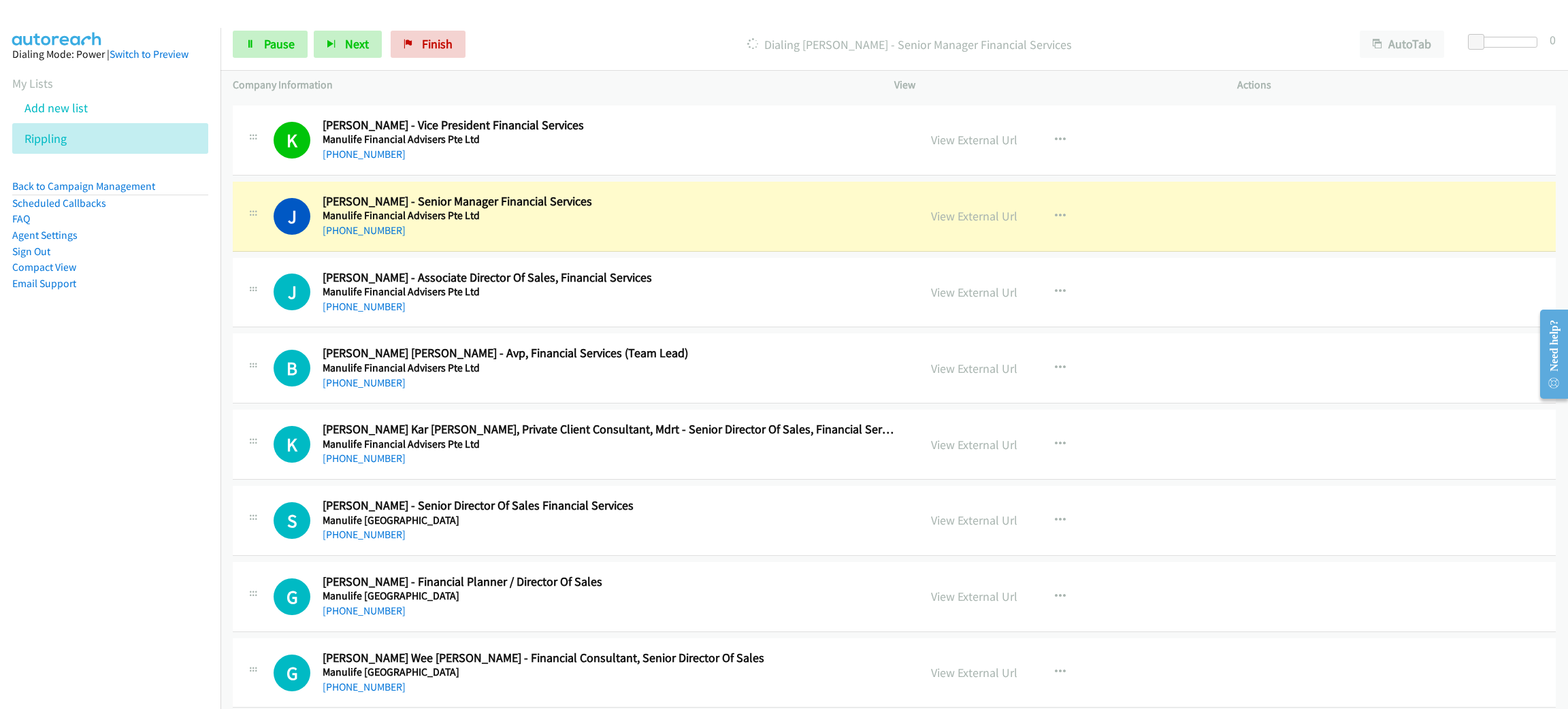
scroll to position [8774, 0]
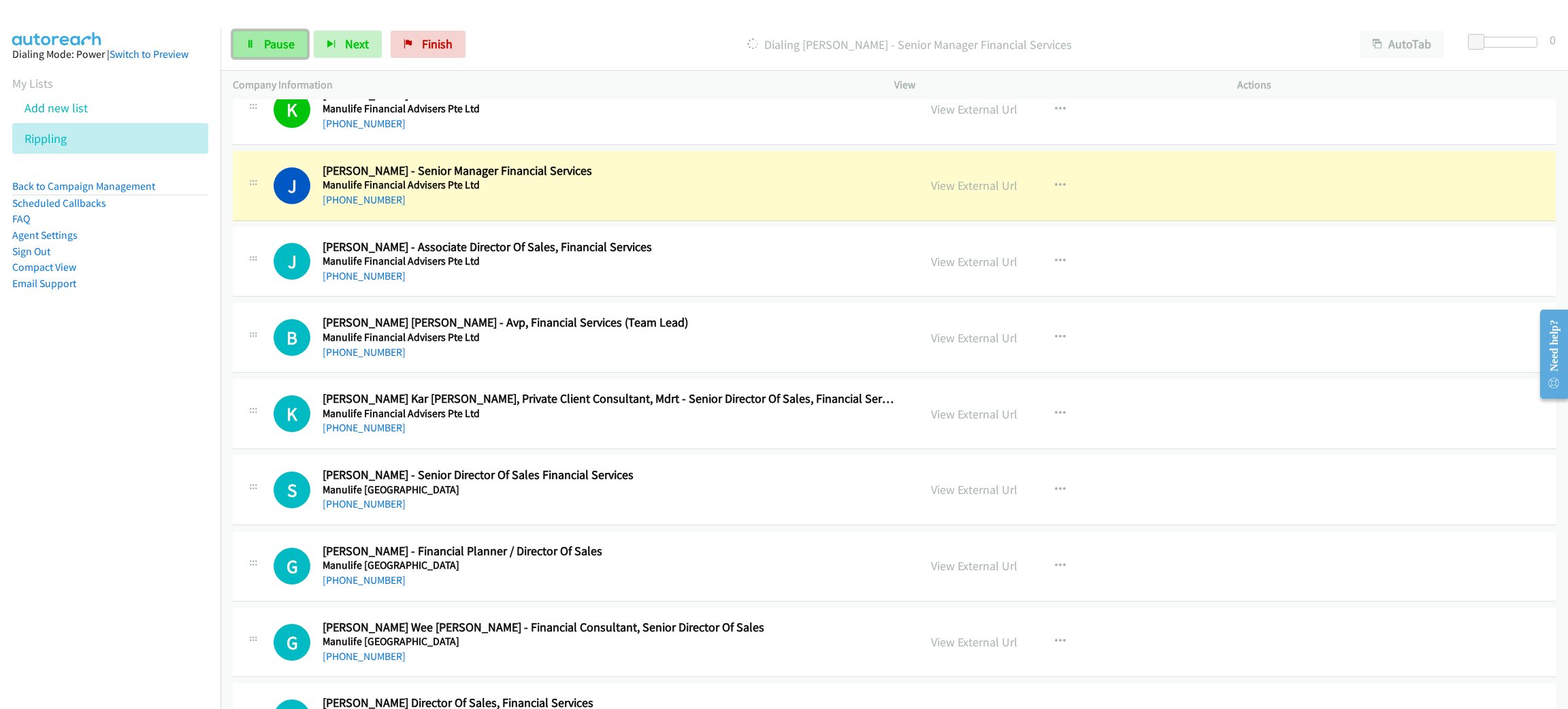
click at [292, 51] on span "Pause" at bounding box center [278, 44] width 30 height 16
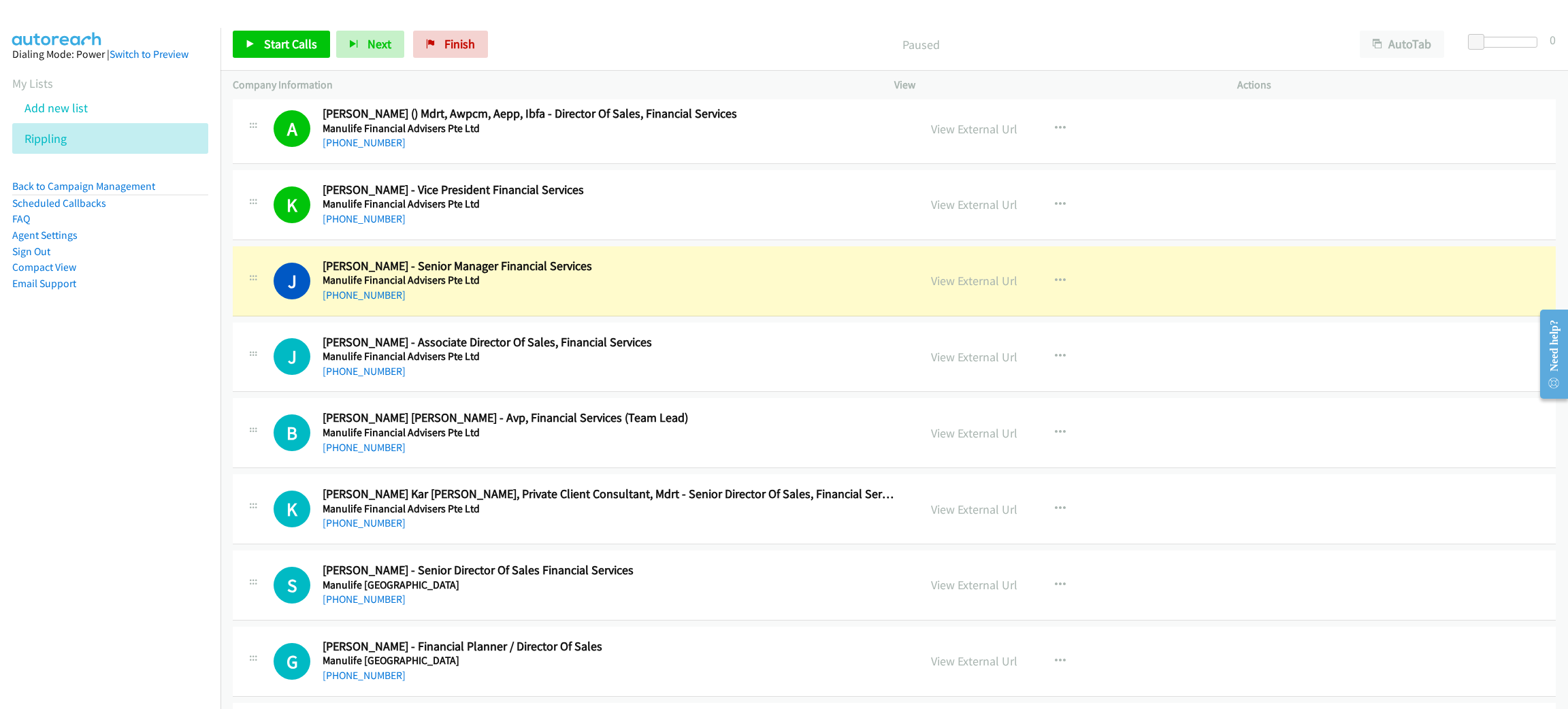
scroll to position [8671, 0]
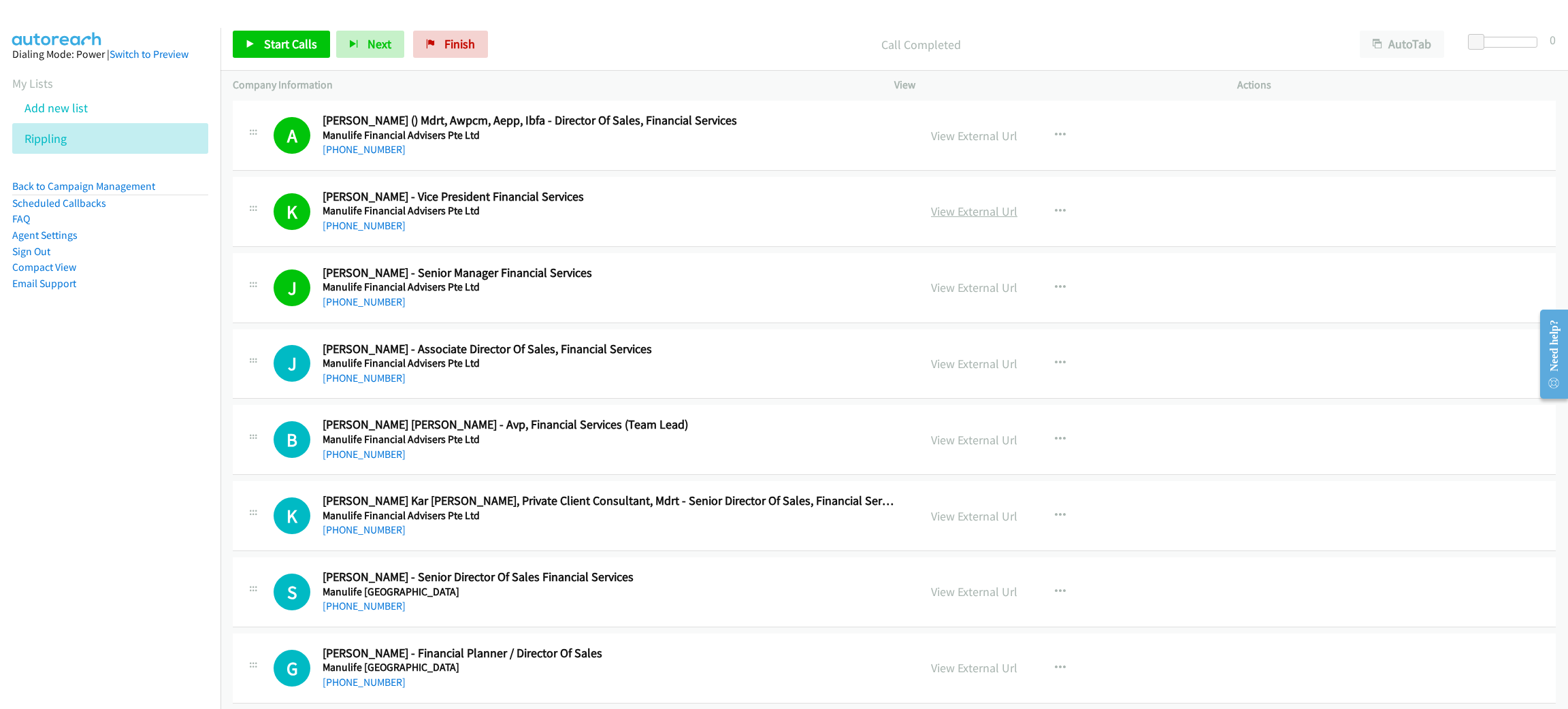
click at [975, 219] on link "View External Url" at bounding box center [974, 211] width 86 height 16
click at [985, 295] on link "View External Url" at bounding box center [974, 288] width 86 height 16
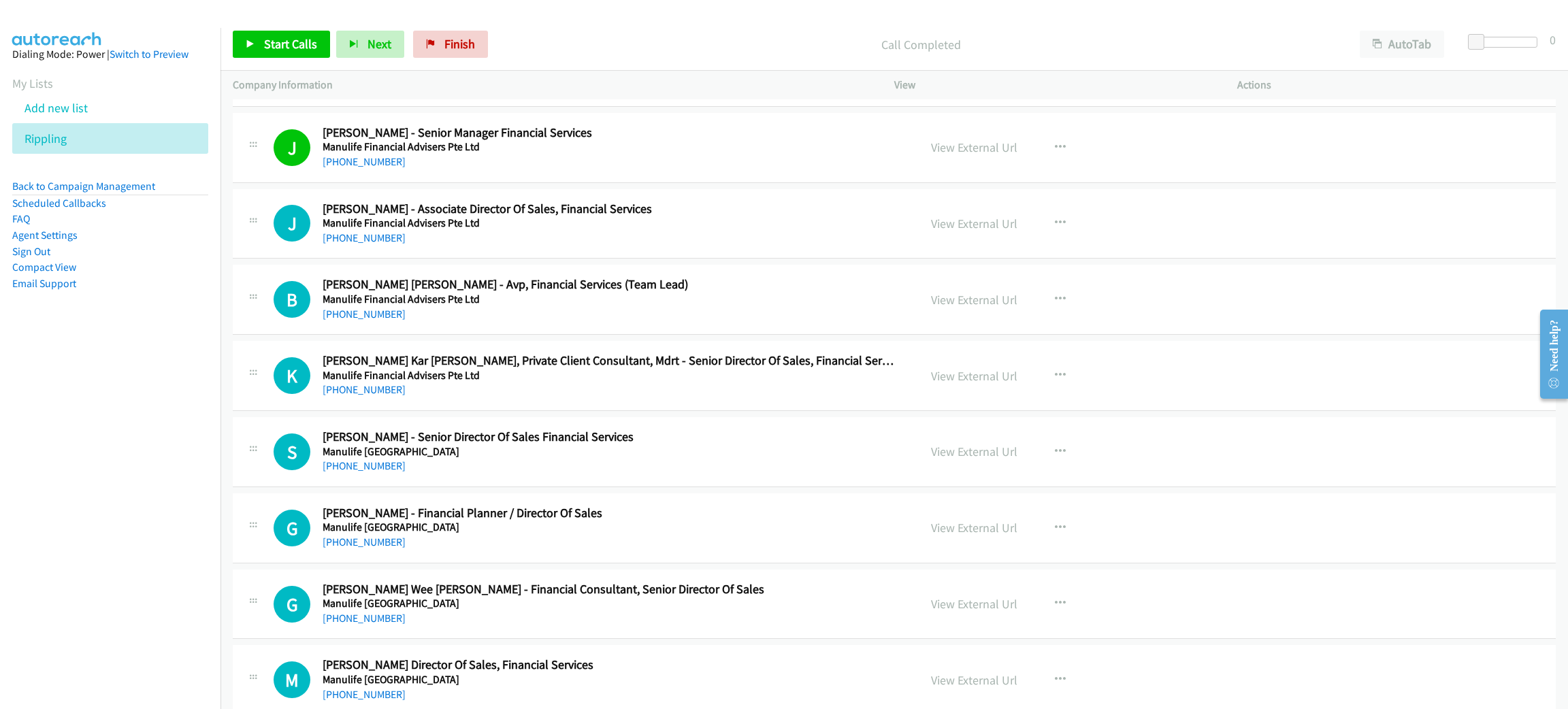
scroll to position [8876, 0]
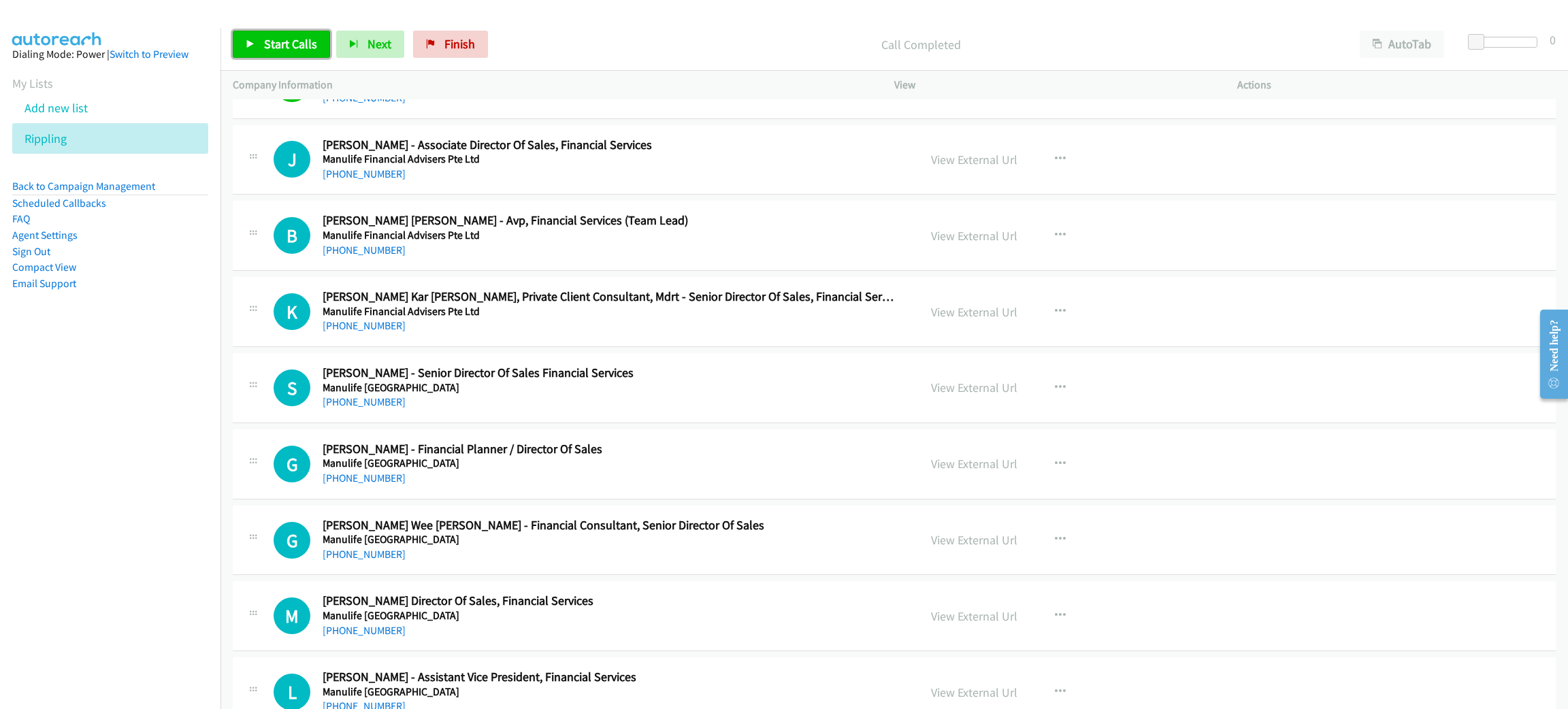
click at [310, 47] on span "Start Calls" at bounding box center [290, 44] width 53 height 16
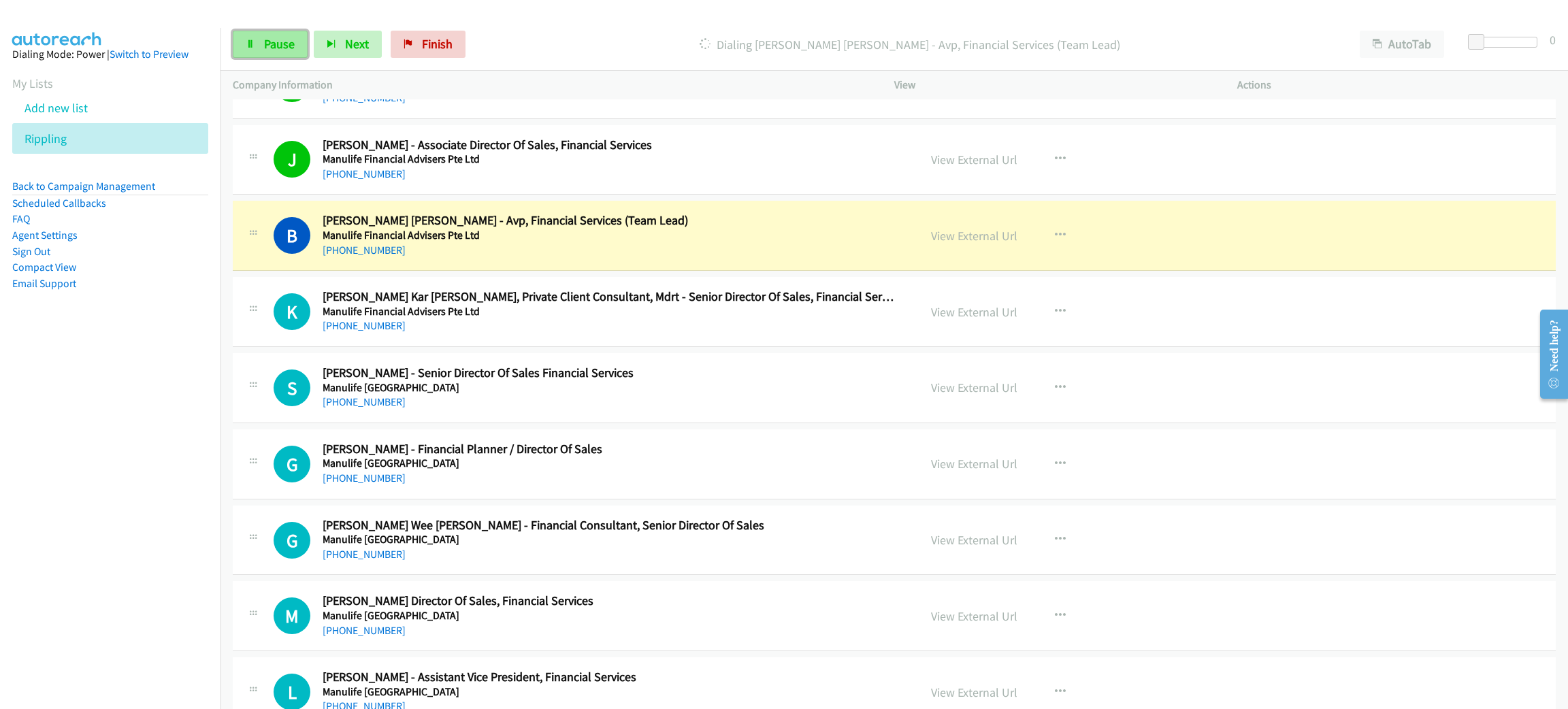
click at [271, 35] on link "Pause" at bounding box center [270, 44] width 75 height 27
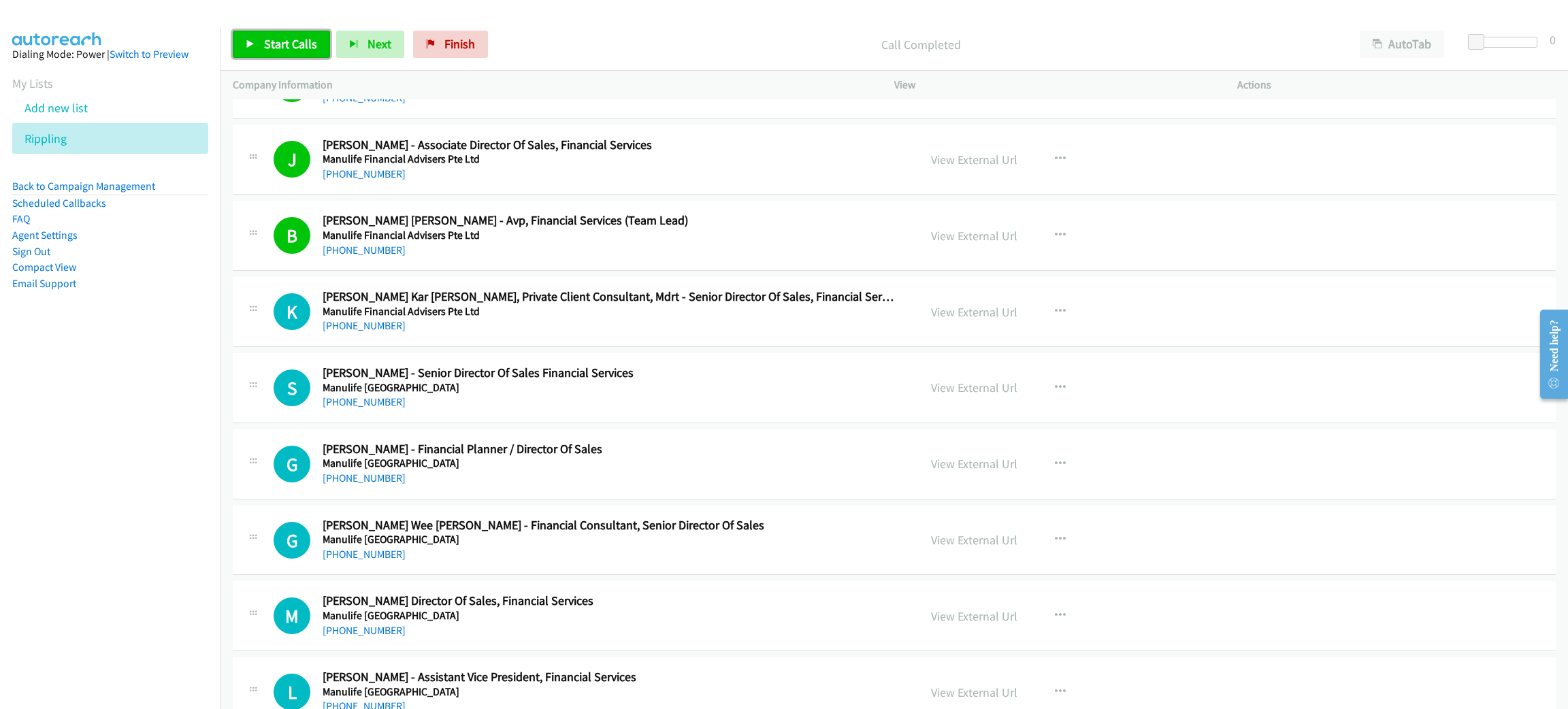
click at [301, 42] on span "Start Calls" at bounding box center [290, 44] width 53 height 16
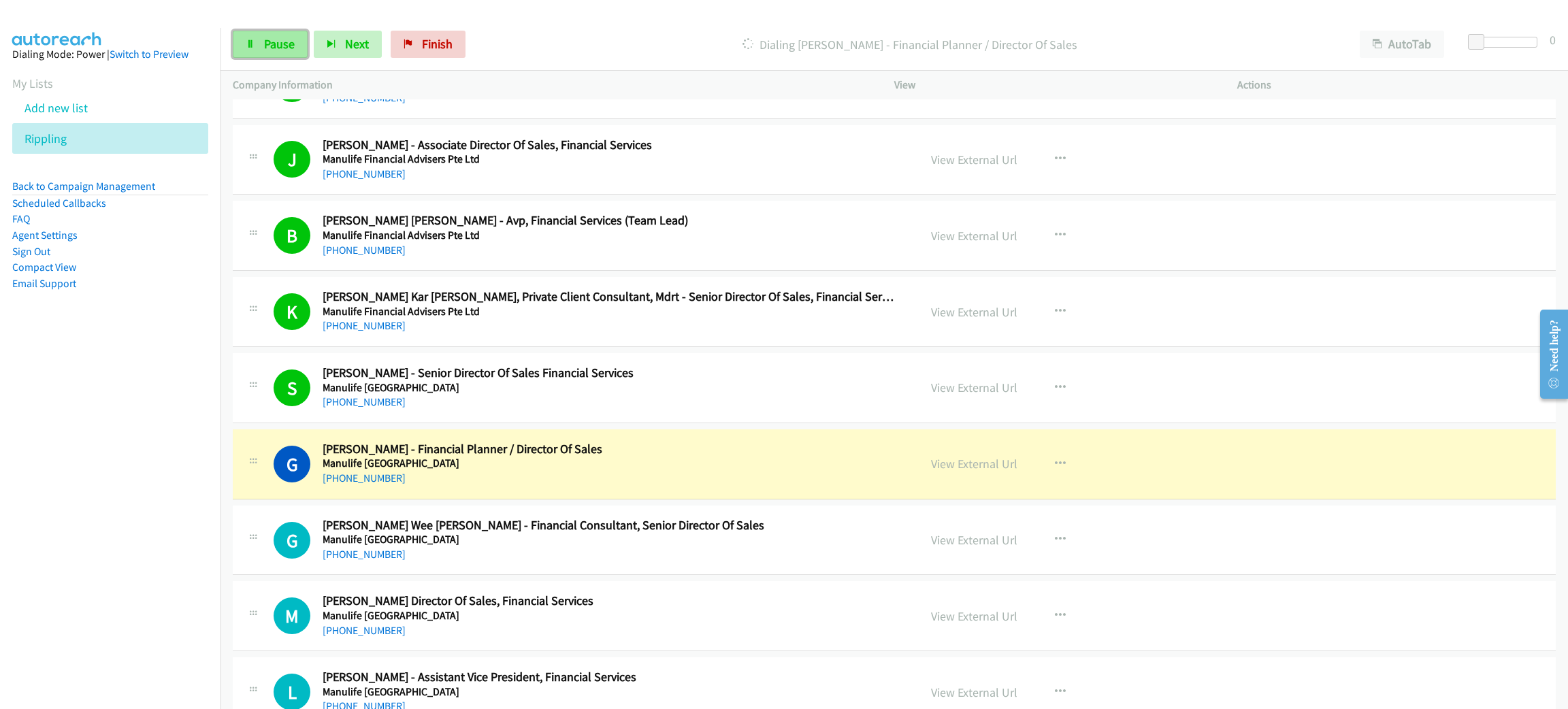
click at [283, 51] on span "Pause" at bounding box center [278, 44] width 30 height 16
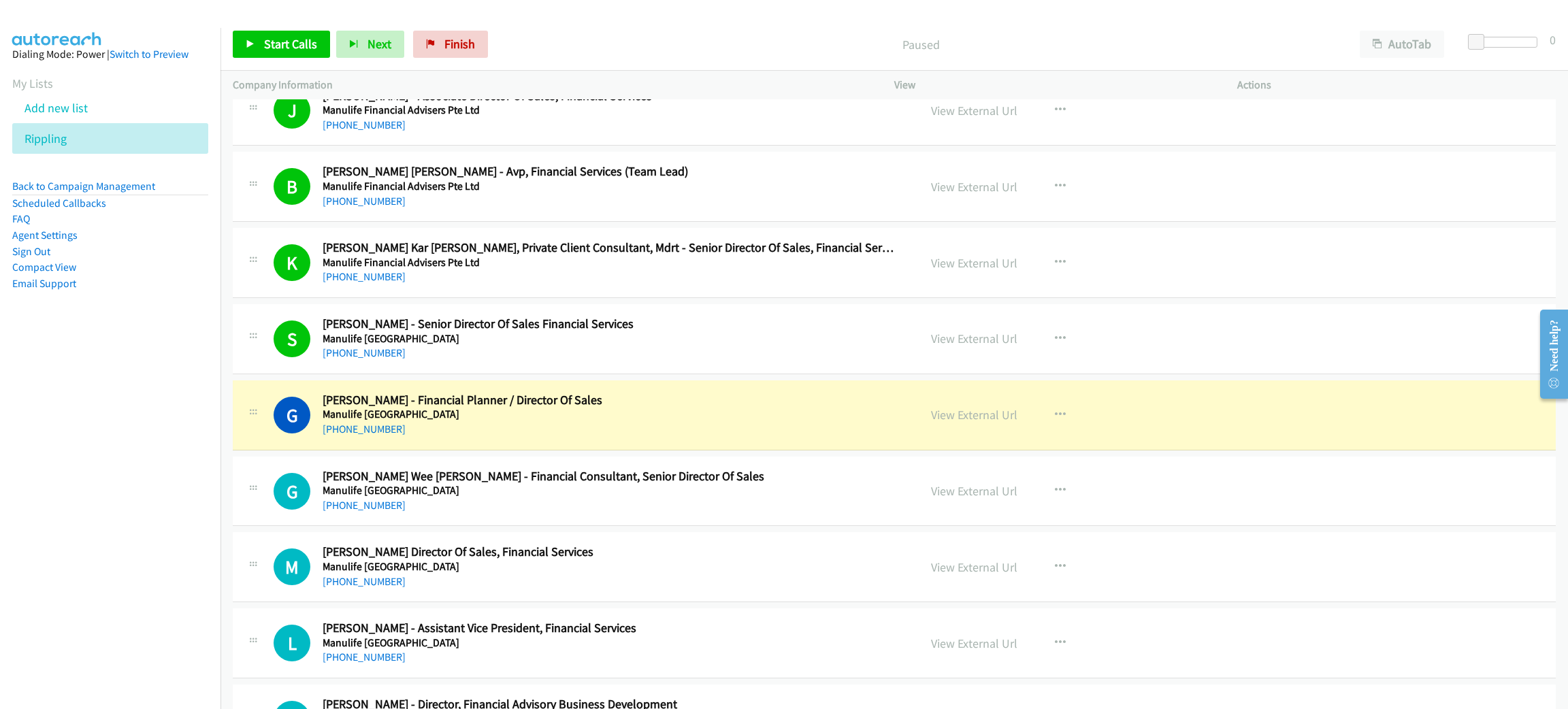
scroll to position [9182, 0]
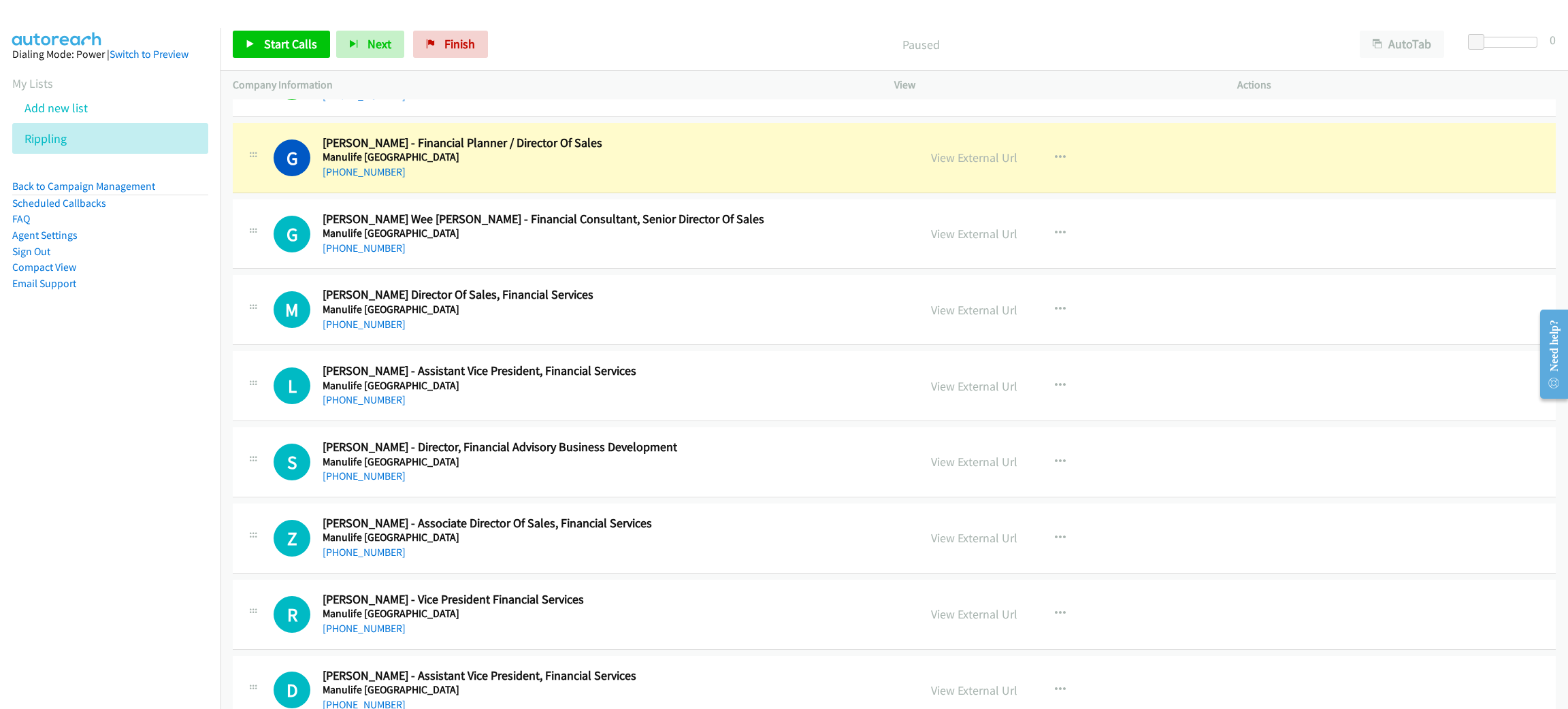
click at [576, 180] on div "+65 8522 2397" at bounding box center [611, 172] width 576 height 16
click at [963, 166] on link "View External Url" at bounding box center [974, 157] width 86 height 16
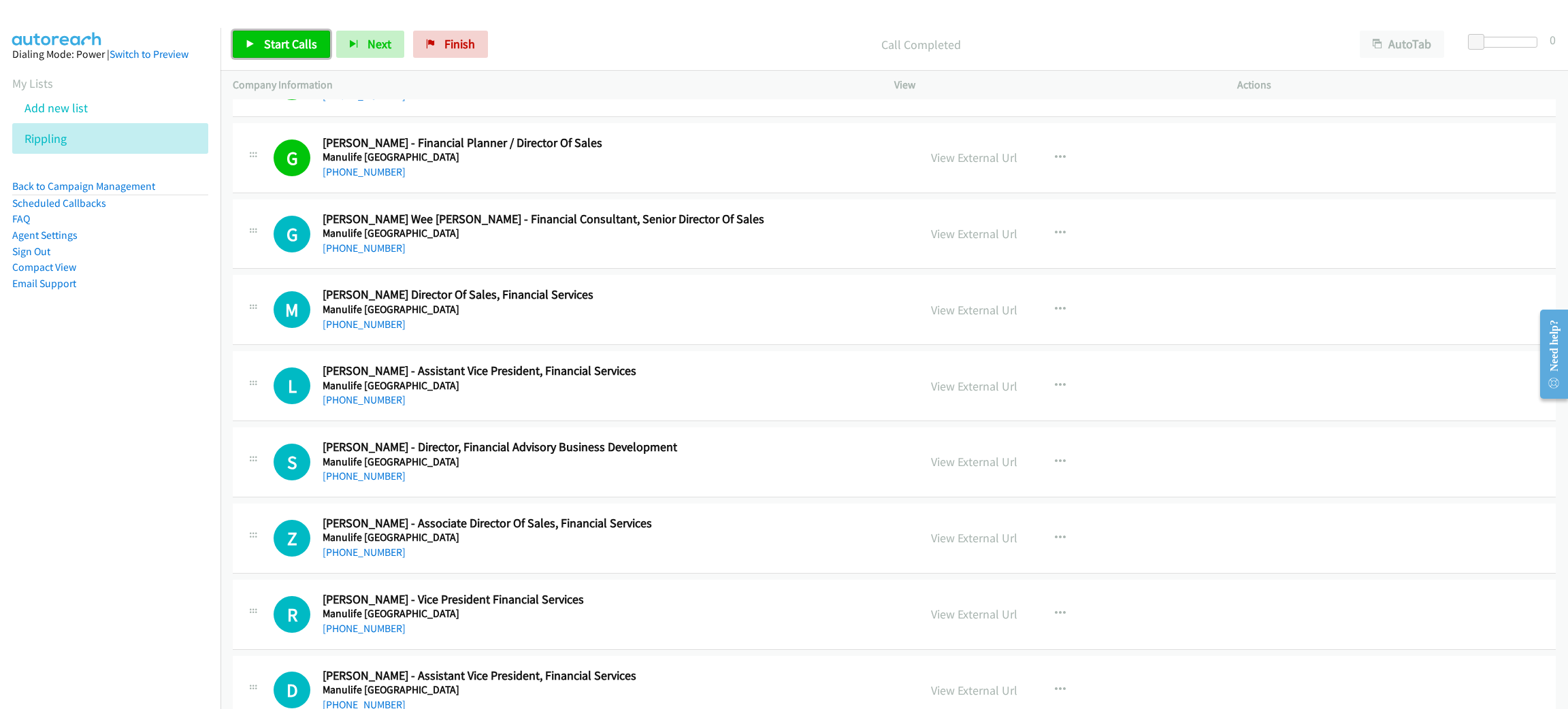
click at [287, 44] on span "Start Calls" at bounding box center [290, 44] width 53 height 16
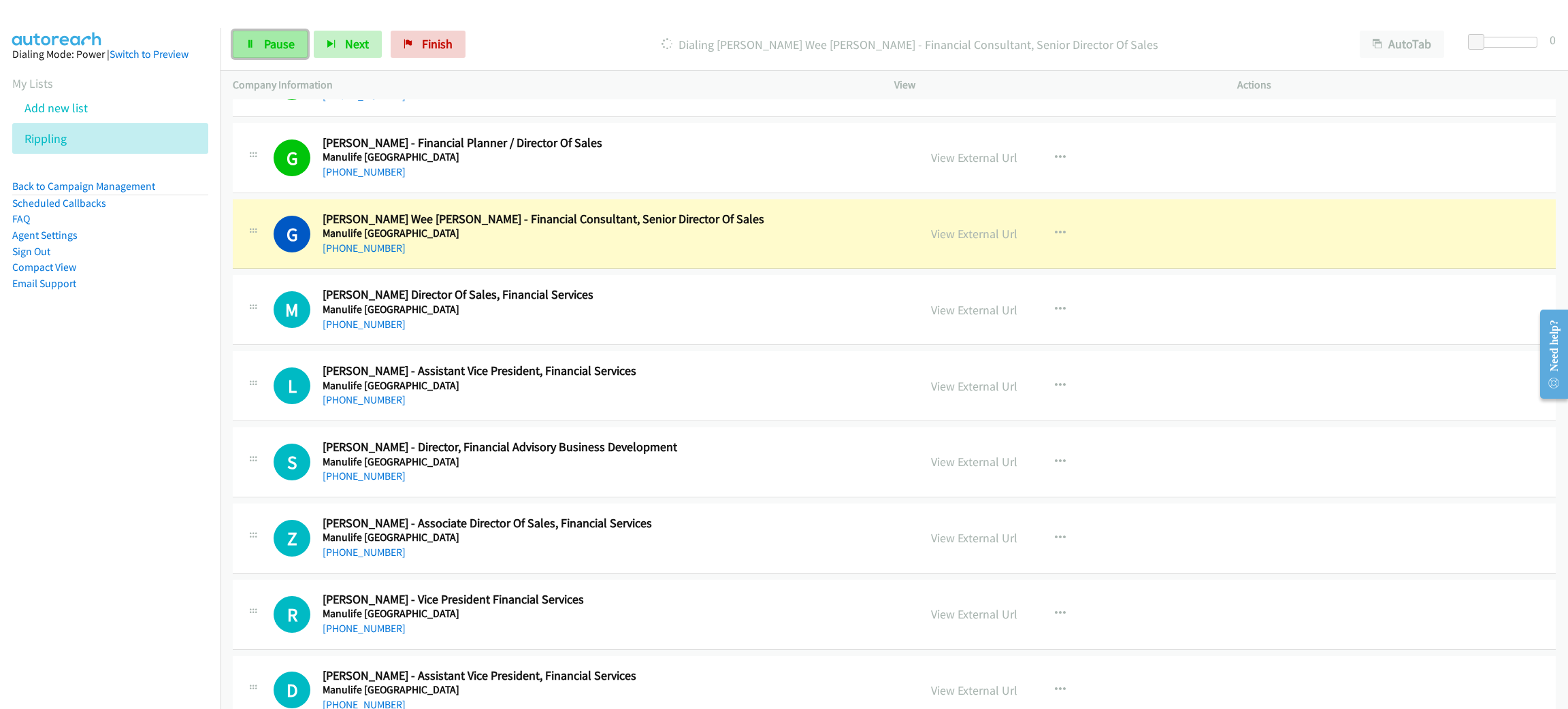
click at [288, 57] on link "Pause" at bounding box center [270, 44] width 75 height 27
click at [940, 242] on link "View External Url" at bounding box center [974, 233] width 86 height 16
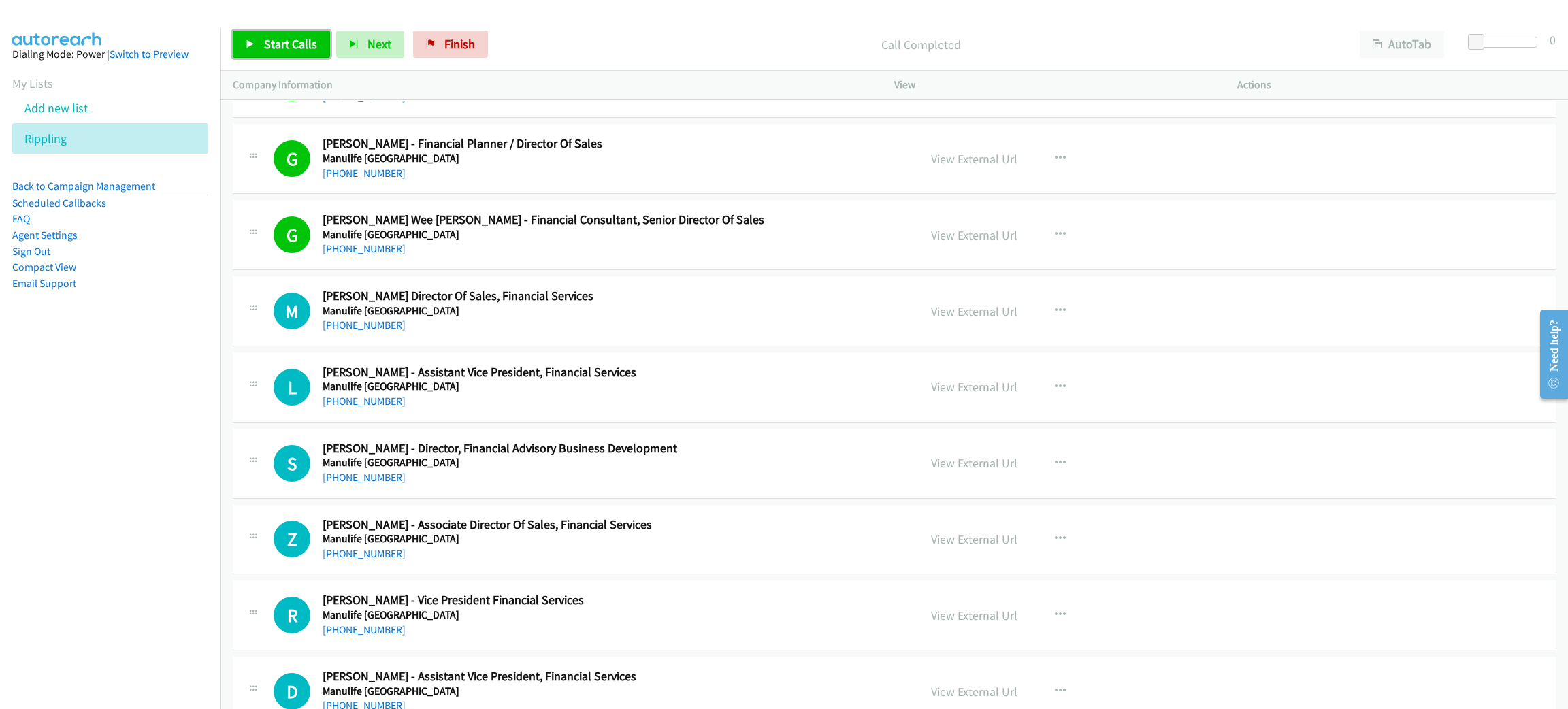
click at [317, 44] on link "Start Calls" at bounding box center [281, 44] width 97 height 27
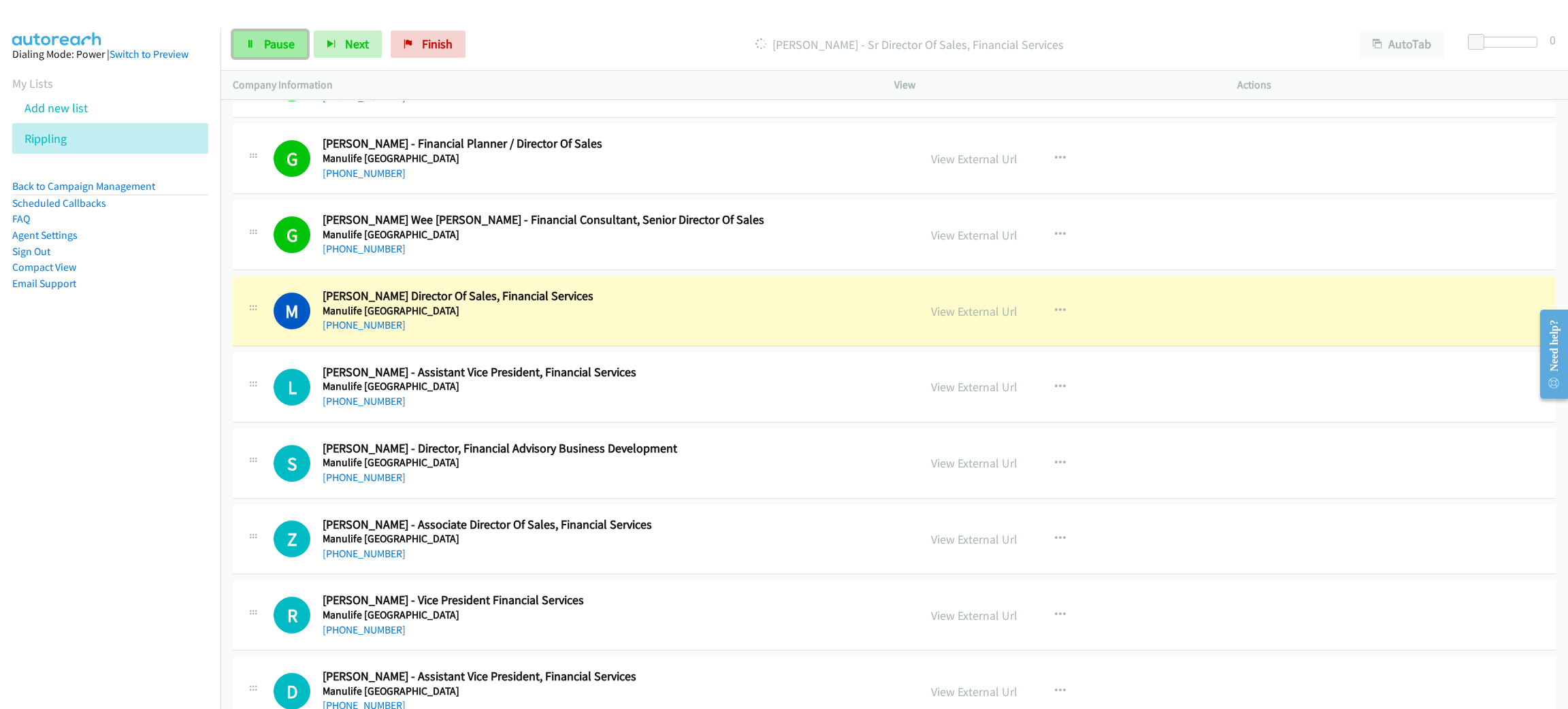
click at [271, 36] on span "Pause" at bounding box center [278, 44] width 30 height 16
click at [959, 319] on link "View External Url" at bounding box center [974, 311] width 86 height 16
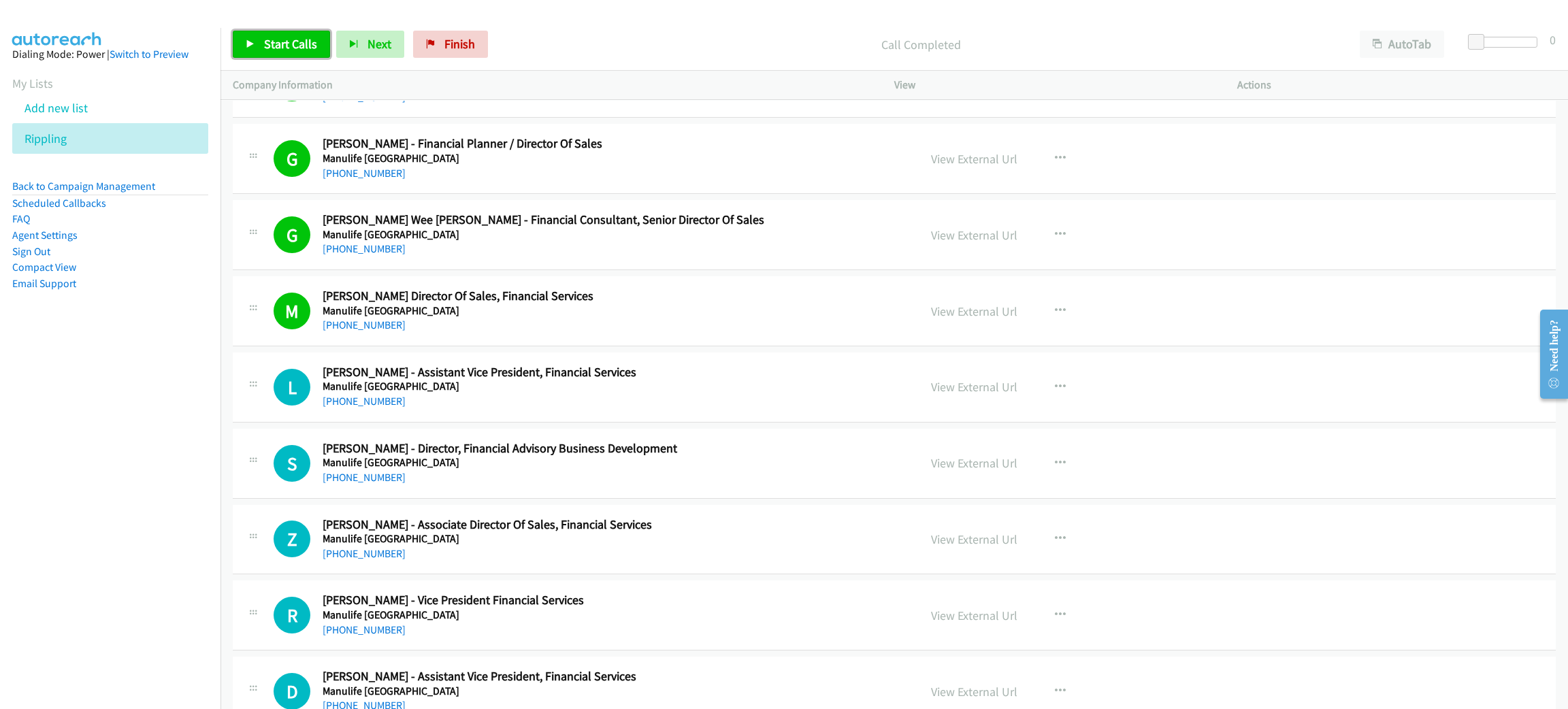
click at [288, 46] on span "Start Calls" at bounding box center [290, 44] width 53 height 16
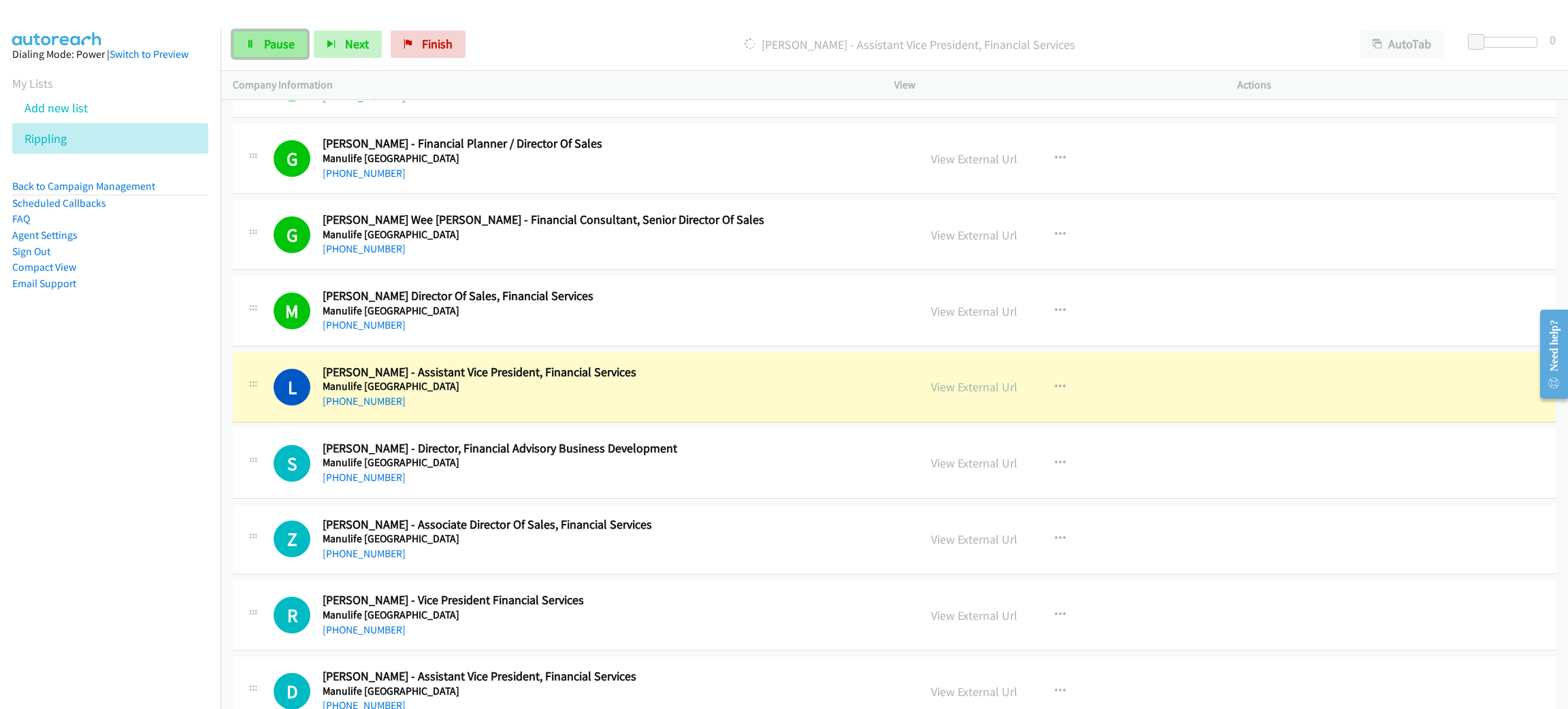
click at [289, 46] on span "Pause" at bounding box center [278, 44] width 30 height 16
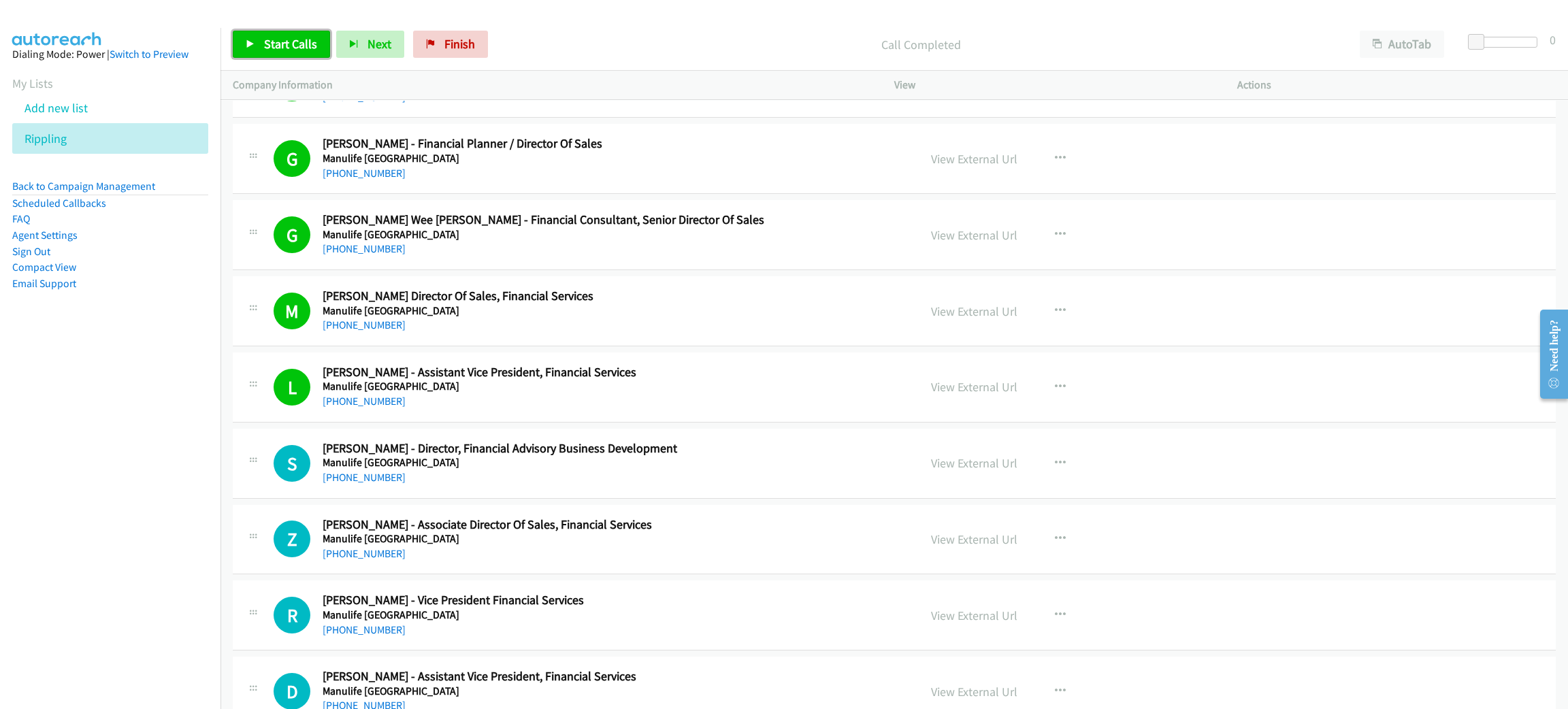
click at [297, 40] on span "Start Calls" at bounding box center [290, 44] width 53 height 16
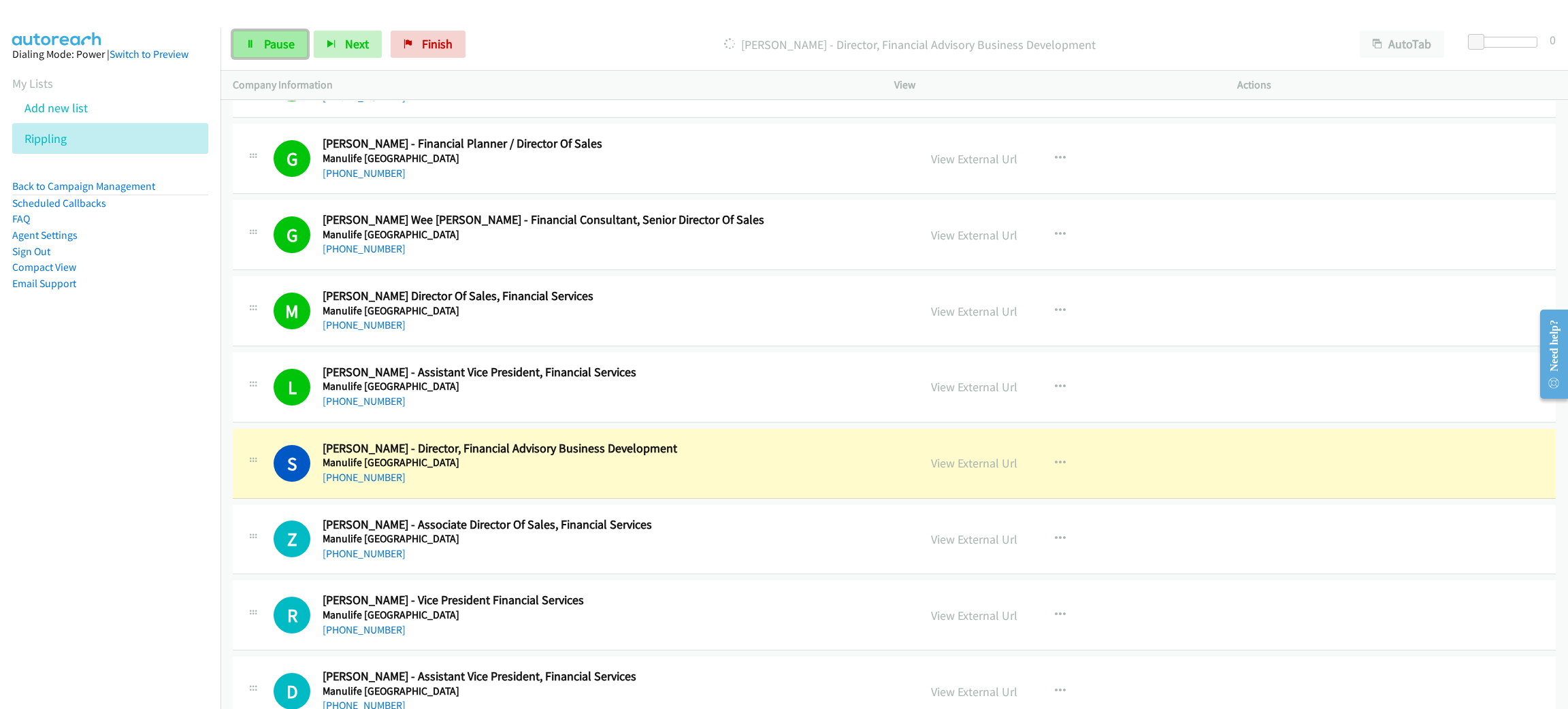
click at [271, 49] on span "Pause" at bounding box center [278, 44] width 30 height 16
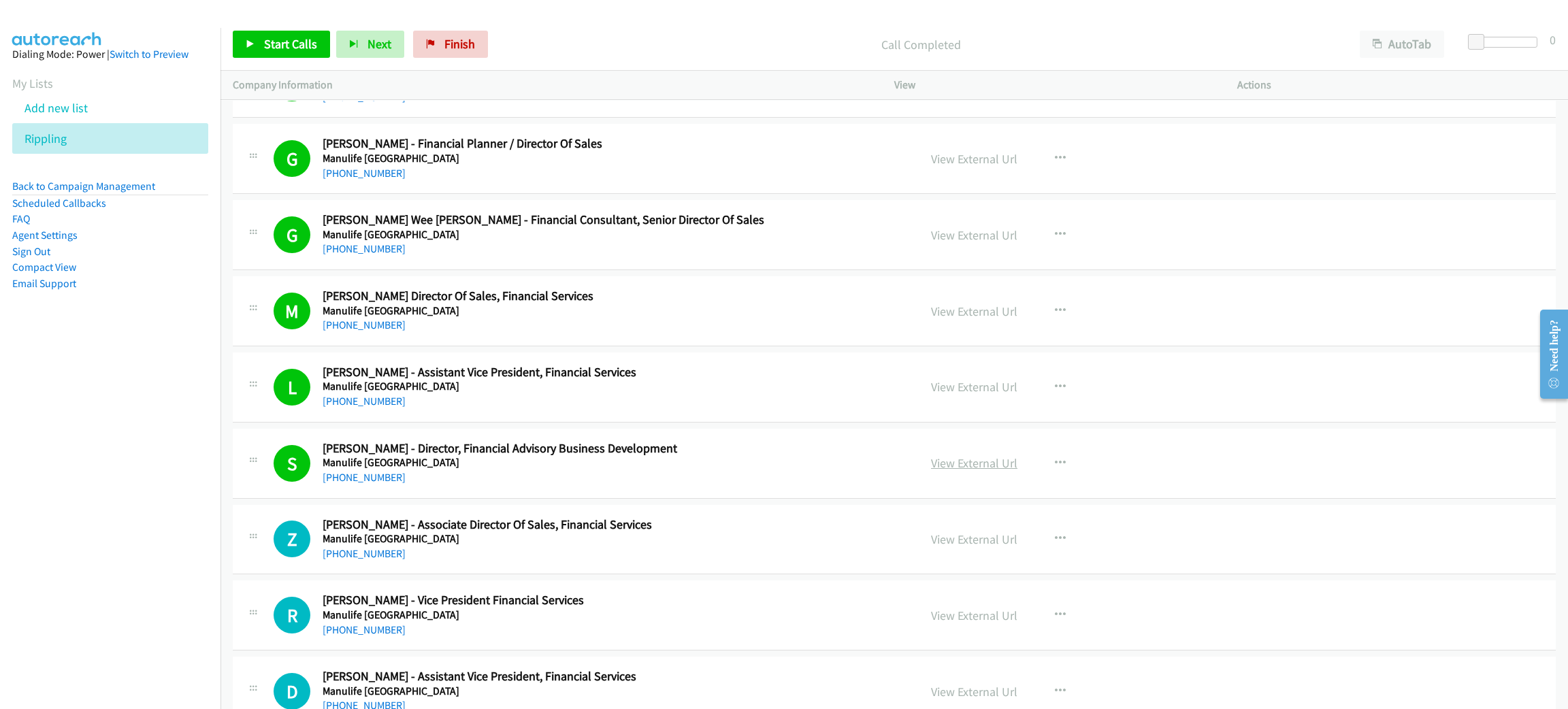
click at [999, 470] on link "View External Url" at bounding box center [974, 463] width 86 height 16
click at [299, 40] on span "Start Calls" at bounding box center [290, 44] width 53 height 16
click at [278, 35] on link "Pause" at bounding box center [270, 44] width 75 height 27
click at [278, 35] on link "Start Calls" at bounding box center [281, 44] width 97 height 27
click at [270, 42] on span "Pause" at bounding box center [278, 44] width 30 height 16
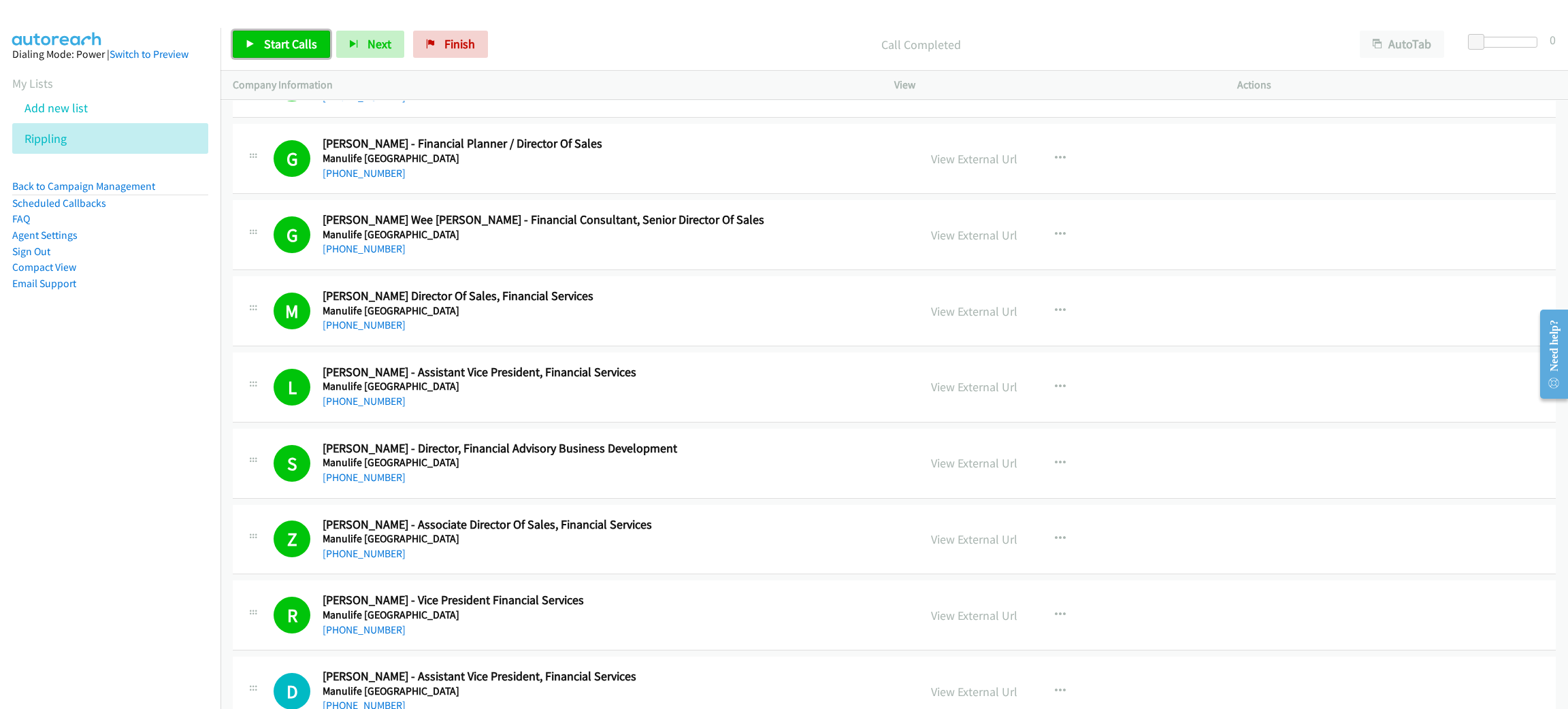
click at [296, 46] on span "Start Calls" at bounding box center [290, 44] width 53 height 16
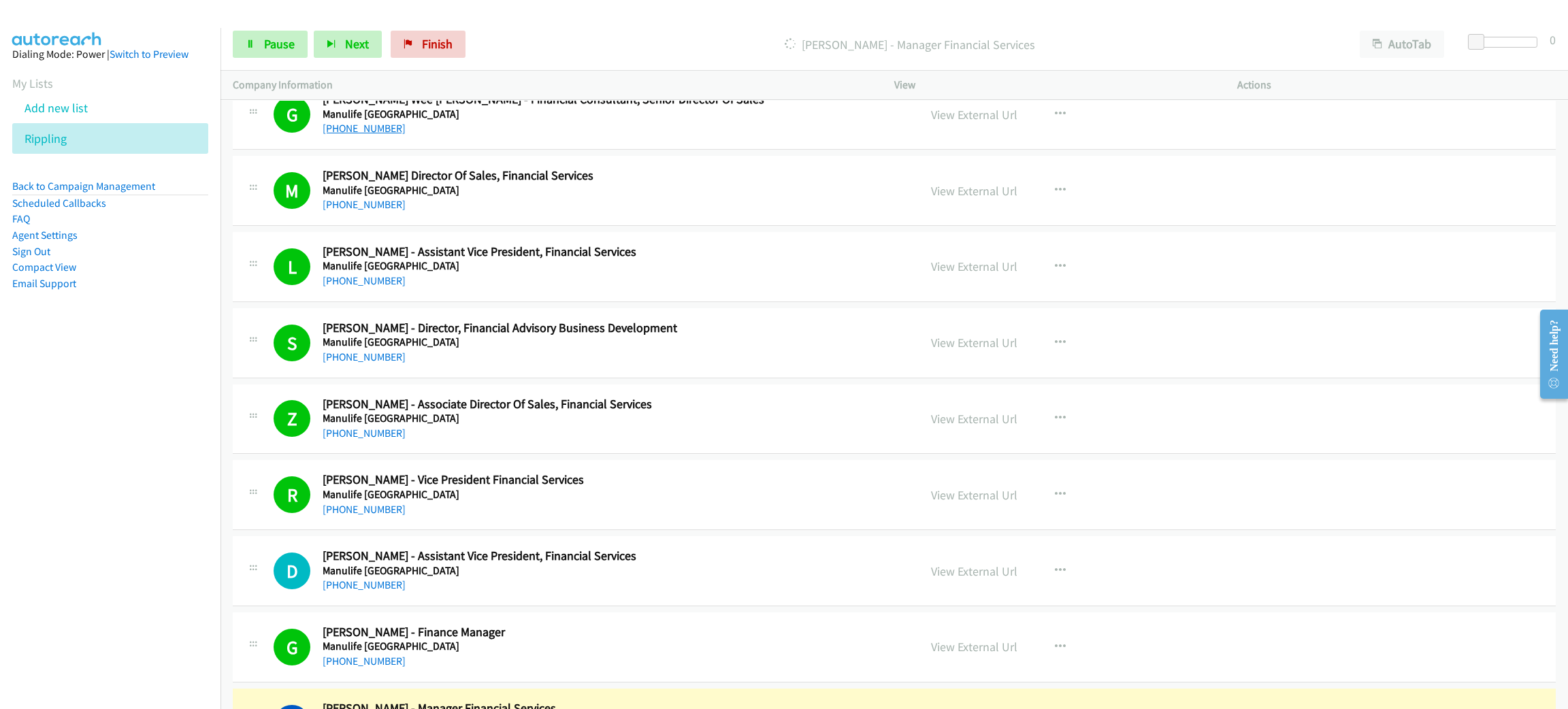
scroll to position [9692, 0]
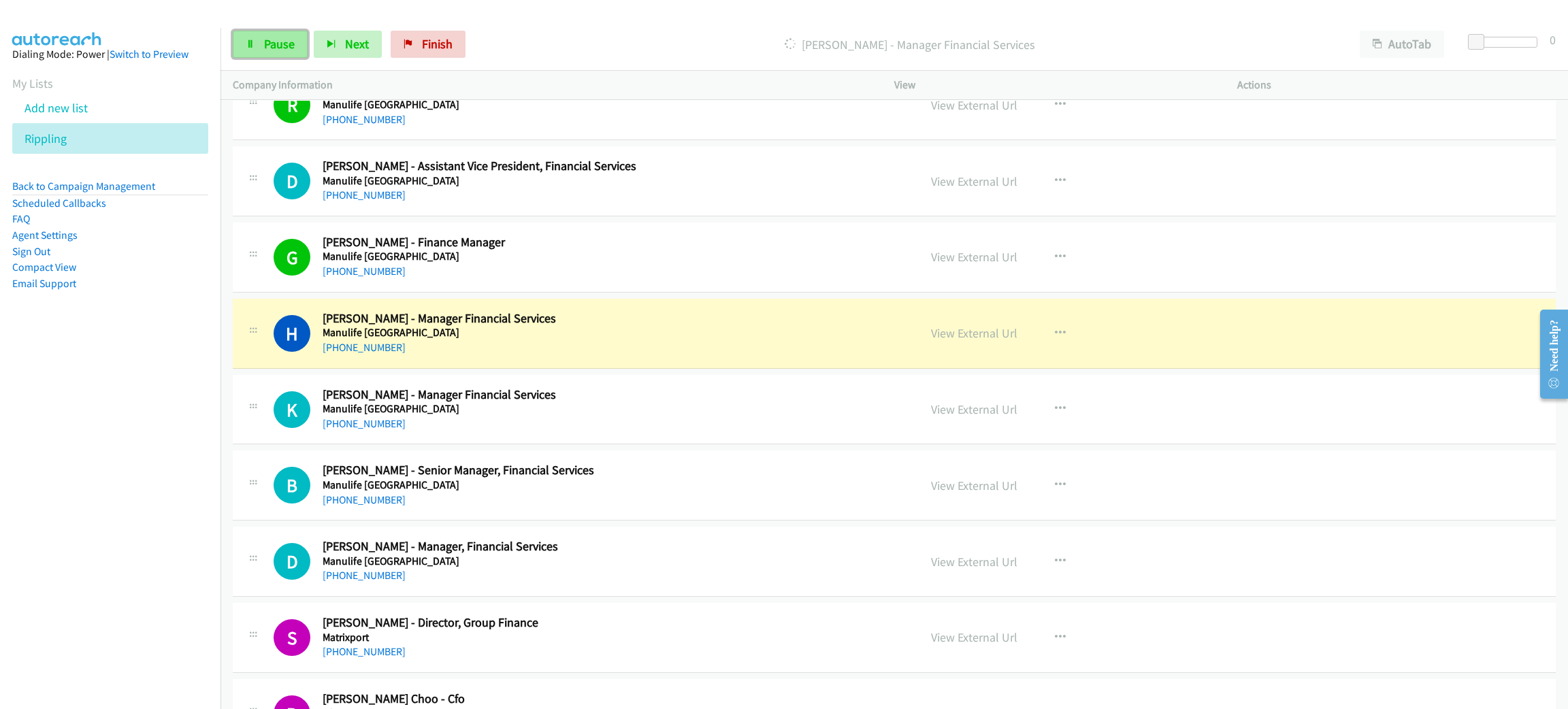
click at [281, 45] on span "Pause" at bounding box center [278, 44] width 30 height 16
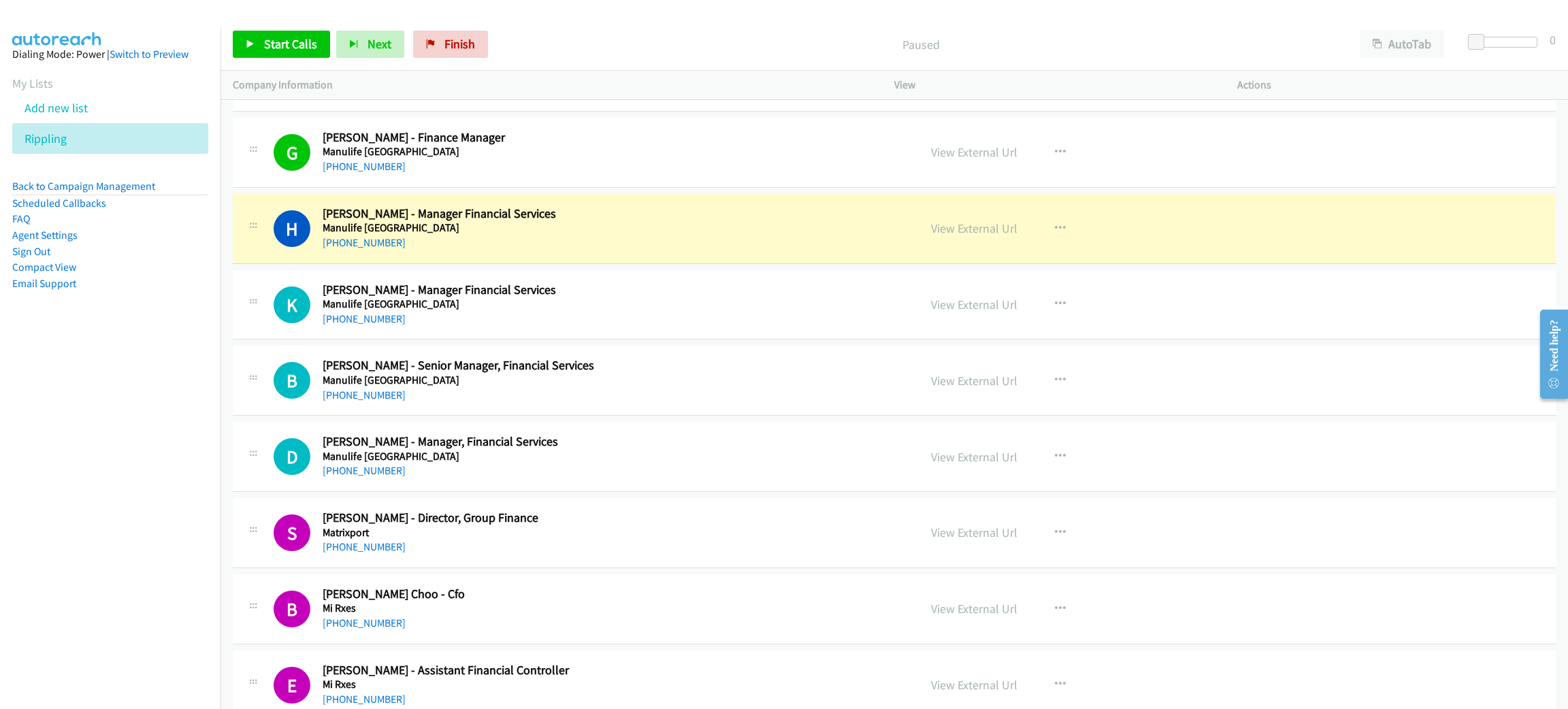
scroll to position [9896, 0]
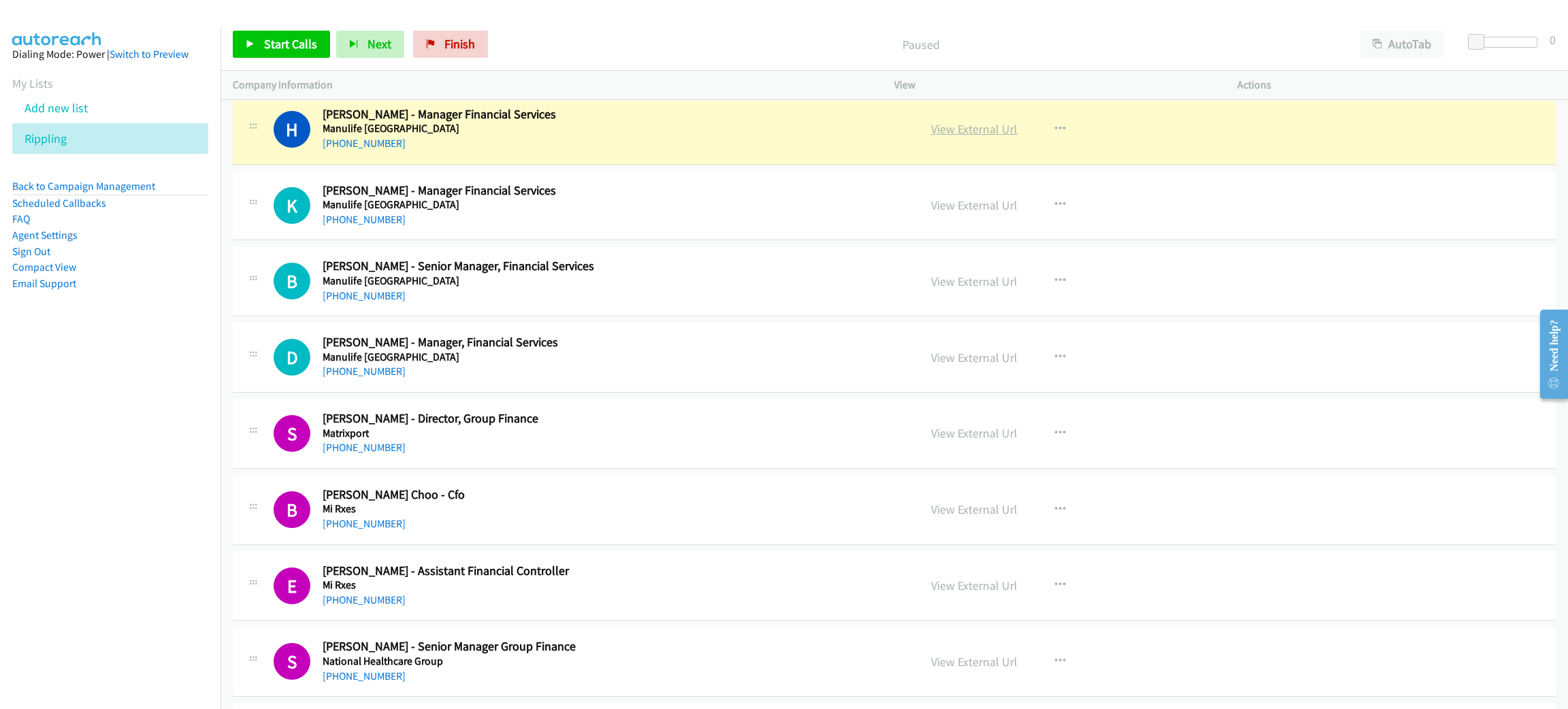
click at [970, 137] on link "View External Url" at bounding box center [974, 129] width 86 height 16
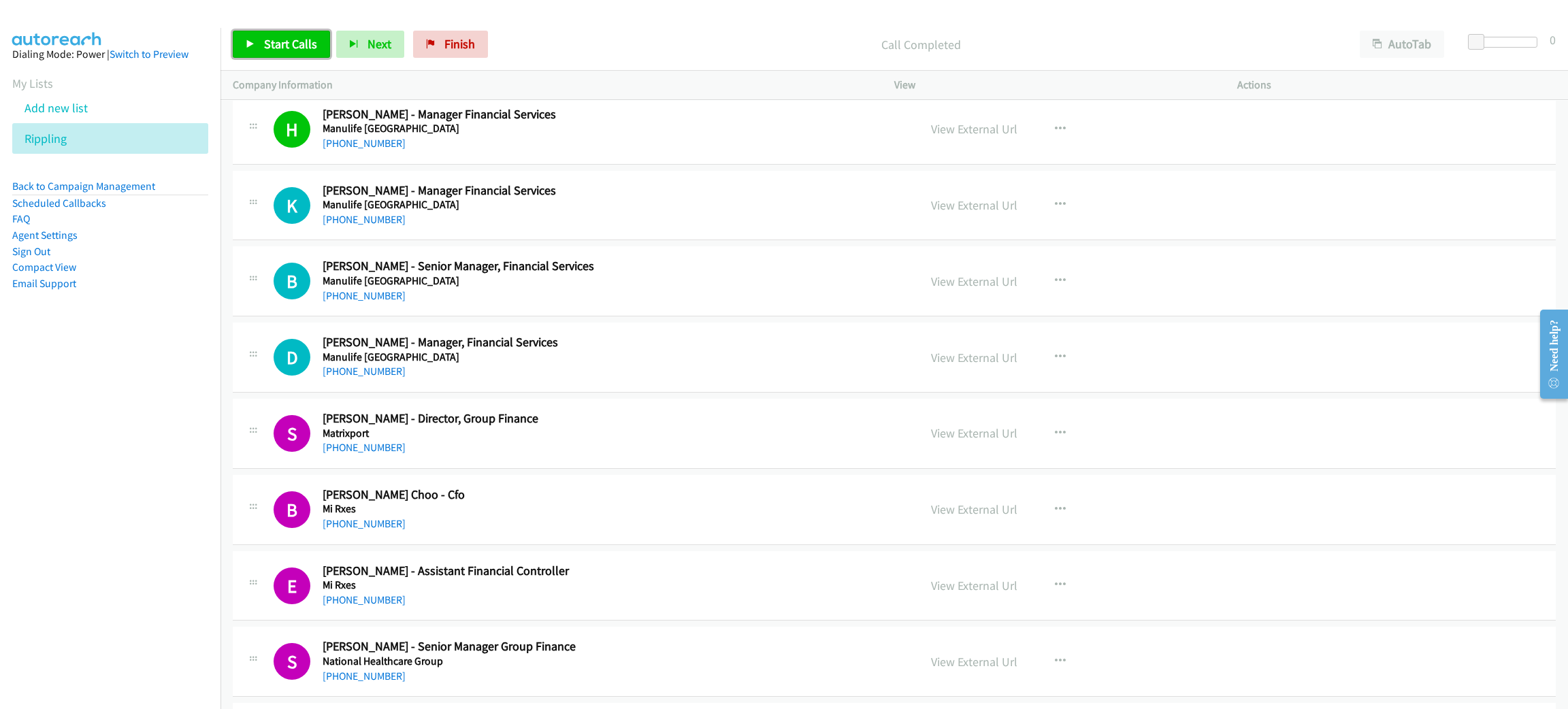
click at [272, 47] on span "Start Calls" at bounding box center [290, 44] width 53 height 16
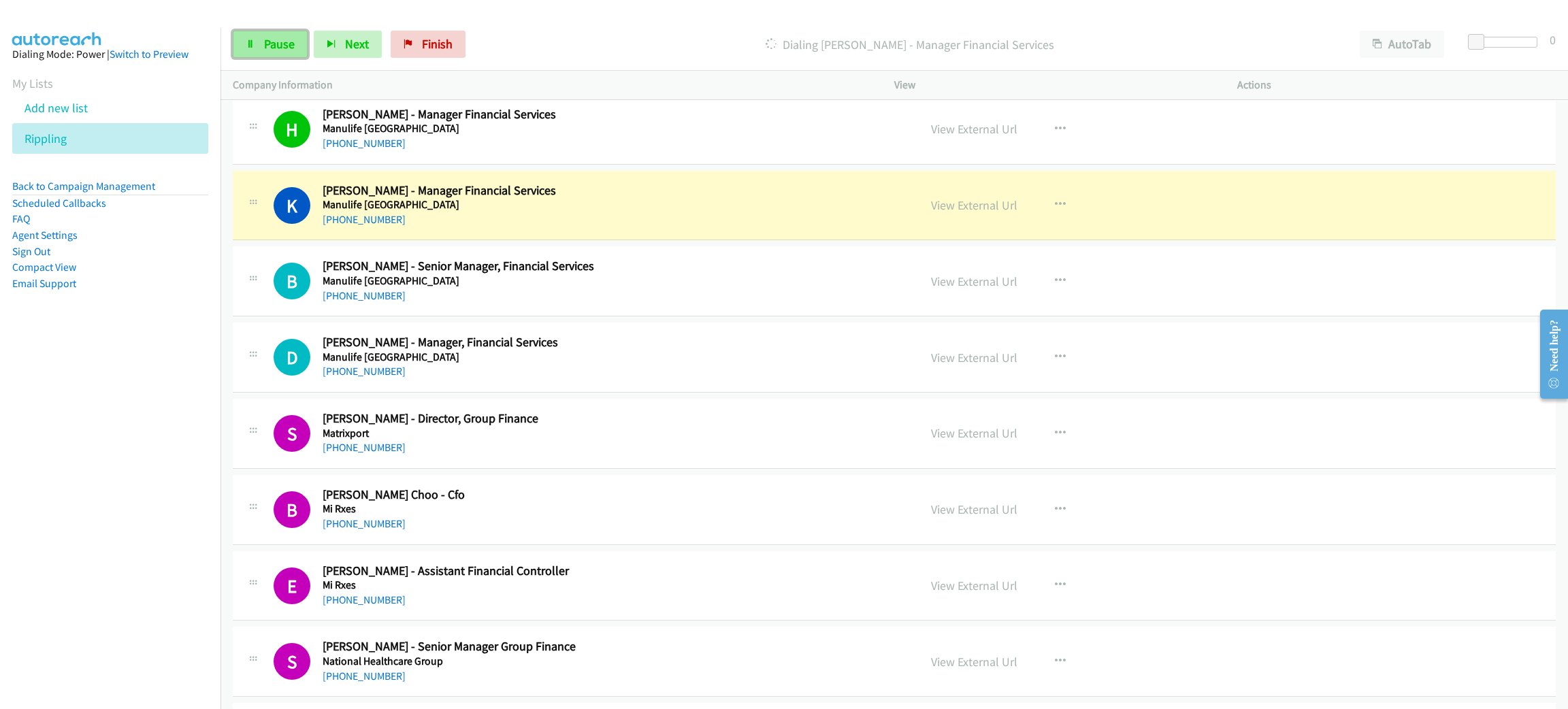
click at [272, 45] on span "Pause" at bounding box center [278, 44] width 30 height 16
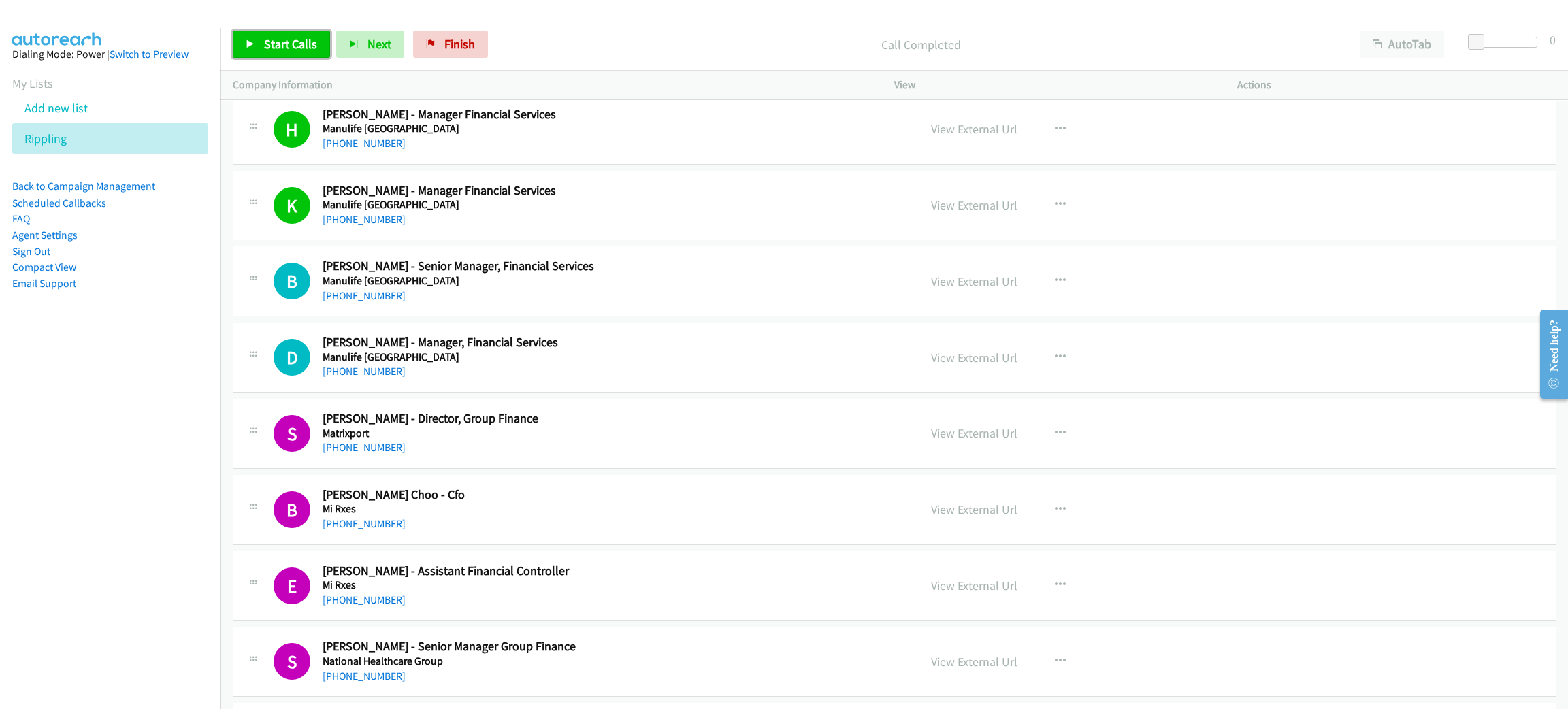
click at [301, 46] on span "Start Calls" at bounding box center [290, 44] width 53 height 16
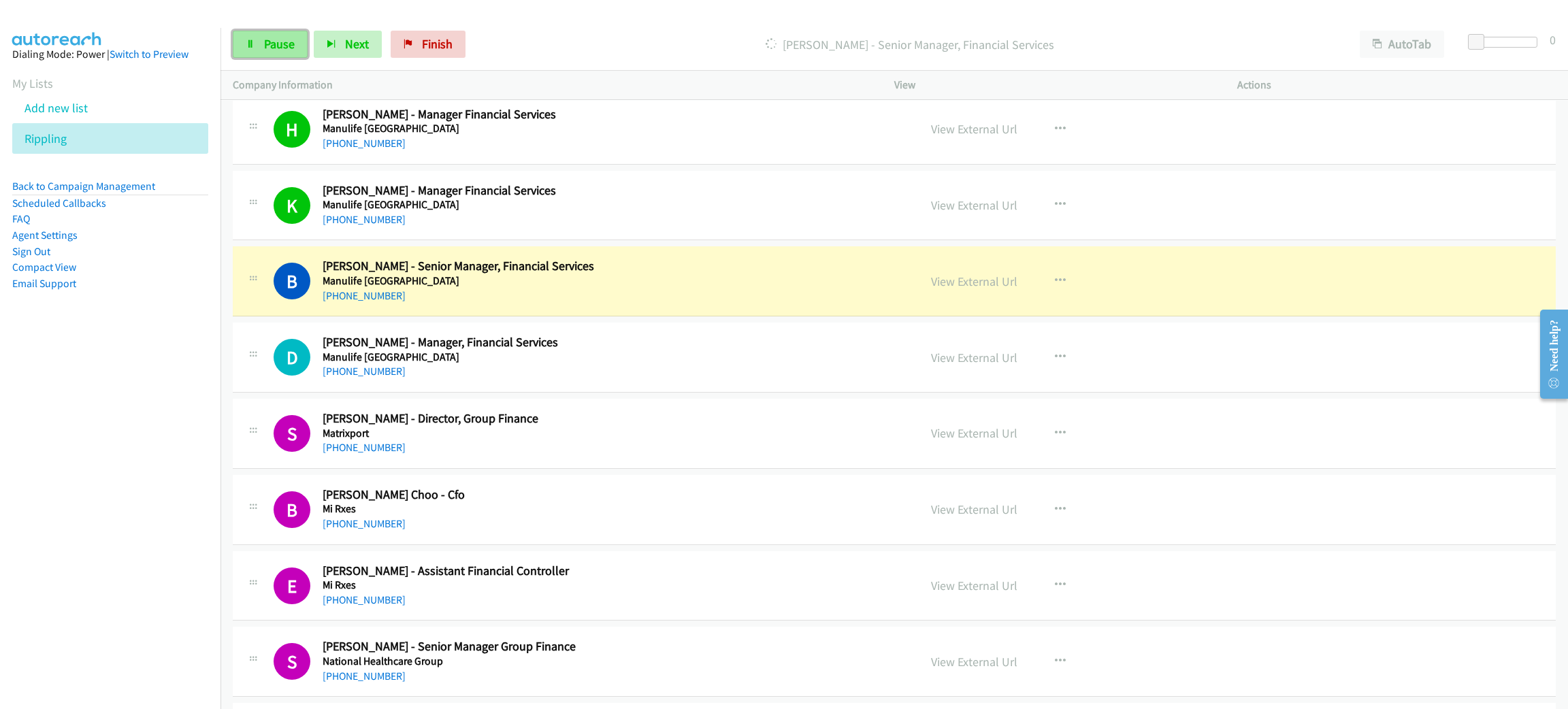
click at [251, 40] on icon at bounding box center [250, 45] width 9 height 9
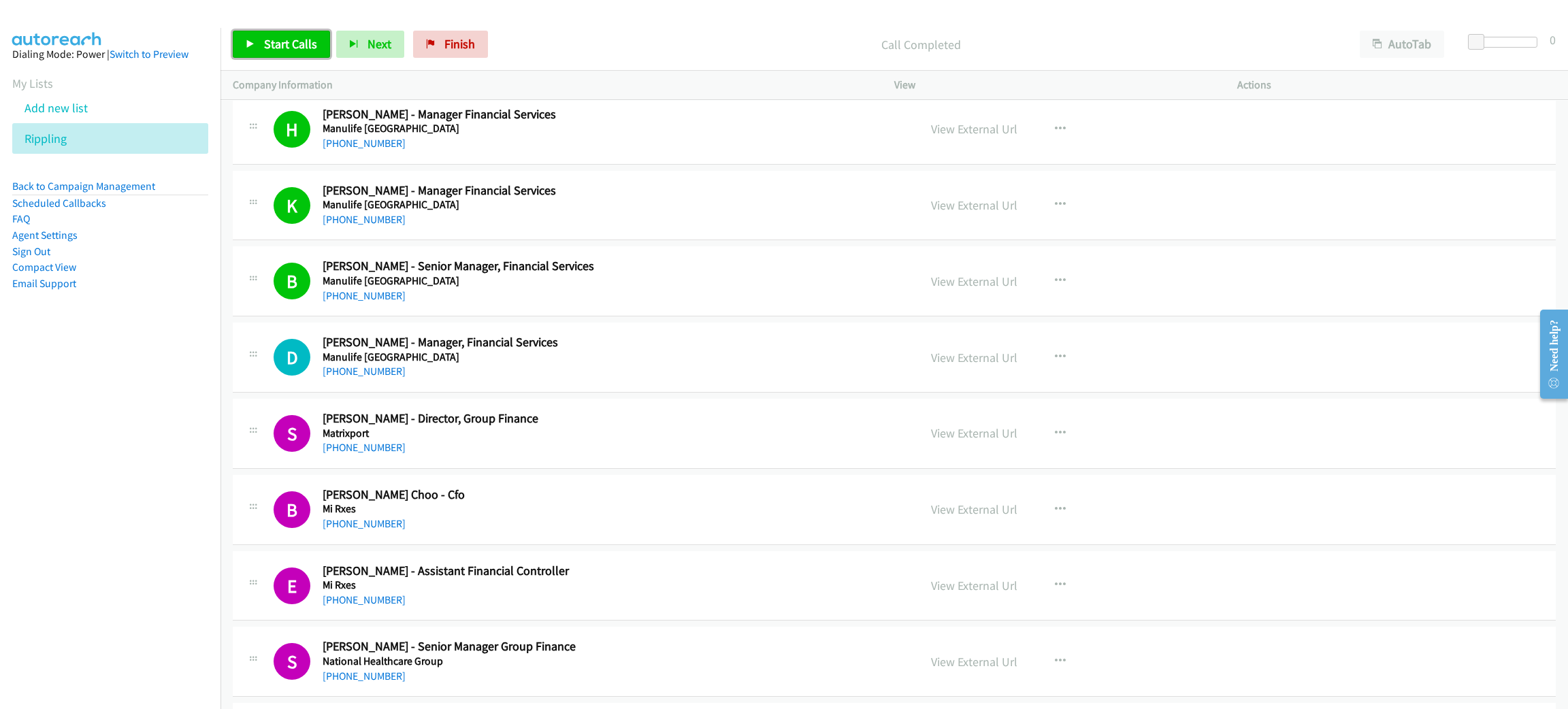
click at [292, 43] on span "Start Calls" at bounding box center [290, 44] width 53 height 16
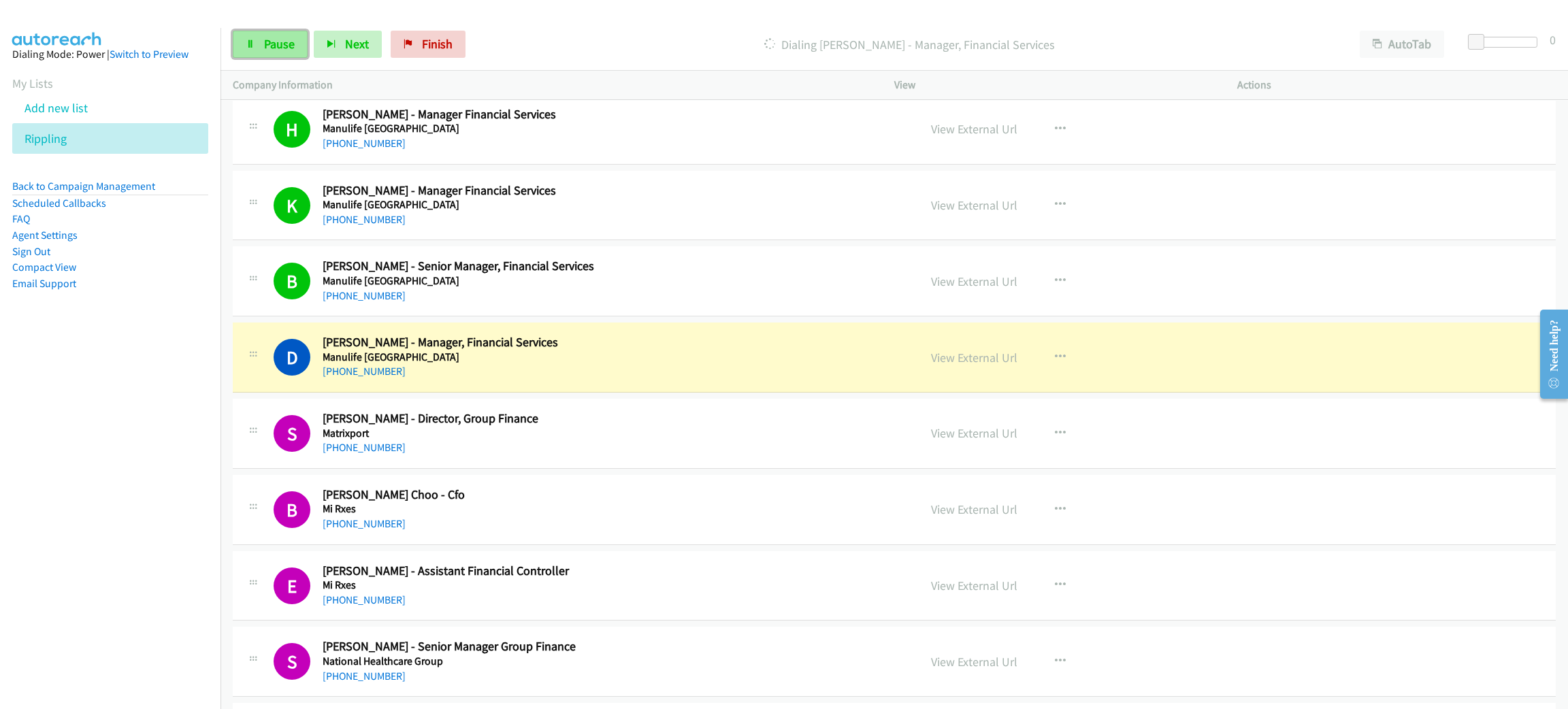
click at [289, 52] on link "Pause" at bounding box center [270, 44] width 75 height 27
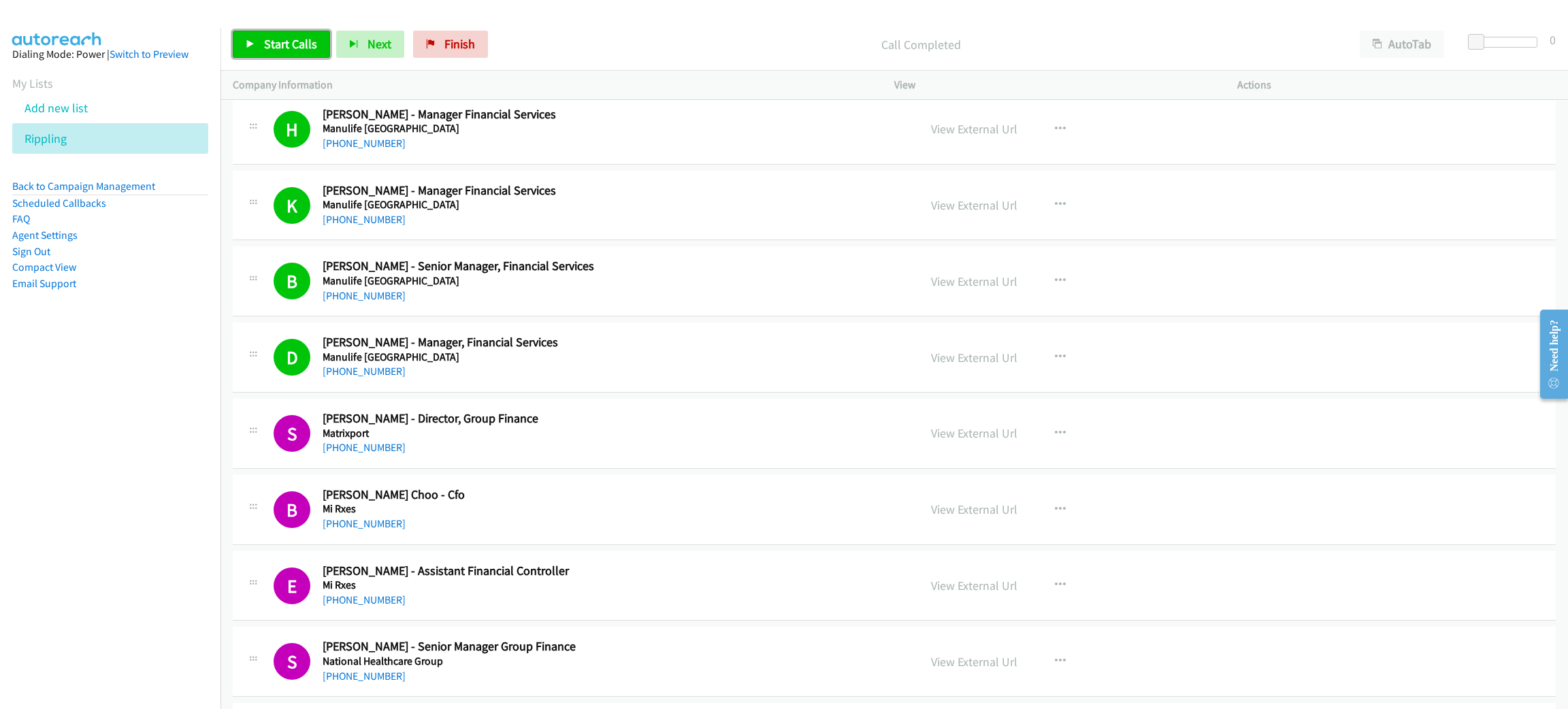
click at [281, 33] on link "Start Calls" at bounding box center [281, 44] width 97 height 27
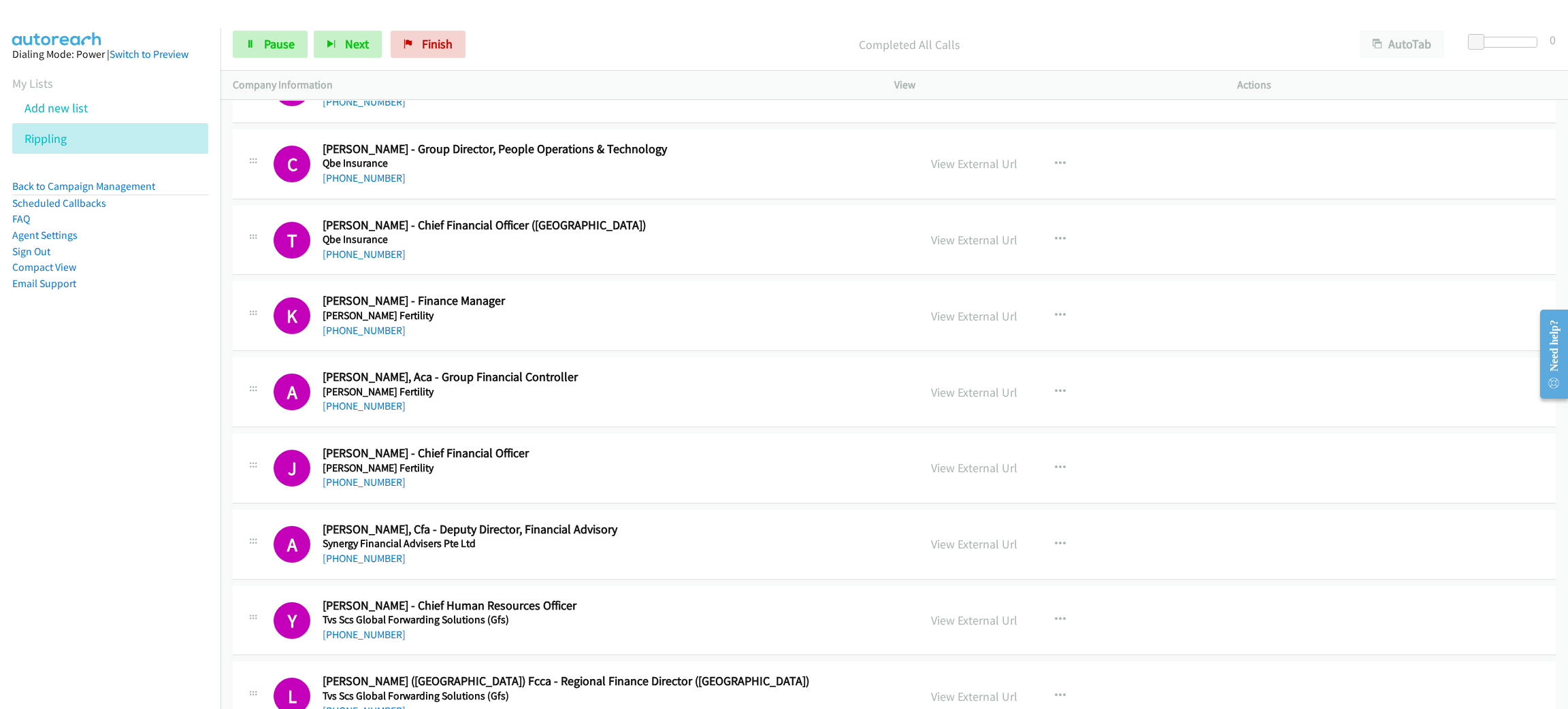
scroll to position [12517, 0]
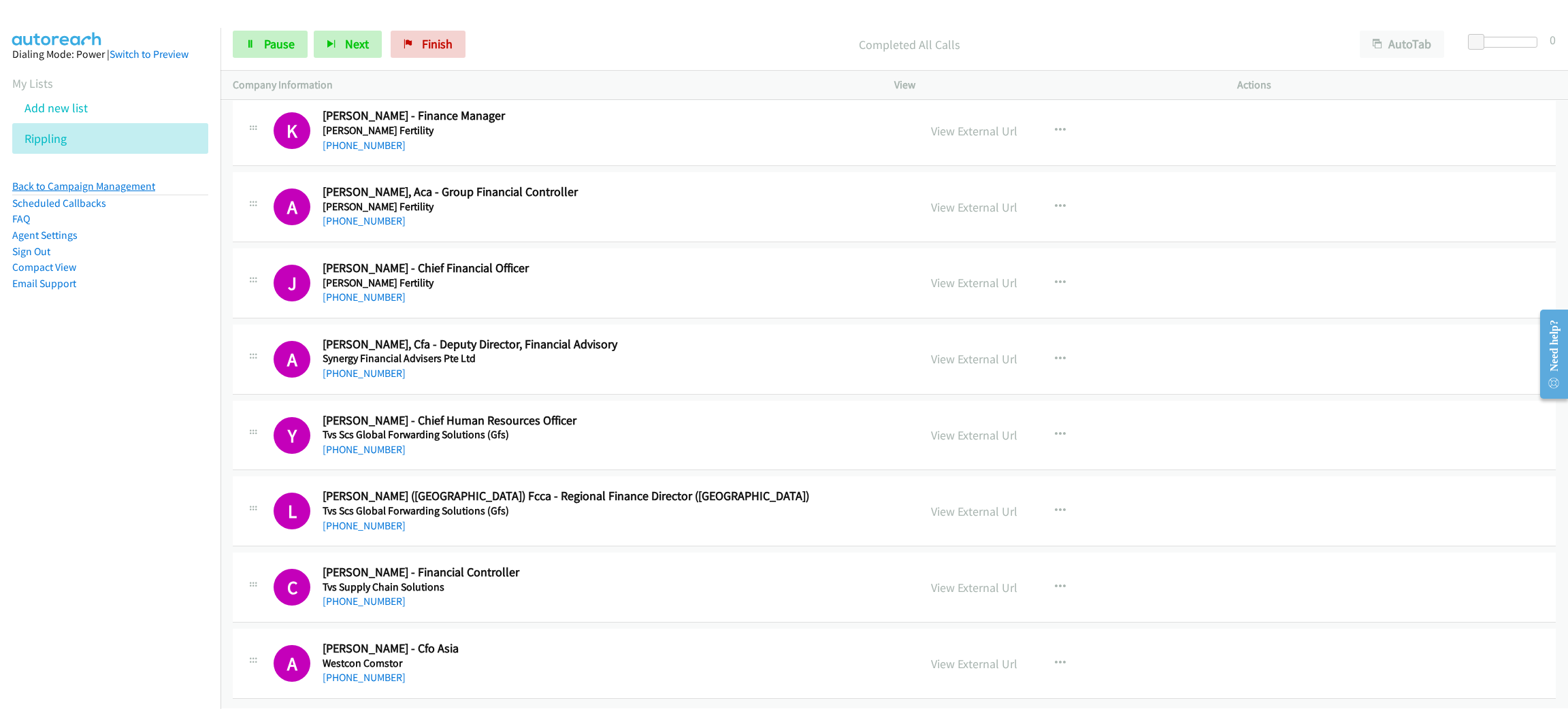
click at [107, 185] on link "Back to Campaign Management" at bounding box center [84, 186] width 143 height 13
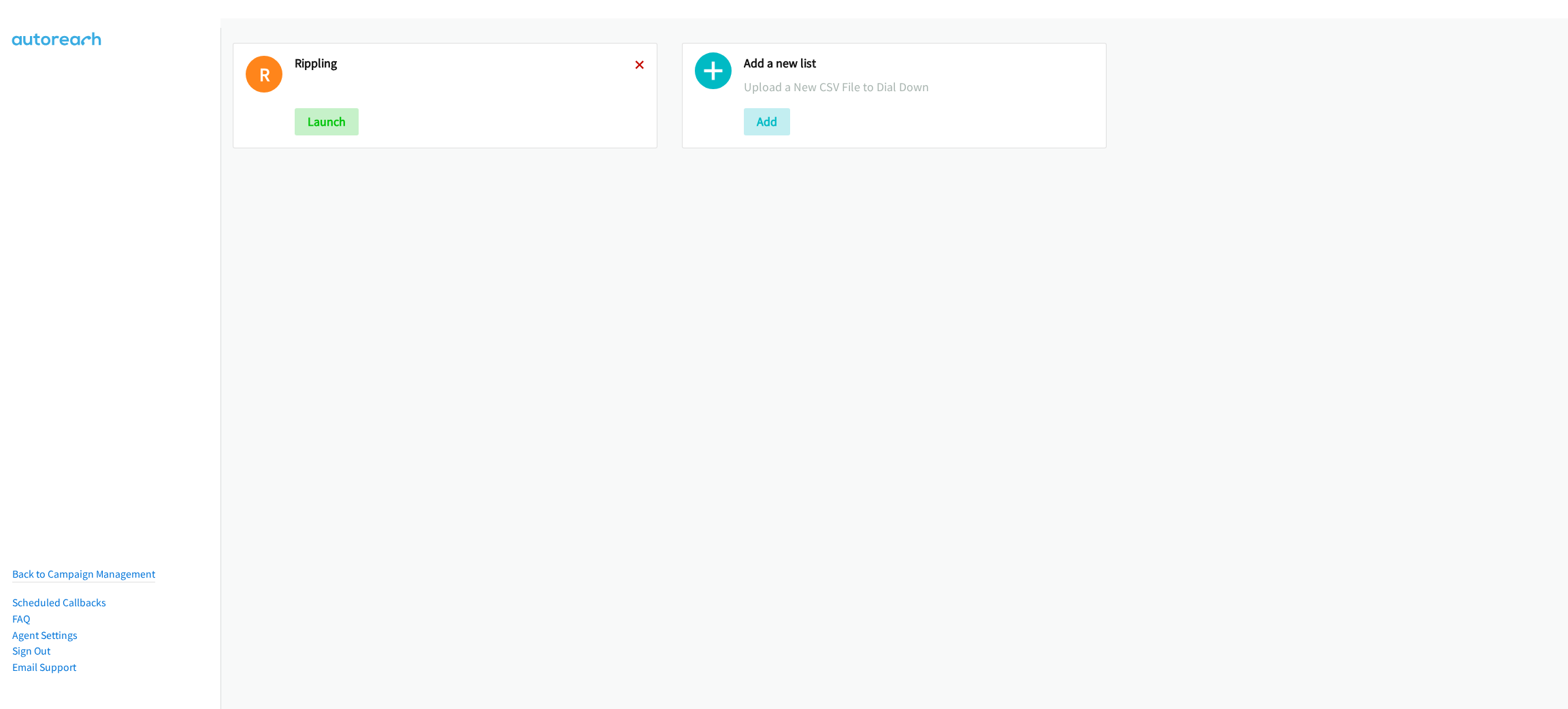
click at [635, 61] on icon at bounding box center [639, 66] width 9 height 9
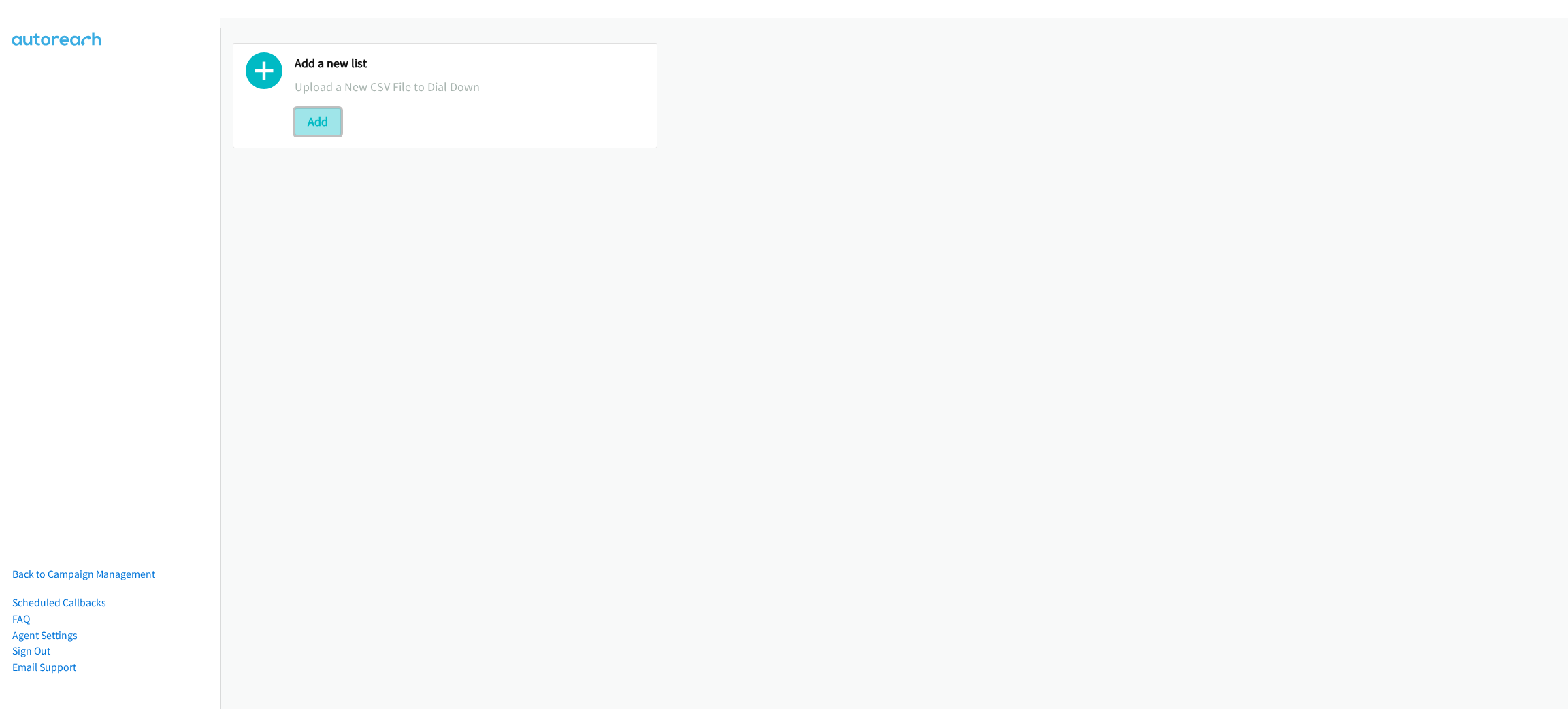
click at [327, 117] on button "Add" at bounding box center [317, 121] width 46 height 27
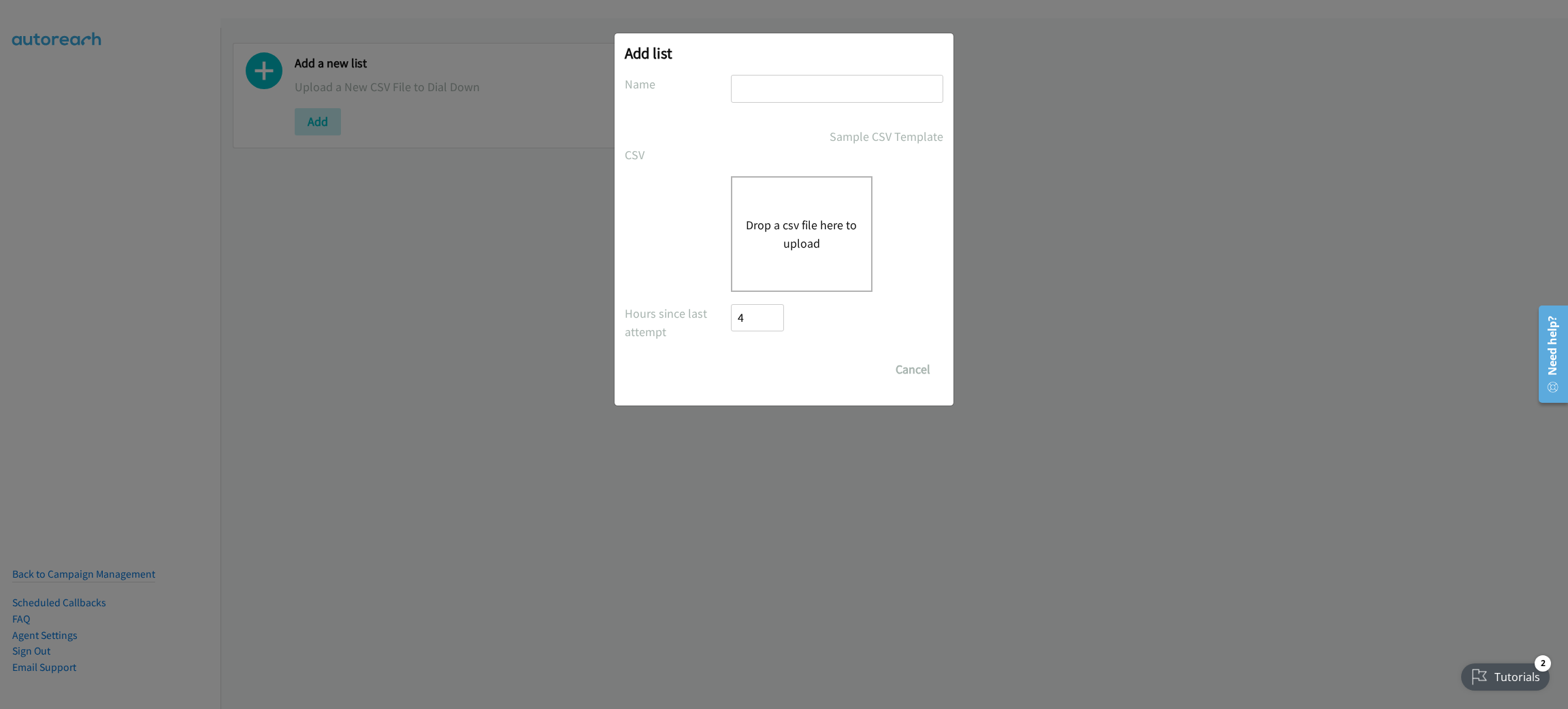
click at [792, 211] on div "Drop a csv file here to upload" at bounding box center [802, 234] width 142 height 116
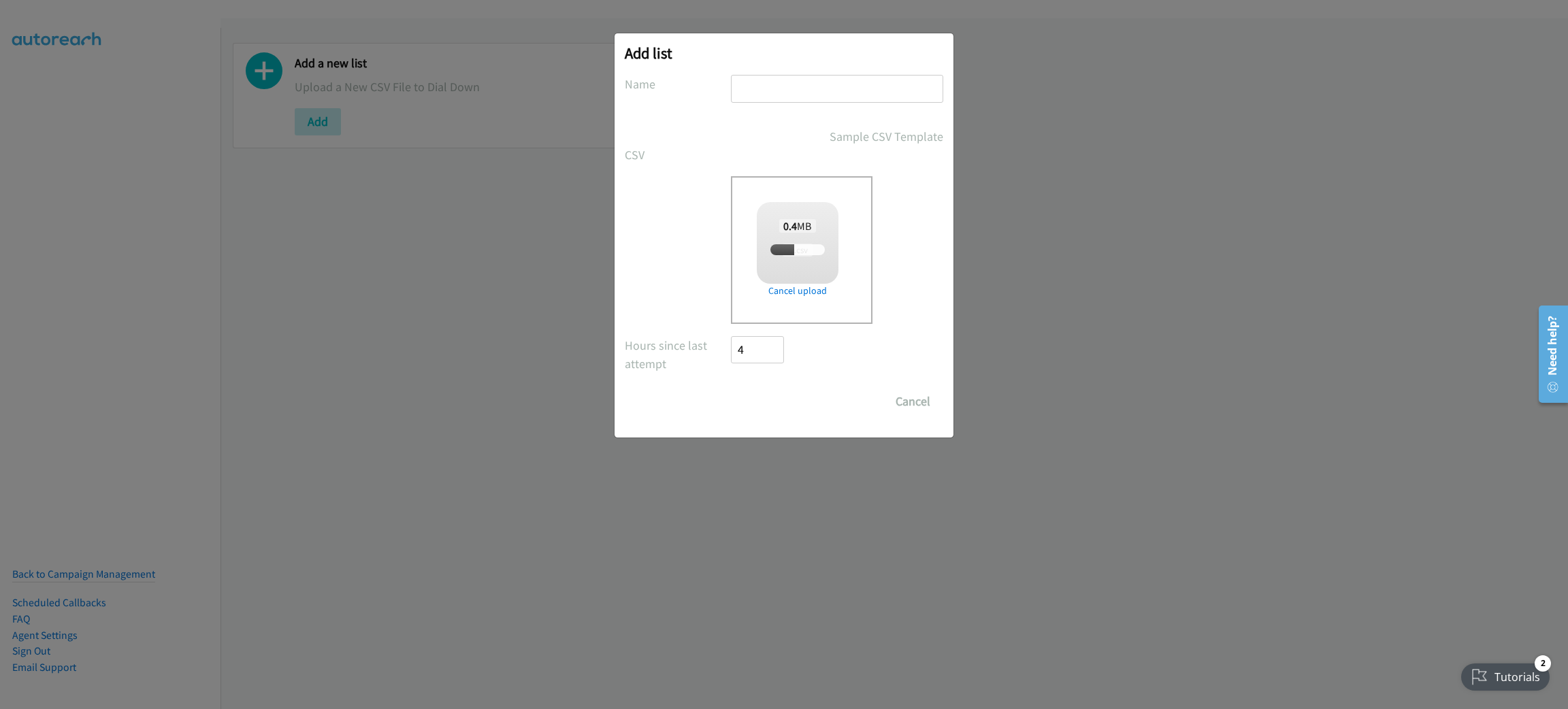
click at [814, 86] on input "text" at bounding box center [837, 89] width 212 height 28
checkbox input "true"
type input "[PERSON_NAME] electric"
click at [731, 388] on input "Save List" at bounding box center [767, 401] width 72 height 27
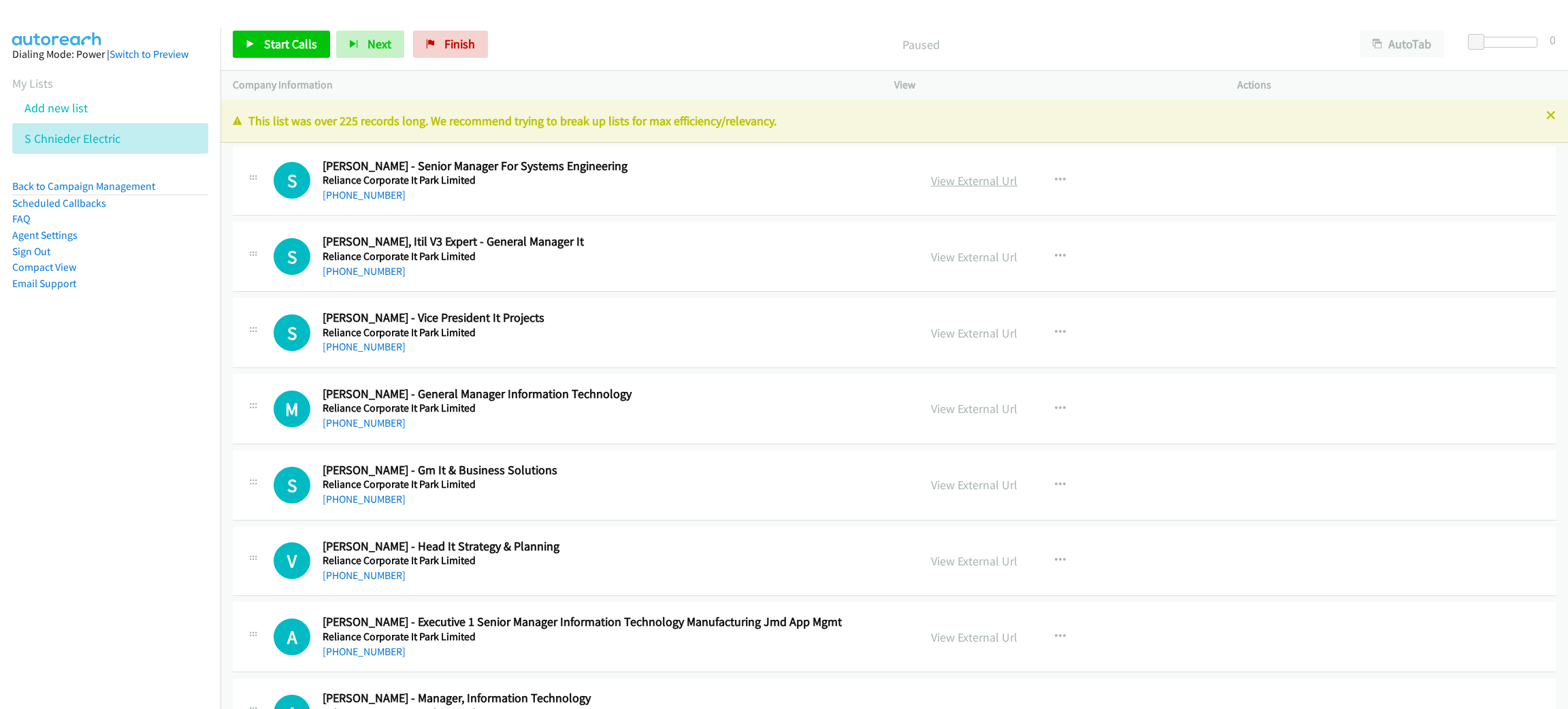
click at [952, 181] on link "View External Url" at bounding box center [974, 180] width 86 height 16
click at [280, 51] on span "Start Calls" at bounding box center [290, 44] width 53 height 16
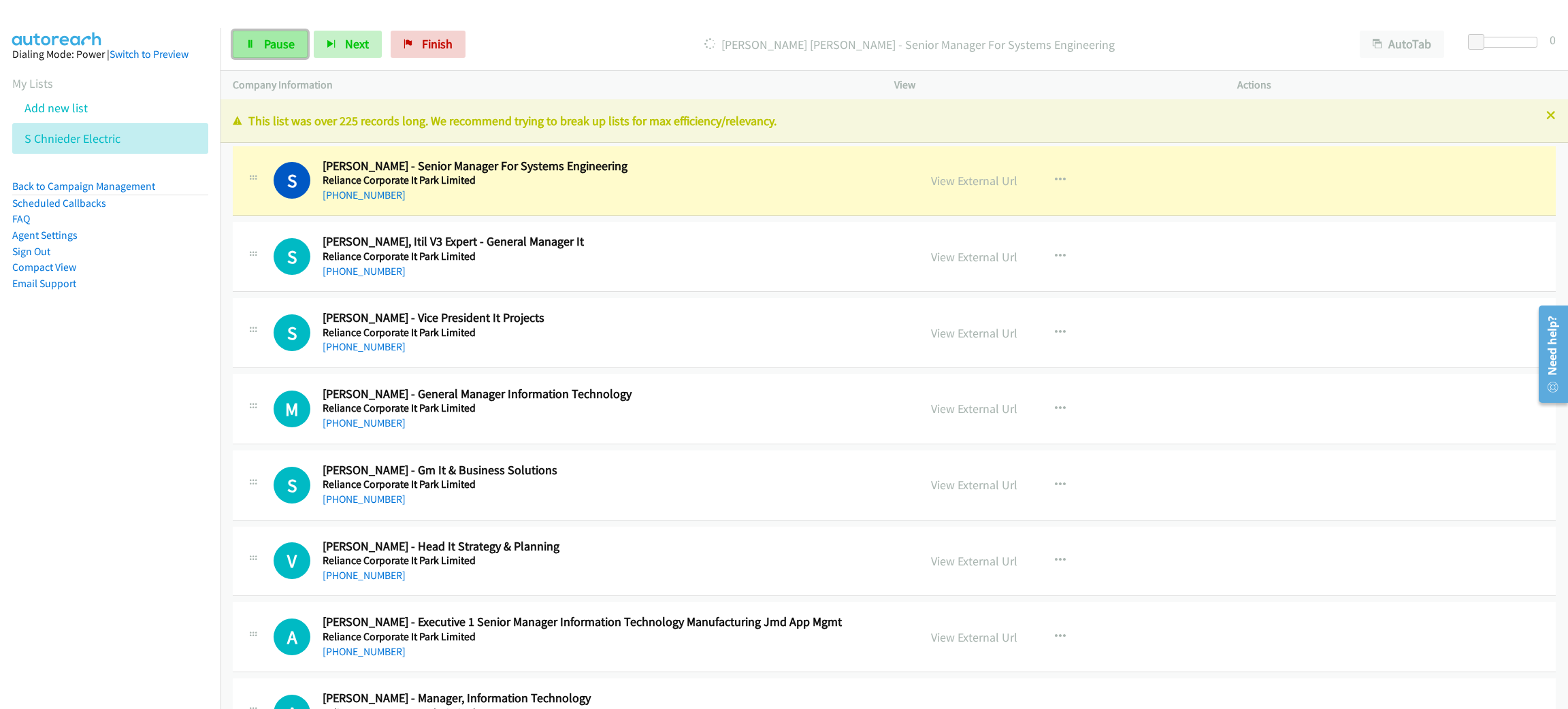
click at [281, 39] on span "Pause" at bounding box center [278, 44] width 30 height 16
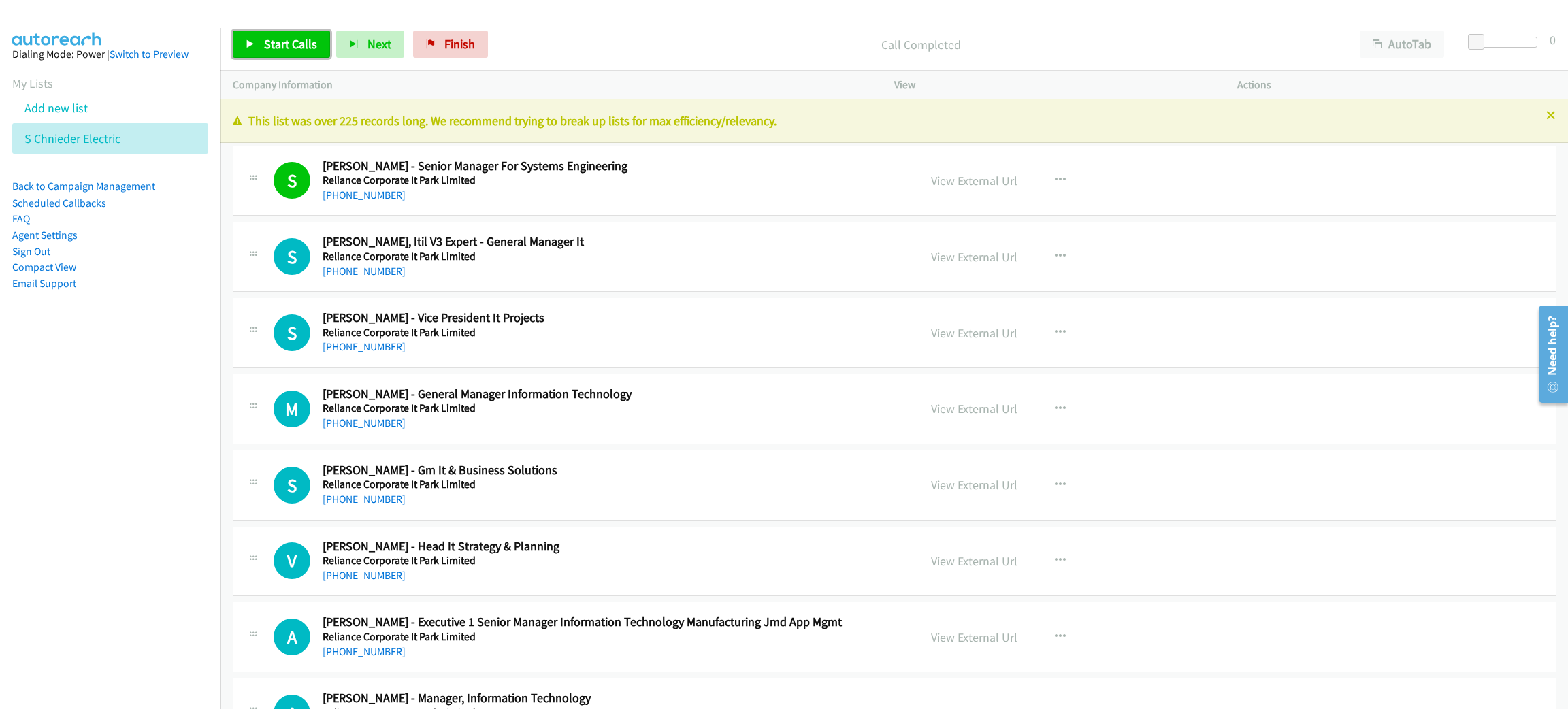
click at [291, 35] on link "Start Calls" at bounding box center [281, 44] width 97 height 27
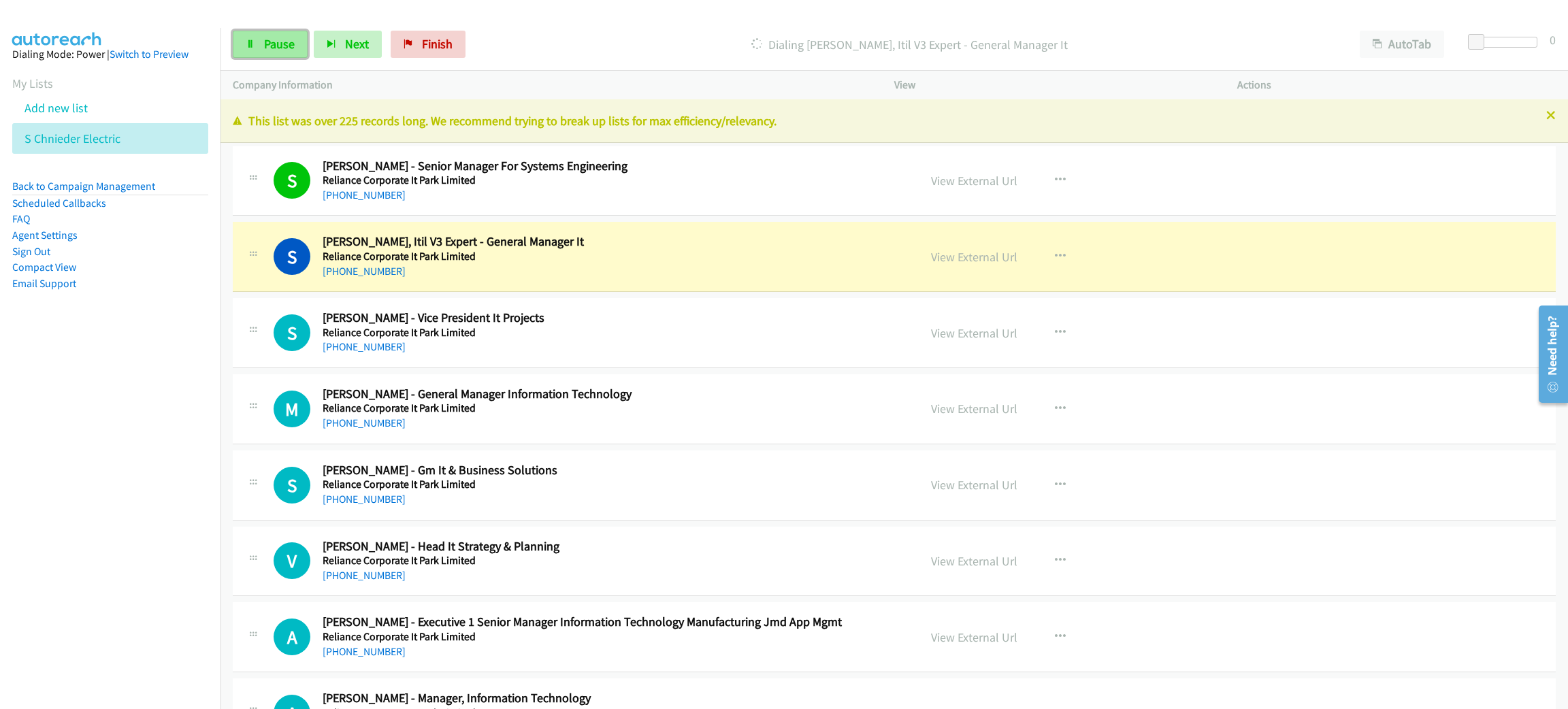
click at [291, 35] on link "Pause" at bounding box center [270, 44] width 75 height 27
click at [961, 249] on link "View External Url" at bounding box center [974, 257] width 86 height 16
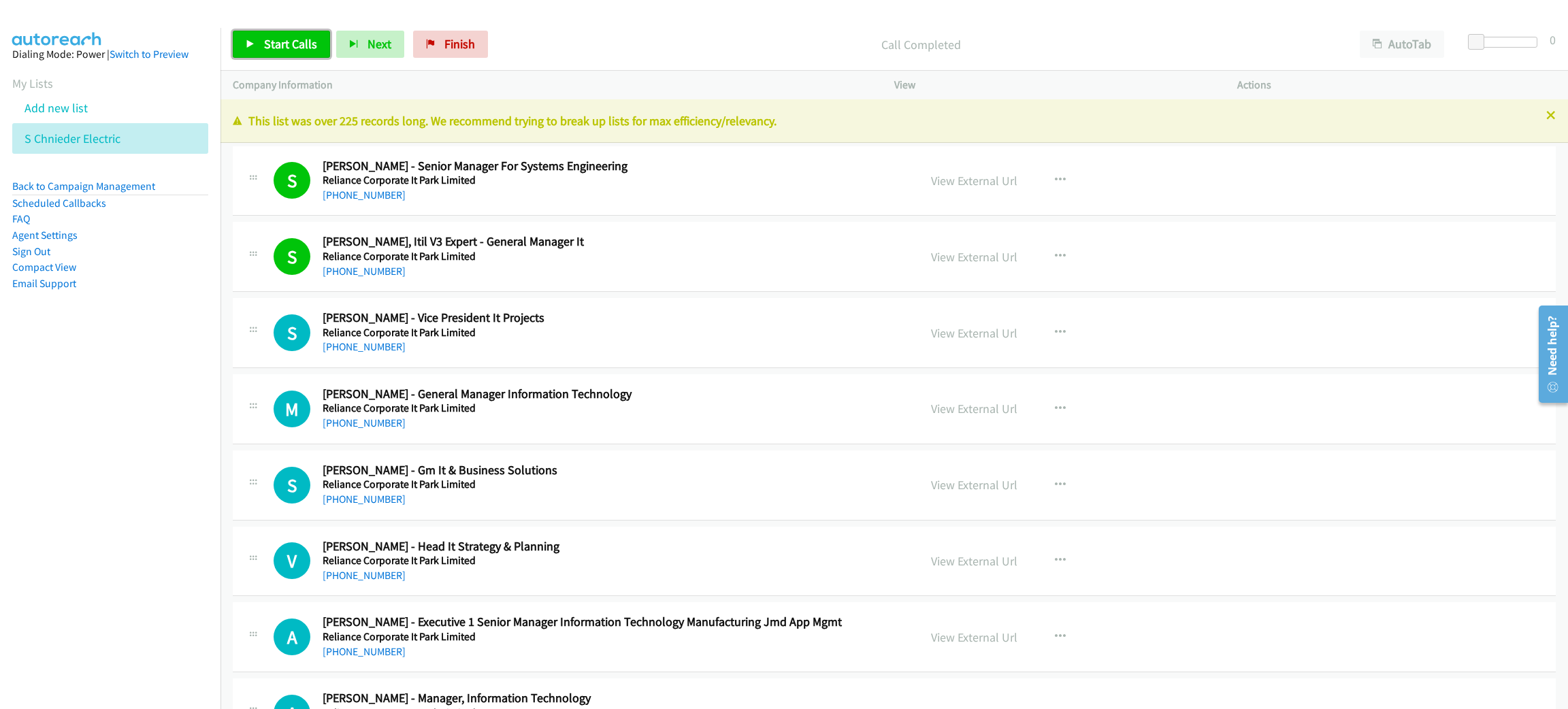
click at [268, 44] on span "Start Calls" at bounding box center [290, 44] width 53 height 16
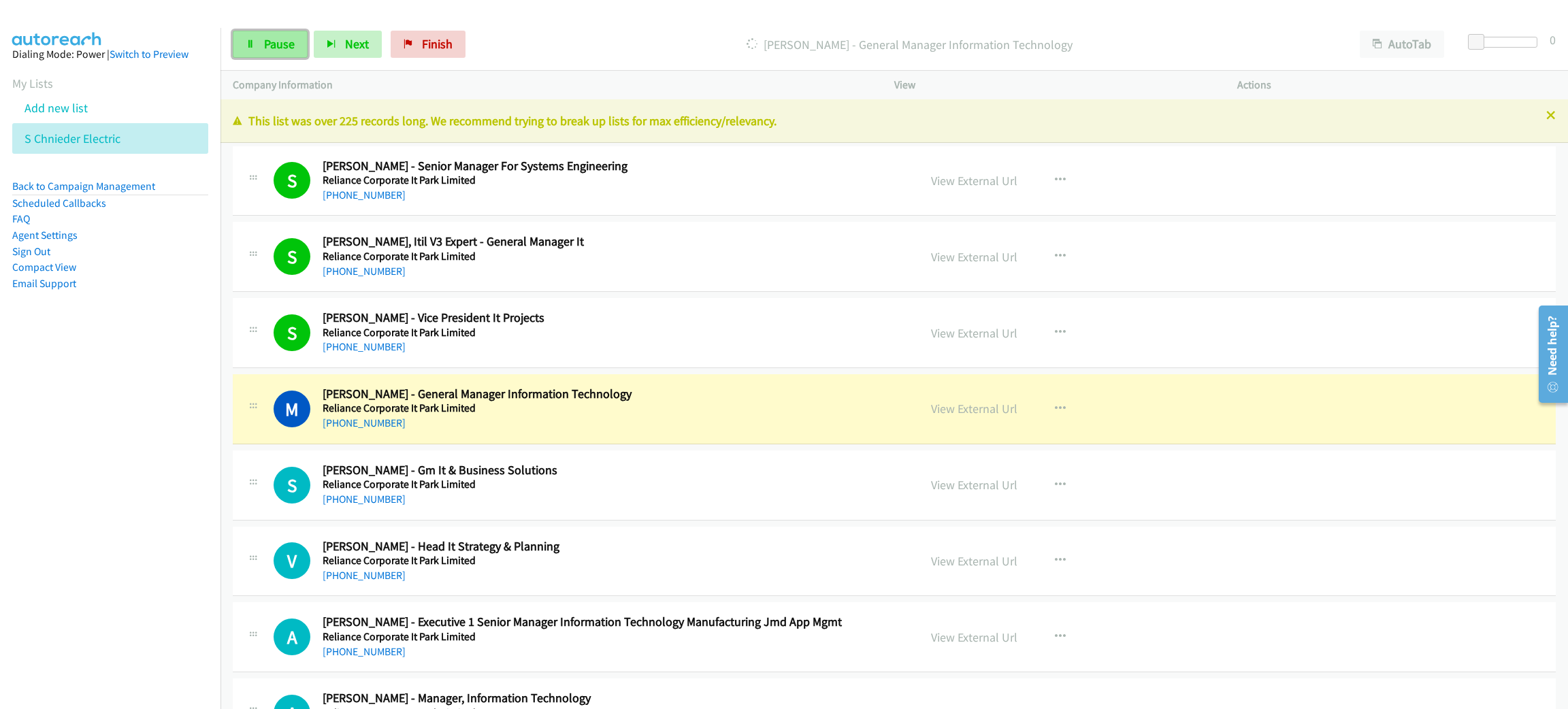
click at [278, 47] on span "Pause" at bounding box center [278, 44] width 30 height 16
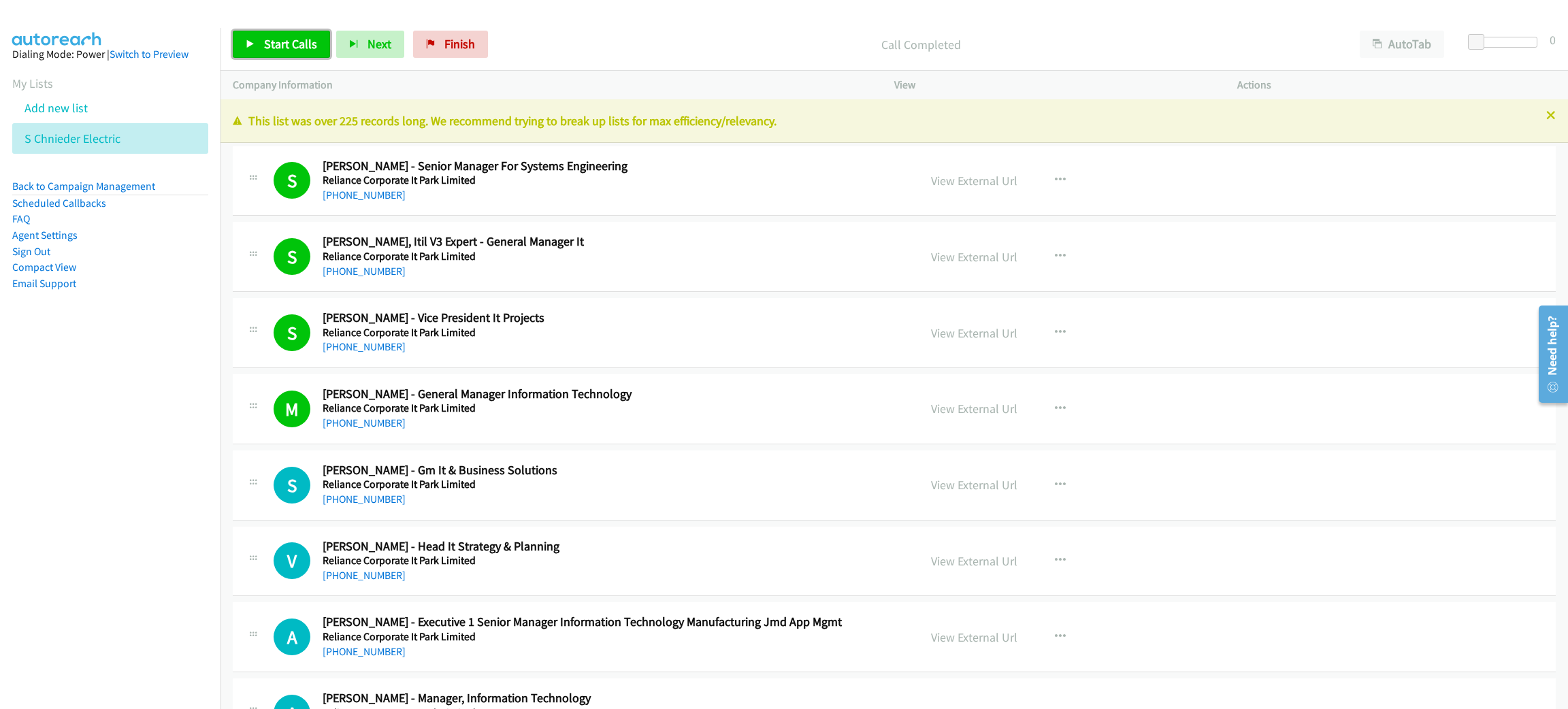
click at [291, 39] on span "Start Calls" at bounding box center [290, 44] width 53 height 16
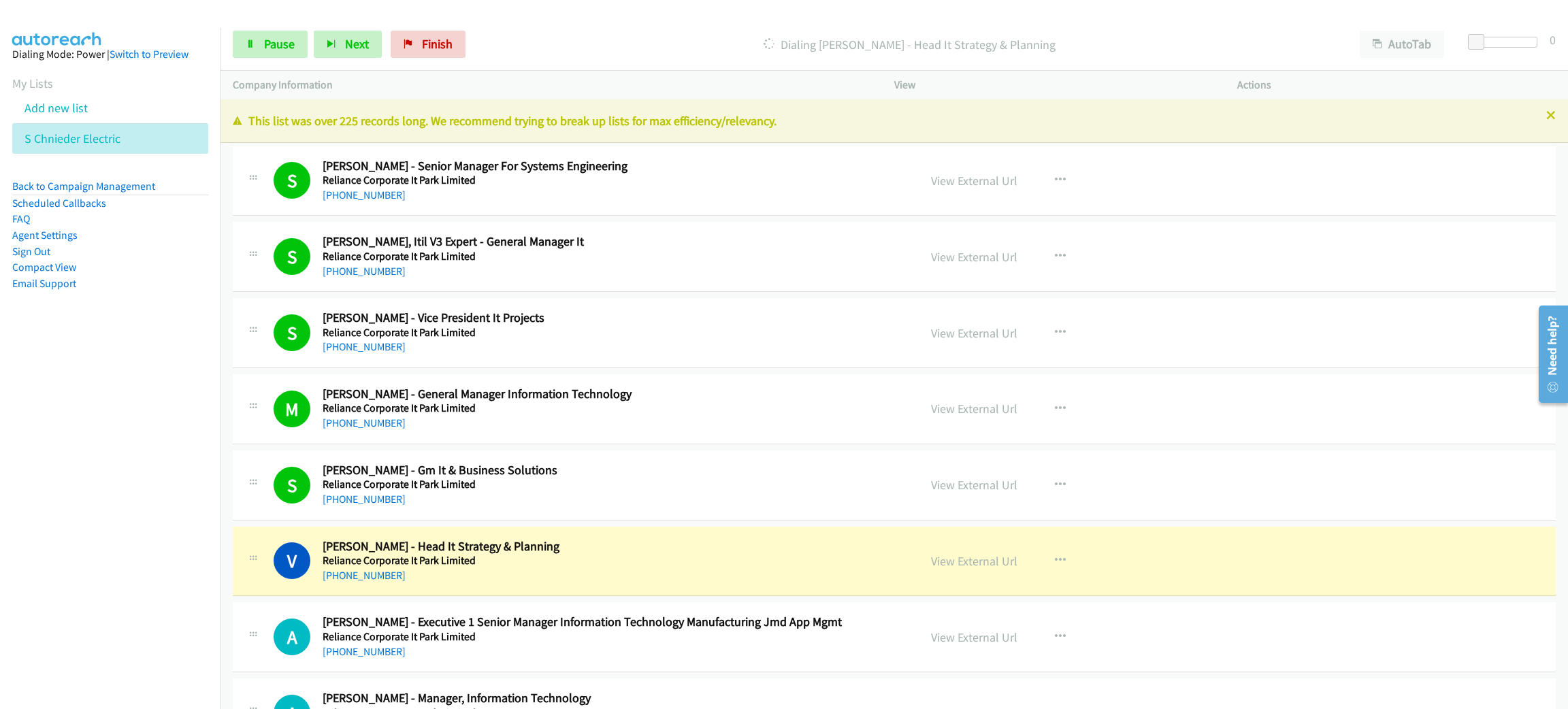
scroll to position [306, 0]
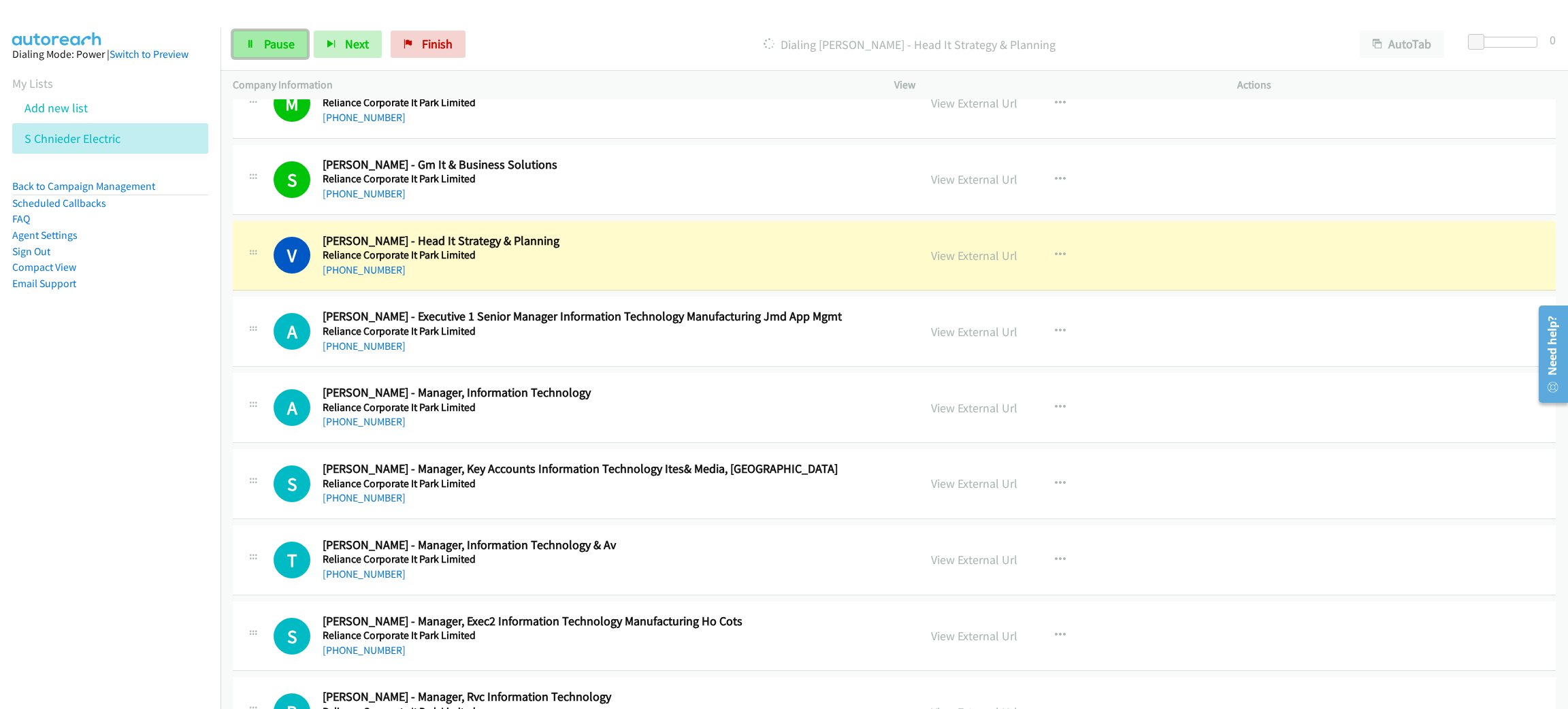
click at [264, 47] on span "Pause" at bounding box center [278, 44] width 30 height 16
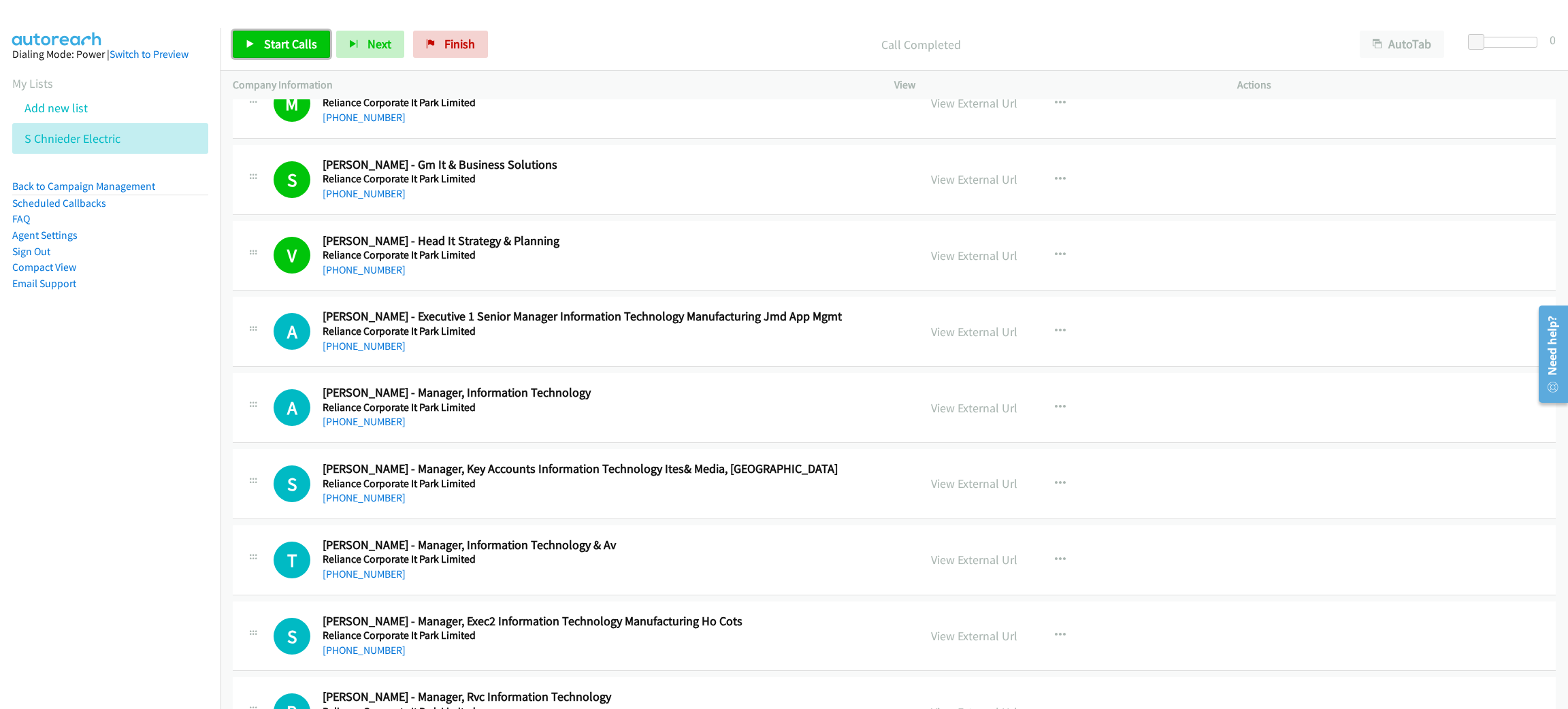
click at [271, 40] on span "Start Calls" at bounding box center [290, 44] width 53 height 16
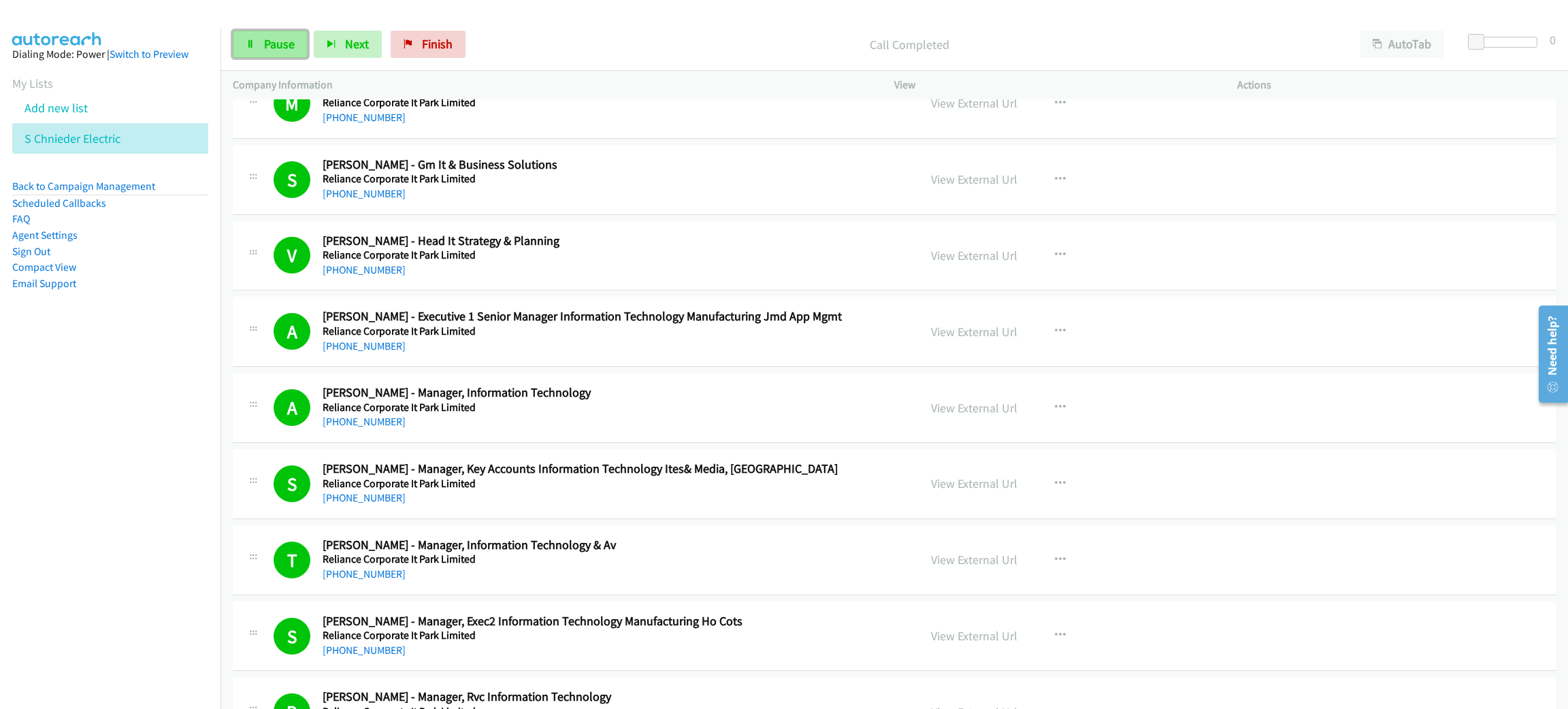
click at [264, 32] on link "Pause" at bounding box center [270, 44] width 75 height 27
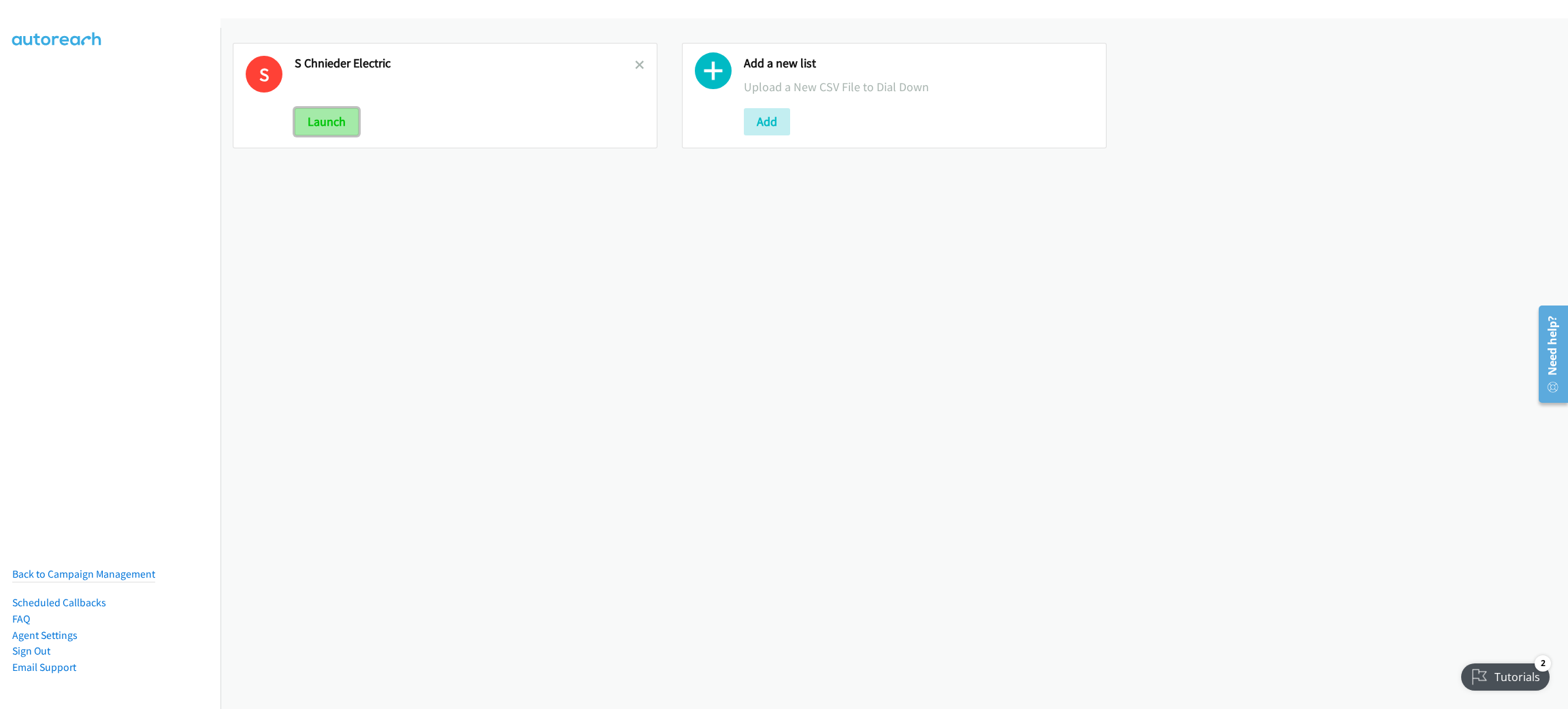
click at [324, 120] on button "Launch" at bounding box center [327, 121] width 64 height 27
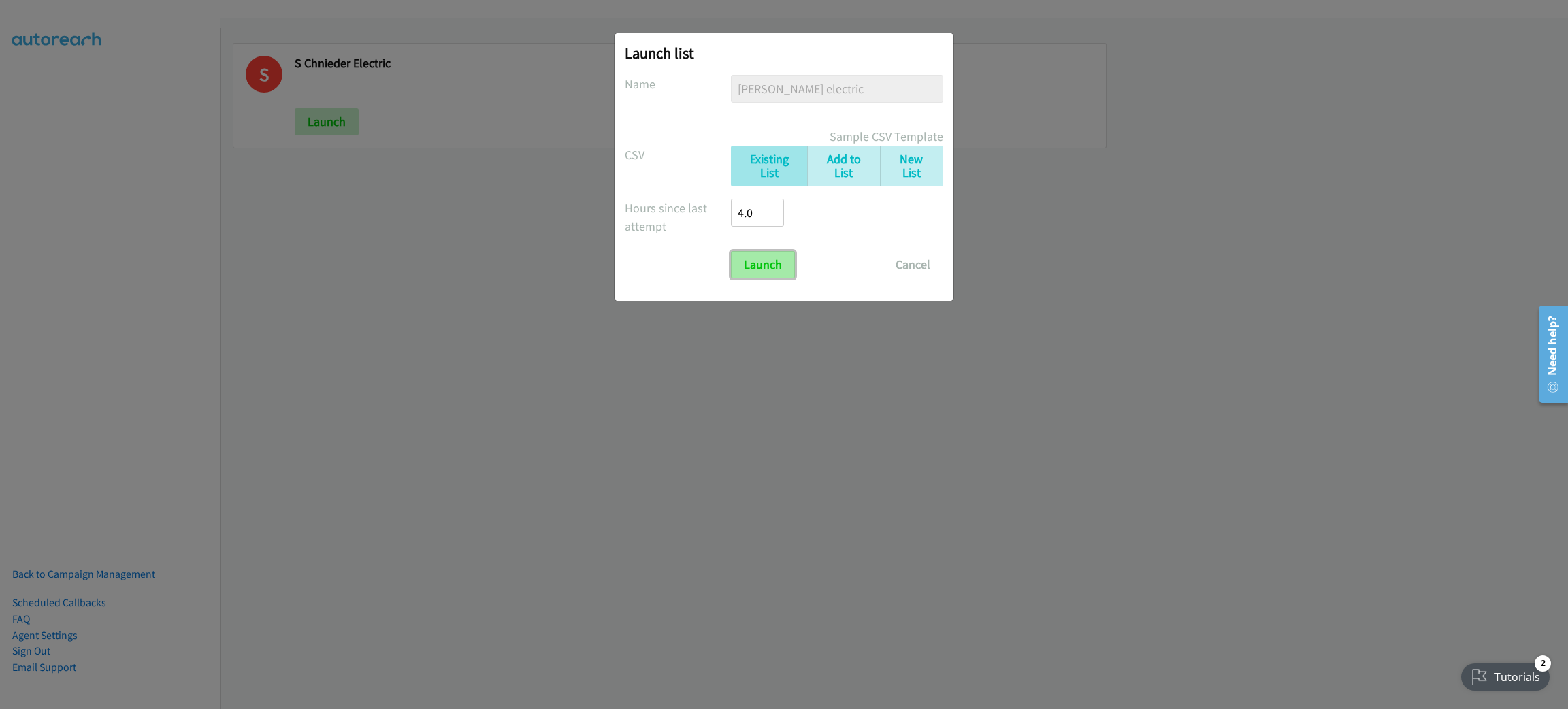
click at [761, 260] on input "Launch" at bounding box center [763, 264] width 64 height 27
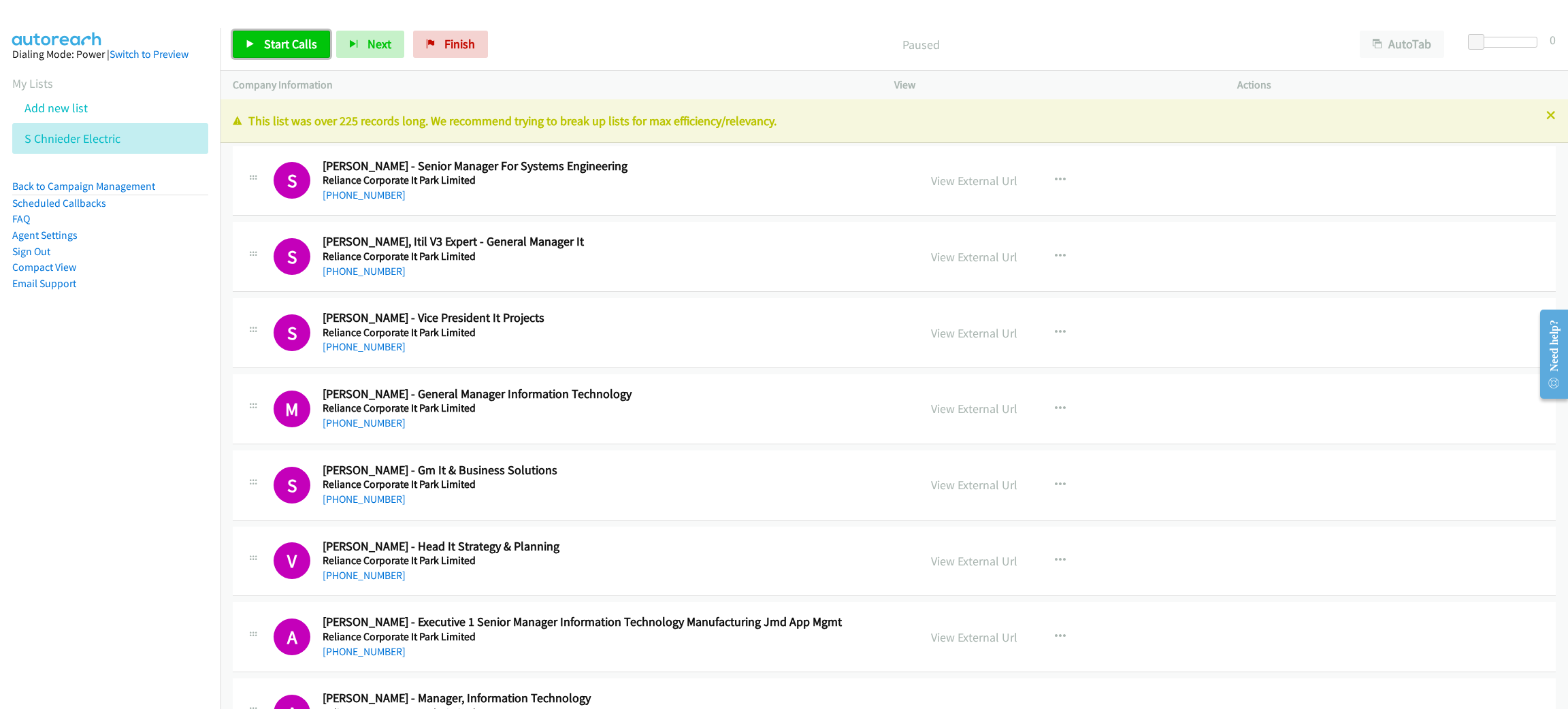
click at [304, 46] on span "Start Calls" at bounding box center [290, 44] width 53 height 16
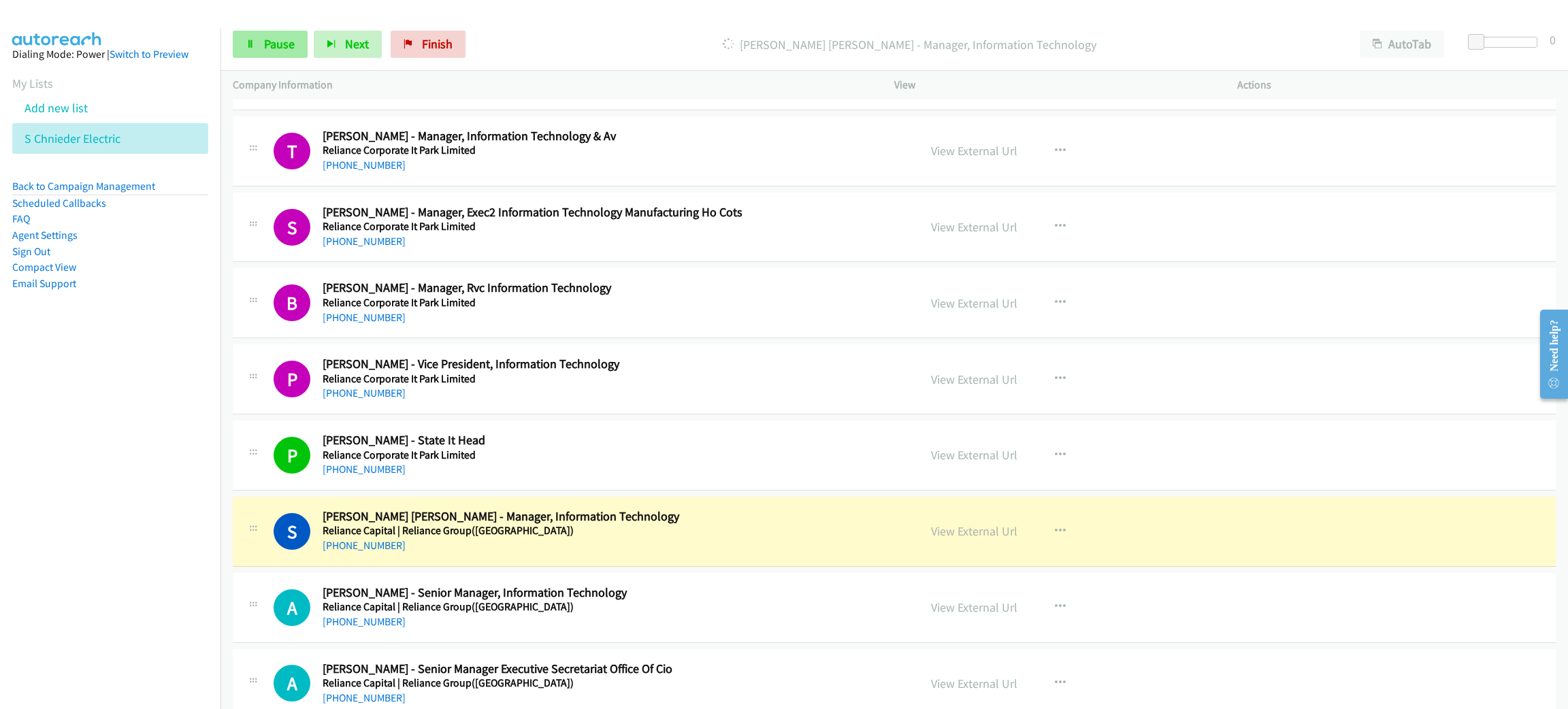
scroll to position [816, 0]
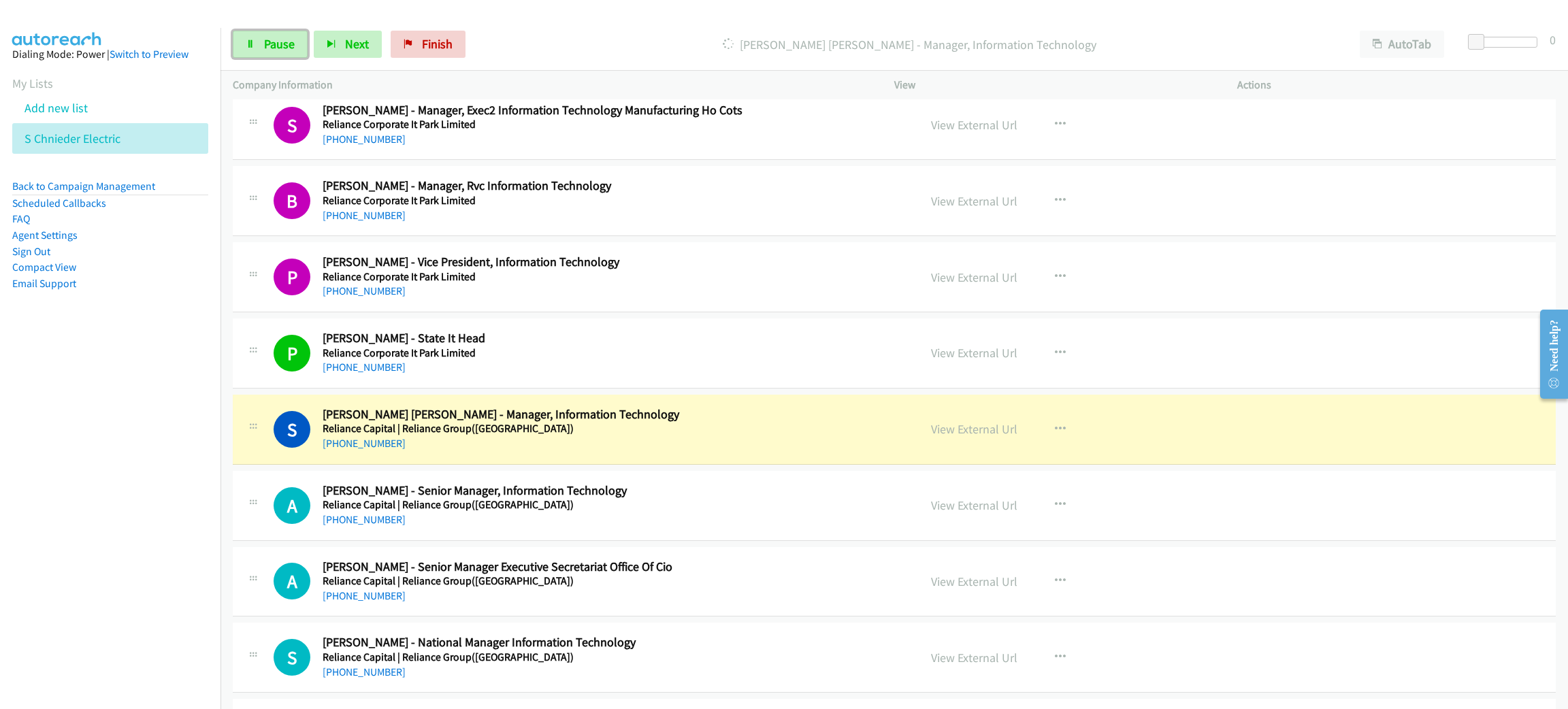
click at [289, 44] on span "Pause" at bounding box center [278, 44] width 30 height 16
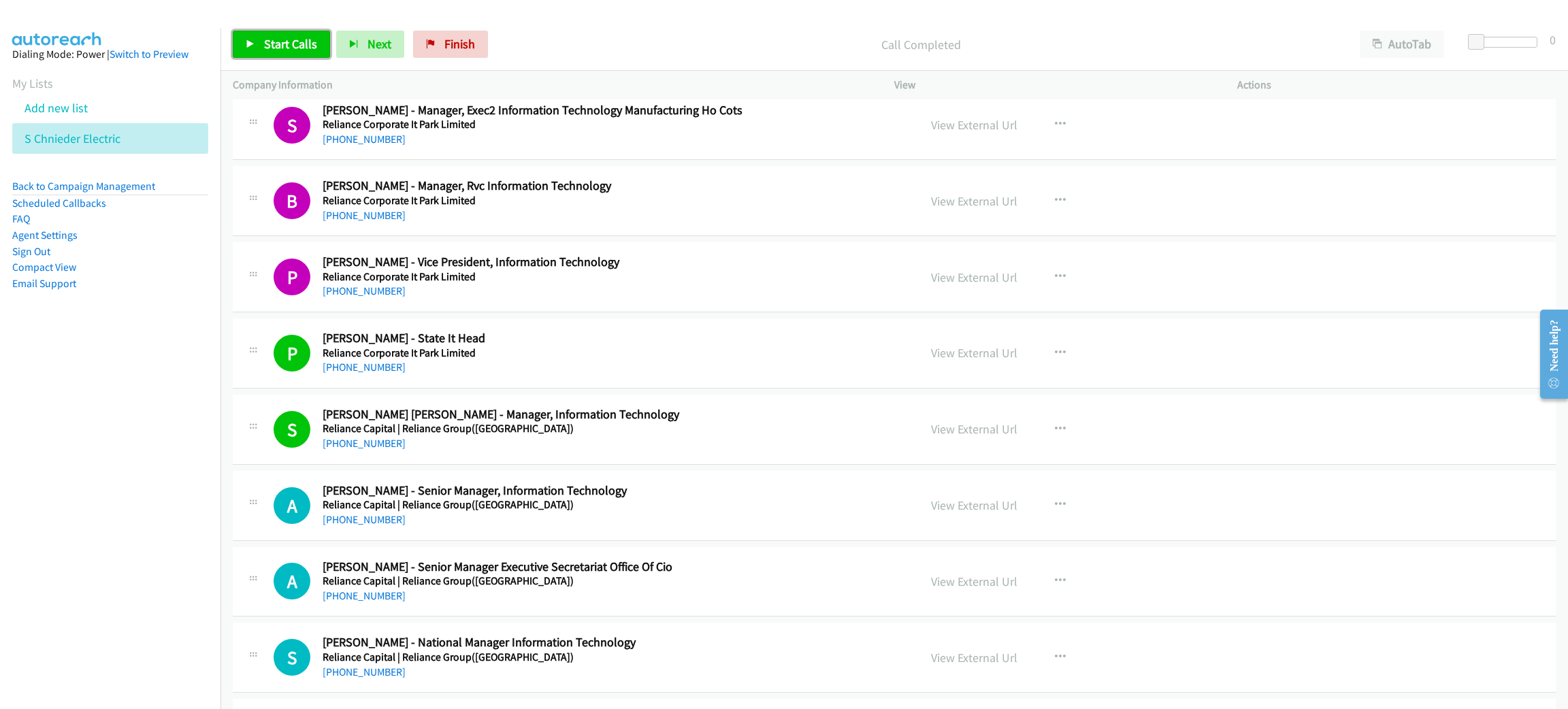
click at [303, 35] on link "Start Calls" at bounding box center [281, 44] width 97 height 27
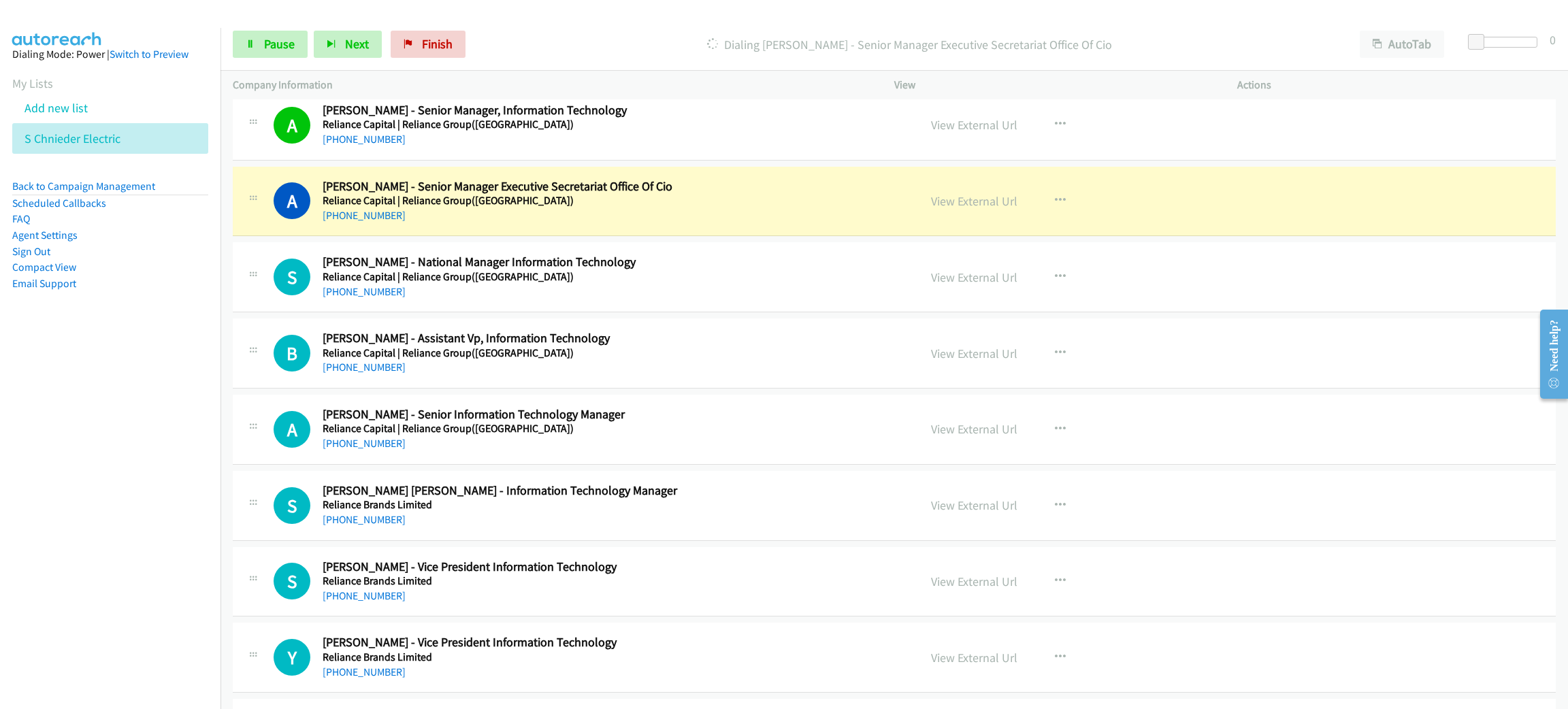
scroll to position [1224, 0]
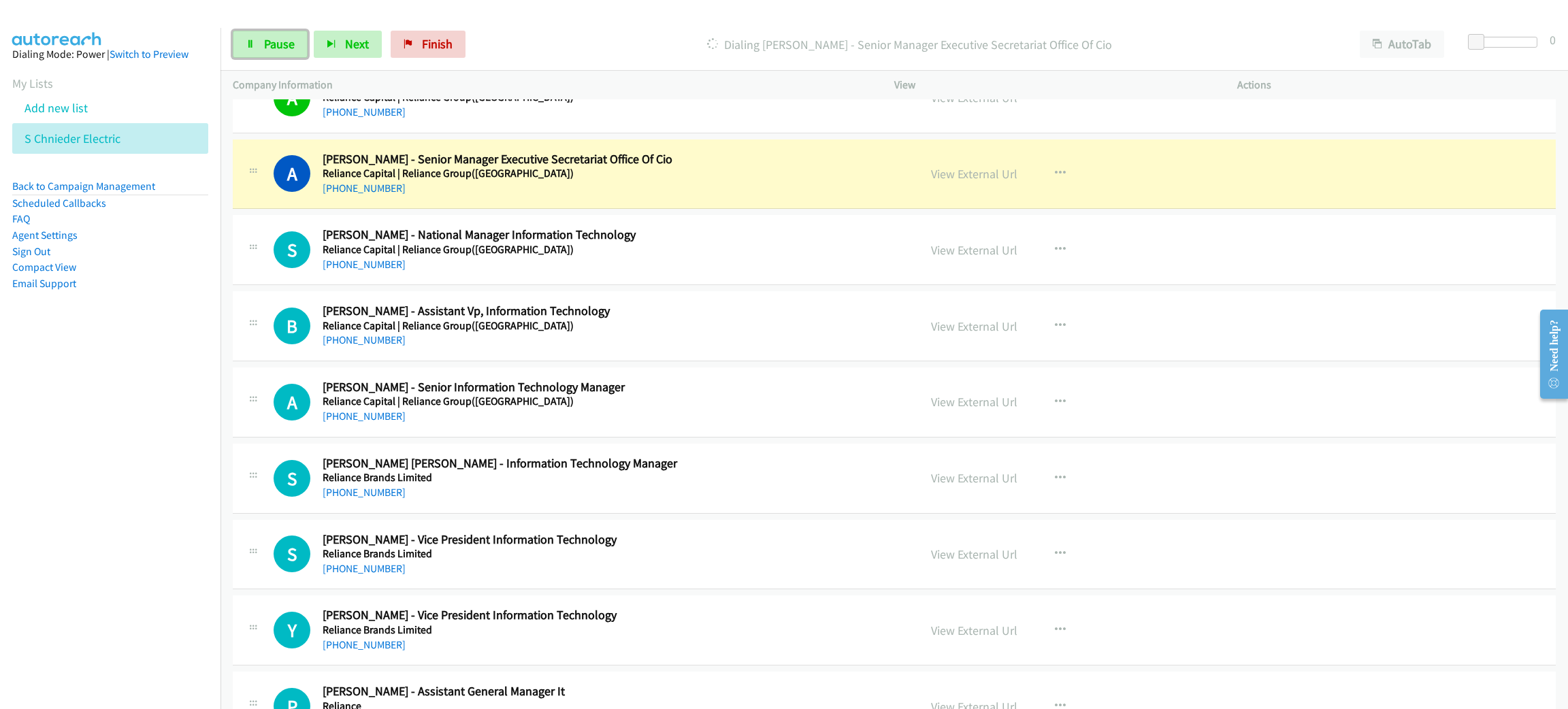
click at [273, 42] on span "Pause" at bounding box center [278, 44] width 30 height 16
click at [565, 173] on h5 "Reliance Capital | Reliance Group([GEOGRAPHIC_DATA])" at bounding box center [611, 173] width 576 height 13
click at [972, 169] on link "View External Url" at bounding box center [974, 173] width 86 height 16
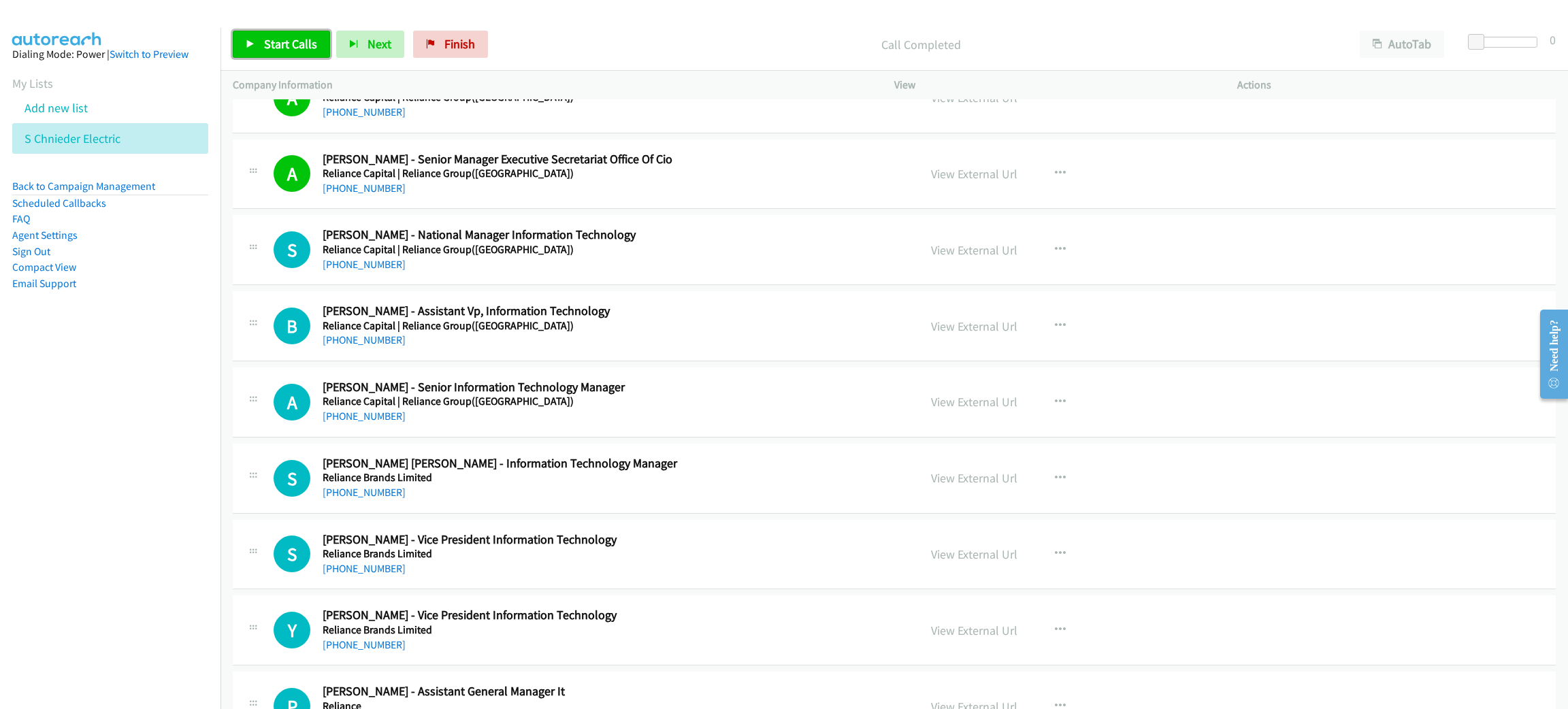
click at [303, 49] on span "Start Calls" at bounding box center [290, 44] width 53 height 16
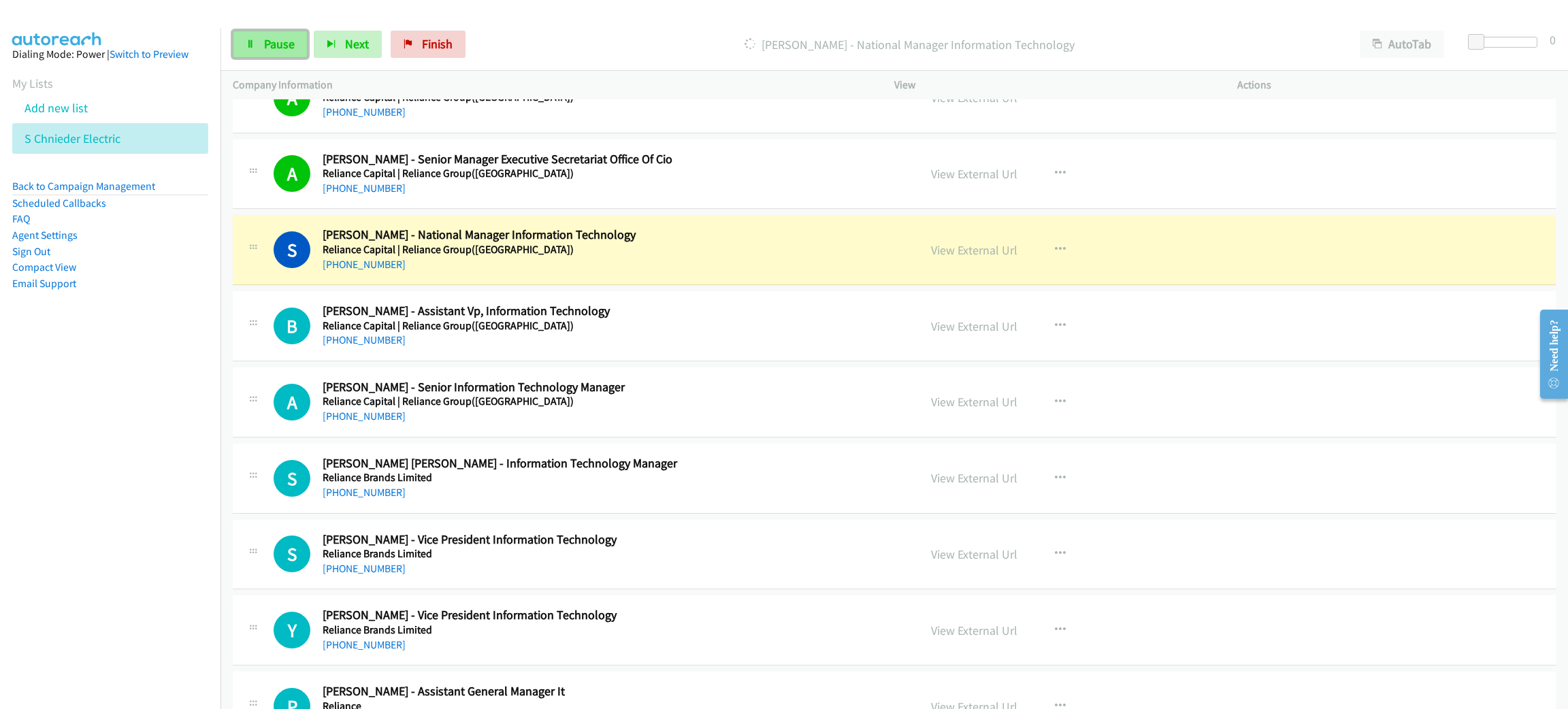
click at [260, 40] on link "Pause" at bounding box center [270, 44] width 75 height 27
click at [972, 252] on link "View External Url" at bounding box center [974, 250] width 86 height 16
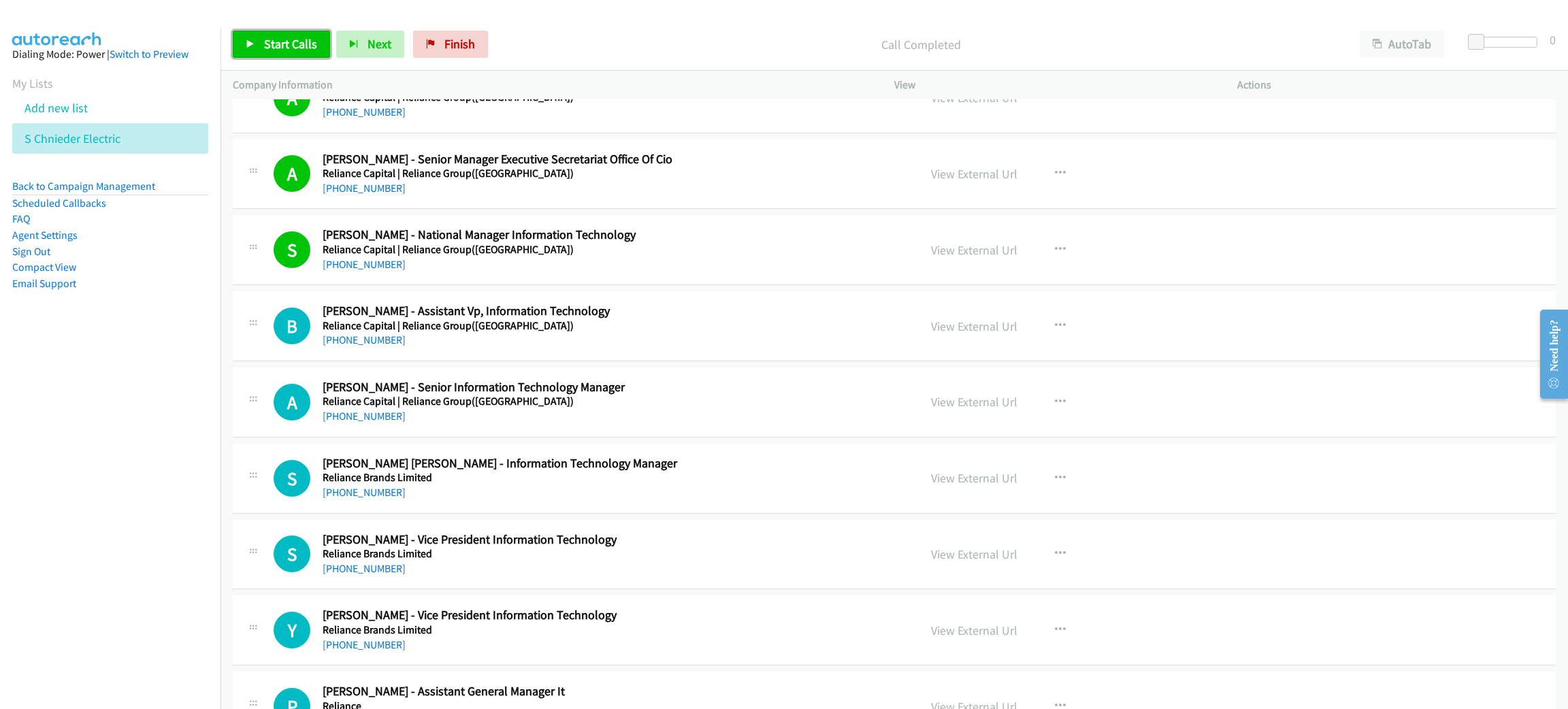
click at [295, 40] on span "Start Calls" at bounding box center [290, 44] width 53 height 16
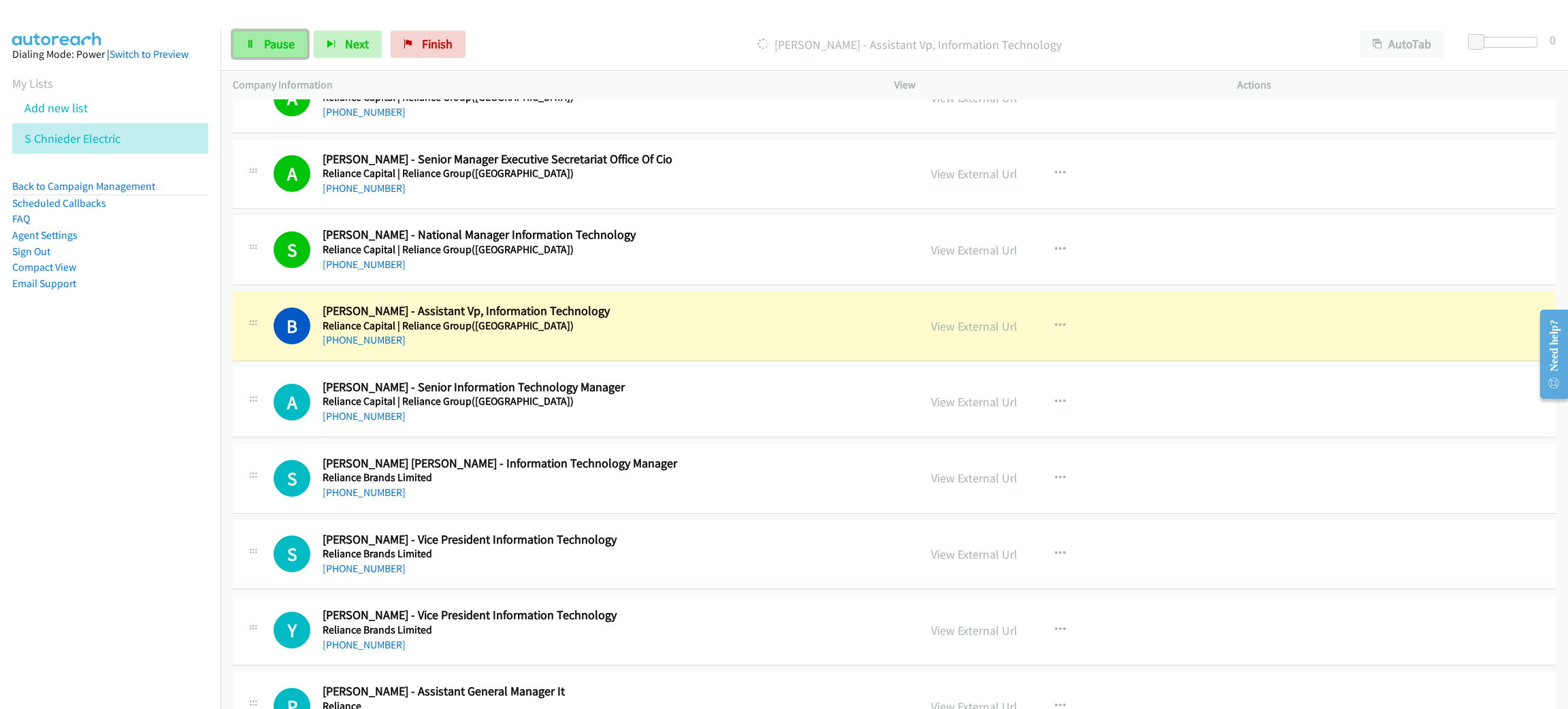
click at [271, 44] on span "Pause" at bounding box center [278, 44] width 30 height 16
click at [993, 320] on link "View External Url" at bounding box center [974, 326] width 86 height 16
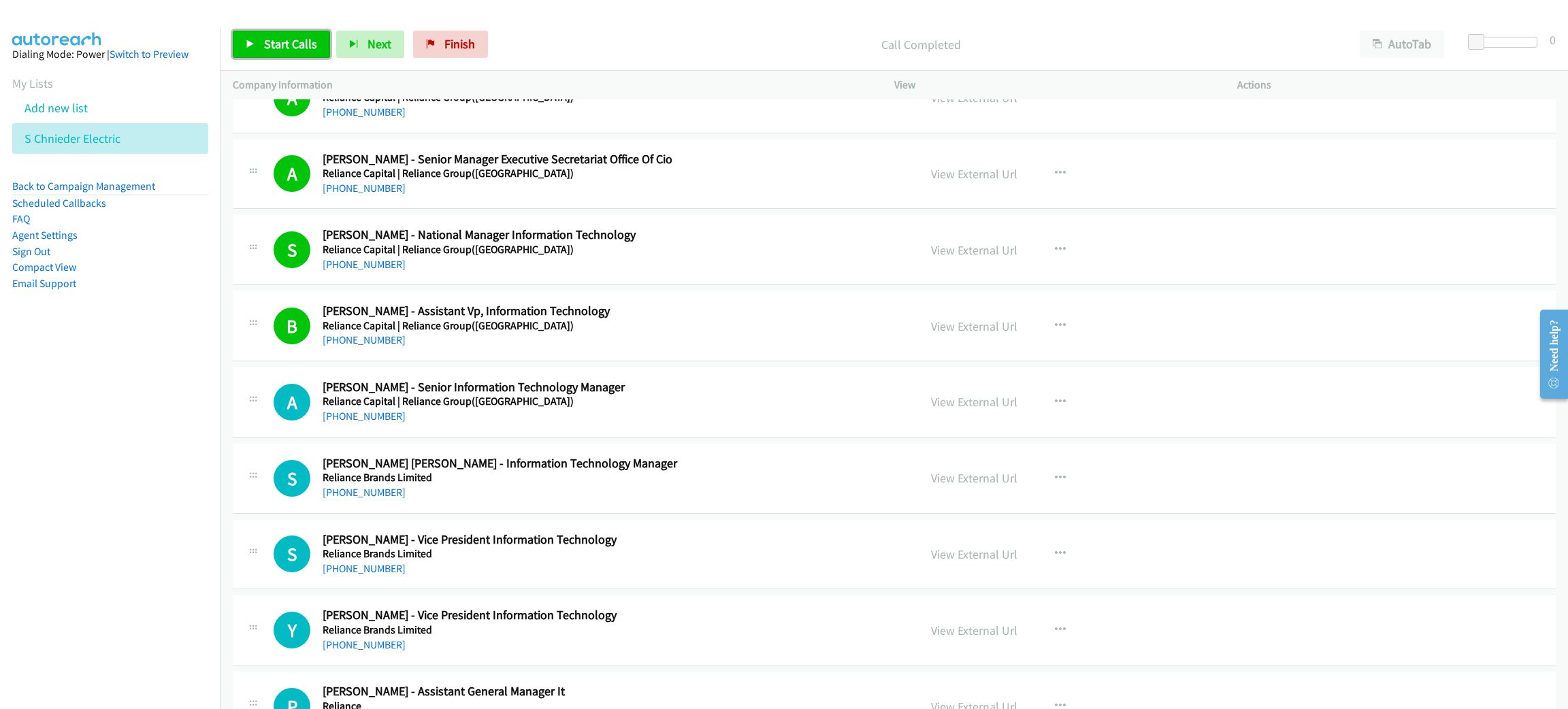
click at [304, 46] on span "Start Calls" at bounding box center [290, 44] width 53 height 16
click at [271, 43] on span "Pause" at bounding box center [278, 44] width 30 height 16
click at [283, 47] on span "Start Calls" at bounding box center [290, 44] width 53 height 16
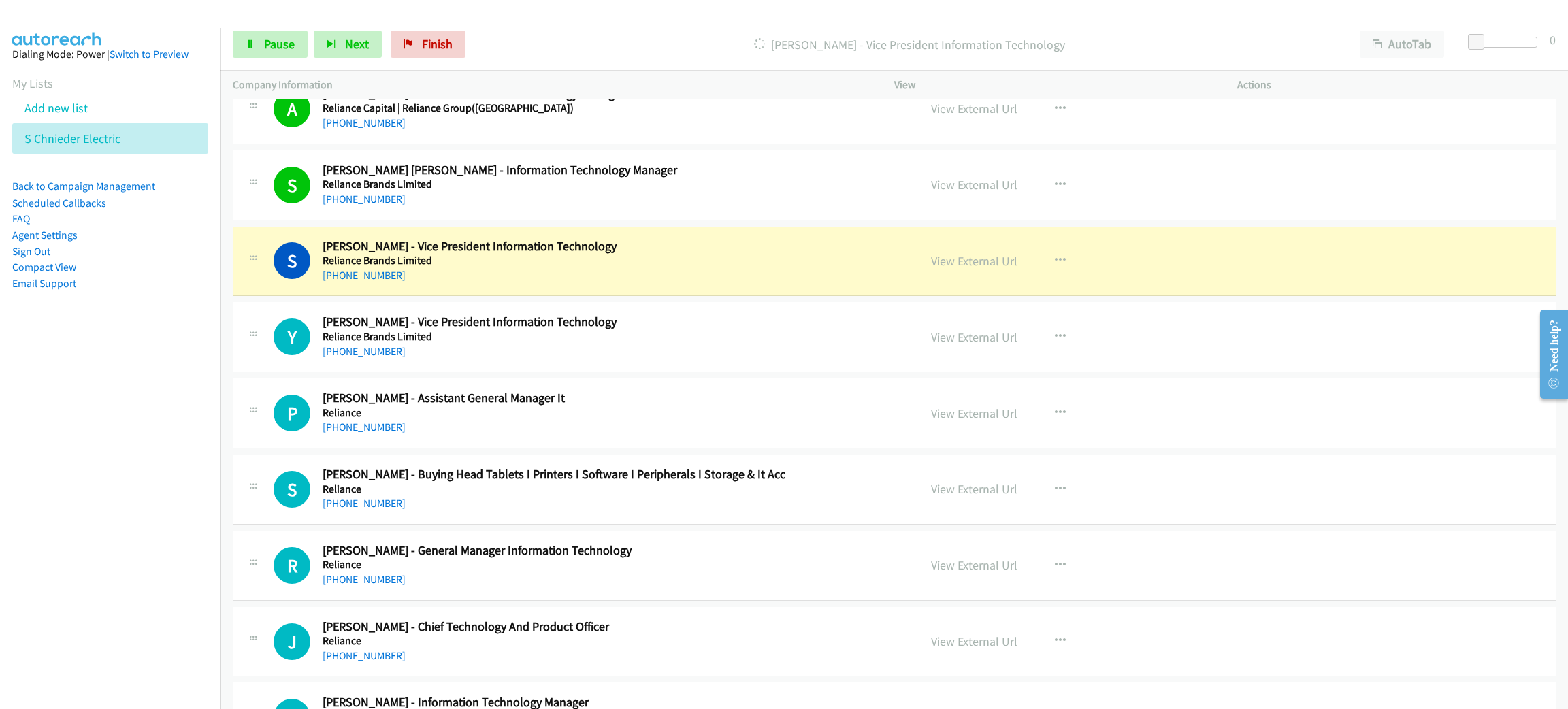
scroll to position [1531, 0]
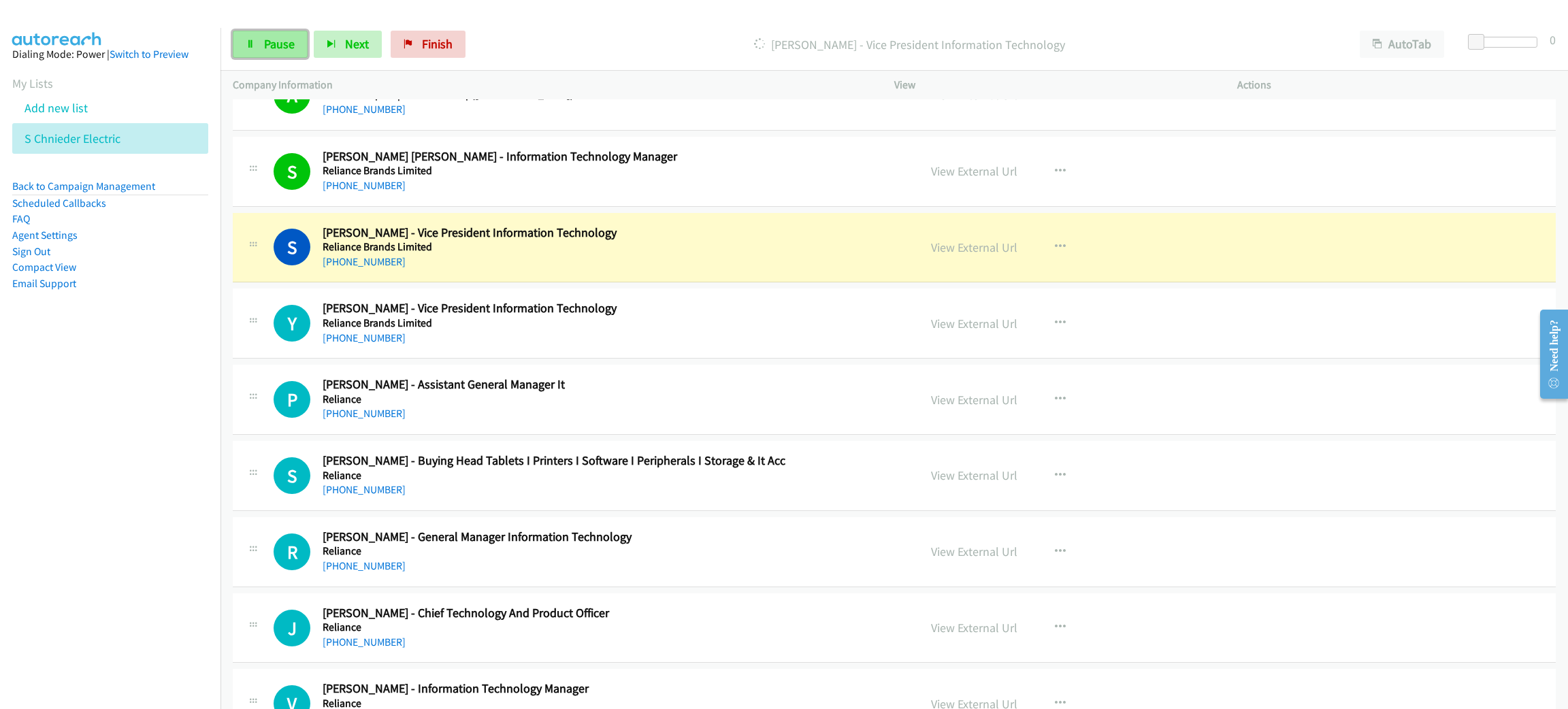
click at [279, 46] on span "Pause" at bounding box center [278, 44] width 30 height 16
click at [967, 253] on link "View External Url" at bounding box center [974, 247] width 86 height 16
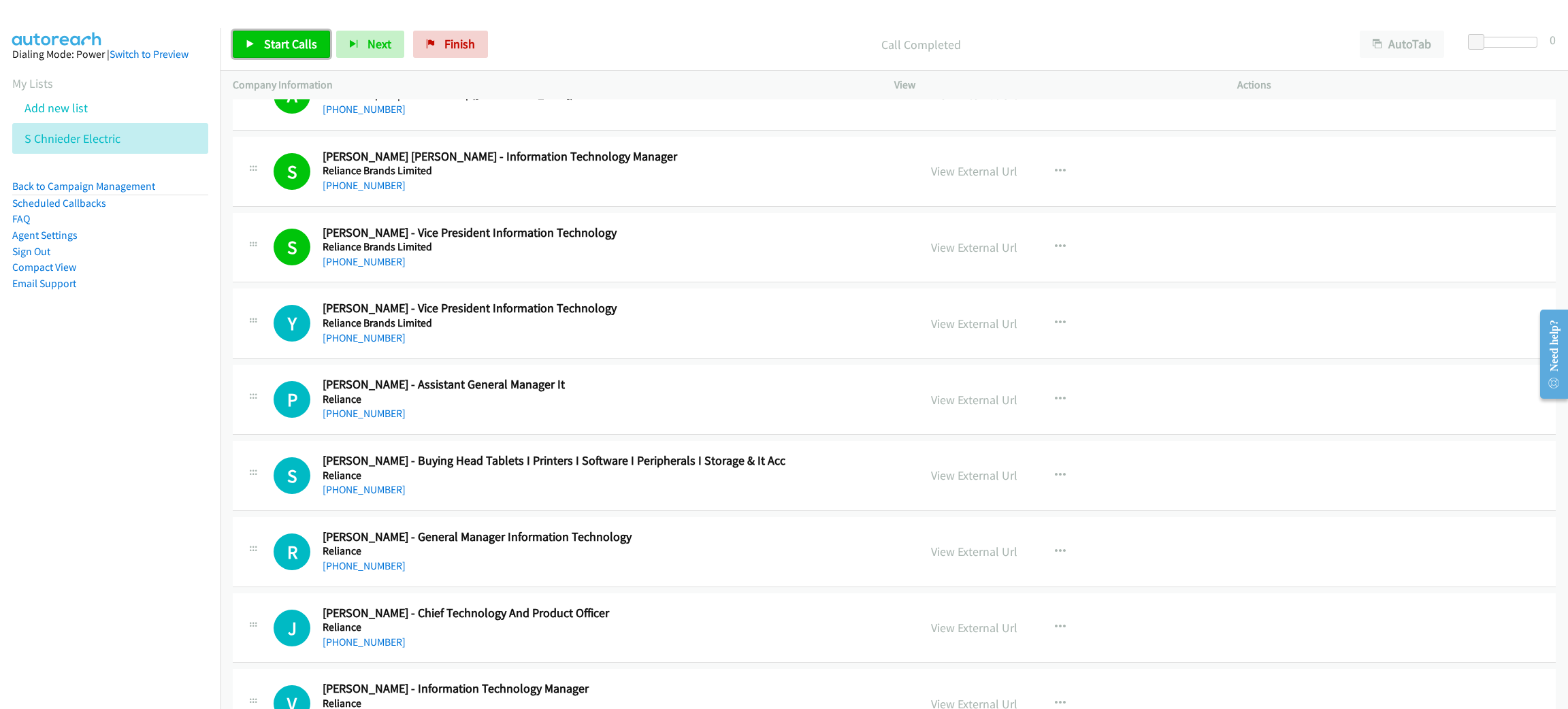
click at [299, 39] on span "Start Calls" at bounding box center [290, 44] width 53 height 16
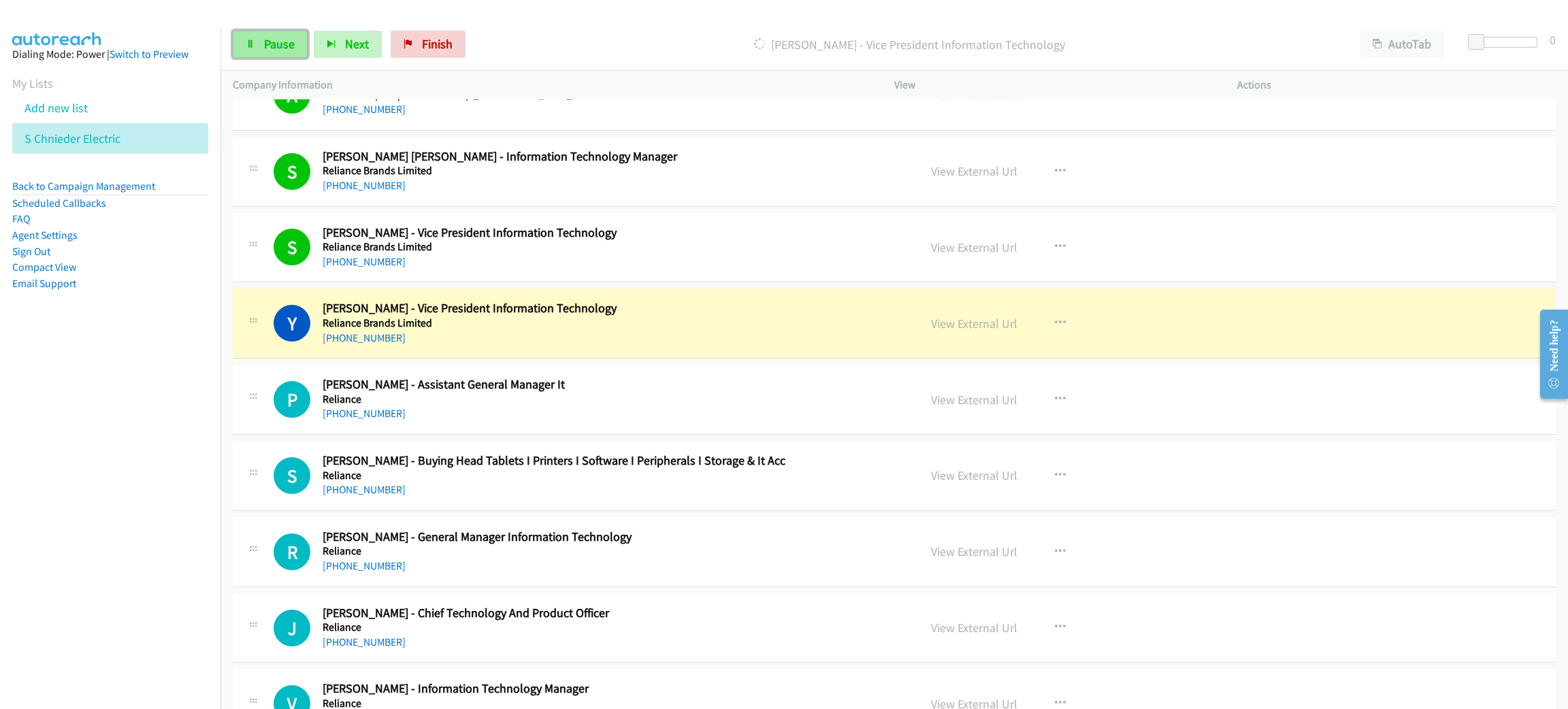
click at [299, 39] on link "Pause" at bounding box center [270, 44] width 75 height 27
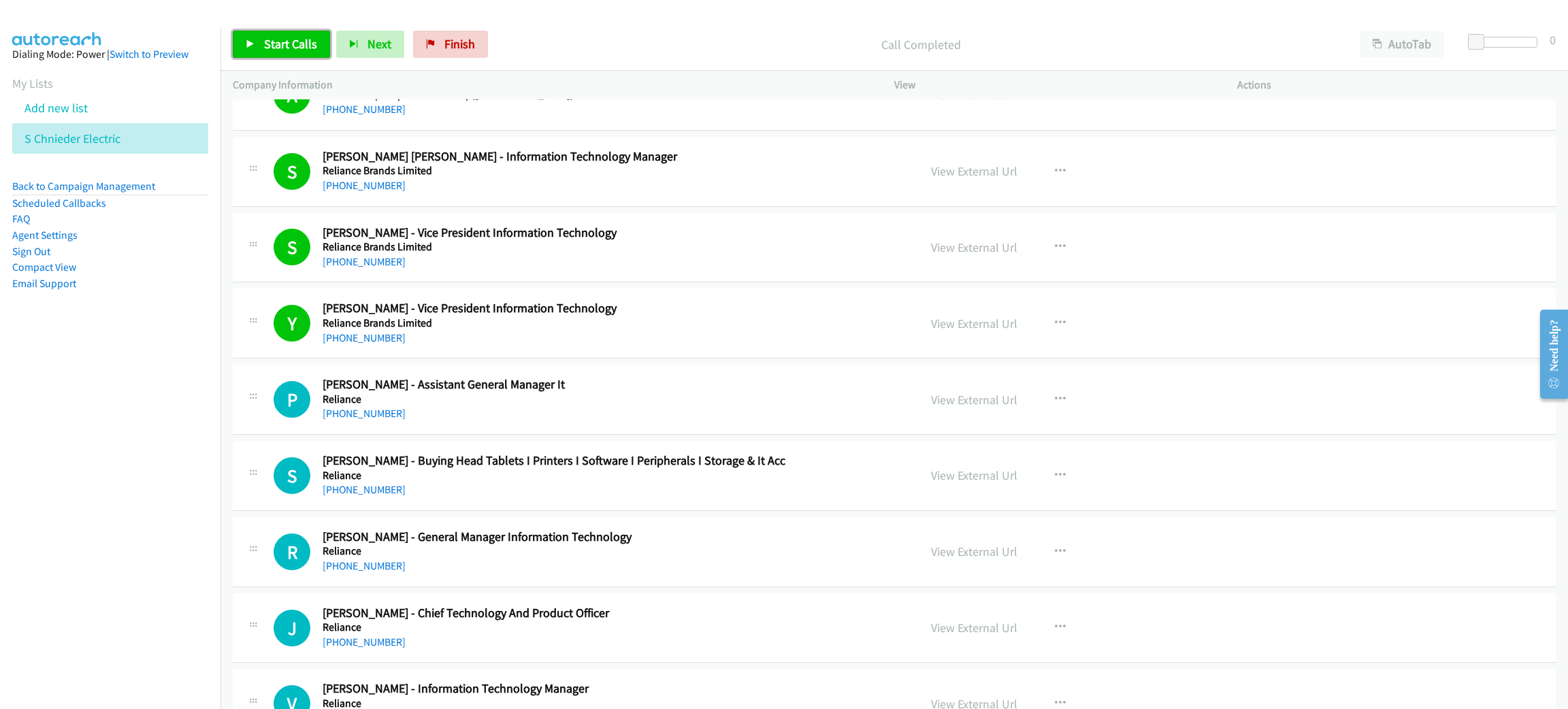
click at [320, 45] on link "Start Calls" at bounding box center [281, 44] width 97 height 27
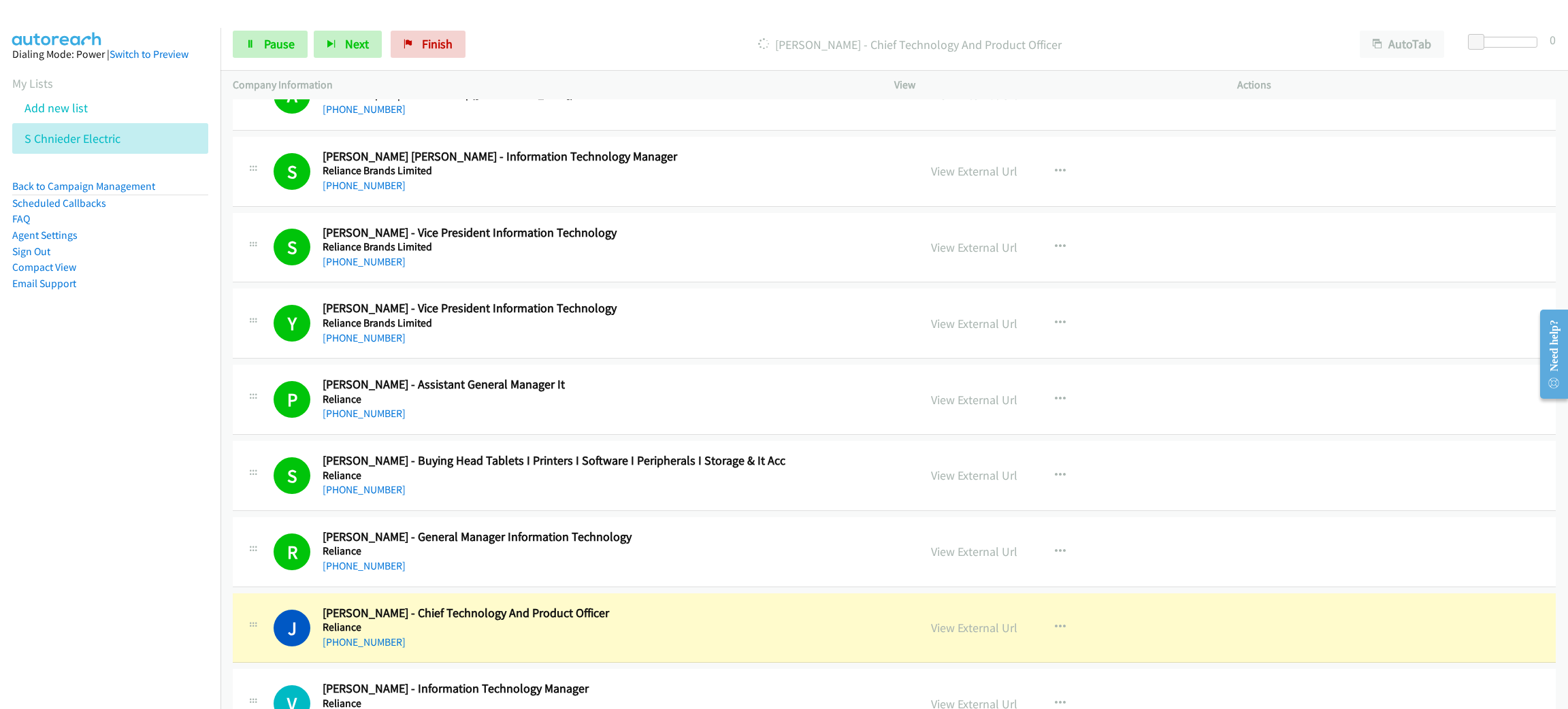
scroll to position [1734, 0]
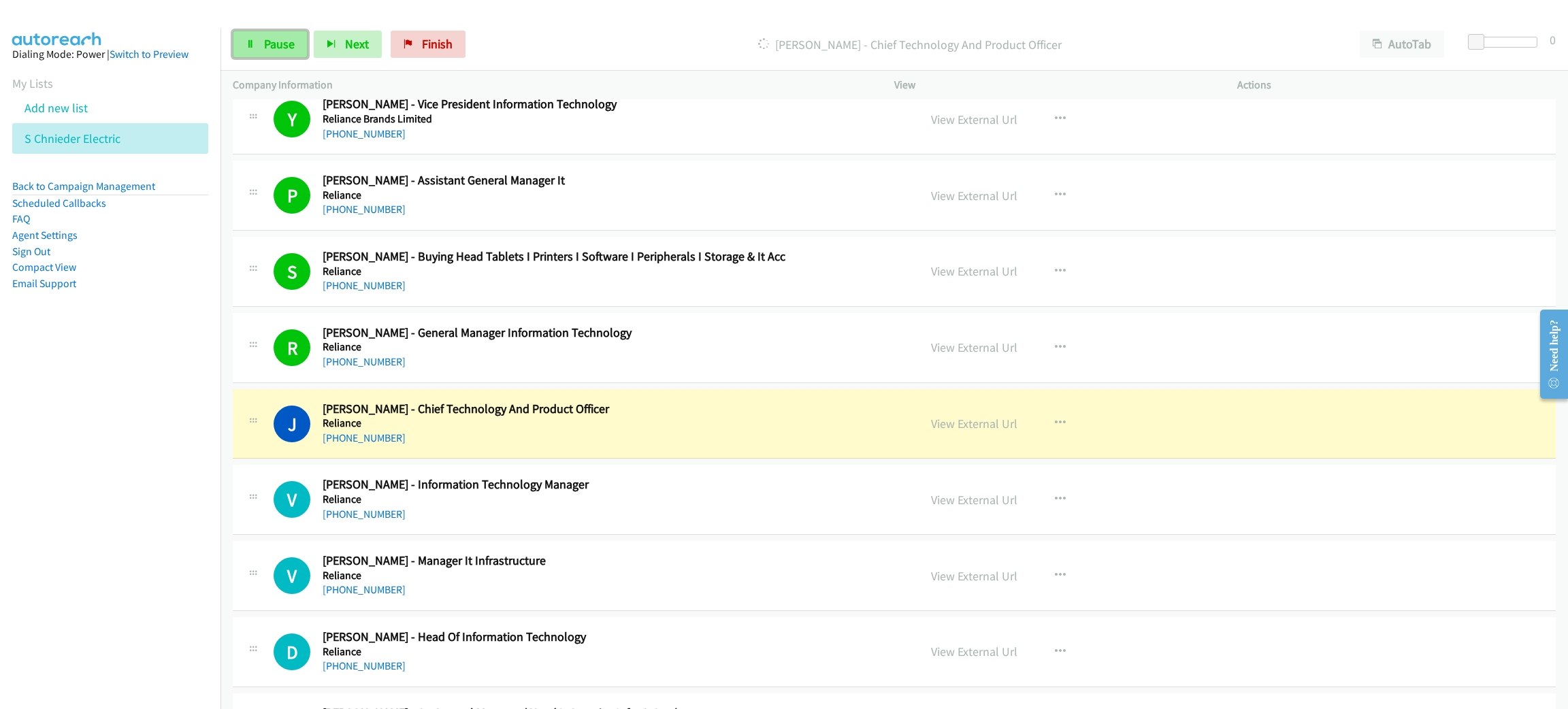
click at [272, 51] on link "Pause" at bounding box center [270, 44] width 75 height 27
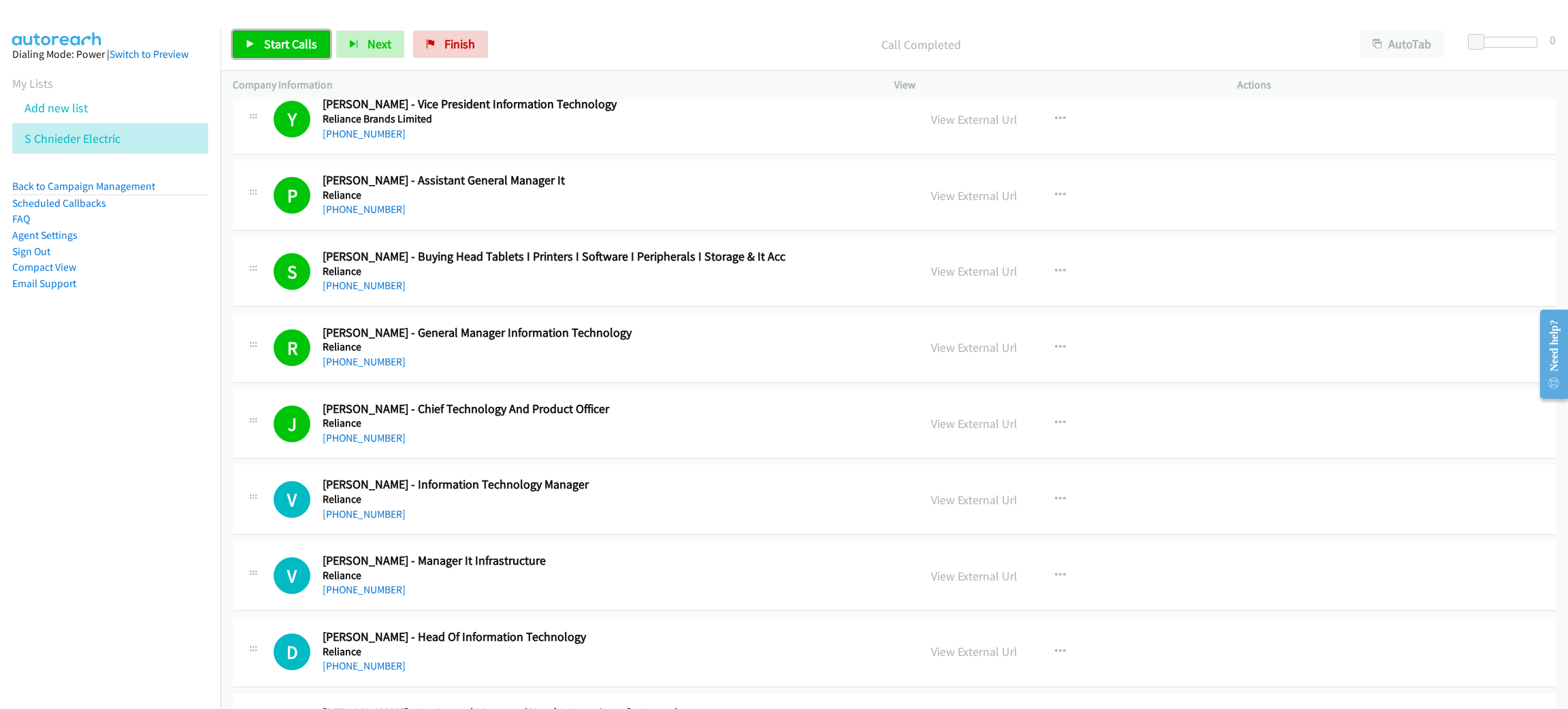
click at [318, 49] on link "Start Calls" at bounding box center [281, 44] width 97 height 27
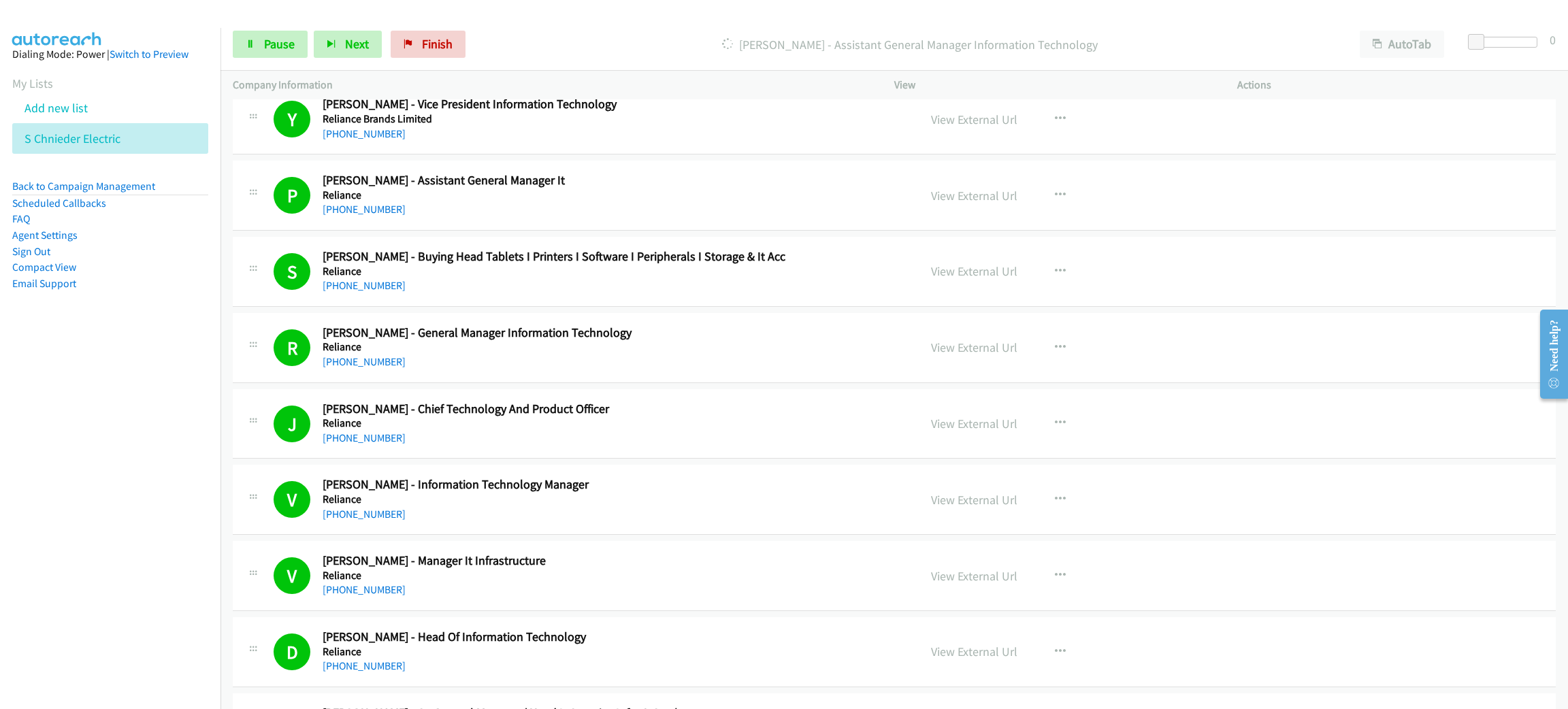
scroll to position [2244, 0]
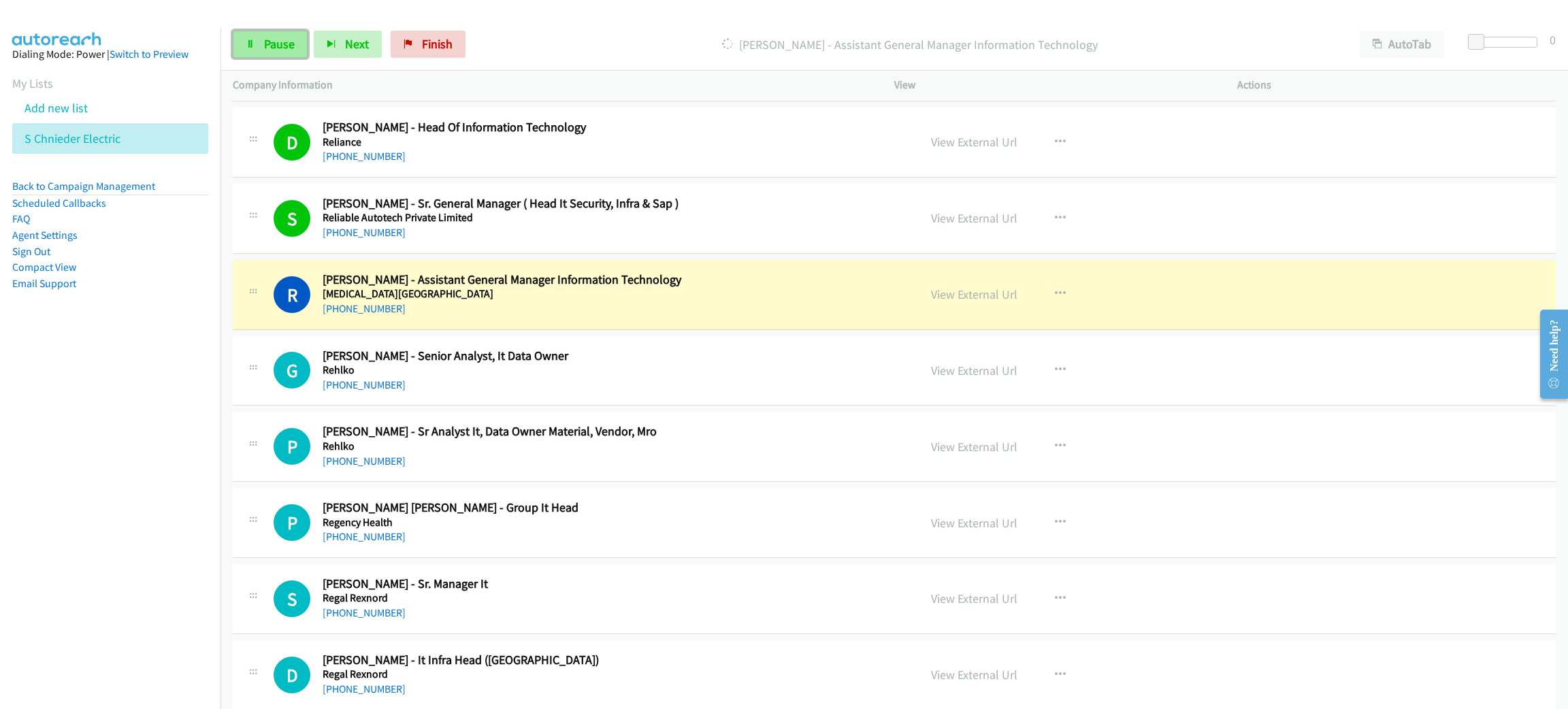
click at [254, 45] on icon at bounding box center [250, 45] width 9 height 9
click at [989, 292] on link "View External Url" at bounding box center [974, 294] width 86 height 16
